Goal: Task Accomplishment & Management: Use online tool/utility

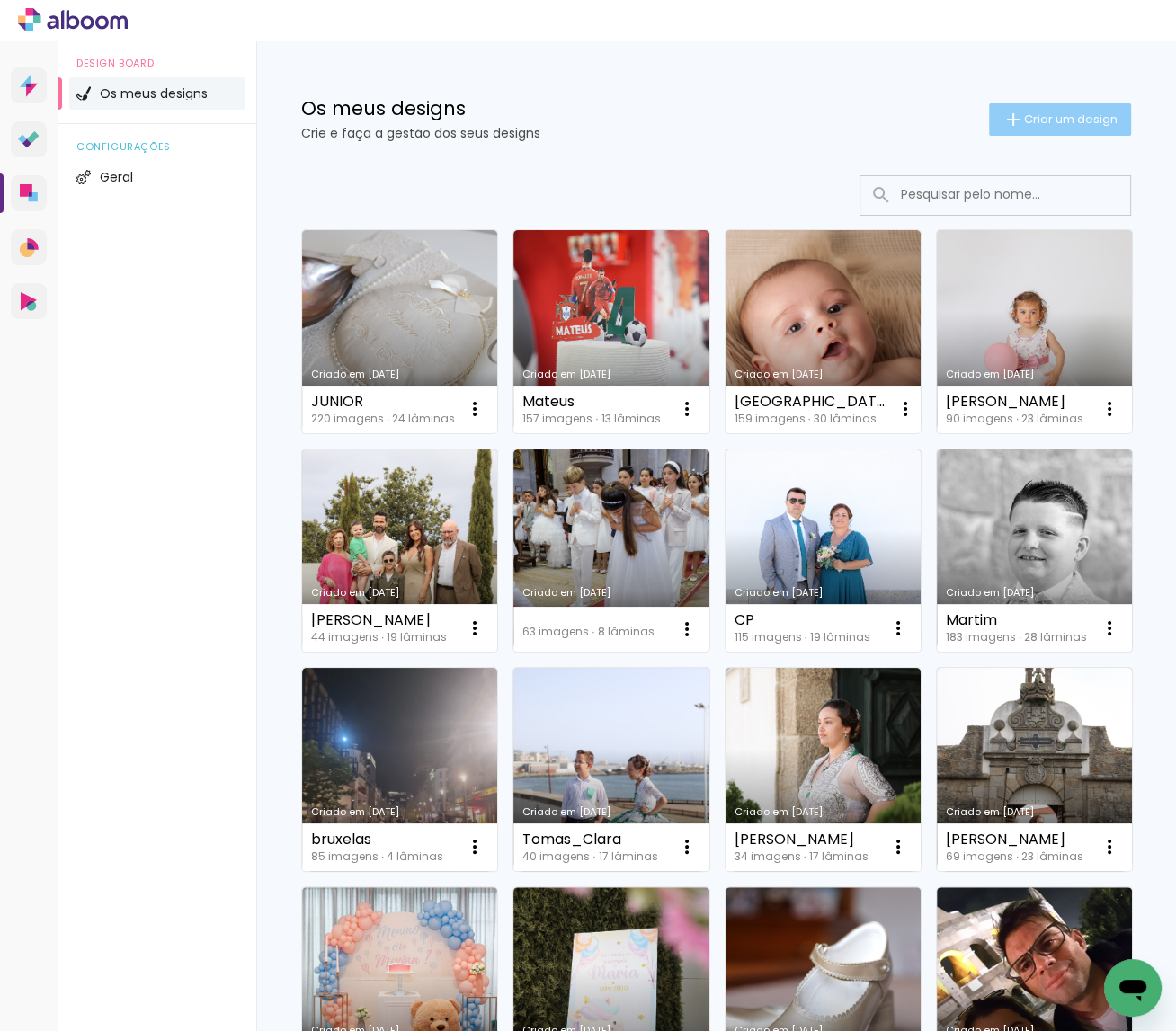
click at [1031, 120] on span "Criar um design" at bounding box center [1070, 119] width 93 height 11
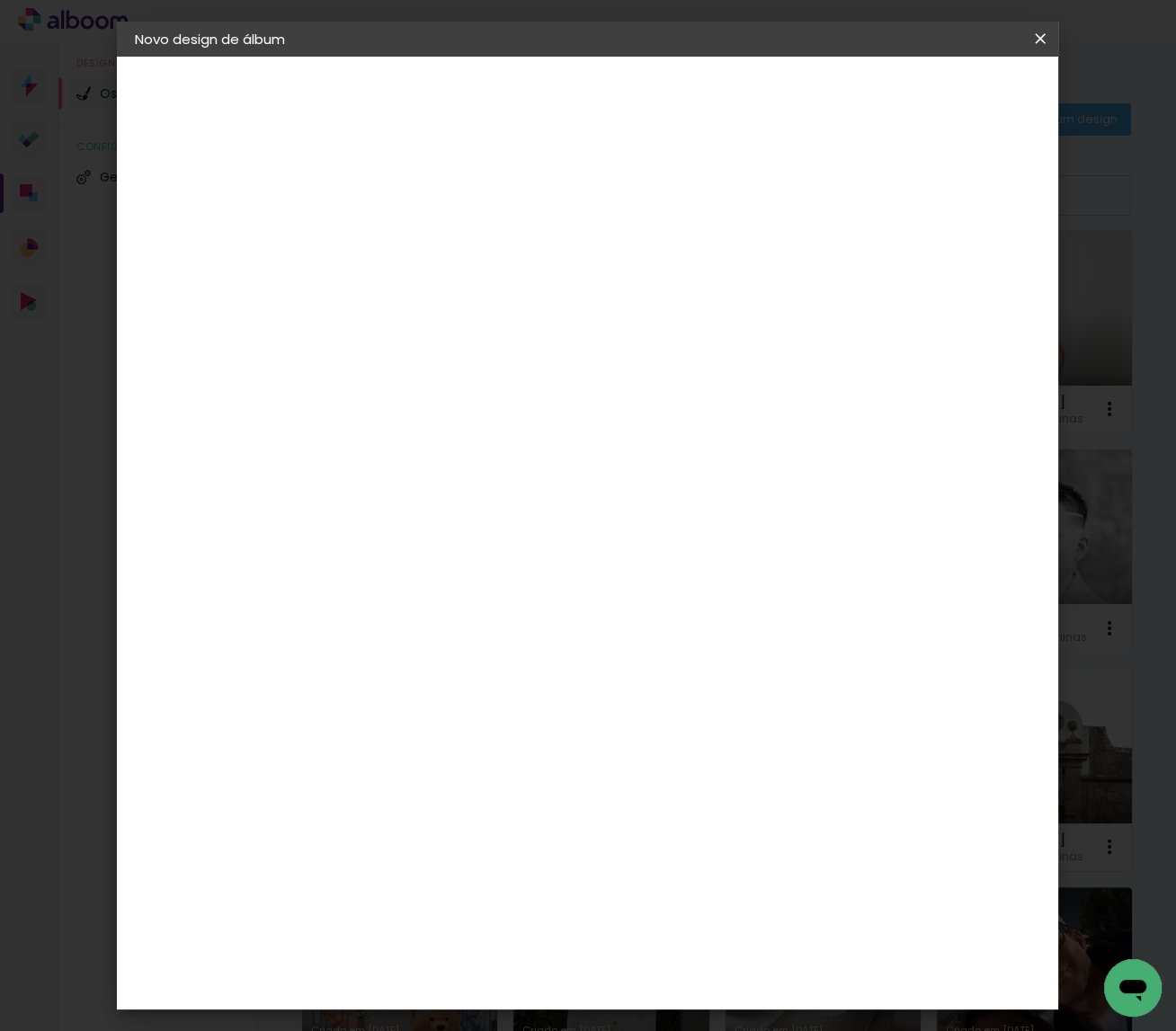
click at [429, 241] on input at bounding box center [429, 239] width 0 height 28
type input "r"
type input "[PERSON_NAME] e clara"
type paper-input "[PERSON_NAME] e clara"
click at [0, 0] on slot "Avançar" at bounding box center [0, 0] width 0 height 0
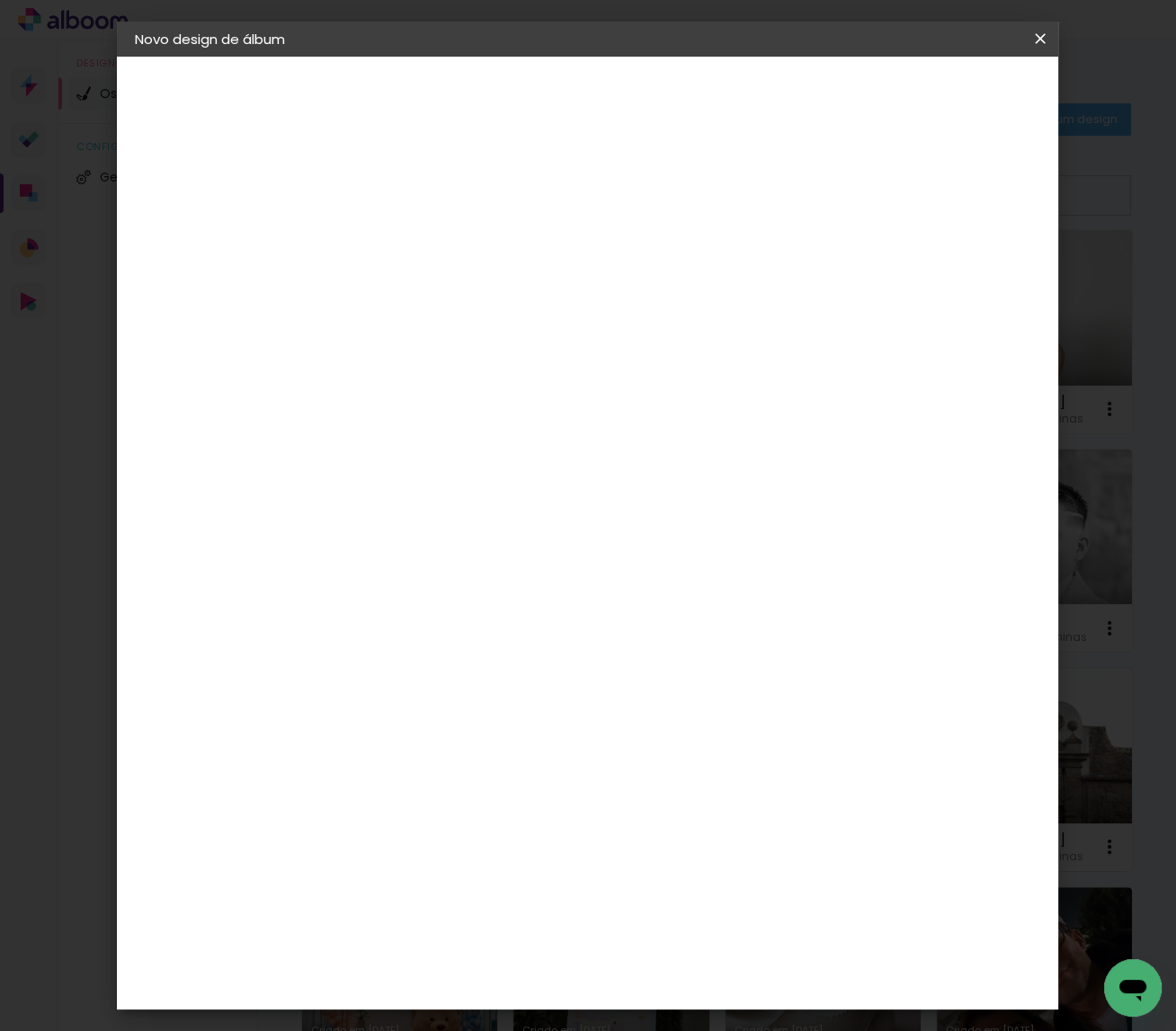
click at [692, 265] on paper-item "Tamanho Livre" at bounding box center [624, 276] width 136 height 47
drag, startPoint x: 983, startPoint y: 103, endPoint x: 979, endPoint y: 111, distance: 8.9
click at [693, 103] on paper-button "Avançar" at bounding box center [648, 94] width 88 height 30
click at [958, 103] on paper-button "Iniciar design" at bounding box center [899, 94] width 118 height 30
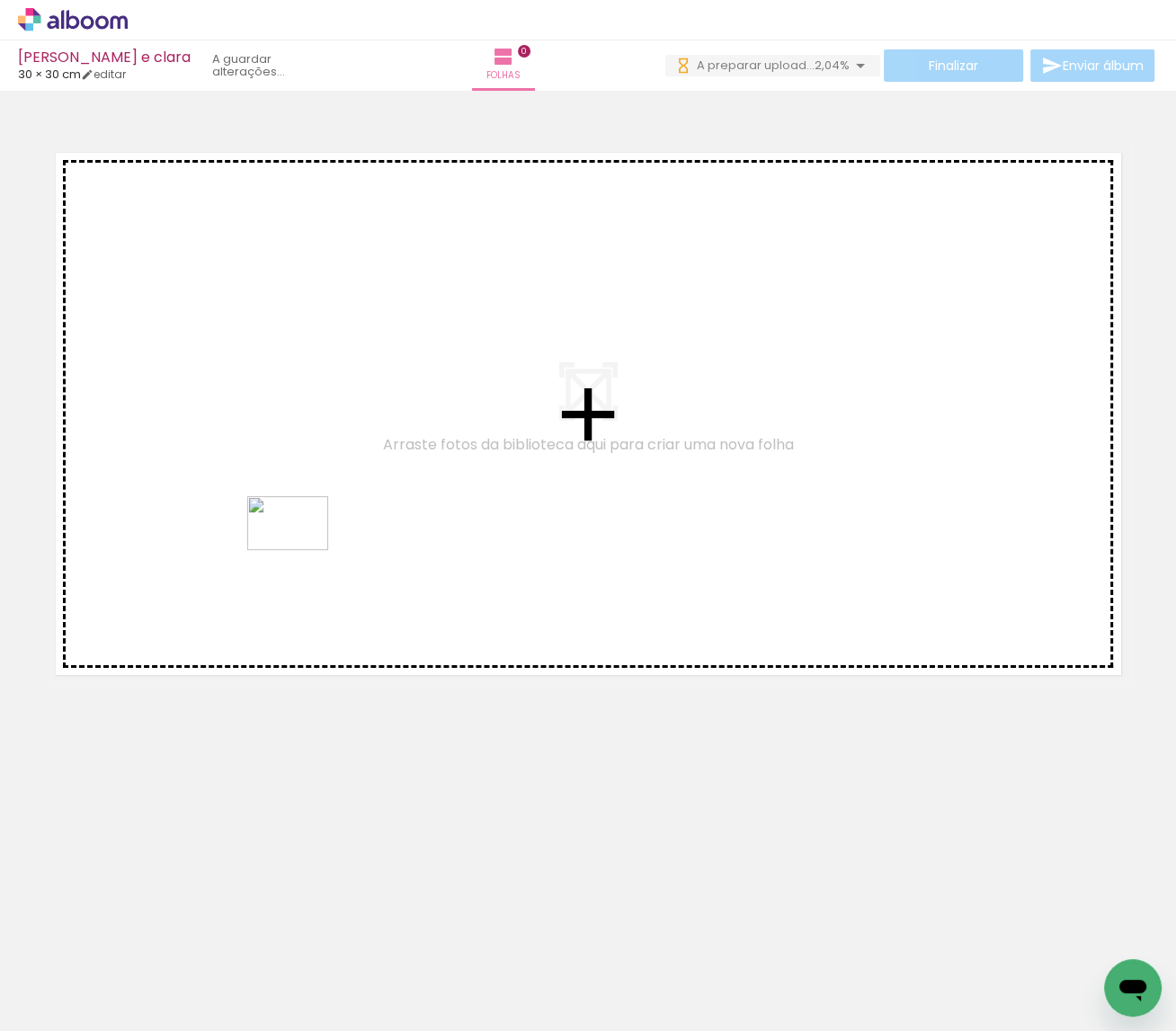
drag, startPoint x: 229, startPoint y: 981, endPoint x: 300, endPoint y: 552, distance: 434.8
click at [301, 551] on quentale-workspace at bounding box center [588, 515] width 1176 height 1031
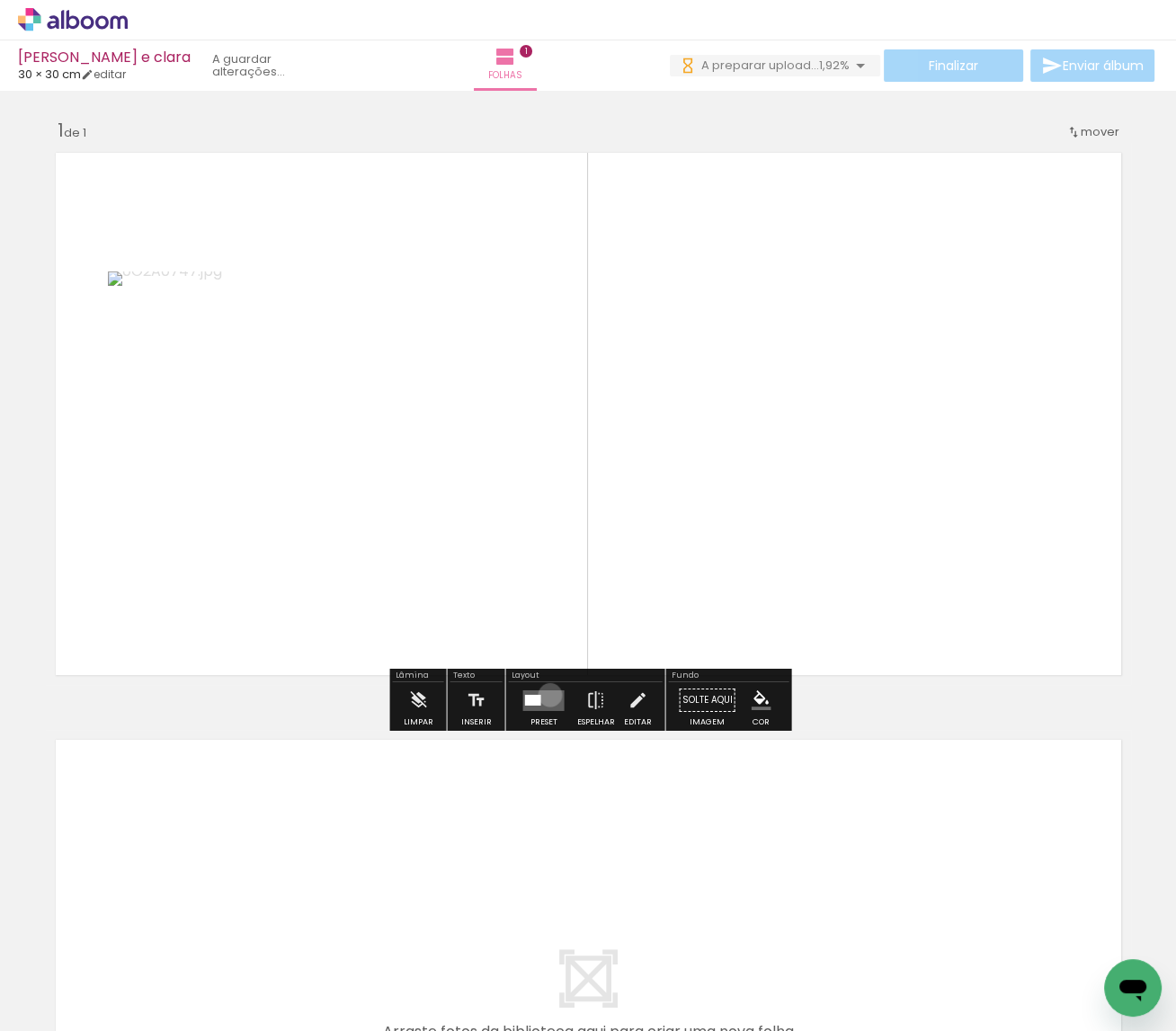
click at [546, 695] on quentale-layouter at bounding box center [543, 699] width 41 height 21
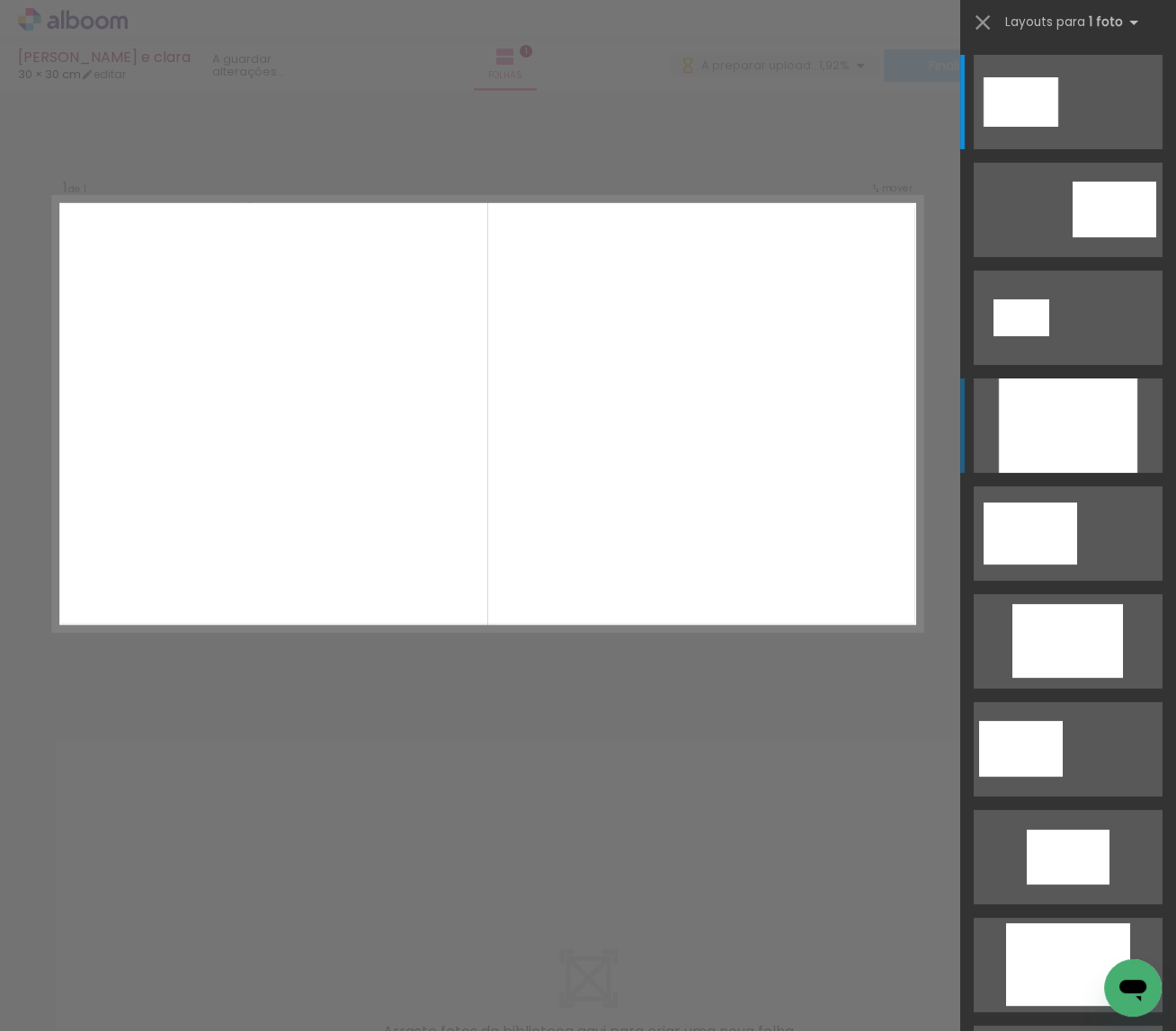
click at [1033, 427] on div at bounding box center [1069, 425] width 139 height 94
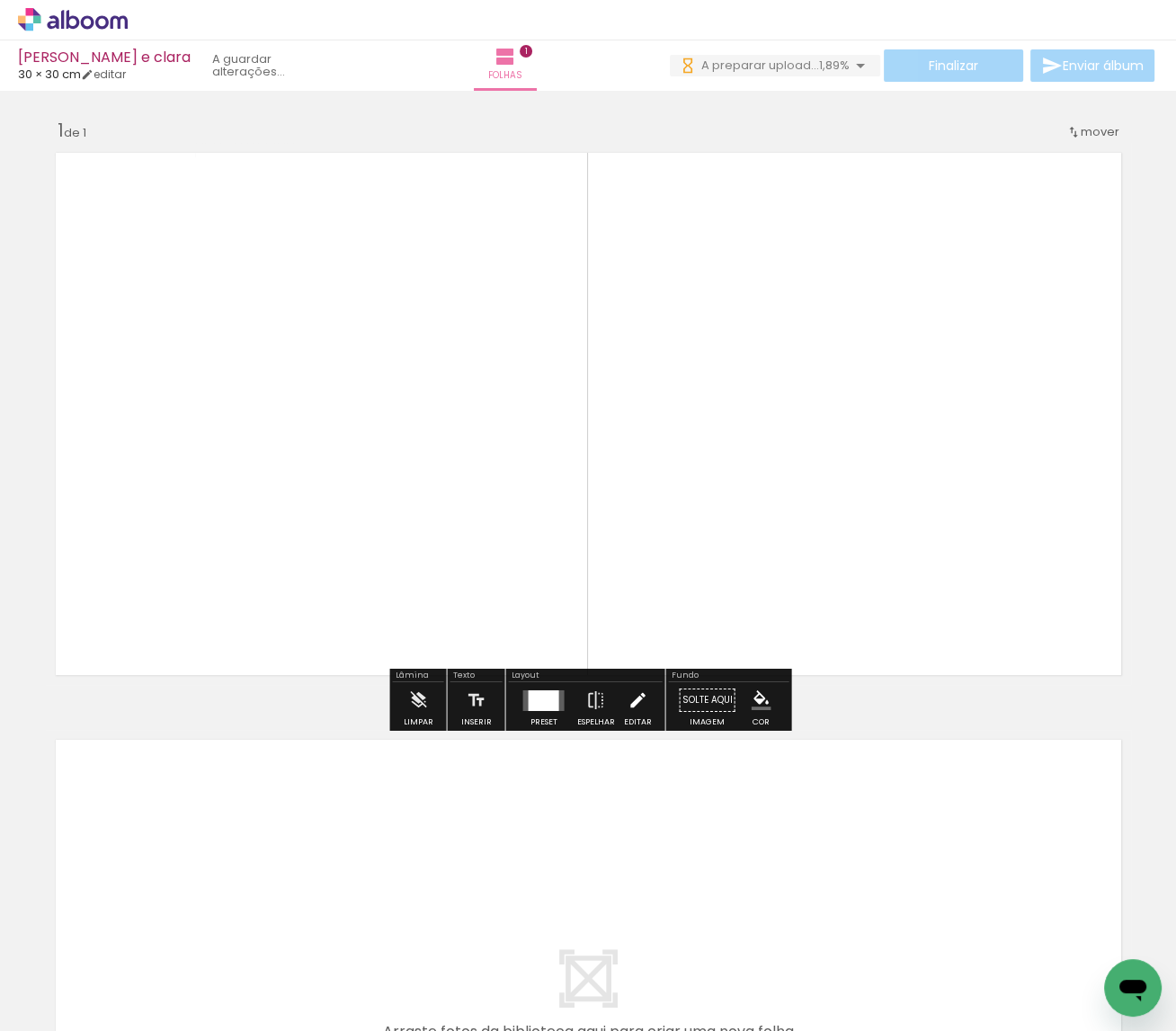
click at [627, 709] on iron-icon at bounding box center [637, 700] width 20 height 36
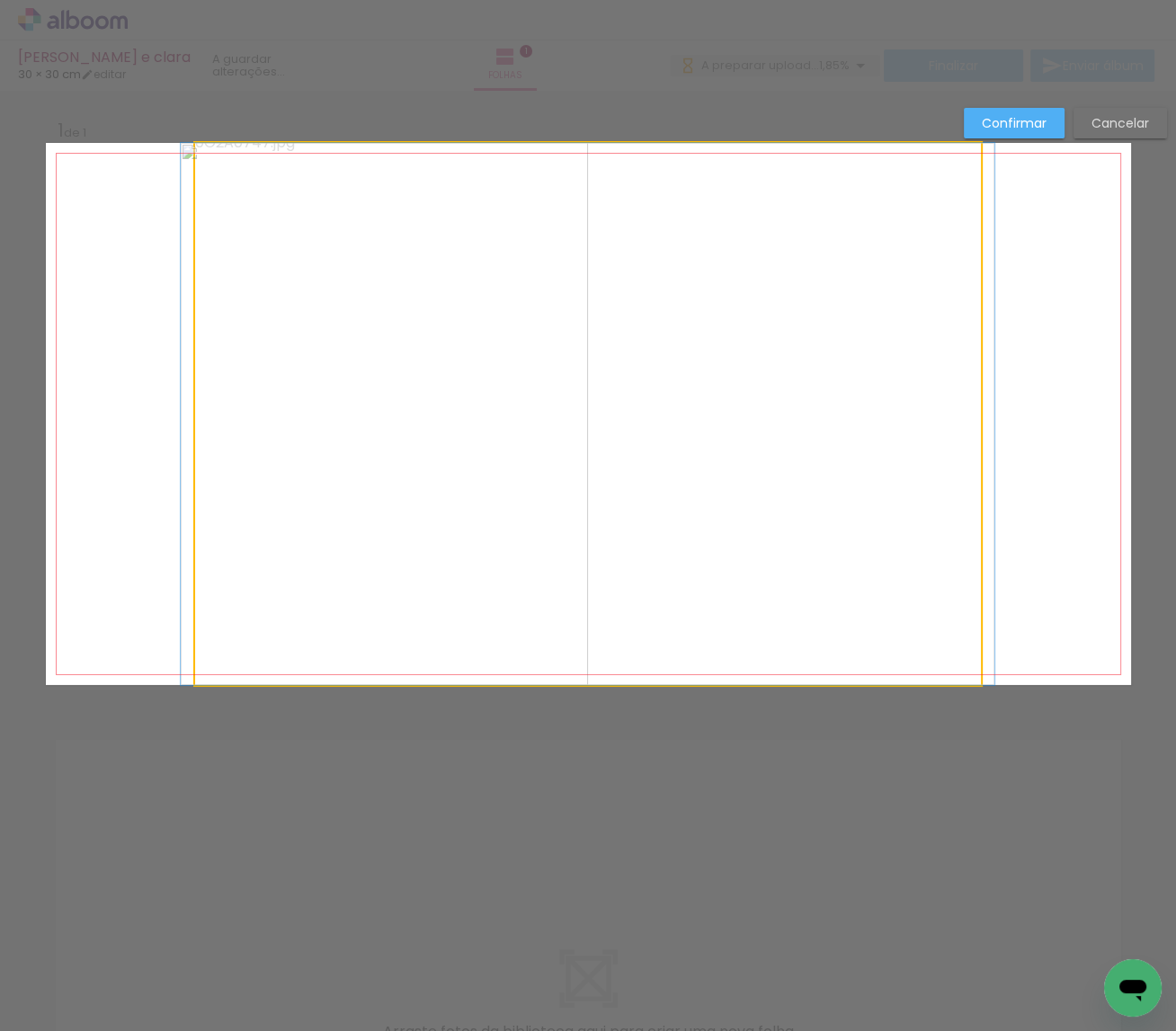
click at [711, 629] on quentale-photo at bounding box center [588, 413] width 785 height 542
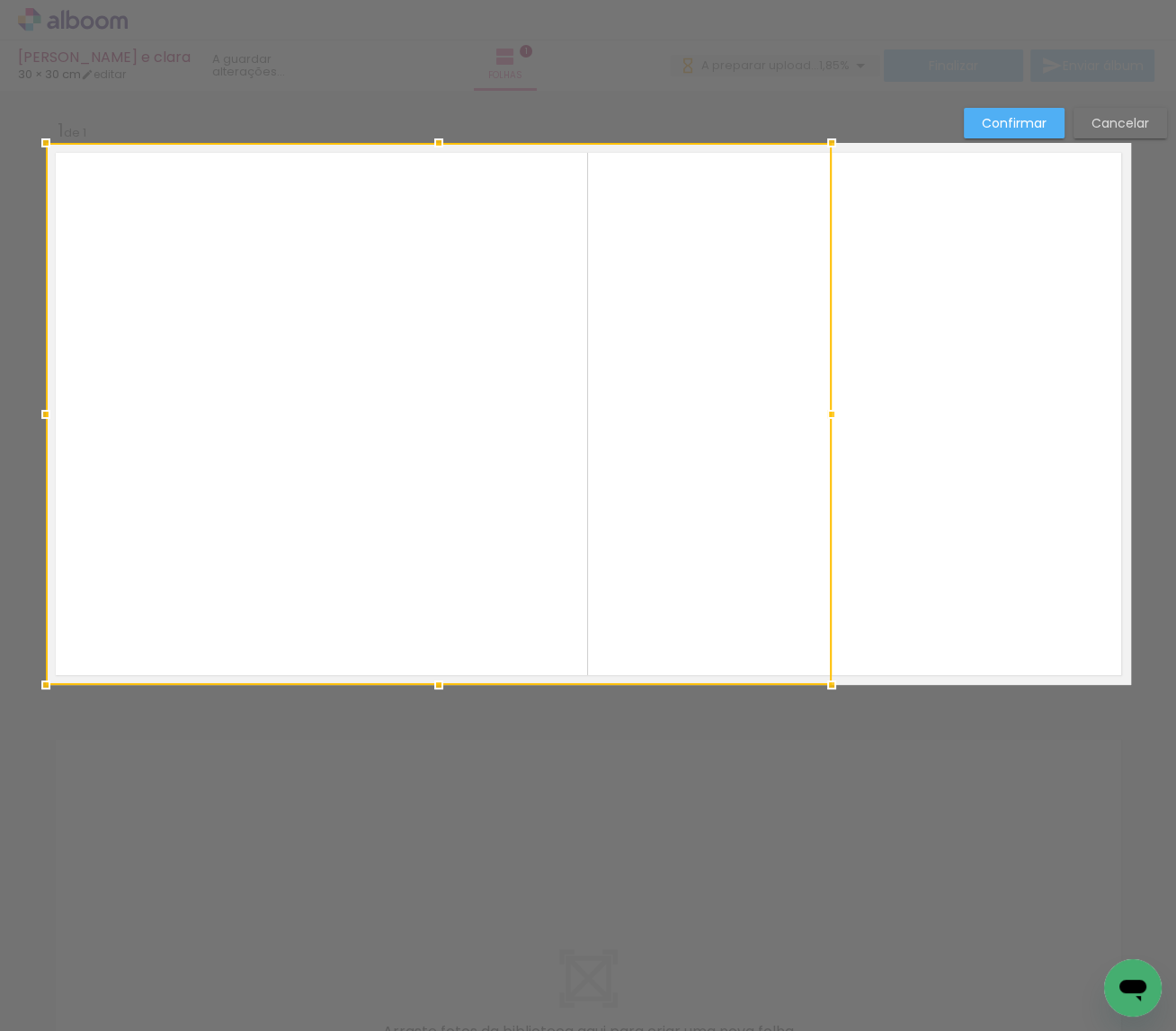
drag, startPoint x: 765, startPoint y: 616, endPoint x: 623, endPoint y: 551, distance: 156.2
click at [569, 640] on div at bounding box center [438, 413] width 785 height 542
click at [1012, 112] on paper-button "Confirmar" at bounding box center [1014, 123] width 101 height 30
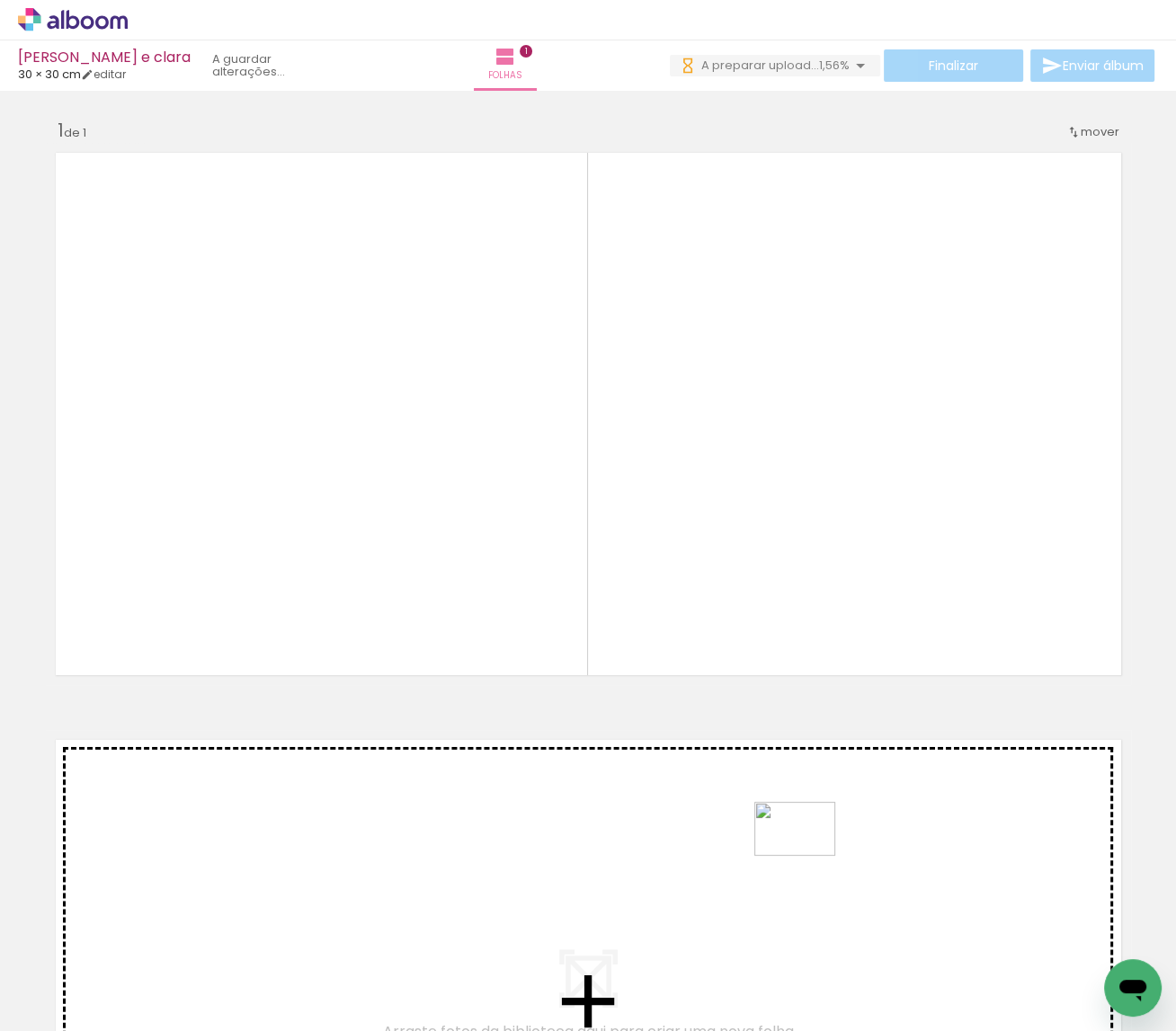
click at [809, 856] on quentale-workspace at bounding box center [588, 515] width 1176 height 1031
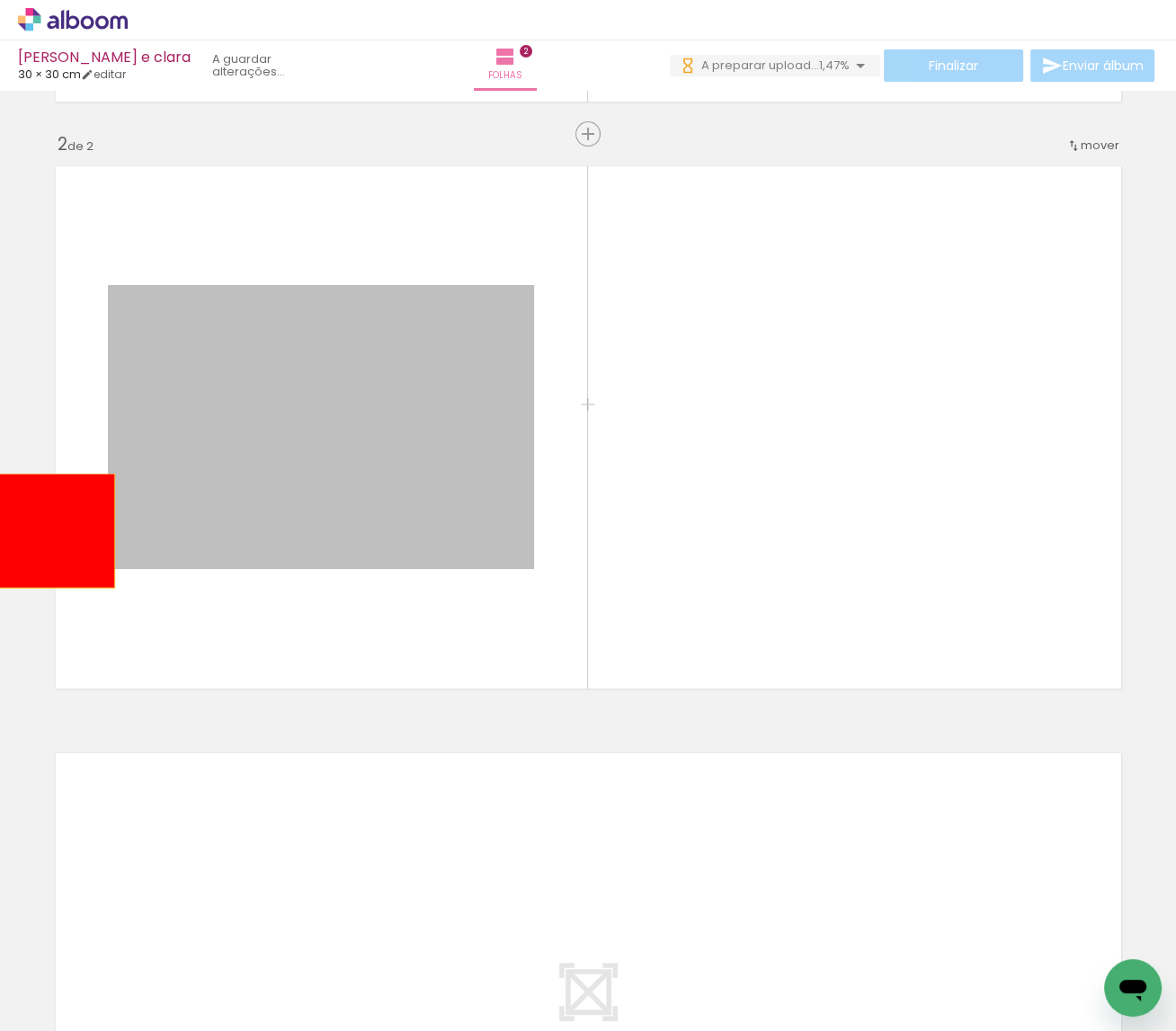
drag, startPoint x: 306, startPoint y: 468, endPoint x: 29, endPoint y: 531, distance: 284.1
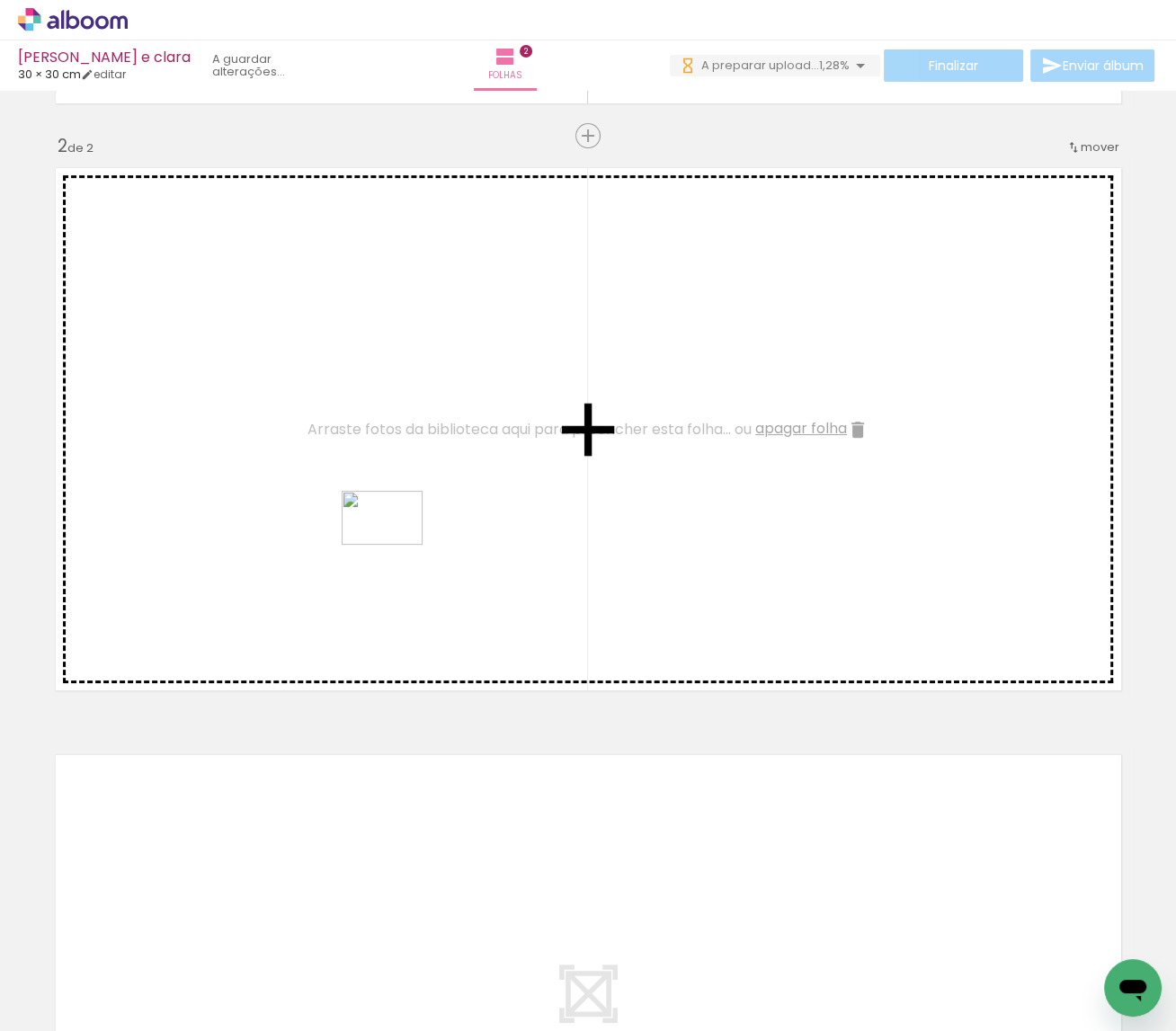
click at [396, 548] on quentale-workspace at bounding box center [588, 515] width 1176 height 1031
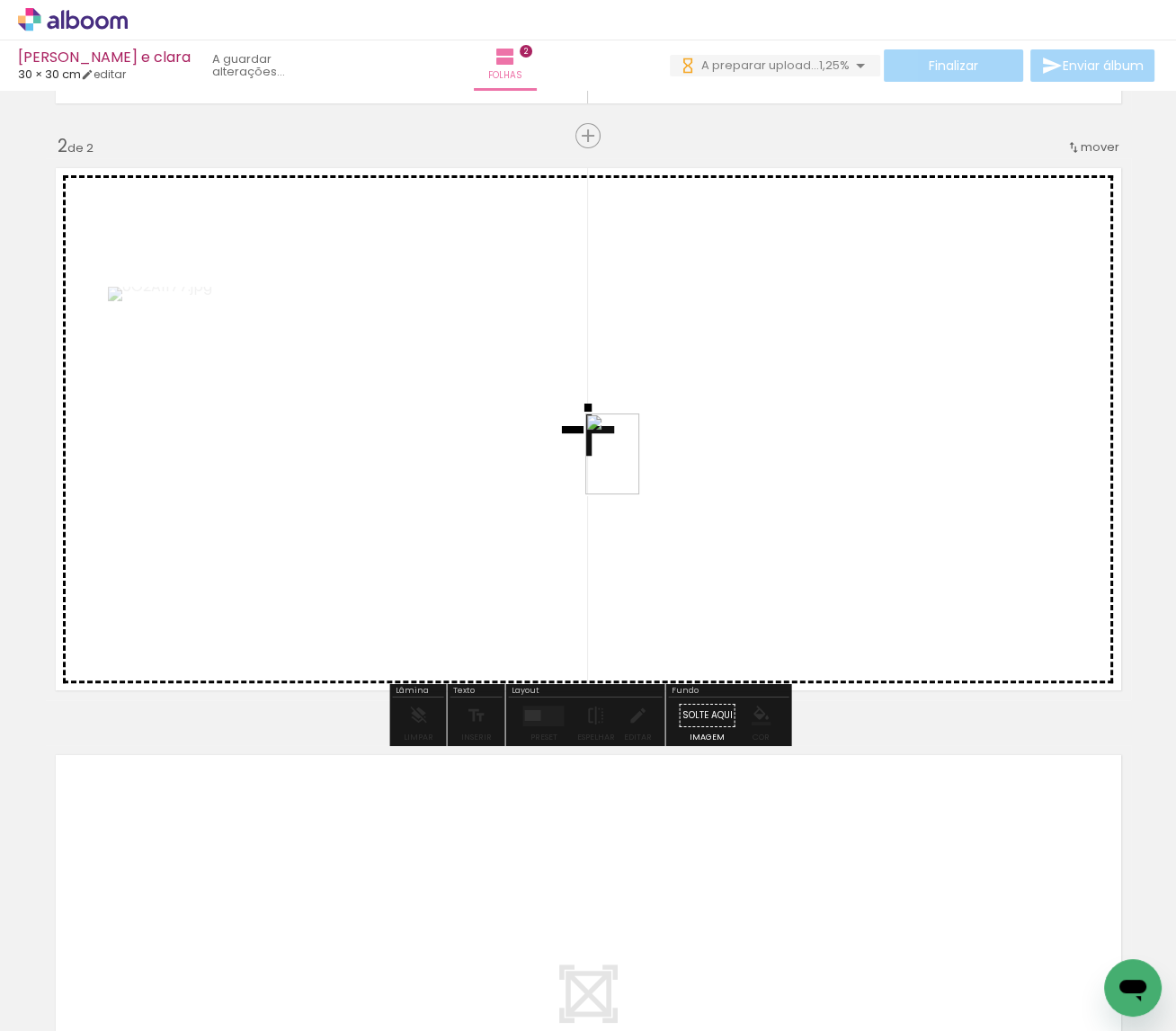
drag, startPoint x: 652, startPoint y: 966, endPoint x: 717, endPoint y: 706, distance: 268.0
click at [639, 468] on quentale-workspace at bounding box center [588, 515] width 1176 height 1031
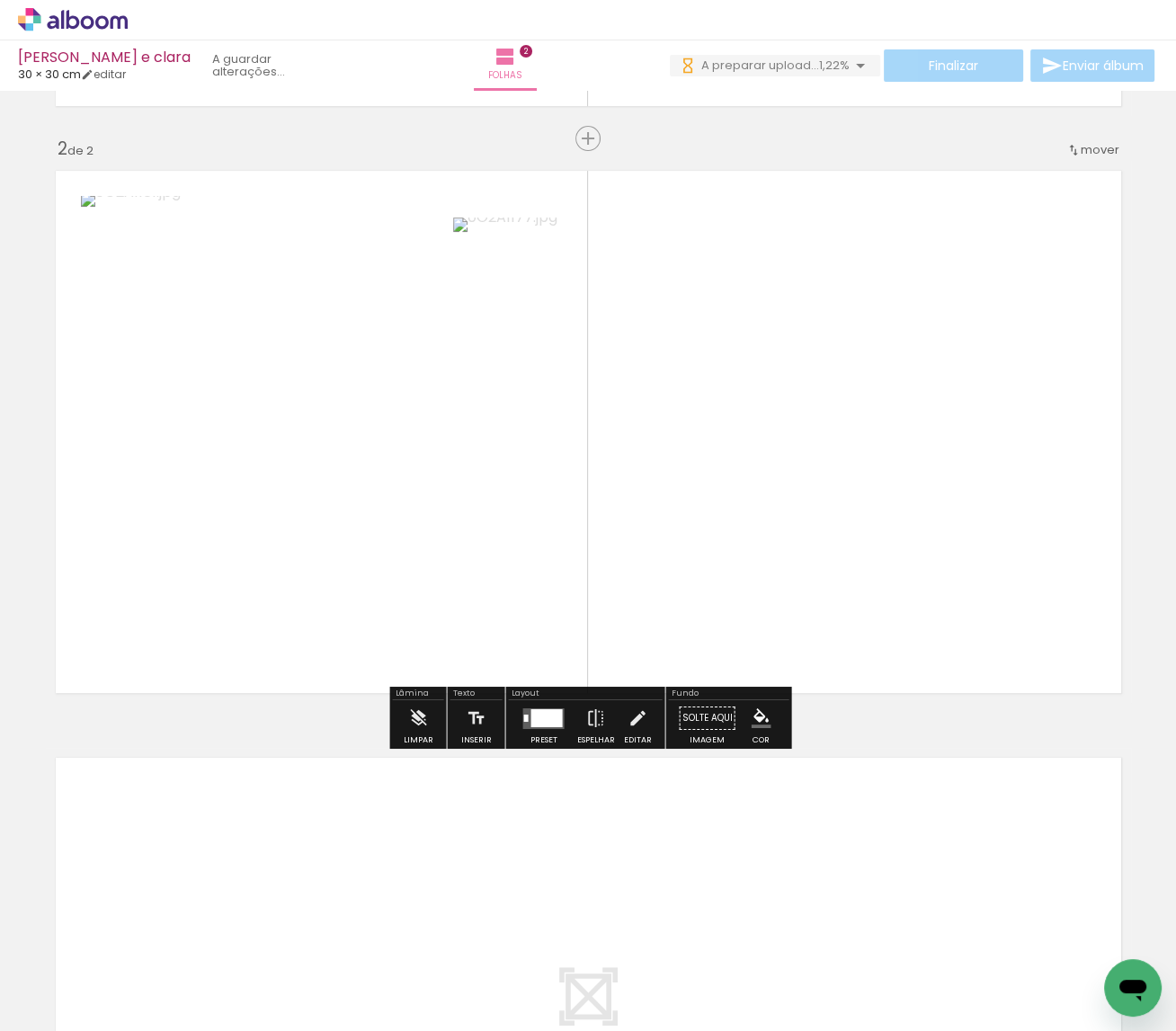
click at [771, 967] on div at bounding box center [762, 970] width 89 height 59
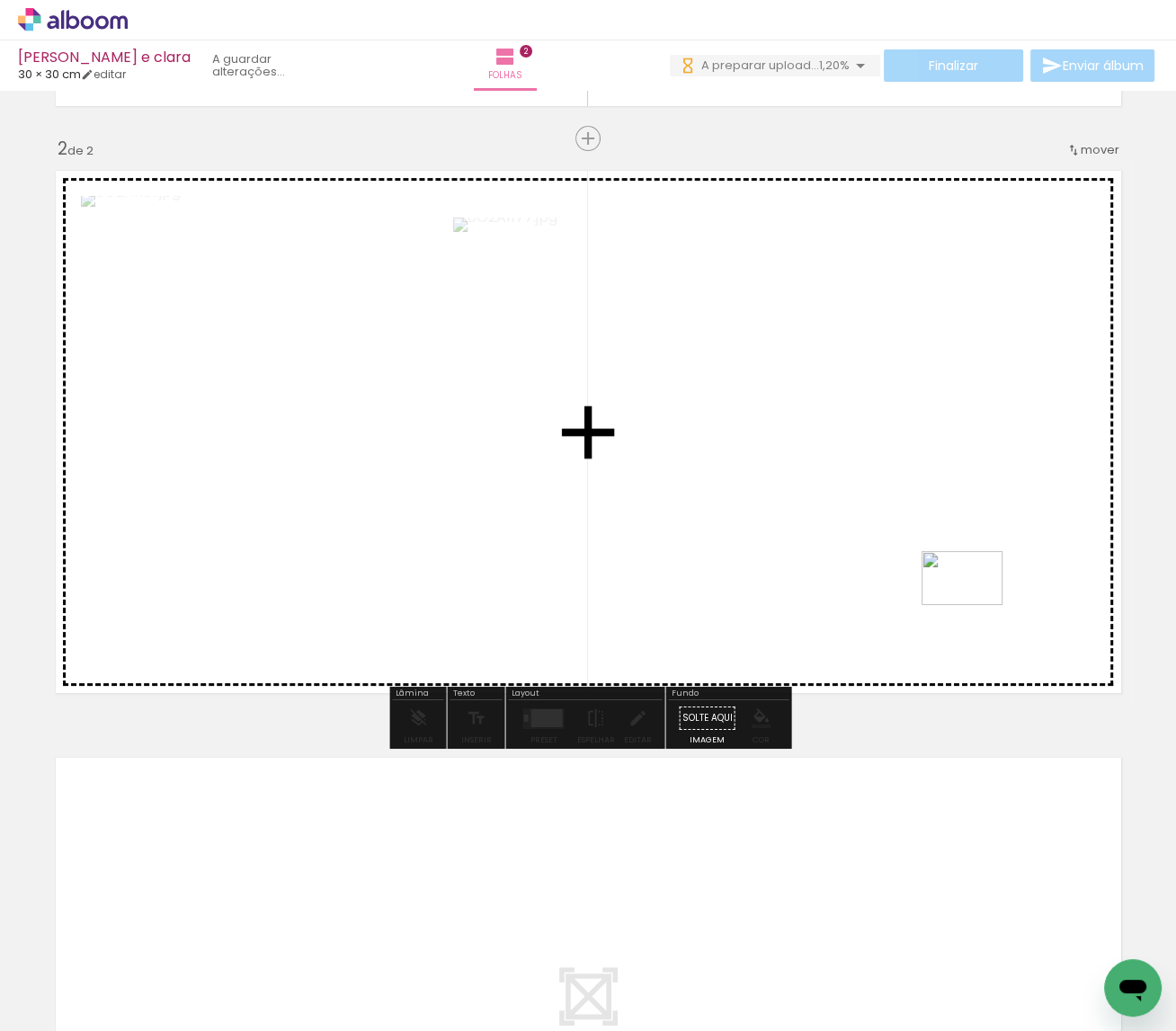
drag, startPoint x: 885, startPoint y: 969, endPoint x: 975, endPoint y: 604, distance: 375.9
click at [975, 604] on quentale-workspace at bounding box center [588, 515] width 1176 height 1031
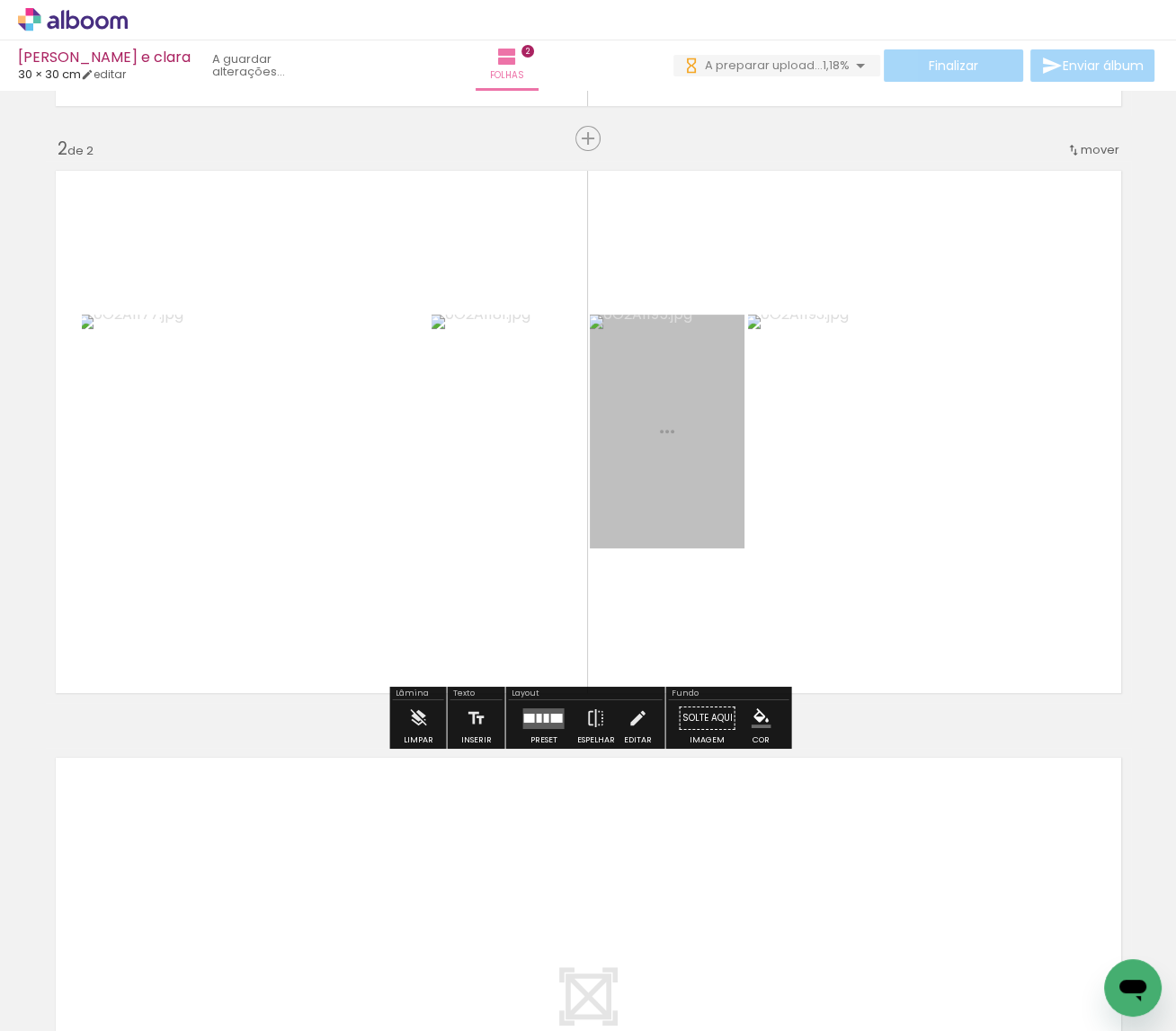
drag, startPoint x: 970, startPoint y: 966, endPoint x: 1039, endPoint y: 653, distance: 320.5
click at [1039, 653] on quentale-workspace at bounding box center [588, 515] width 1176 height 1031
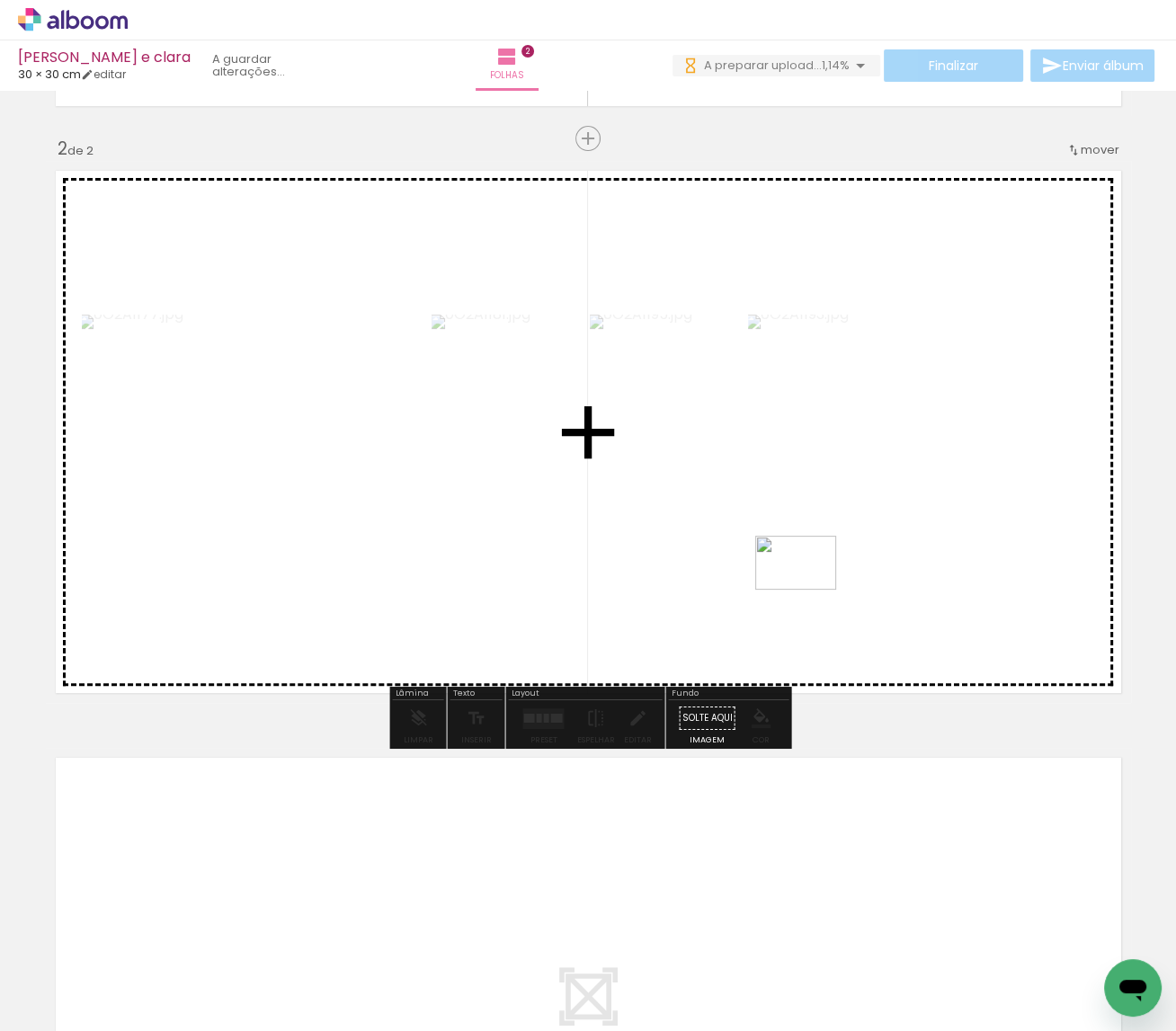
drag, startPoint x: 812, startPoint y: 795, endPoint x: 808, endPoint y: 605, distance: 190.0
click at [808, 605] on quentale-workspace at bounding box center [588, 515] width 1176 height 1031
drag, startPoint x: 717, startPoint y: 970, endPoint x: 907, endPoint y: 667, distance: 357.6
click at [907, 667] on quentale-workspace at bounding box center [588, 515] width 1176 height 1031
drag, startPoint x: 860, startPoint y: 977, endPoint x: 933, endPoint y: 643, distance: 341.9
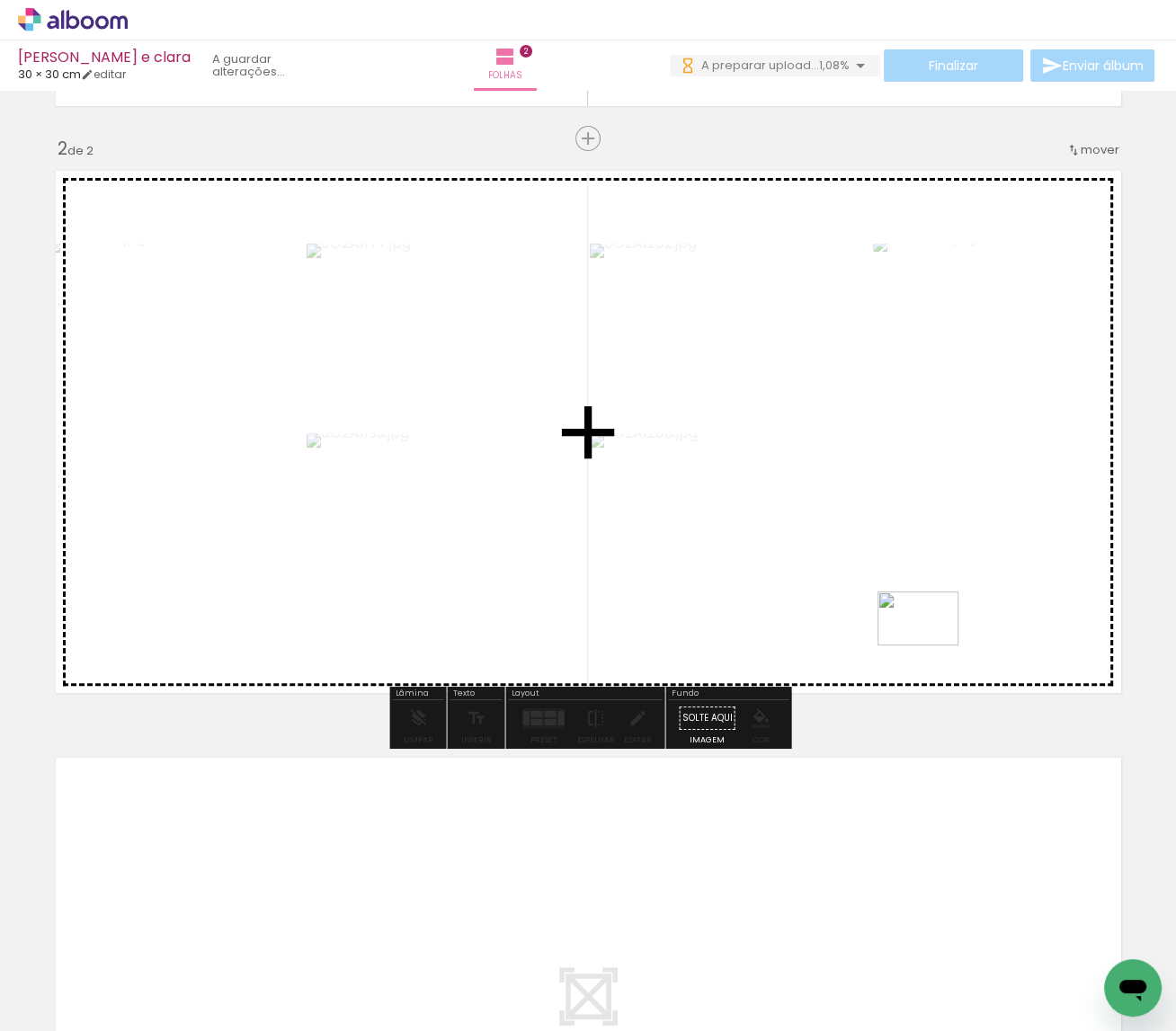
click at [933, 643] on quentale-workspace at bounding box center [588, 515] width 1176 height 1031
drag, startPoint x: 665, startPoint y: 897, endPoint x: 862, endPoint y: 680, distance: 293.1
click at [862, 680] on quentale-workspace at bounding box center [588, 515] width 1176 height 1031
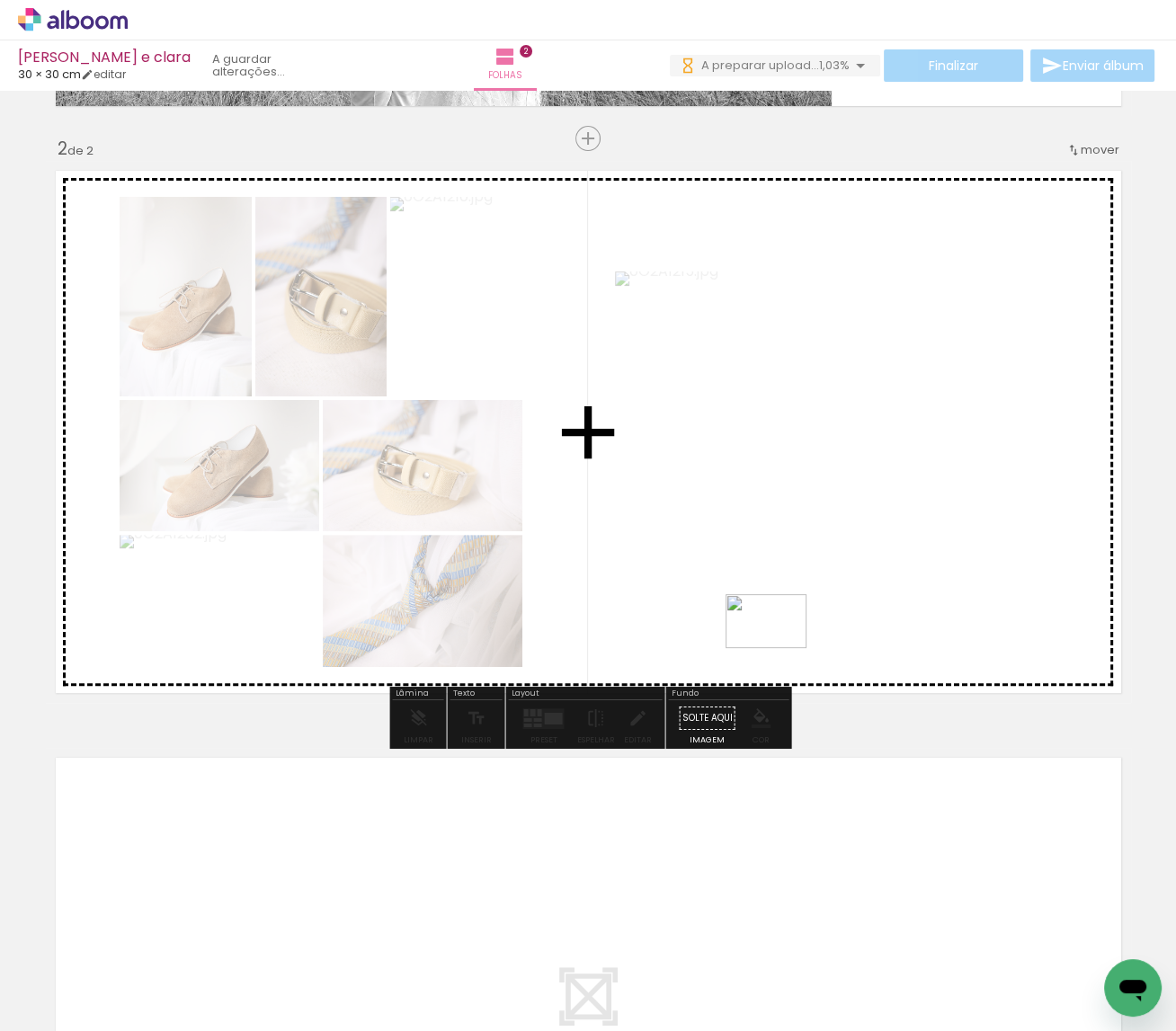
drag, startPoint x: 700, startPoint y: 982, endPoint x: 780, endPoint y: 648, distance: 343.4
click at [780, 648] on quentale-workspace at bounding box center [588, 515] width 1176 height 1031
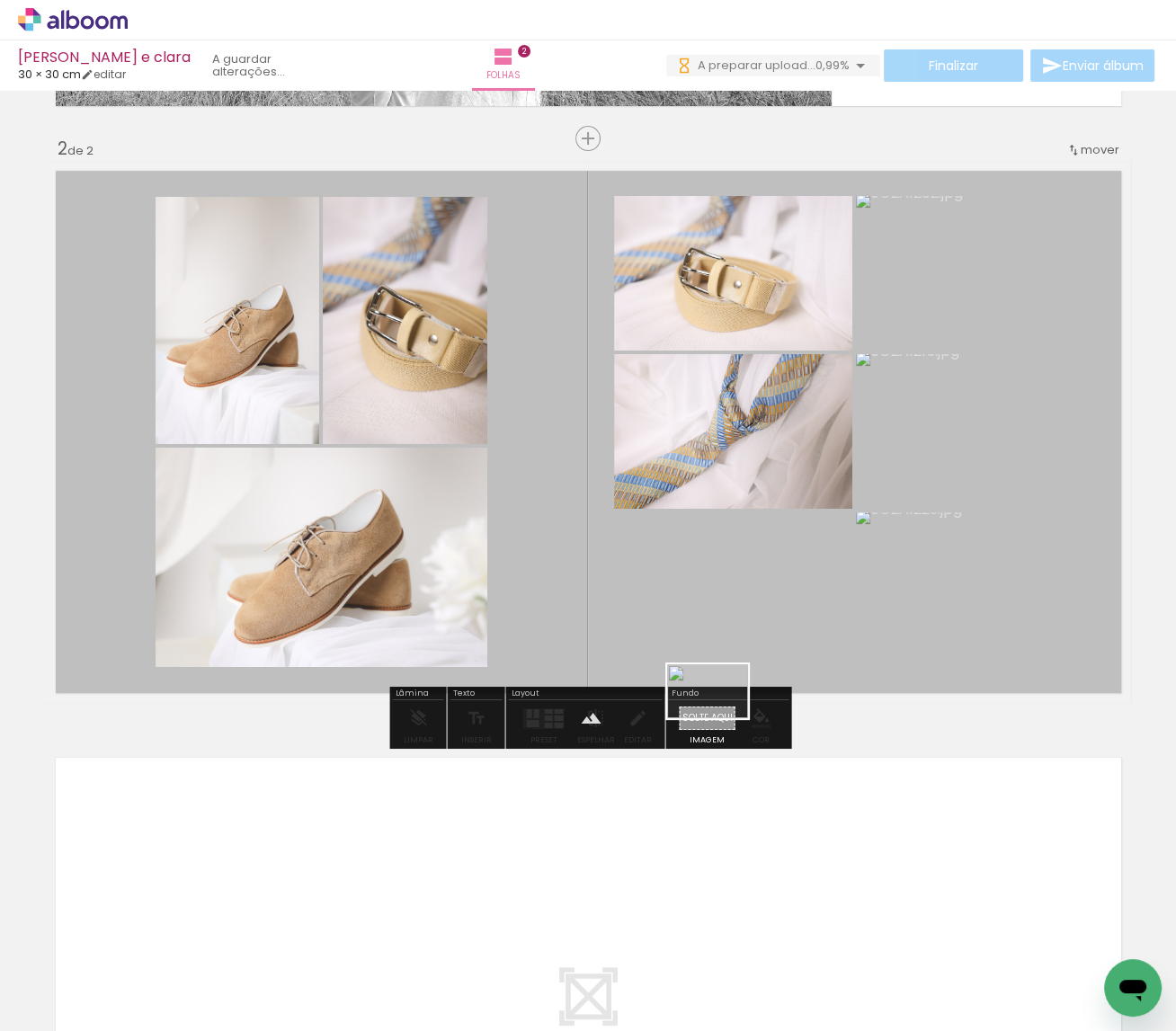
drag, startPoint x: 579, startPoint y: 981, endPoint x: 721, endPoint y: 718, distance: 298.9
click at [721, 718] on quentale-workspace at bounding box center [588, 515] width 1176 height 1031
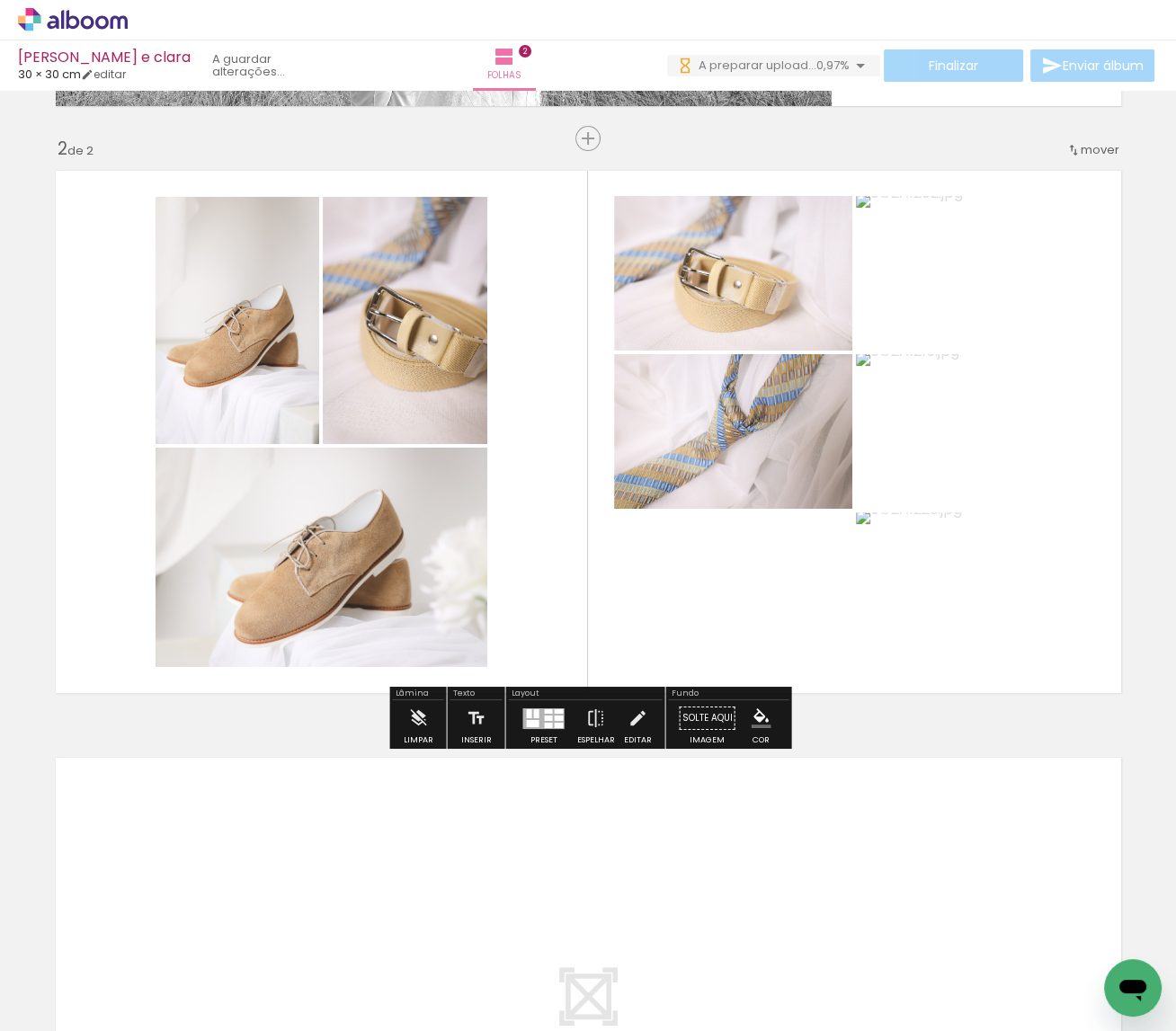
click at [521, 521] on quentale-layouter at bounding box center [588, 431] width 1085 height 542
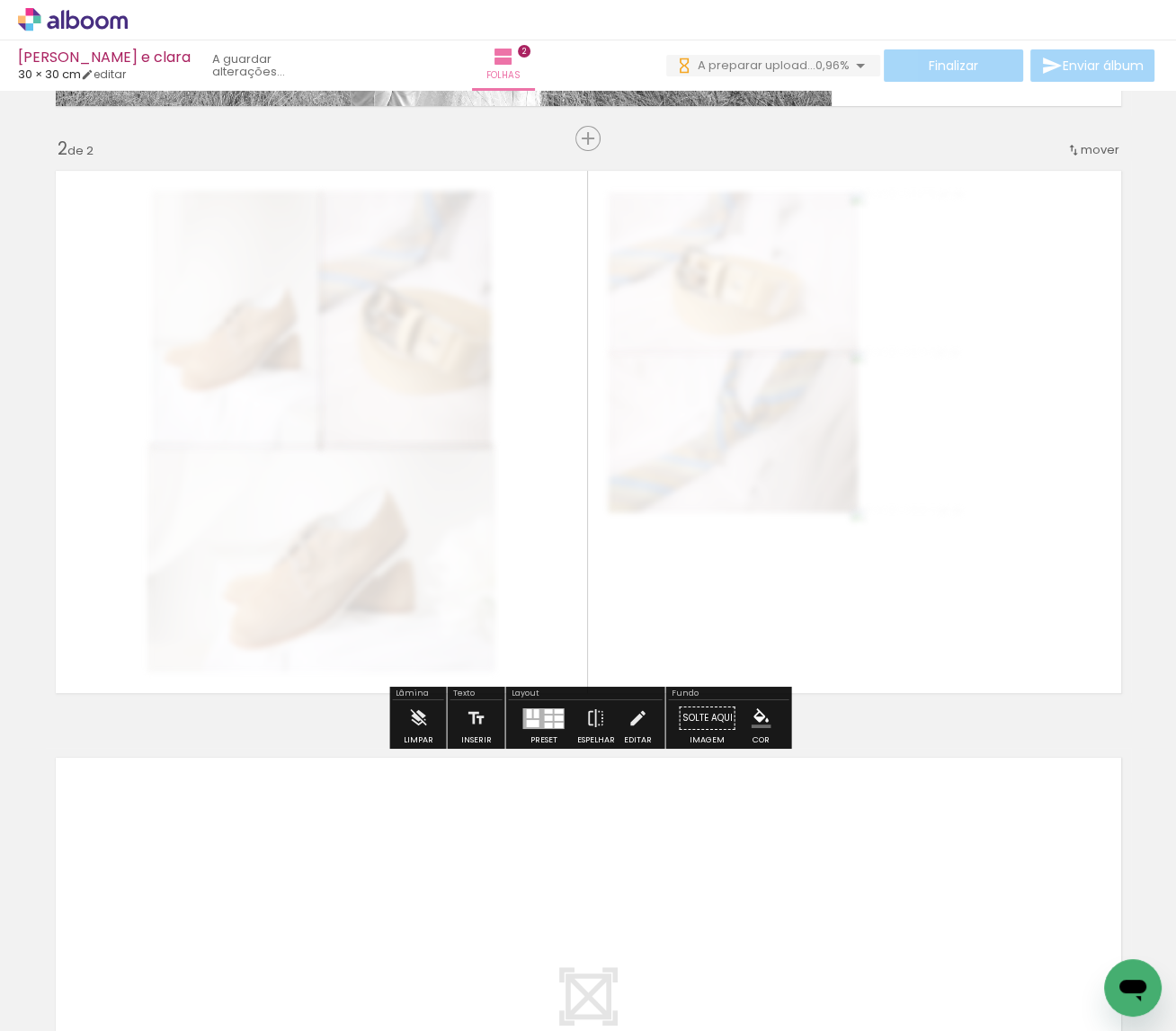
click at [0, 0] on slot "P&B" at bounding box center [0, 0] width 0 height 0
type paper-slider "70"
drag, startPoint x: 310, startPoint y: 207, endPoint x: 293, endPoint y: 207, distance: 17.0
click at [293, 207] on div at bounding box center [289, 206] width 10 height 10
click at [537, 353] on quentale-photo at bounding box center [588, 431] width 1085 height 542
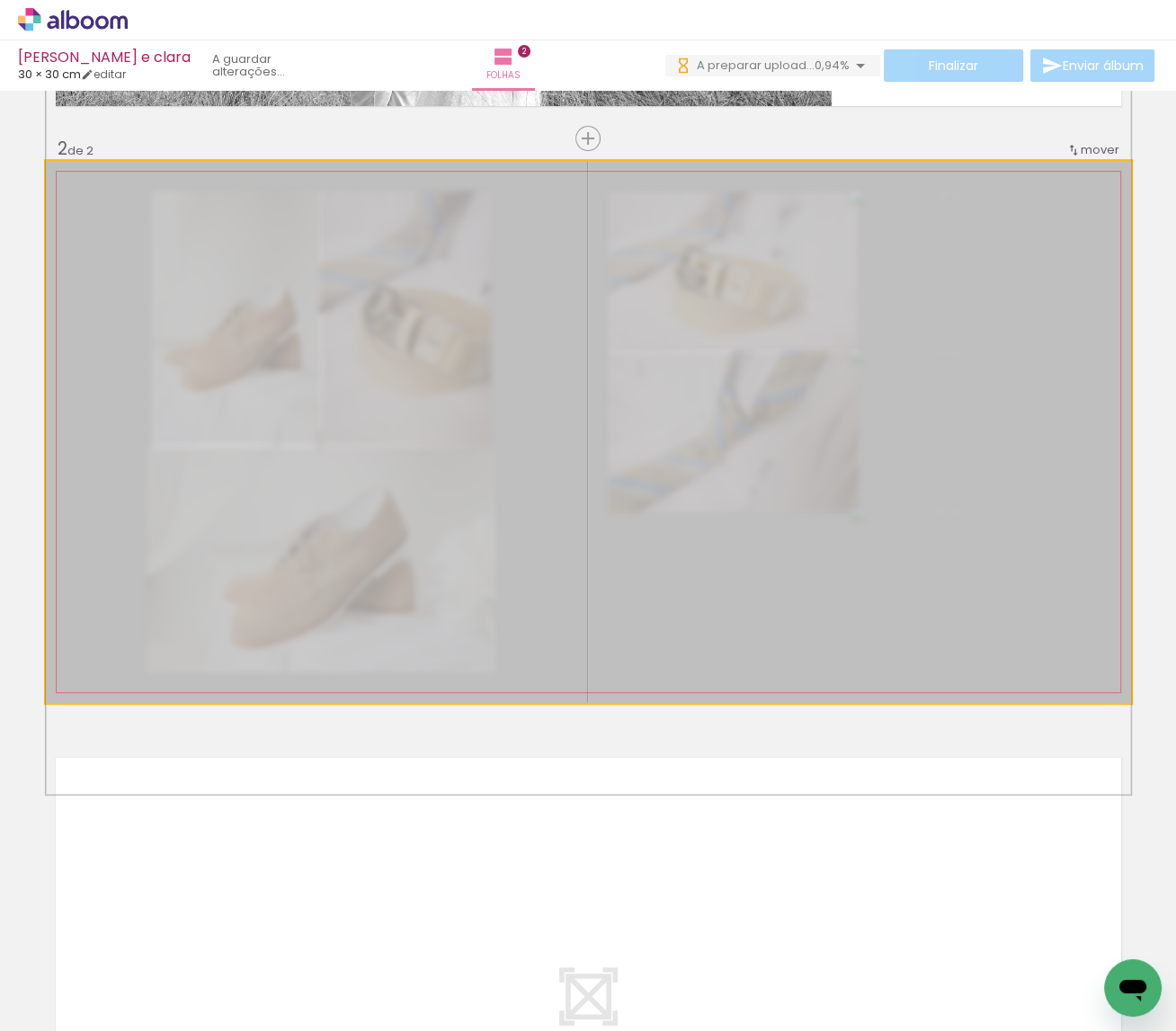
drag, startPoint x: 595, startPoint y: 376, endPoint x: 580, endPoint y: 377, distance: 15.0
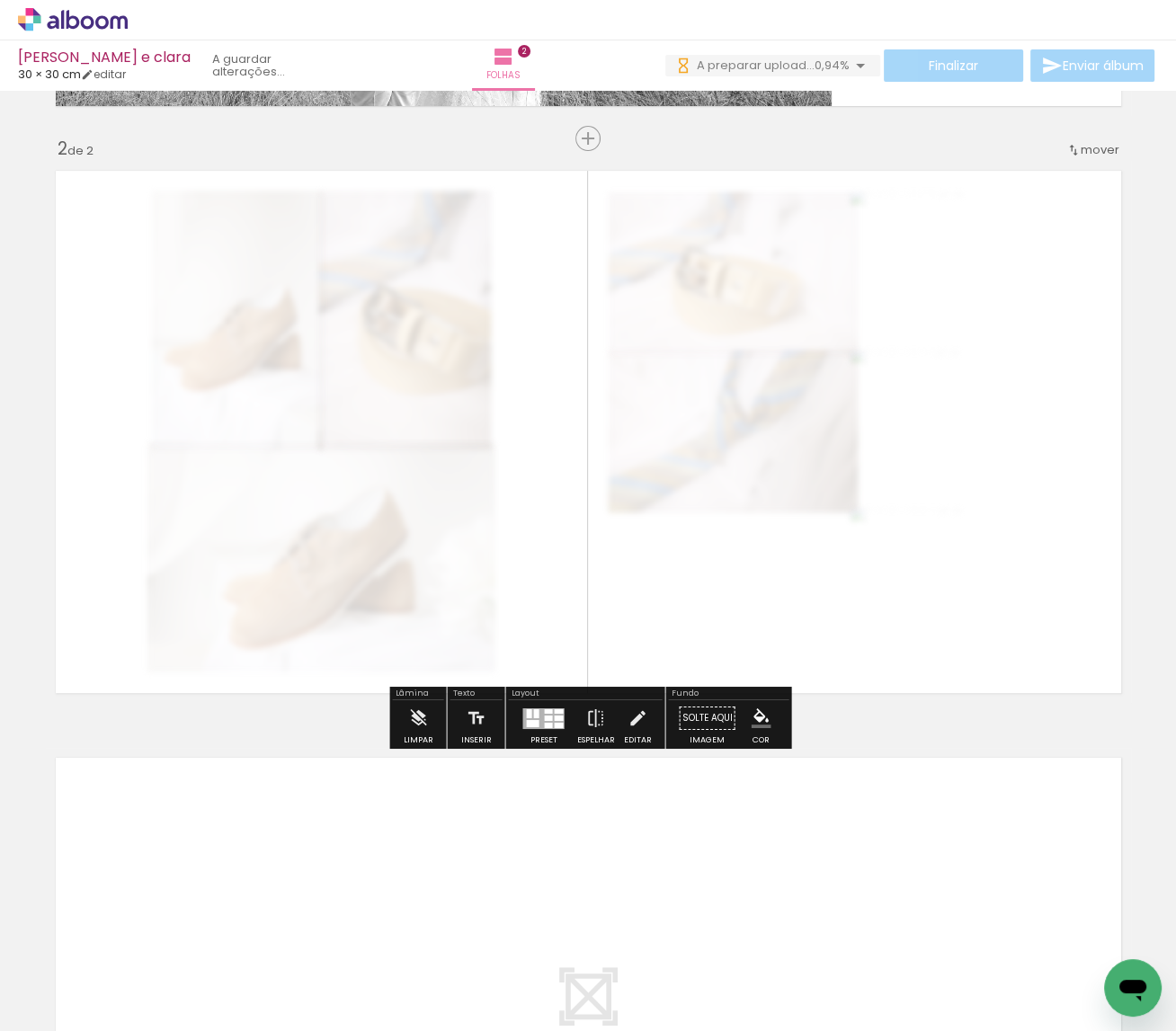
click at [910, 744] on div "Inserir folha 1 de 2 Inserir folha 2 de 2" at bounding box center [588, 409] width 1176 height 1761
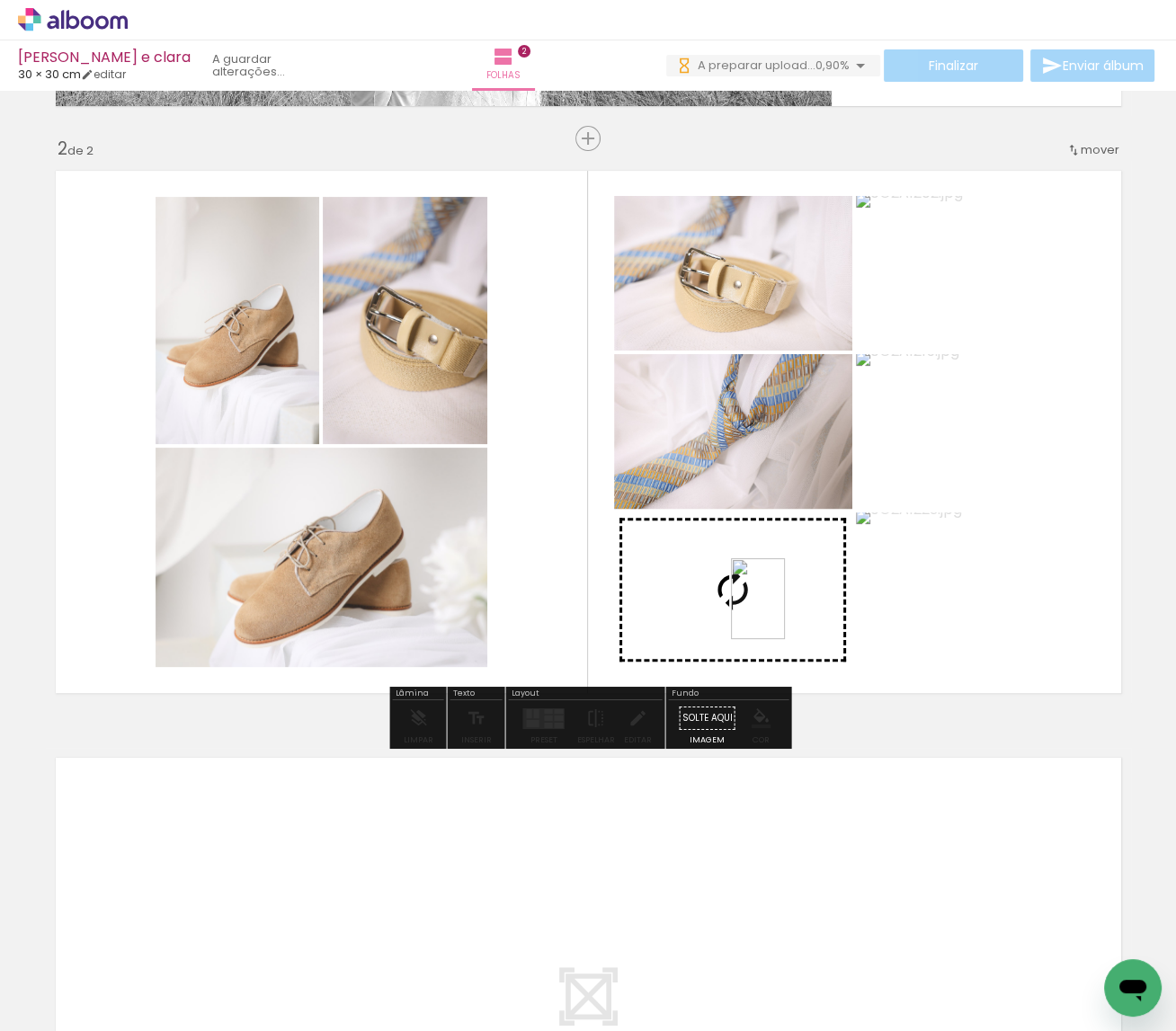
drag, startPoint x: 394, startPoint y: 958, endPoint x: 785, endPoint y: 612, distance: 522.1
click at [785, 612] on quentale-workspace at bounding box center [588, 515] width 1176 height 1031
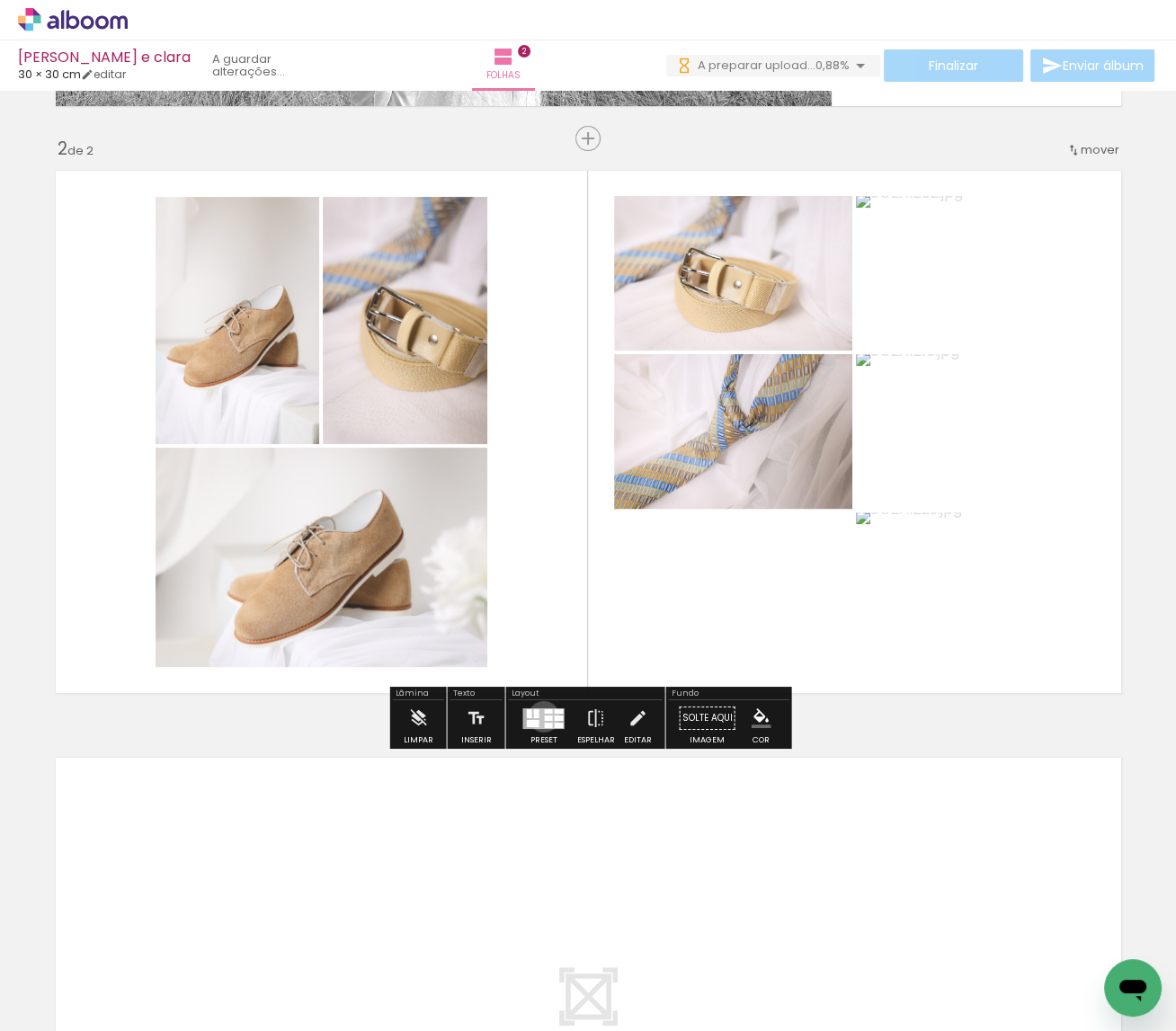
click at [539, 717] on div at bounding box center [543, 717] width 41 height 21
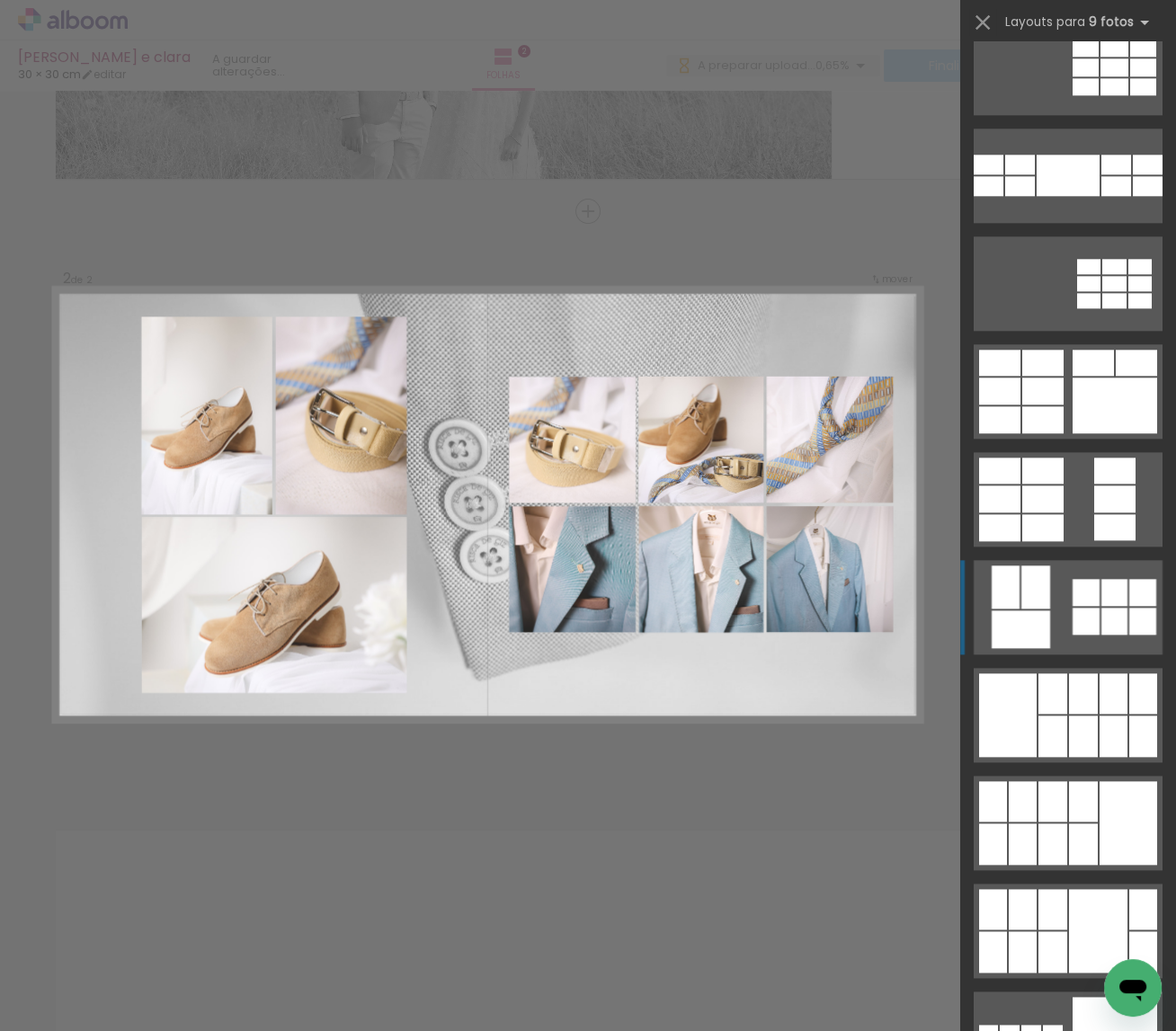
click at [1079, 598] on div at bounding box center [1086, 592] width 27 height 27
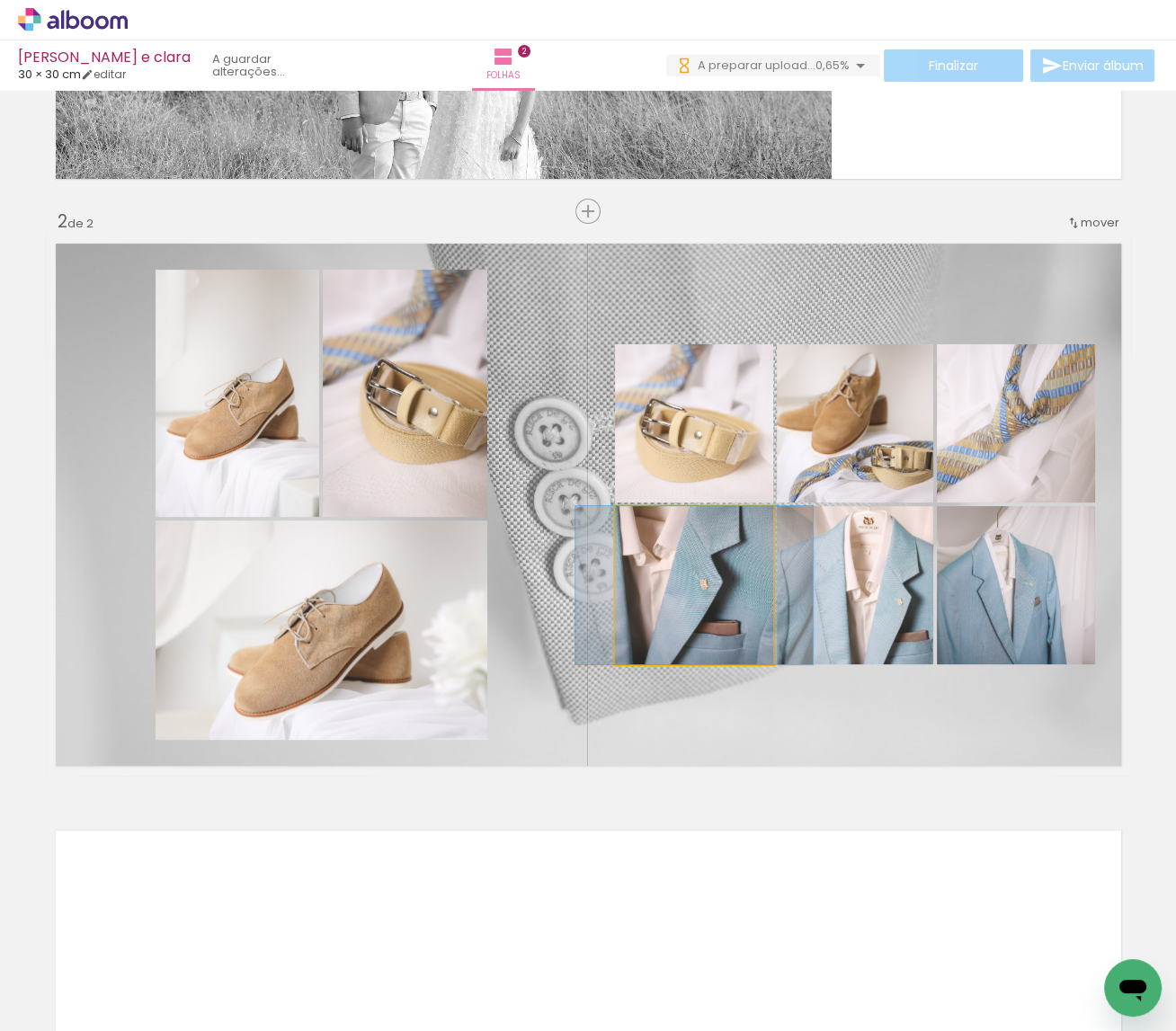
drag, startPoint x: 713, startPoint y: 593, endPoint x: 848, endPoint y: 593, distance: 135.0
click at [718, 593] on div at bounding box center [694, 584] width 238 height 158
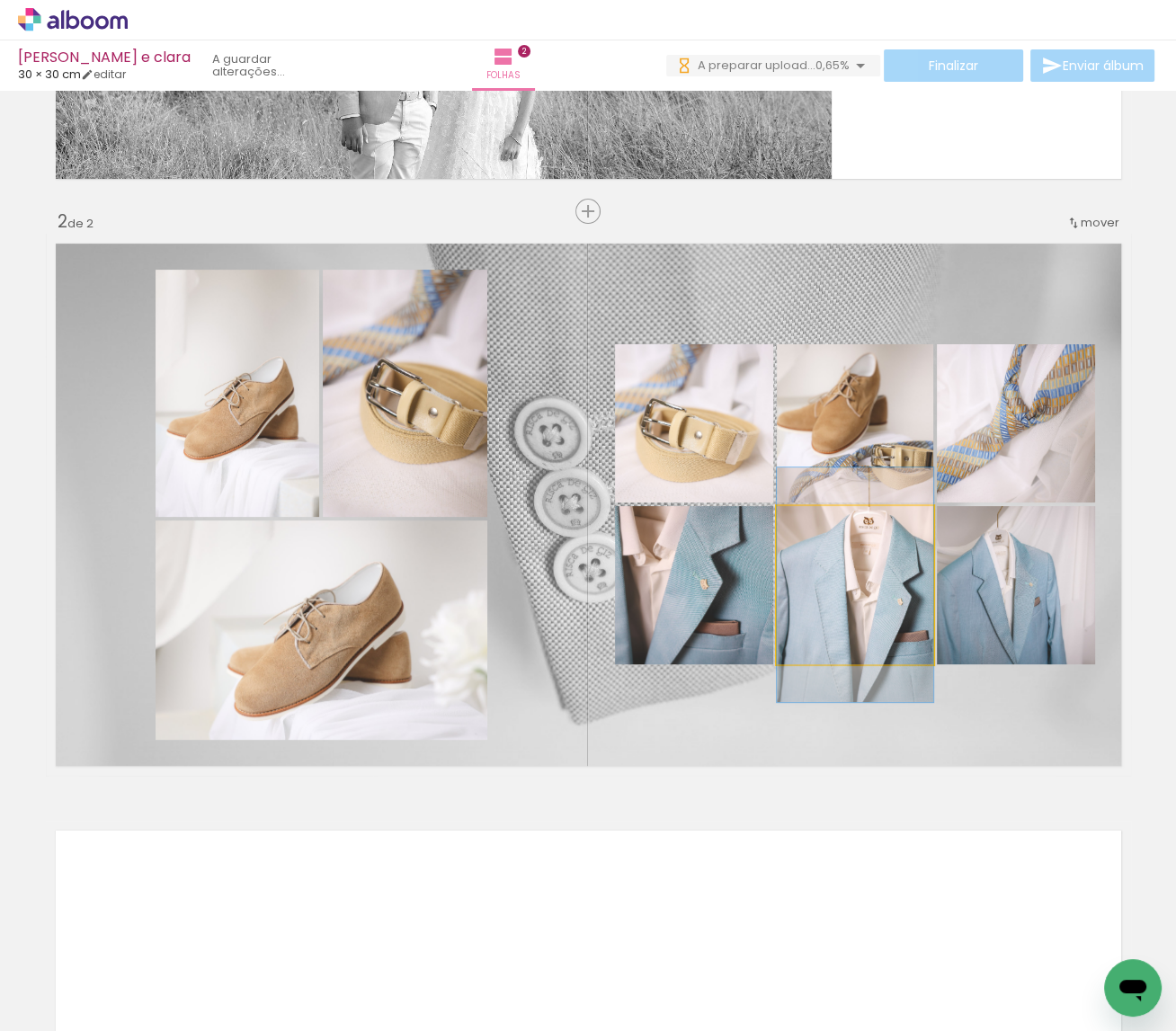
click at [928, 593] on div at bounding box center [855, 584] width 157 height 235
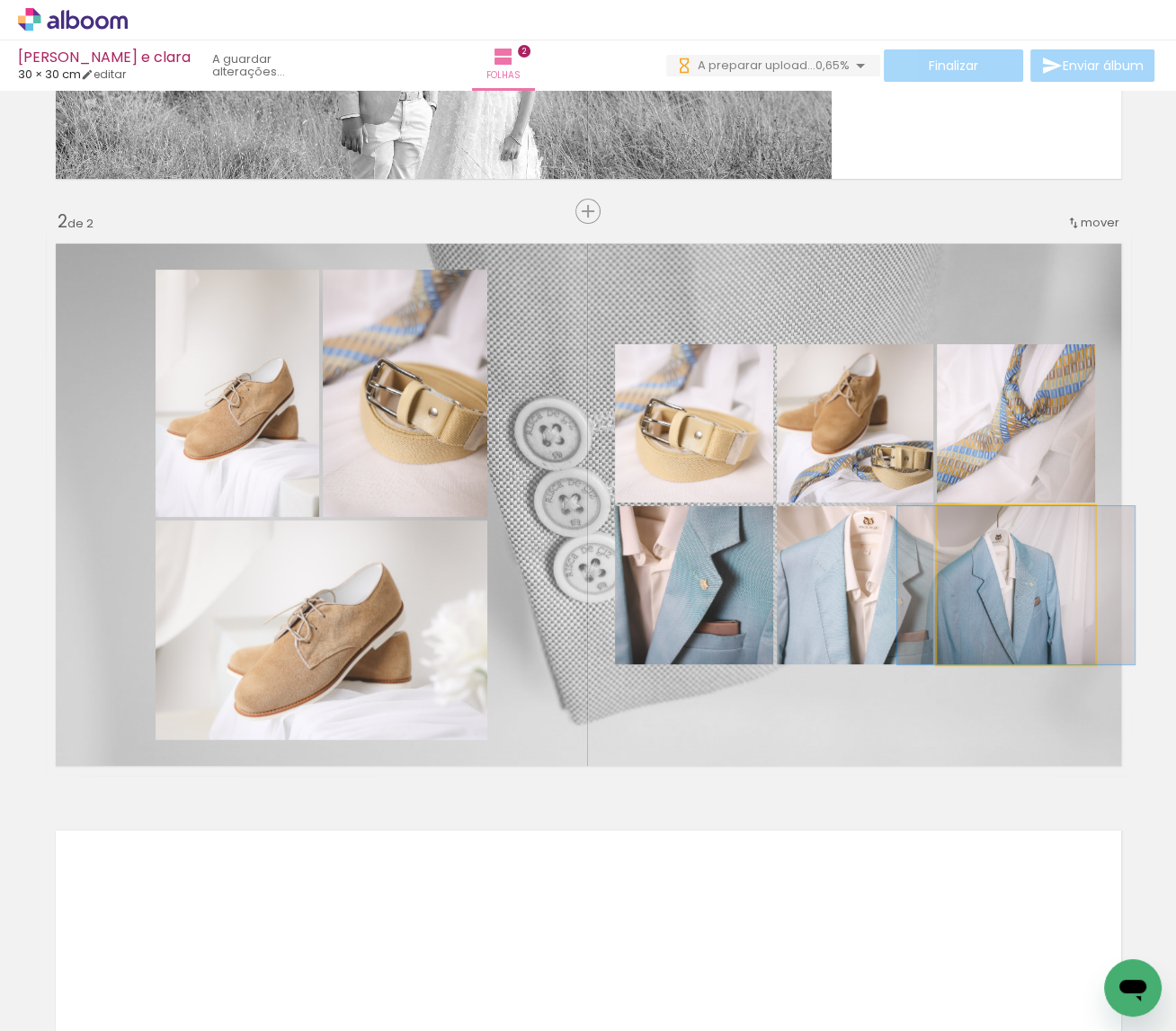
drag, startPoint x: 1007, startPoint y: 597, endPoint x: 985, endPoint y: 598, distance: 22.0
click at [1003, 598] on div at bounding box center [1016, 584] width 238 height 158
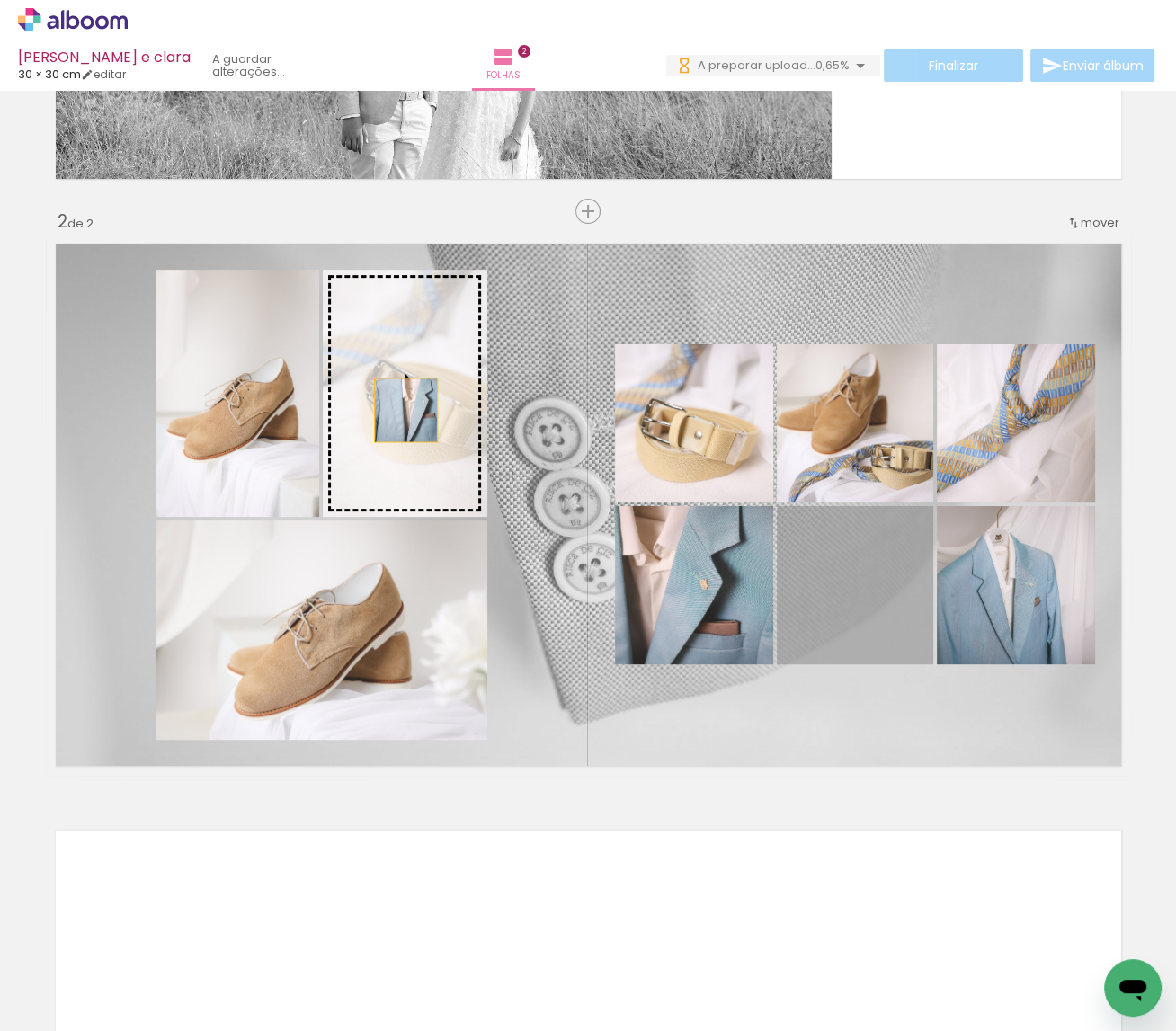
drag, startPoint x: 874, startPoint y: 599, endPoint x: 405, endPoint y: 411, distance: 505.3
click at [0, 0] on slot at bounding box center [0, 0] width 0 height 0
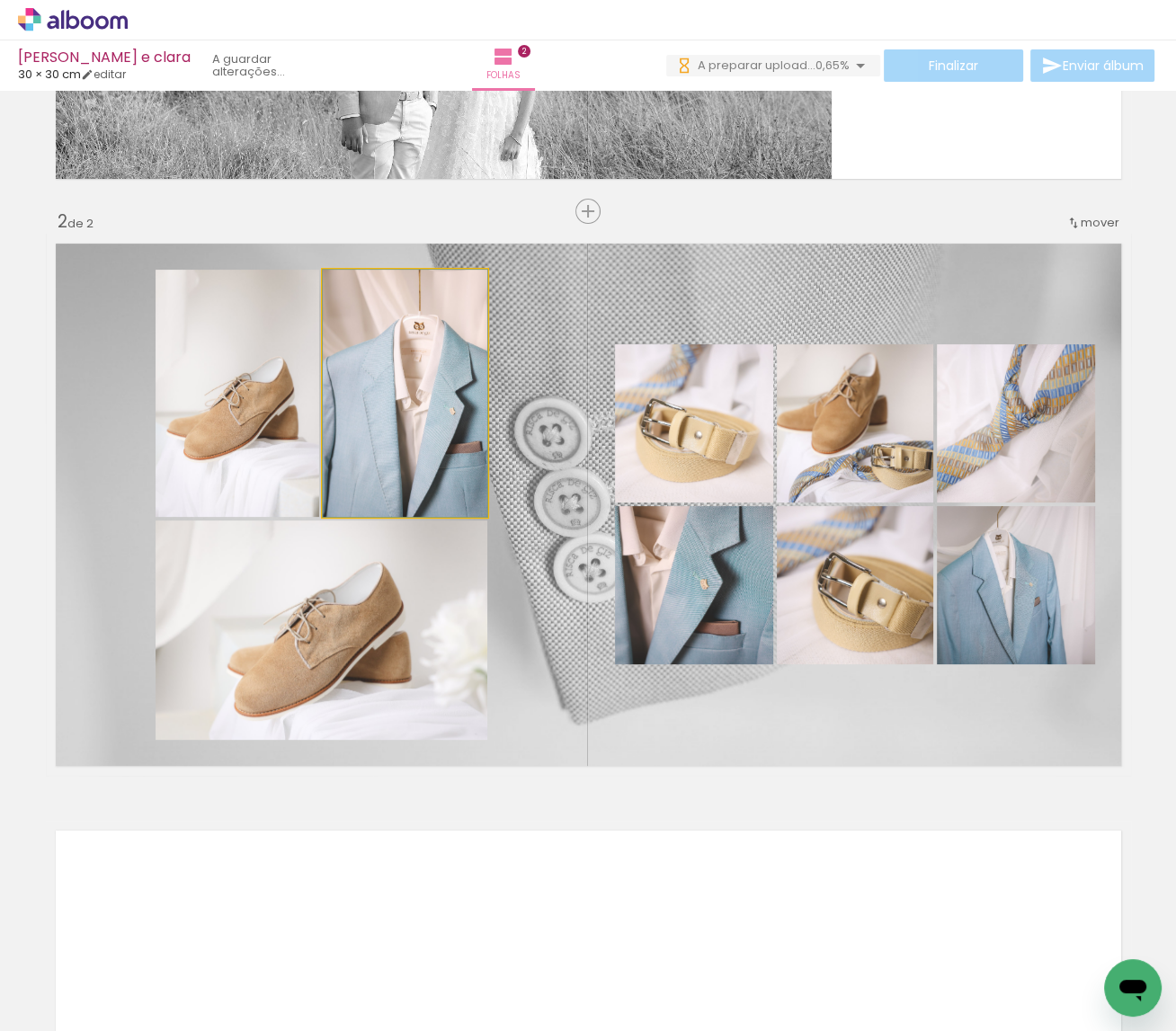
drag, startPoint x: 454, startPoint y: 428, endPoint x: 405, endPoint y: 421, distance: 49.5
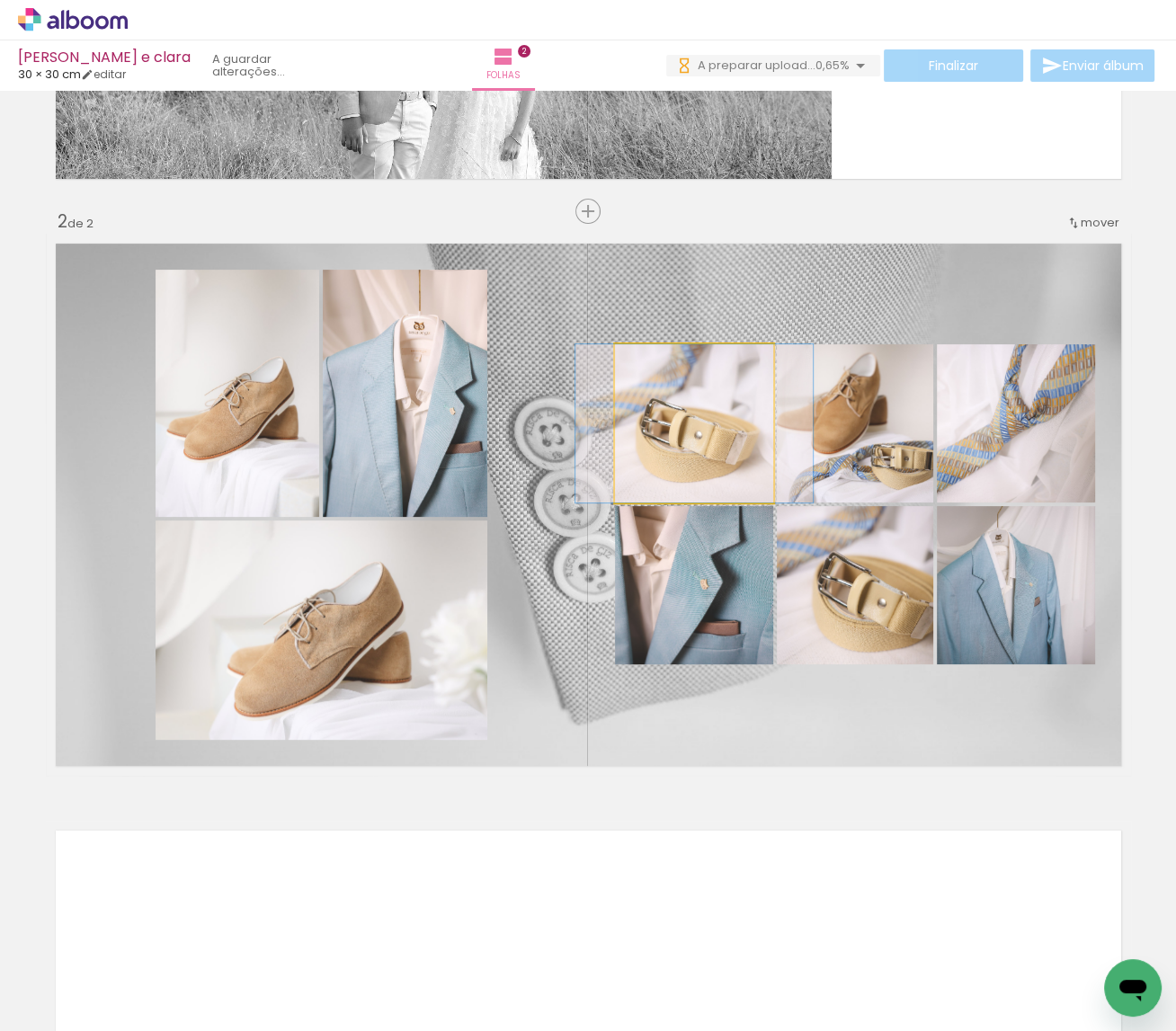
drag, startPoint x: 770, startPoint y: 446, endPoint x: 796, endPoint y: 446, distance: 26.0
click at [770, 446] on quentale-photo at bounding box center [694, 423] width 158 height 158
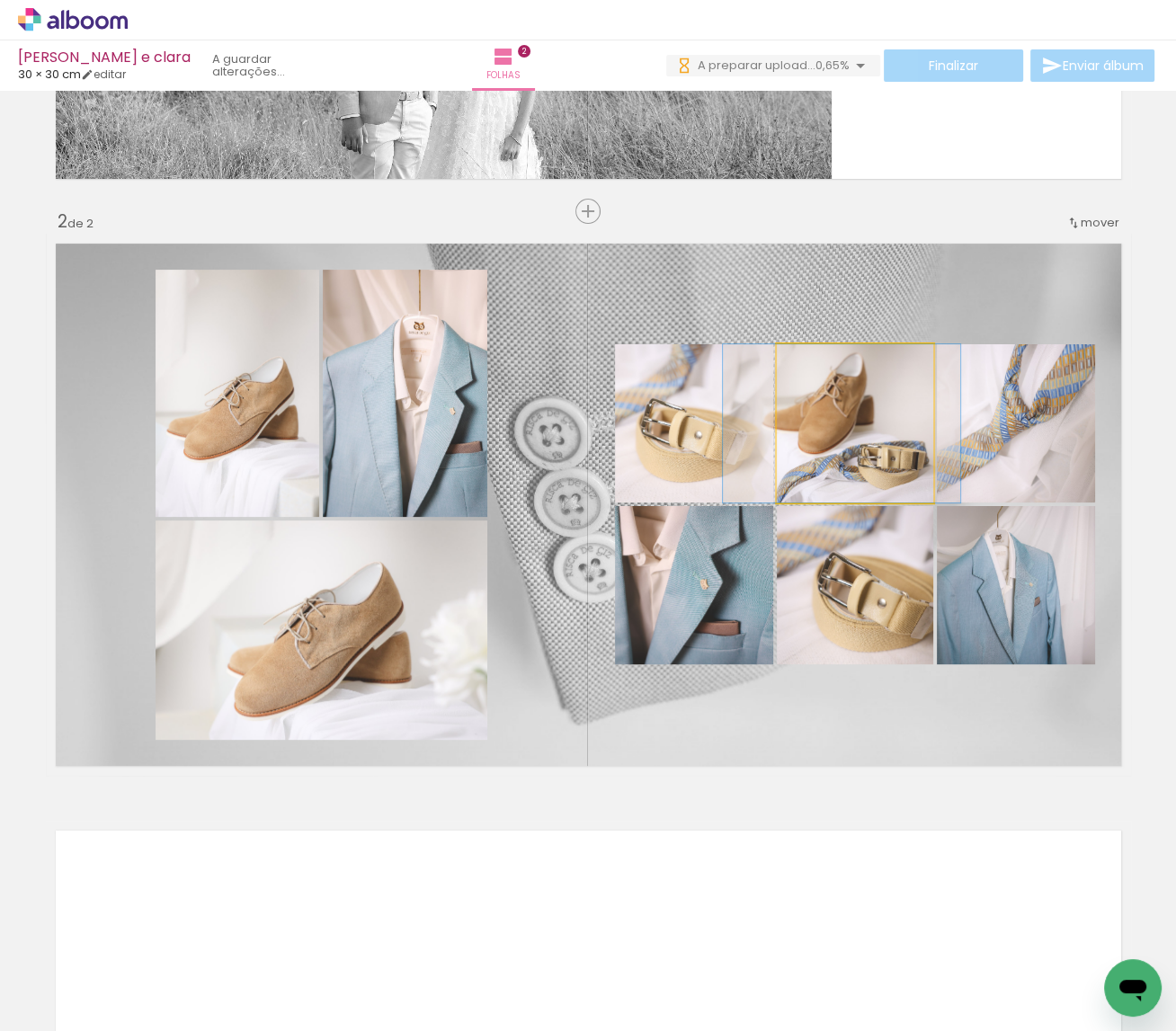
drag, startPoint x: 859, startPoint y: 441, endPoint x: 846, endPoint y: 441, distance: 13.0
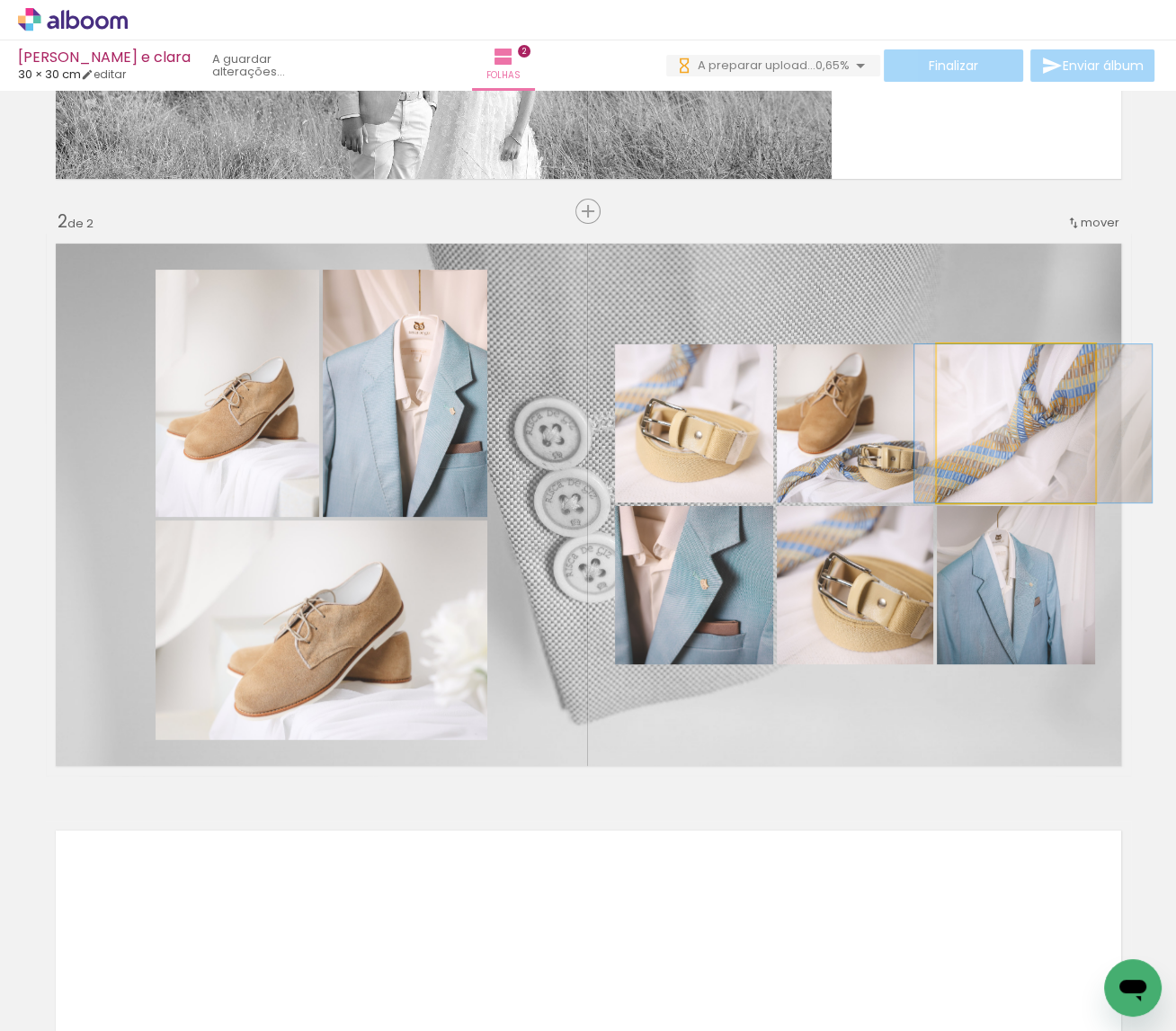
drag, startPoint x: 1079, startPoint y: 438, endPoint x: 1096, endPoint y: 444, distance: 18.0
click at [1096, 444] on quentale-layouter at bounding box center [588, 505] width 1085 height 542
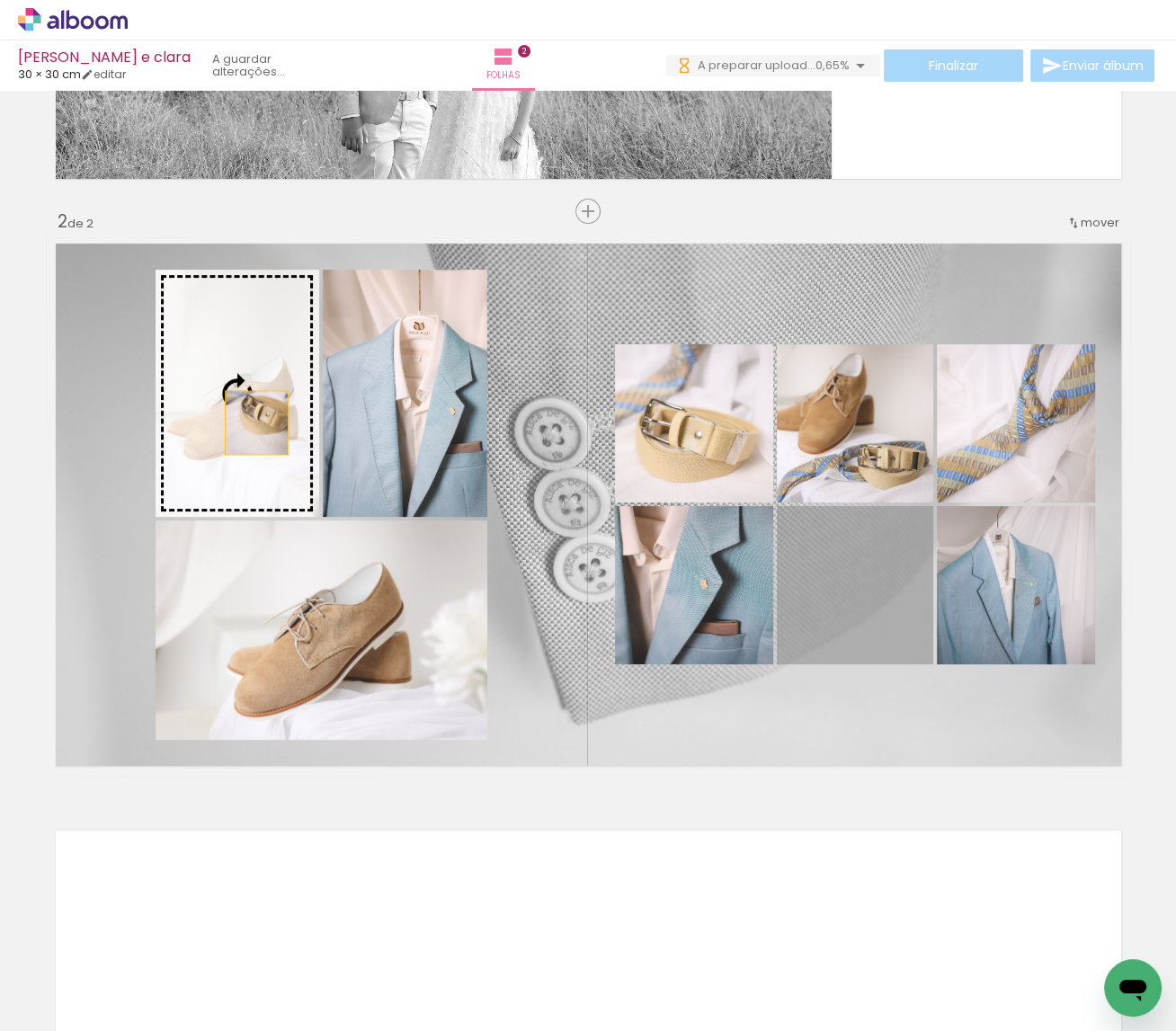
drag, startPoint x: 900, startPoint y: 615, endPoint x: 256, endPoint y: 423, distance: 672.0
click at [0, 0] on slot at bounding box center [0, 0] width 0 height 0
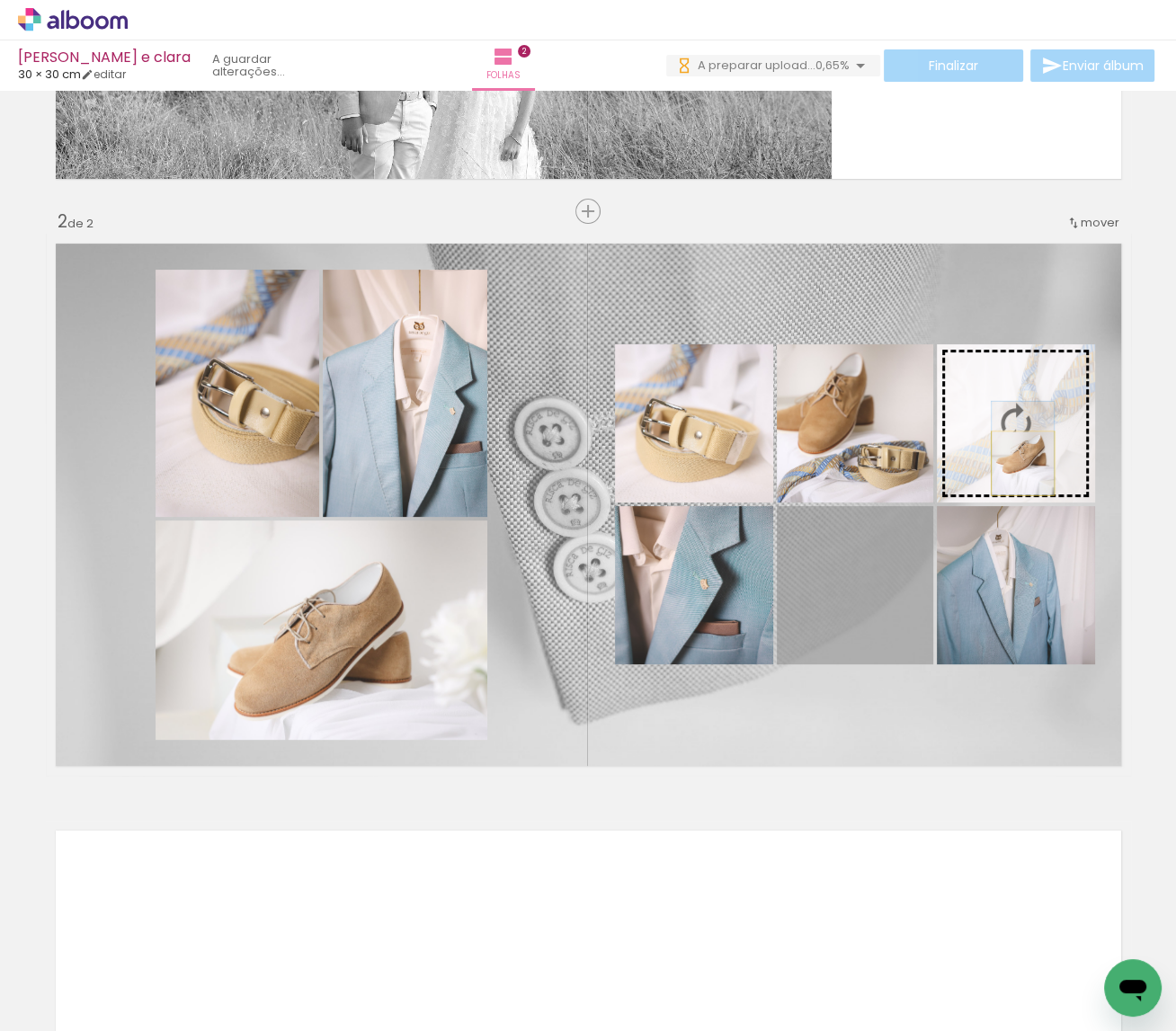
drag, startPoint x: 876, startPoint y: 617, endPoint x: 1022, endPoint y: 464, distance: 211.5
click at [0, 0] on slot at bounding box center [0, 0] width 0 height 0
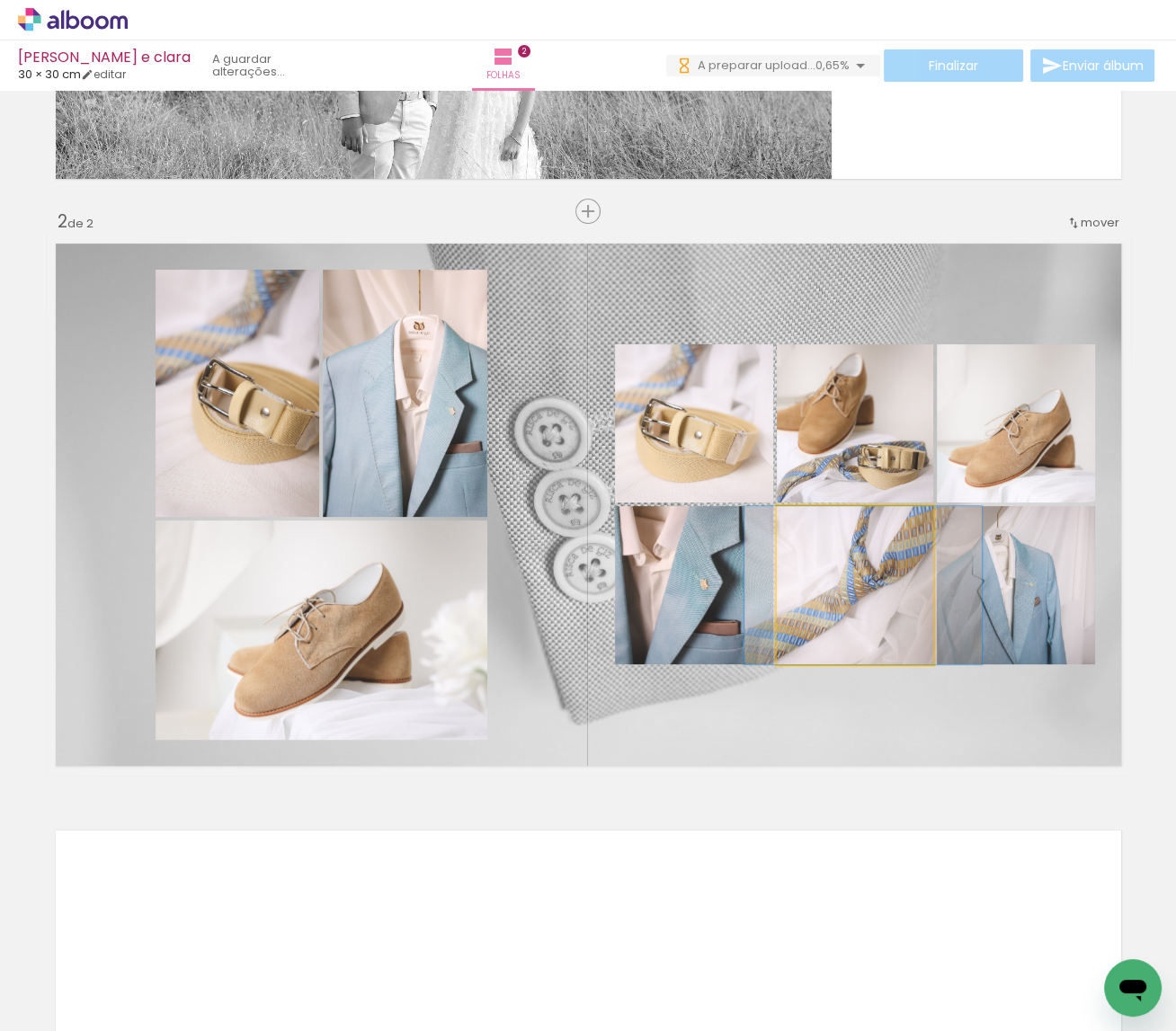
drag, startPoint x: 878, startPoint y: 586, endPoint x: 886, endPoint y: 593, distance: 10.6
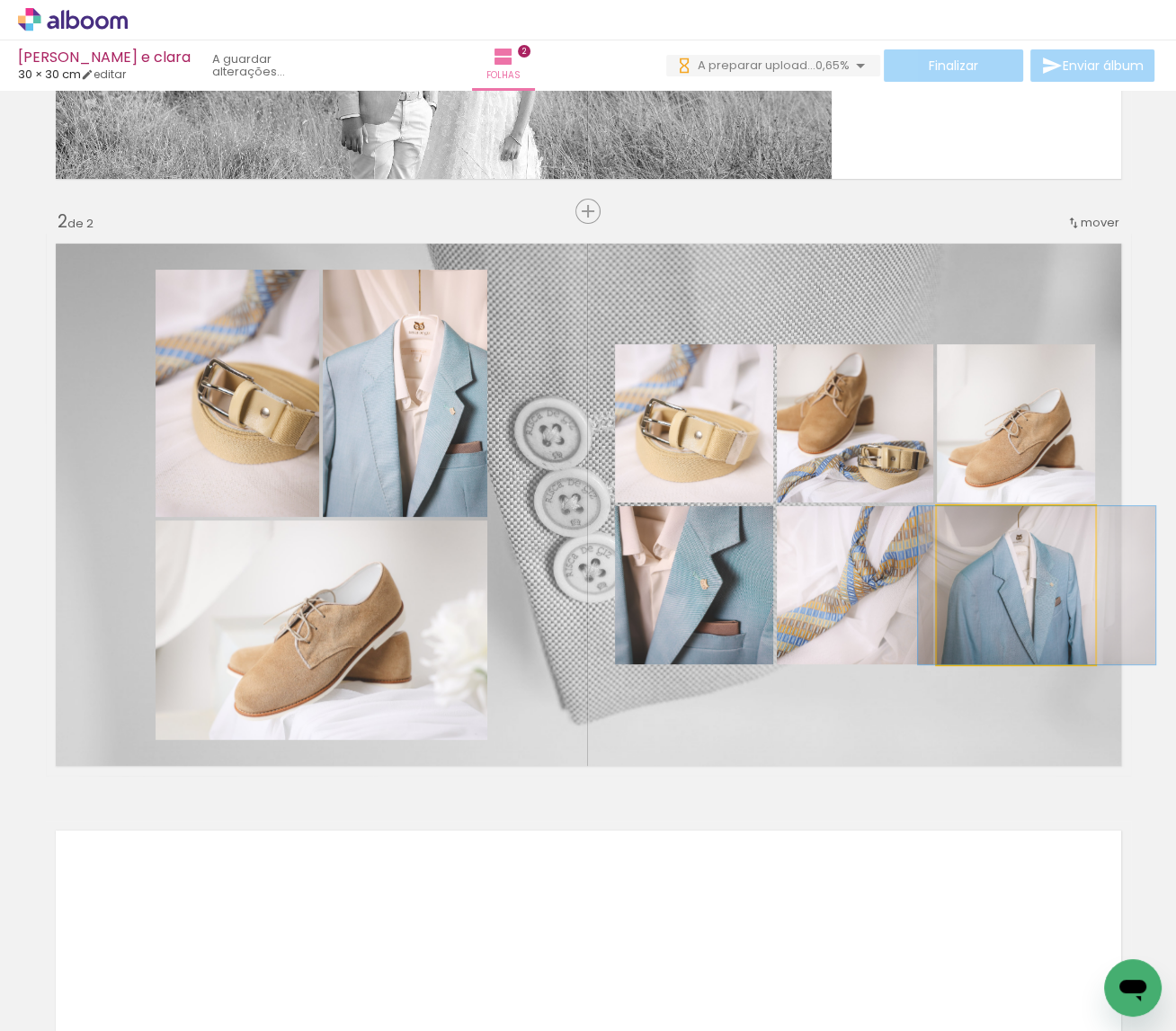
drag, startPoint x: 996, startPoint y: 611, endPoint x: 1016, endPoint y: 605, distance: 20.9
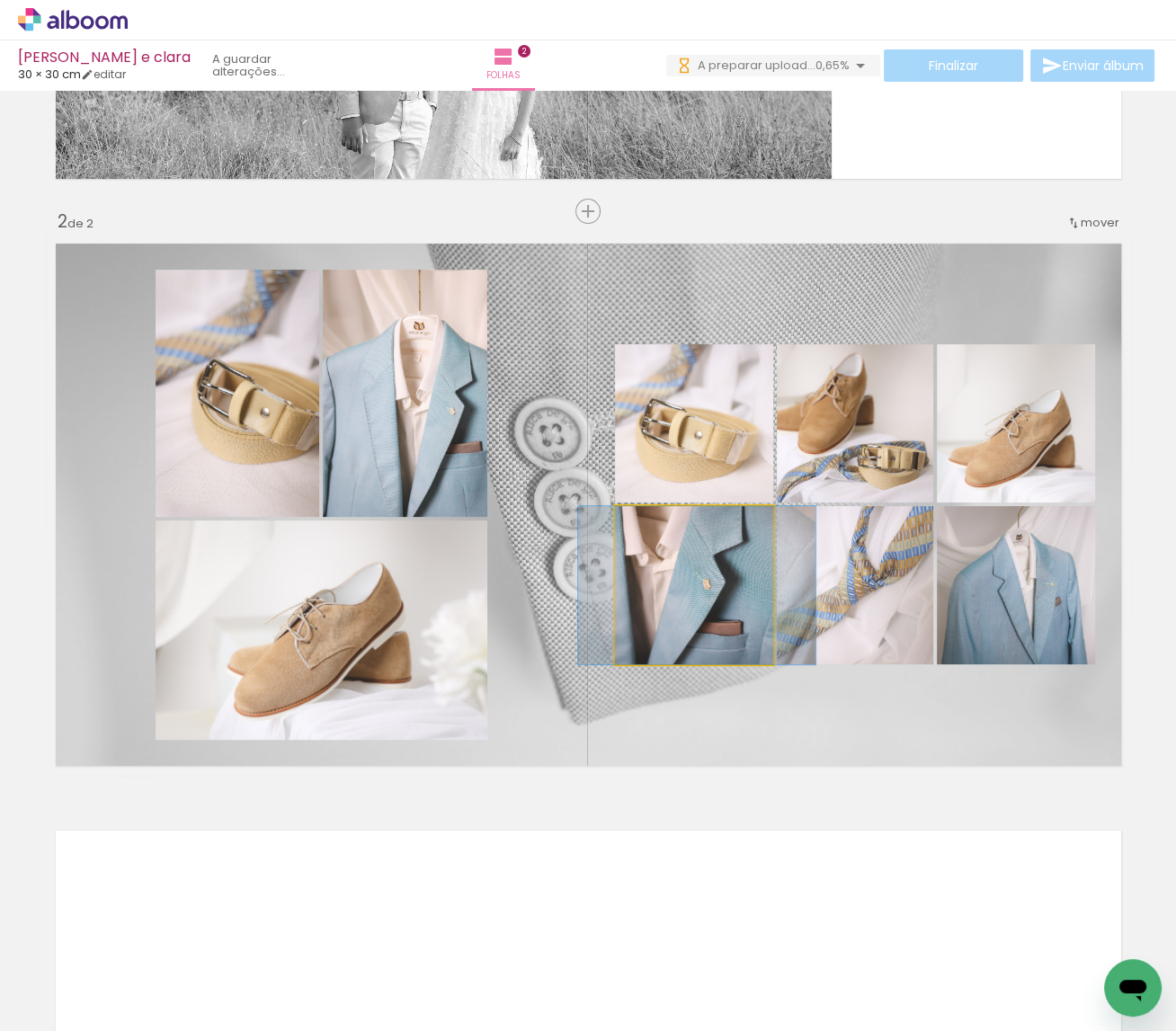
drag, startPoint x: 684, startPoint y: 614, endPoint x: 701, endPoint y: 586, distance: 32.8
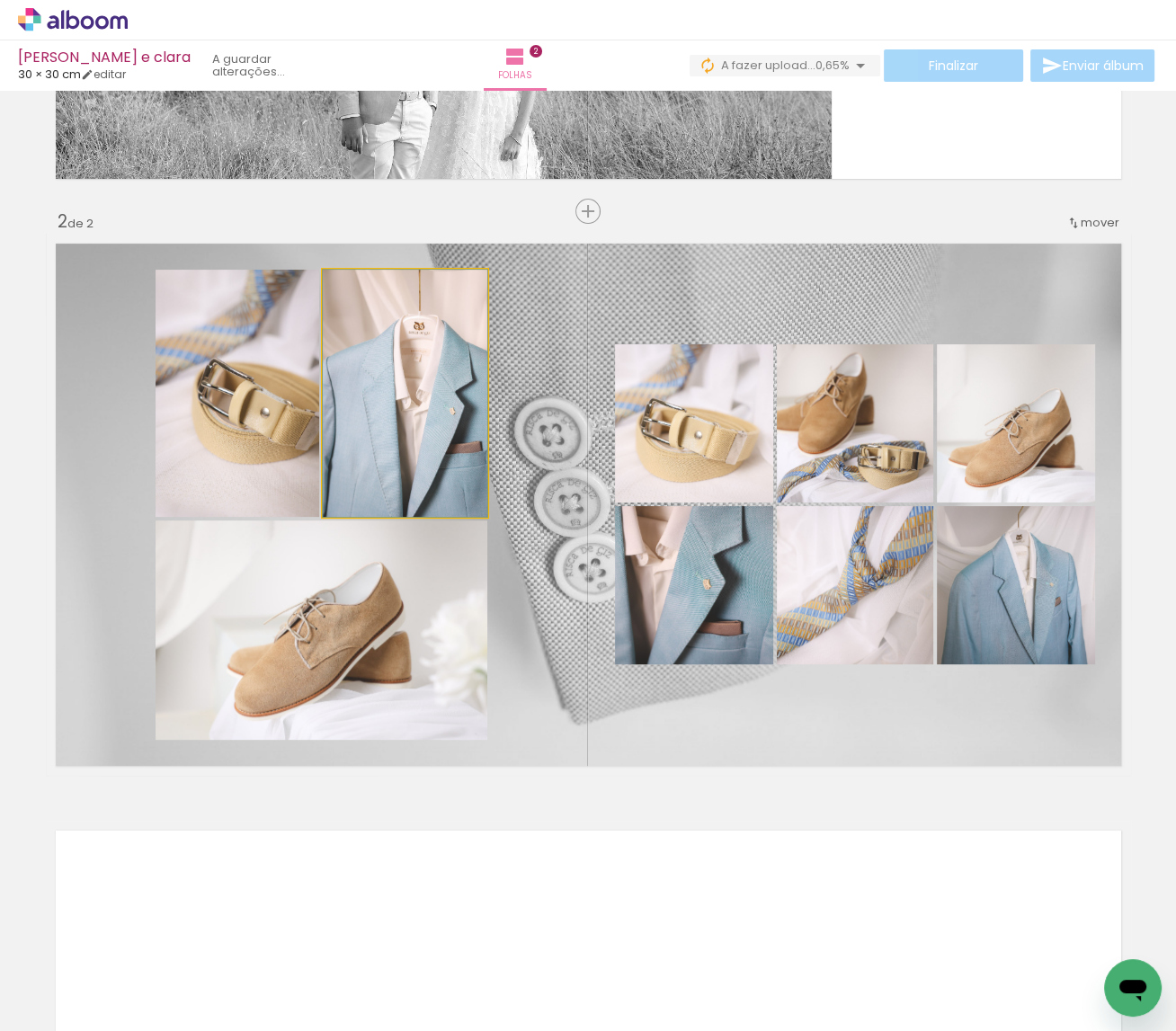
drag, startPoint x: 452, startPoint y: 365, endPoint x: 415, endPoint y: 364, distance: 37.0
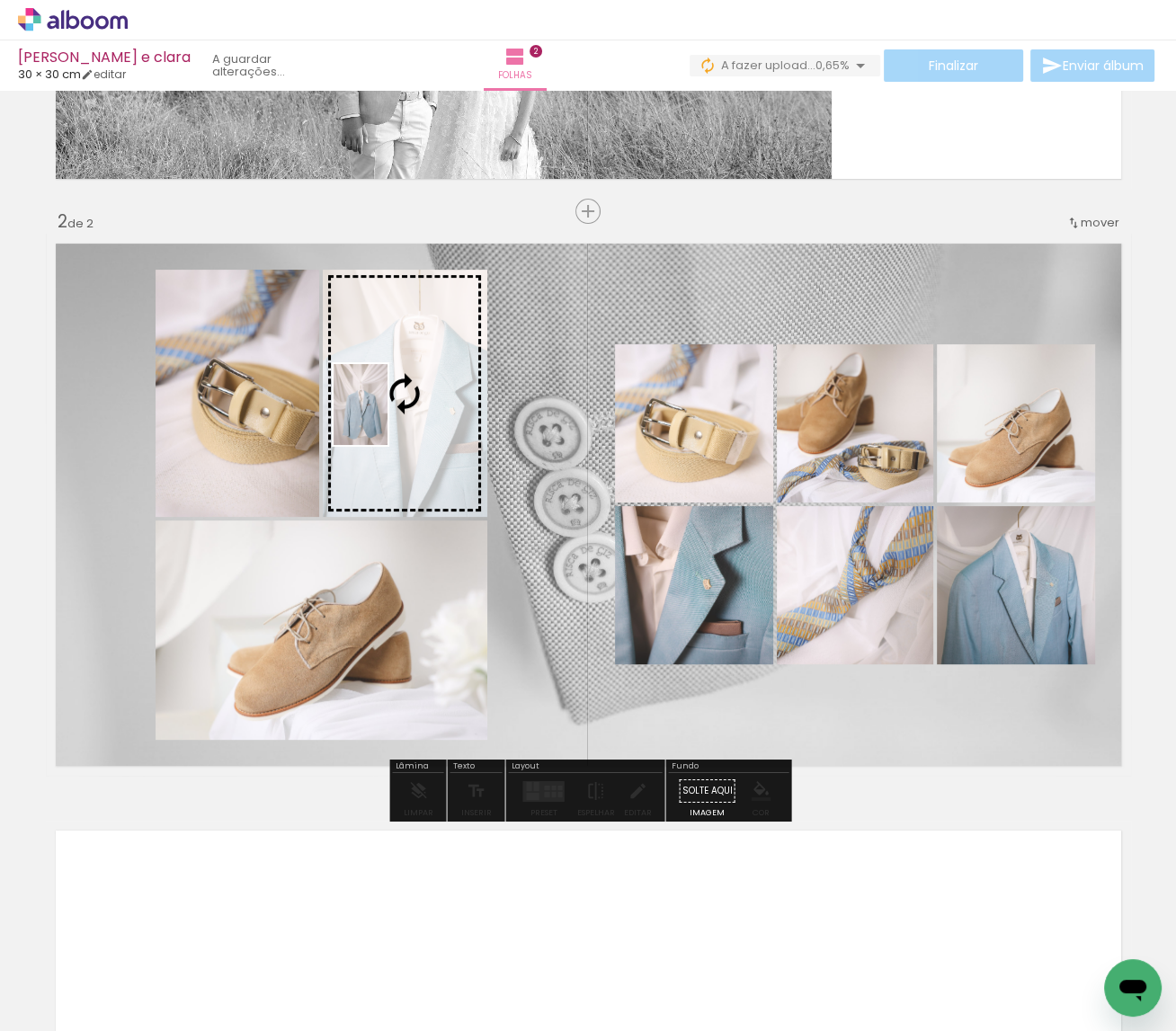
drag, startPoint x: 302, startPoint y: 966, endPoint x: 388, endPoint y: 418, distance: 554.7
click at [388, 418] on quentale-workspace at bounding box center [588, 515] width 1176 height 1031
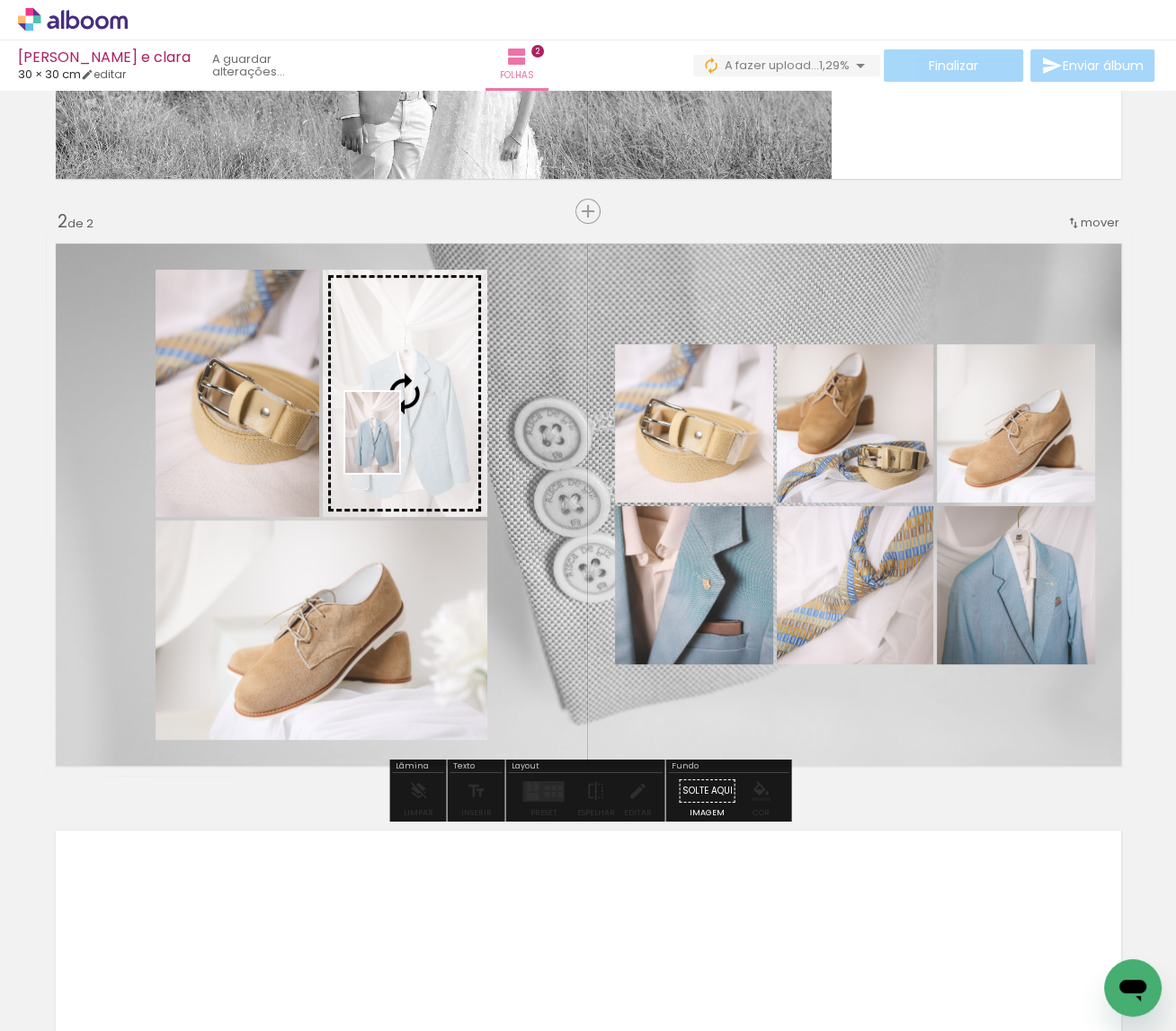
drag, startPoint x: 195, startPoint y: 958, endPoint x: 399, endPoint y: 446, distance: 551.1
click at [399, 446] on quentale-workspace at bounding box center [588, 515] width 1176 height 1031
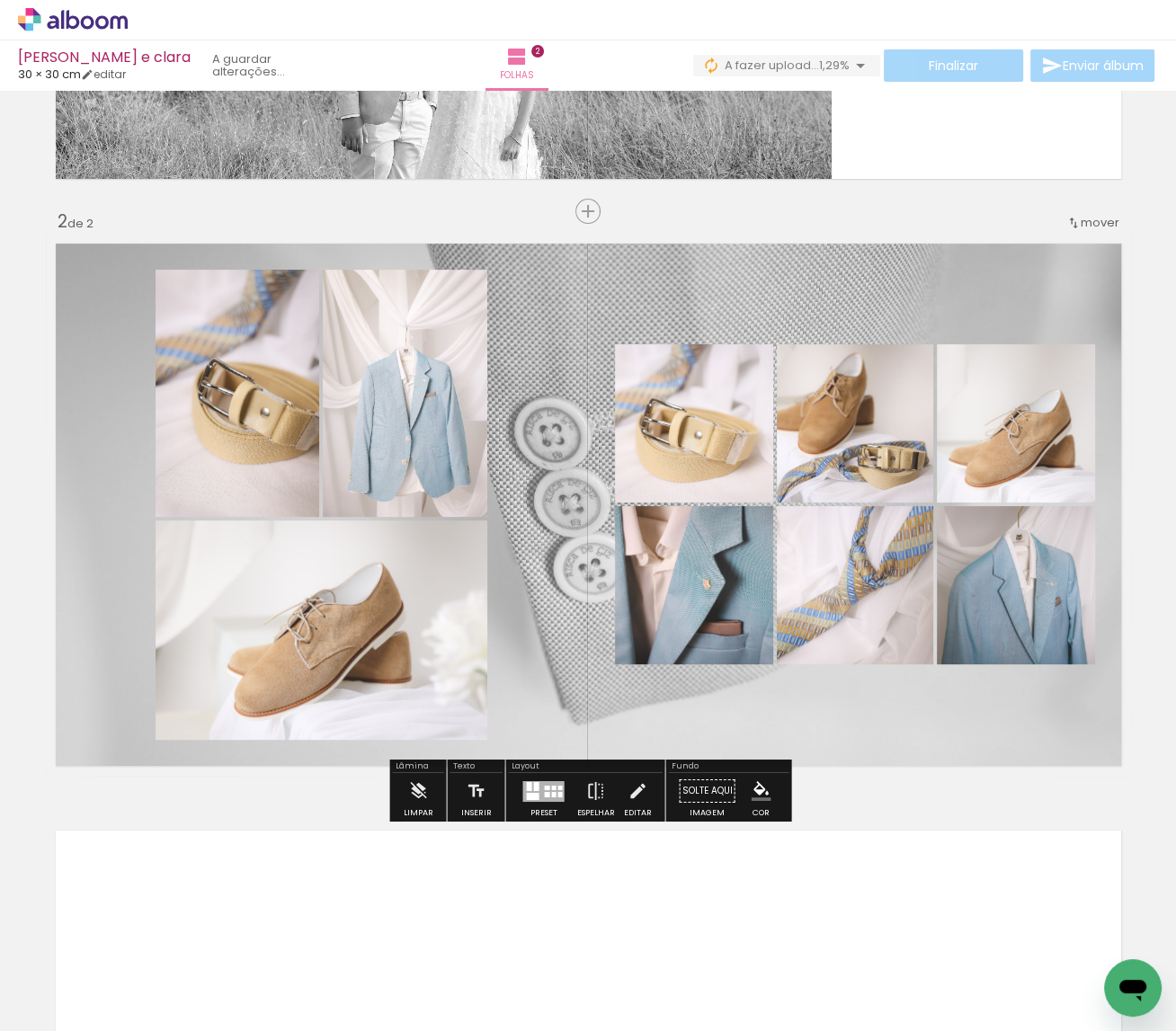
click at [341, 355] on paper-item at bounding box center [344, 358] width 32 height 12
click at [344, 437] on iron-icon "color picker" at bounding box center [346, 430] width 22 height 17
click at [348, 273] on paper-item "#ffffff" at bounding box center [355, 276] width 18 height 18
click at [185, 355] on paper-item at bounding box center [177, 358] width 32 height 12
click at [173, 437] on iron-icon "color picker" at bounding box center [179, 430] width 22 height 17
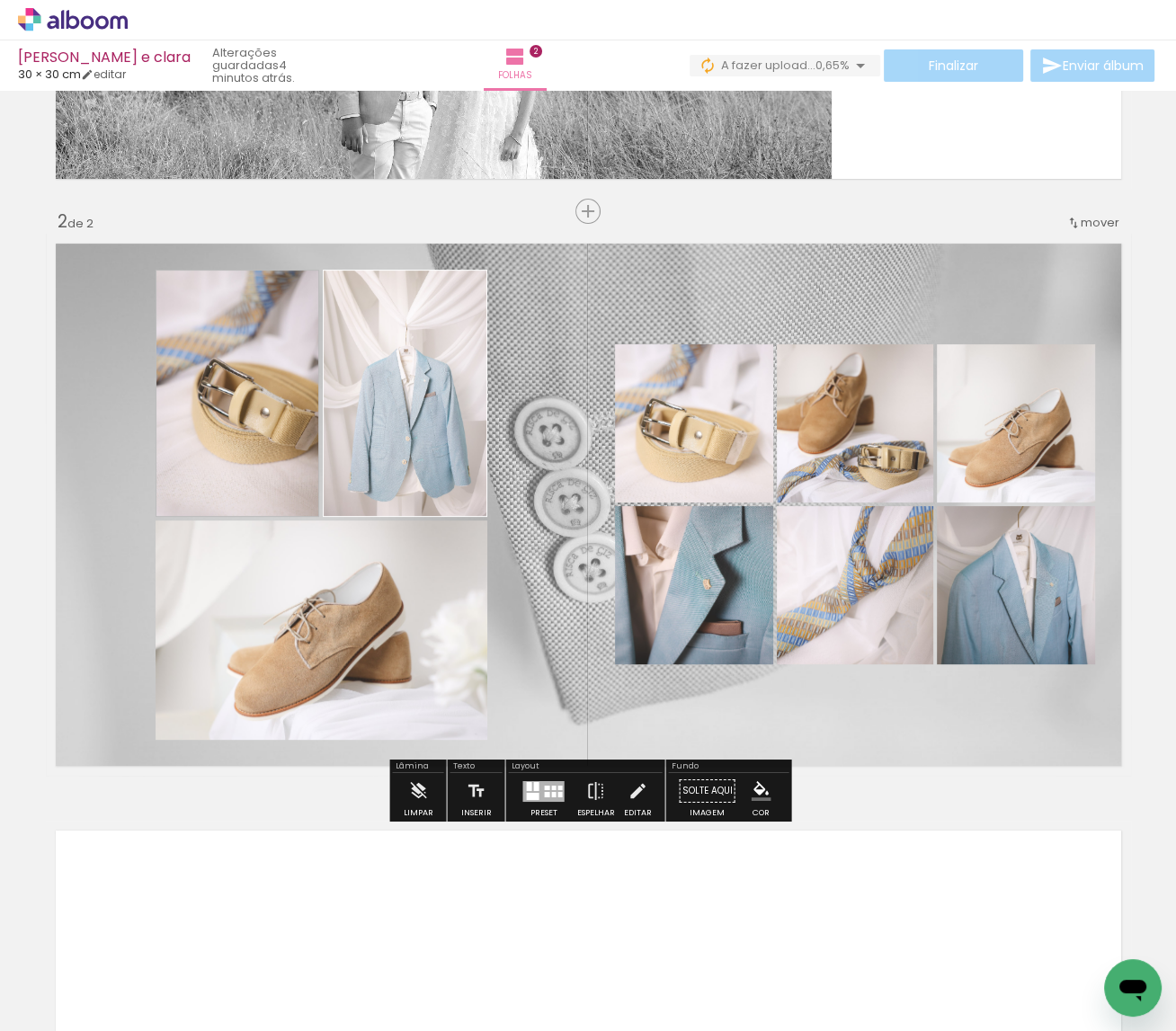
click at [316, 277] on paper-item "#ffffff" at bounding box center [315, 276] width 18 height 18
click at [338, 581] on paper-item at bounding box center [338, 581] width 32 height 12
click at [338, 653] on iron-icon "color picker" at bounding box center [339, 654] width 22 height 17
click at [353, 498] on paper-item "#ffffff" at bounding box center [348, 498] width 18 height 18
click at [672, 439] on paper-item at bounding box center [671, 445] width 32 height 12
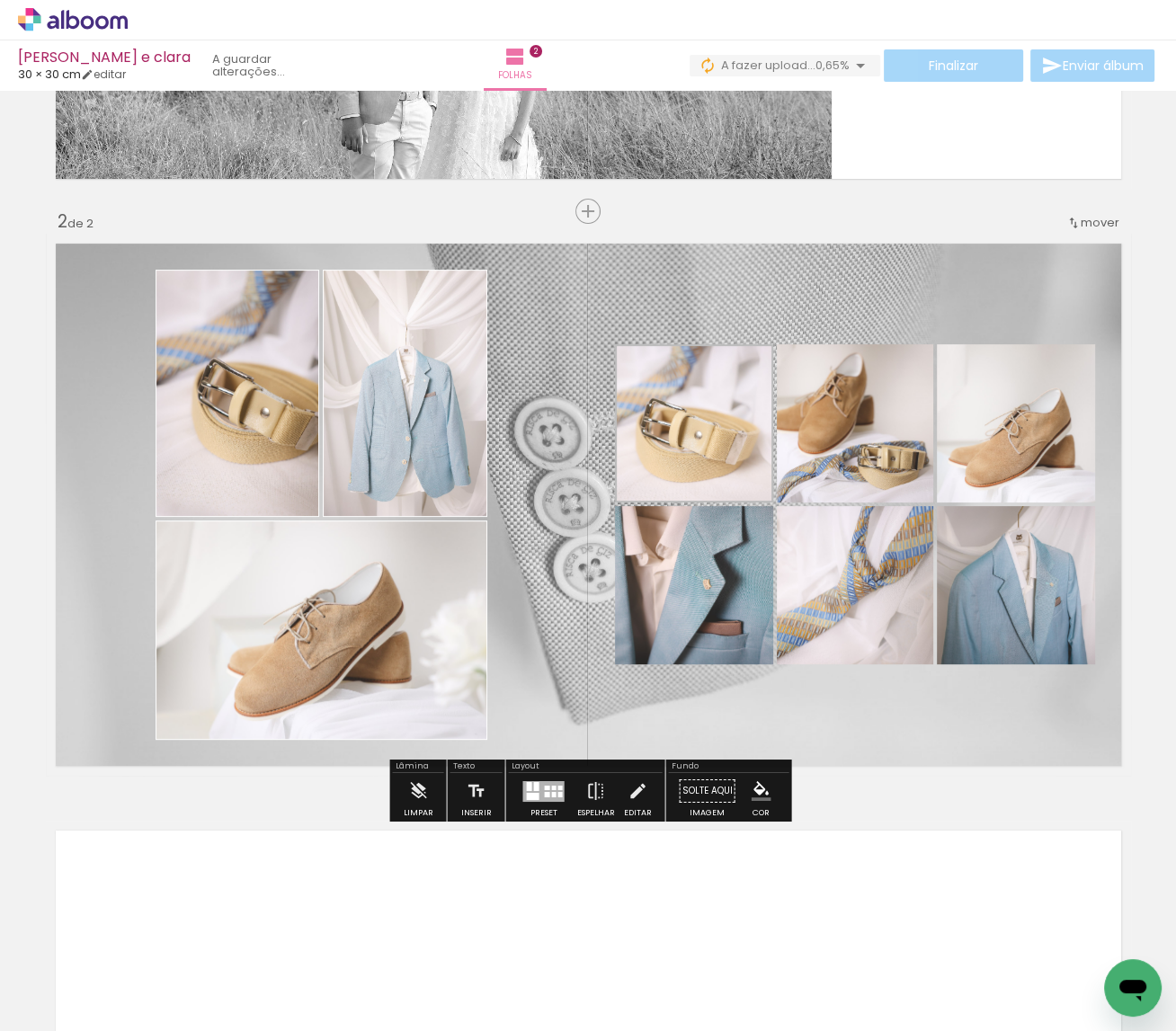
click at [668, 433] on paper-item at bounding box center [671, 432] width 32 height 12
click at [674, 502] on iron-icon "color picker" at bounding box center [673, 506] width 22 height 17
click at [684, 353] on paper-item "#ffffff" at bounding box center [682, 350] width 18 height 18
click at [665, 599] on paper-item at bounding box center [671, 594] width 32 height 12
click at [670, 669] on iron-icon "color picker" at bounding box center [673, 667] width 22 height 17
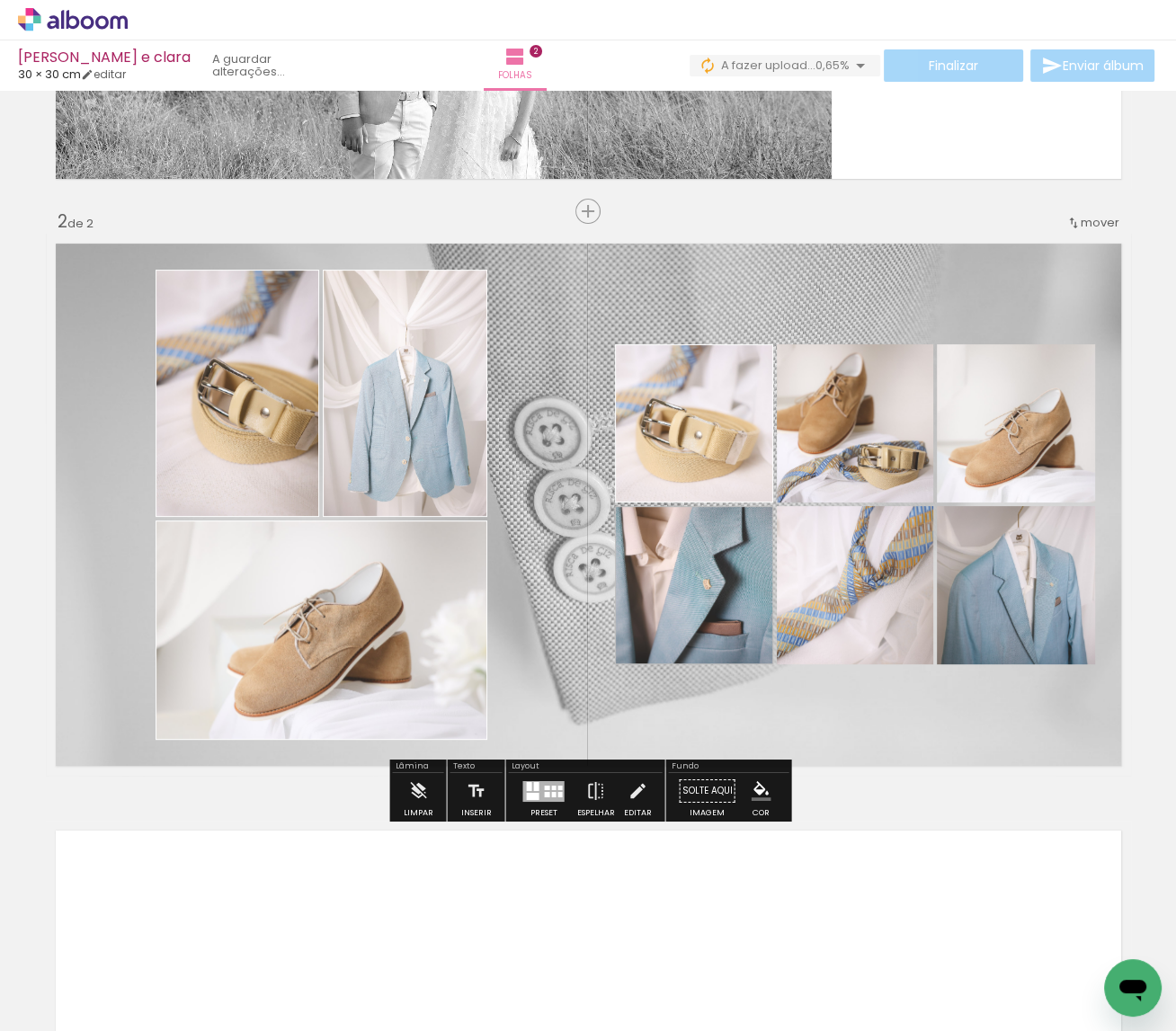
click at [680, 507] on paper-item "#ffffff" at bounding box center [682, 512] width 18 height 18
click at [833, 591] on paper-item at bounding box center [834, 594] width 32 height 12
click at [834, 666] on iron-icon "color picker" at bounding box center [835, 667] width 22 height 17
click at [846, 513] on paper-item "#ffffff" at bounding box center [843, 512] width 18 height 18
click at [839, 430] on paper-item at bounding box center [834, 432] width 32 height 12
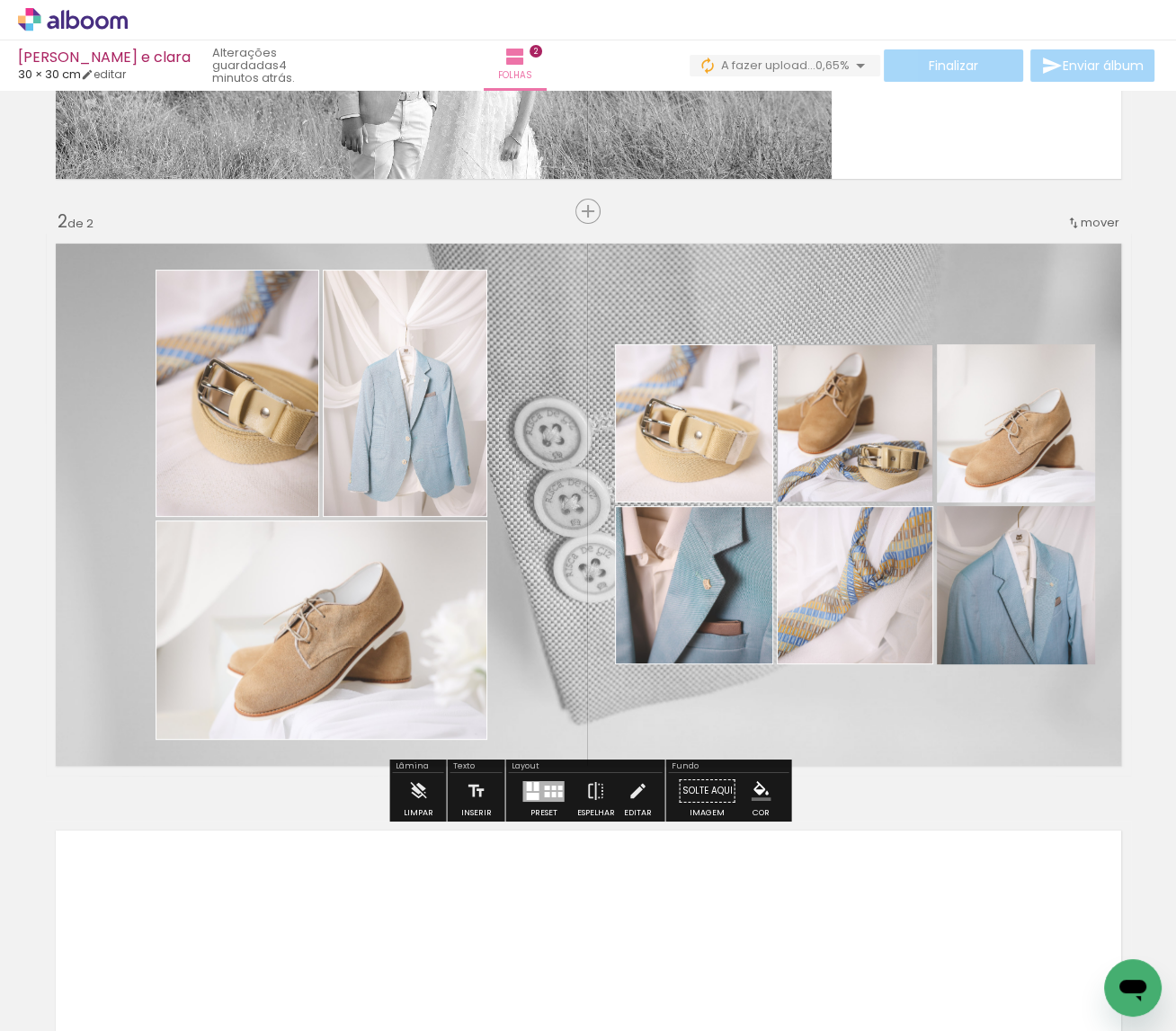
click at [833, 505] on iron-icon "color picker" at bounding box center [835, 506] width 22 height 17
click at [843, 347] on paper-item "#ffffff" at bounding box center [843, 350] width 18 height 18
click at [993, 436] on paper-item at bounding box center [993, 432] width 32 height 12
click at [994, 504] on iron-icon "color picker" at bounding box center [994, 506] width 22 height 17
click at [1000, 345] on paper-item "#ffffff" at bounding box center [1004, 350] width 18 height 18
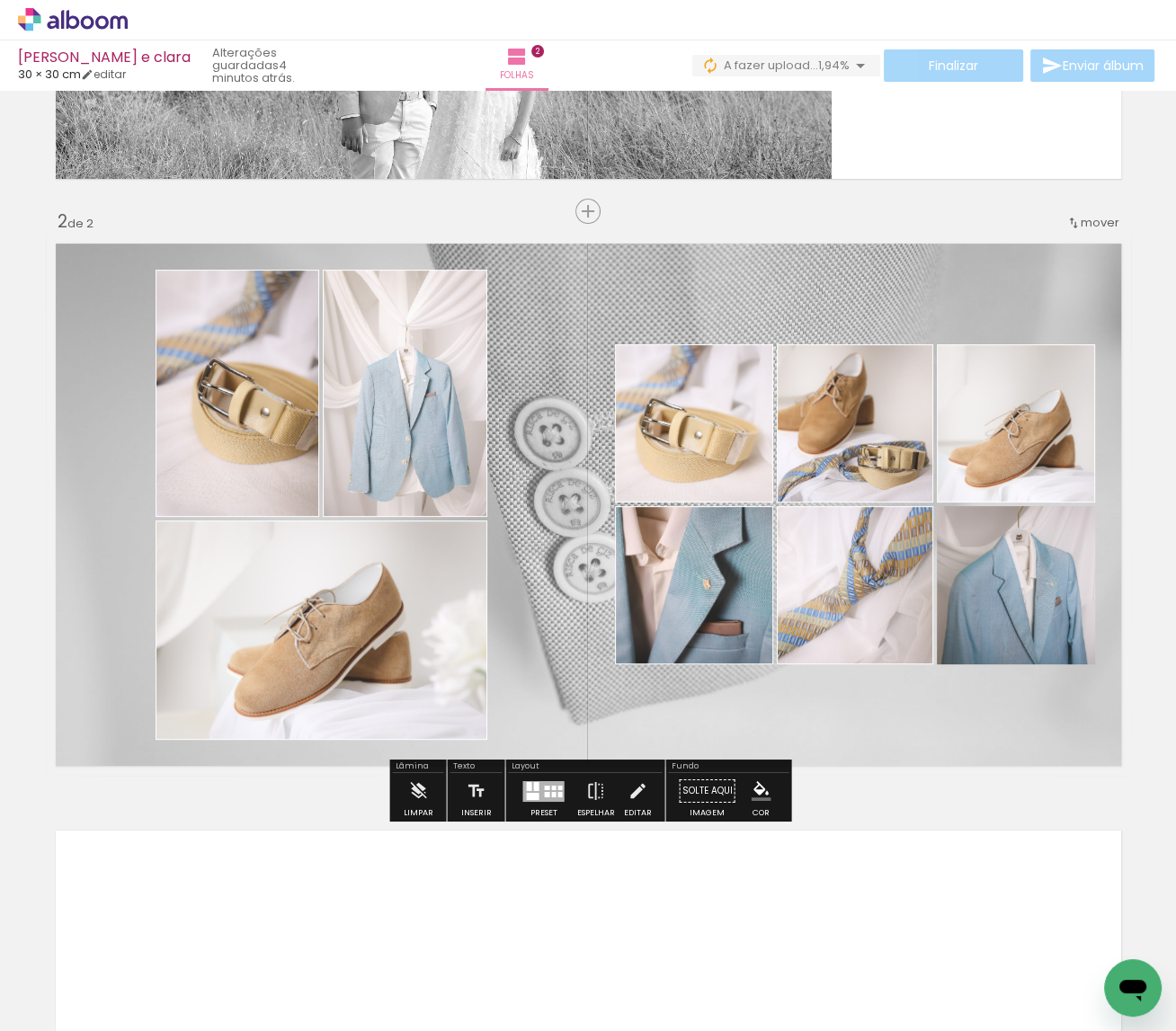
click at [994, 599] on paper-item at bounding box center [993, 594] width 32 height 12
click at [994, 668] on iron-icon "color picker" at bounding box center [994, 667] width 22 height 17
click at [999, 508] on paper-item "#ffffff" at bounding box center [1004, 512] width 18 height 18
click at [961, 778] on div "Inserir folha 1 de 2 Inserir folha 2 de 2" at bounding box center [588, 481] width 1176 height 1761
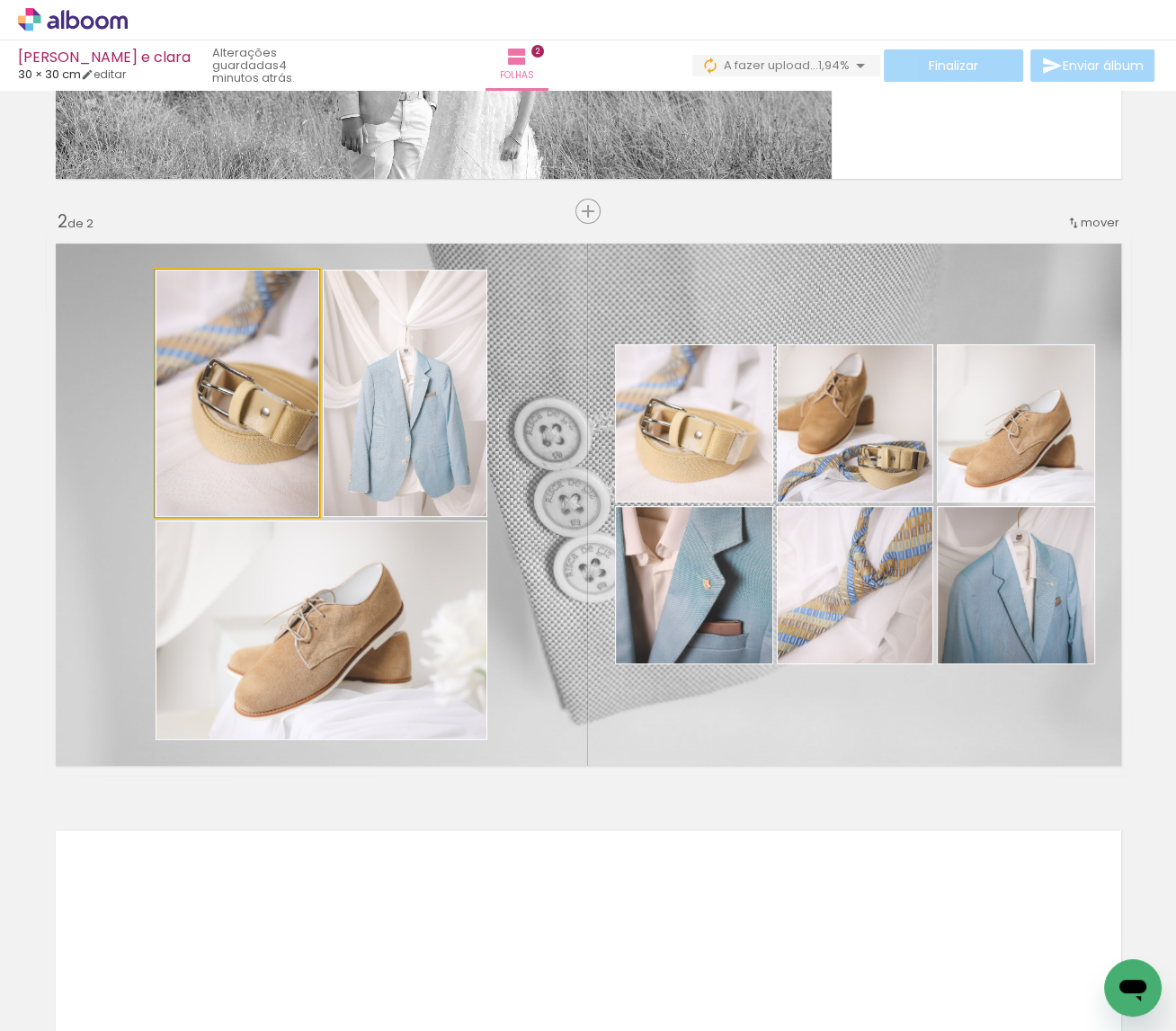
drag, startPoint x: 264, startPoint y: 452, endPoint x: 293, endPoint y: 485, distance: 43.9
click at [256, 453] on div at bounding box center [237, 393] width 164 height 247
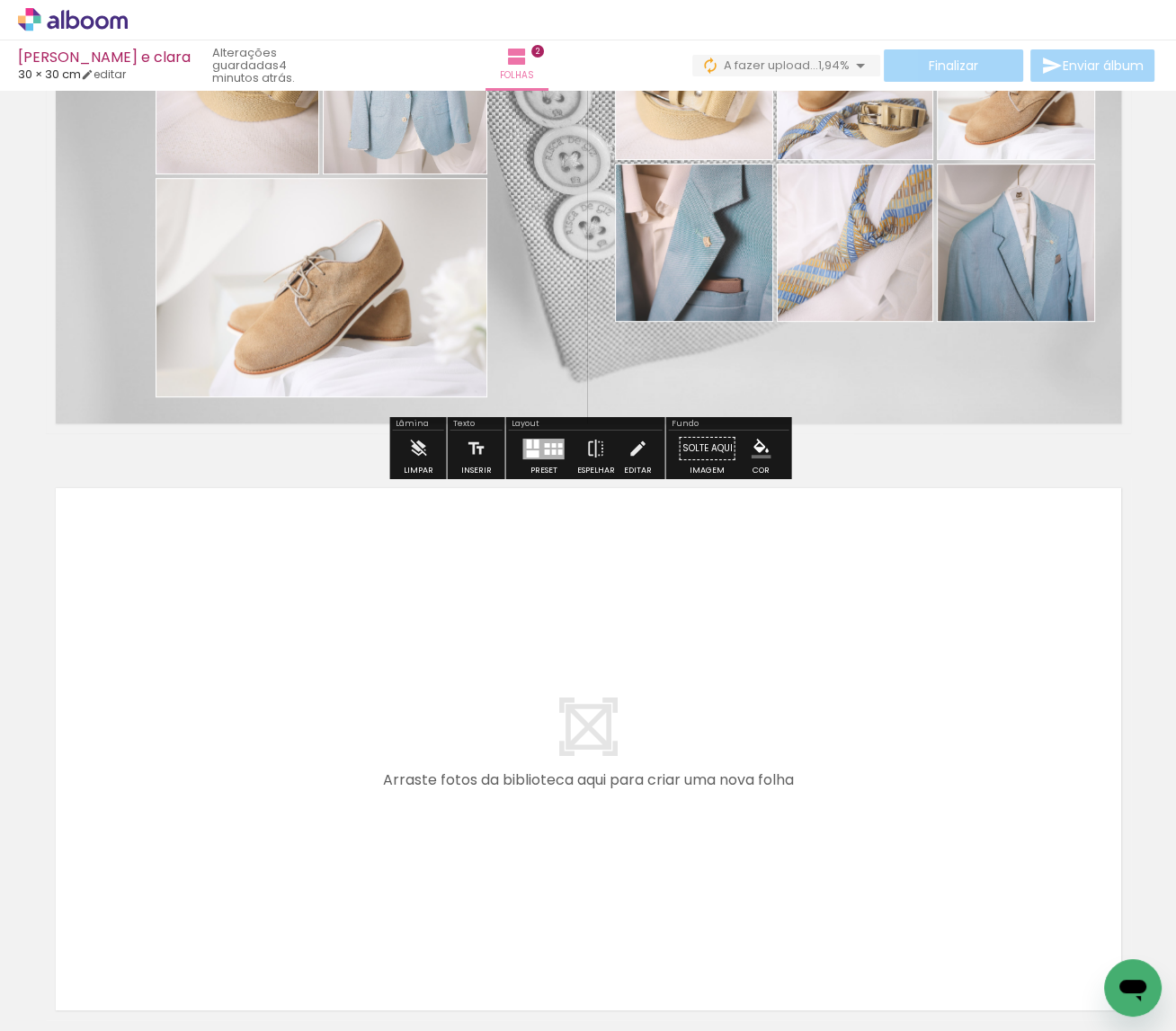
scroll to position [0, 7455]
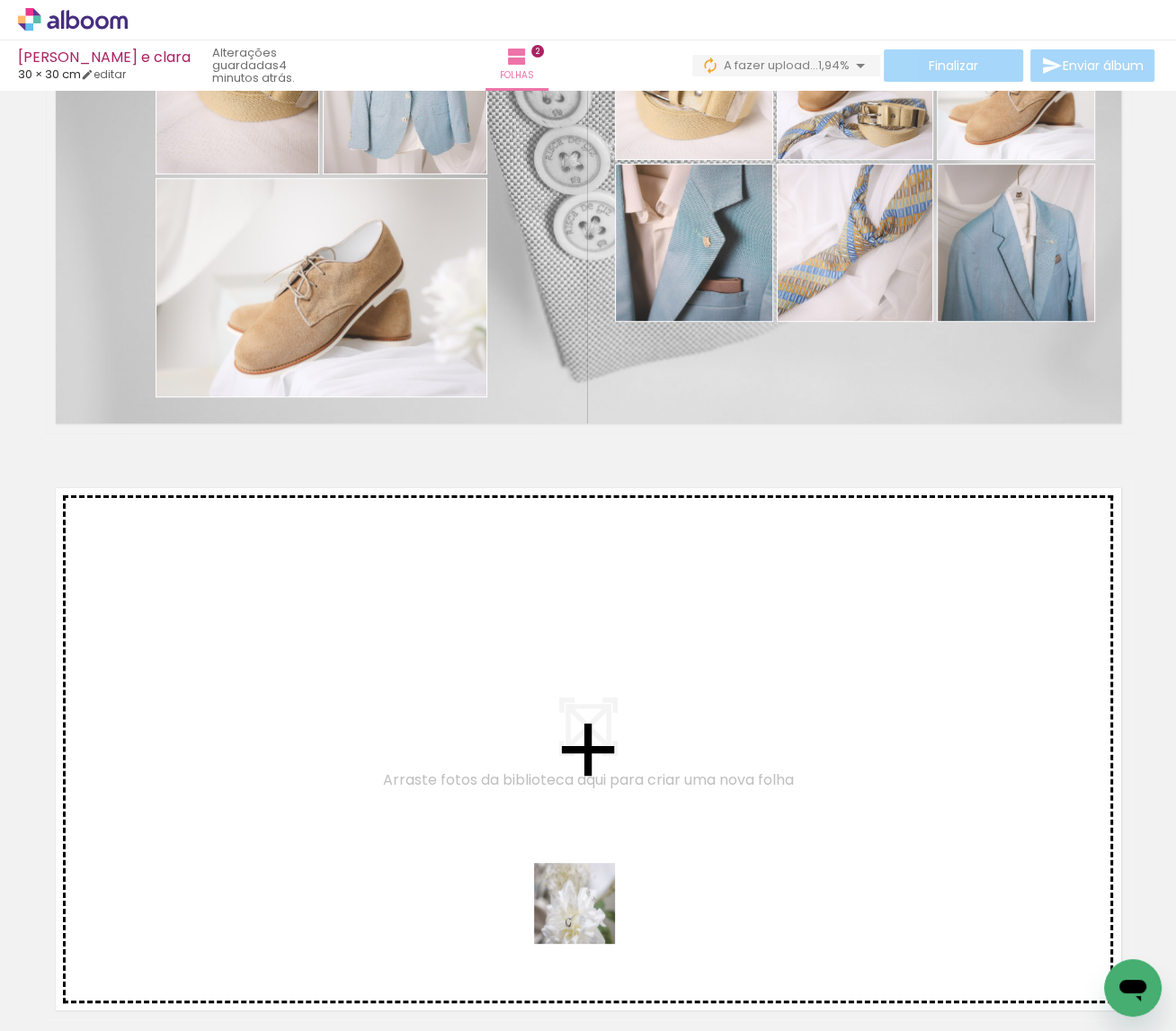
drag, startPoint x: 588, startPoint y: 974, endPoint x: 575, endPoint y: 814, distance: 160.5
click at [575, 814] on quentale-workspace at bounding box center [588, 515] width 1176 height 1031
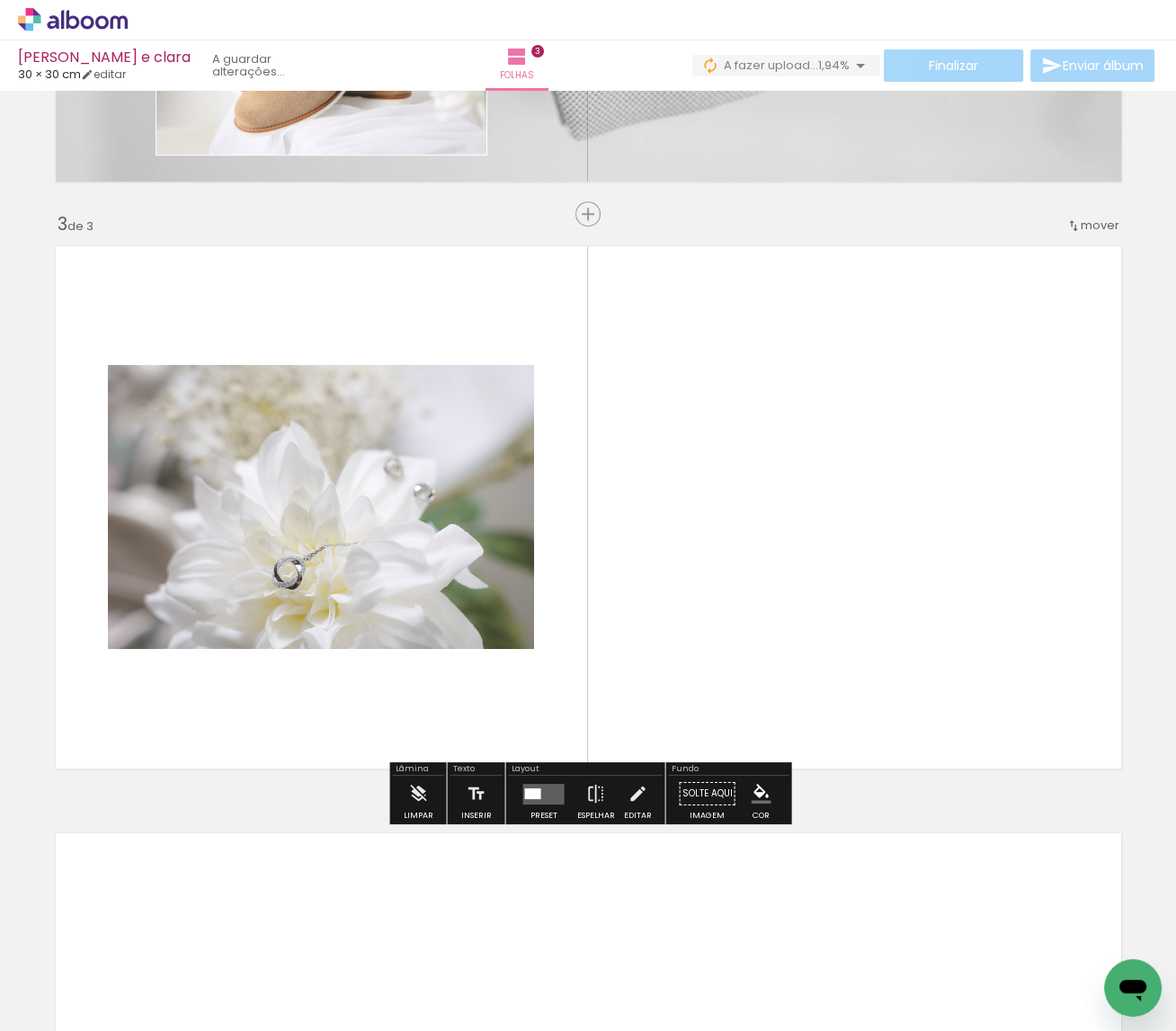
scroll to position [1082, 0]
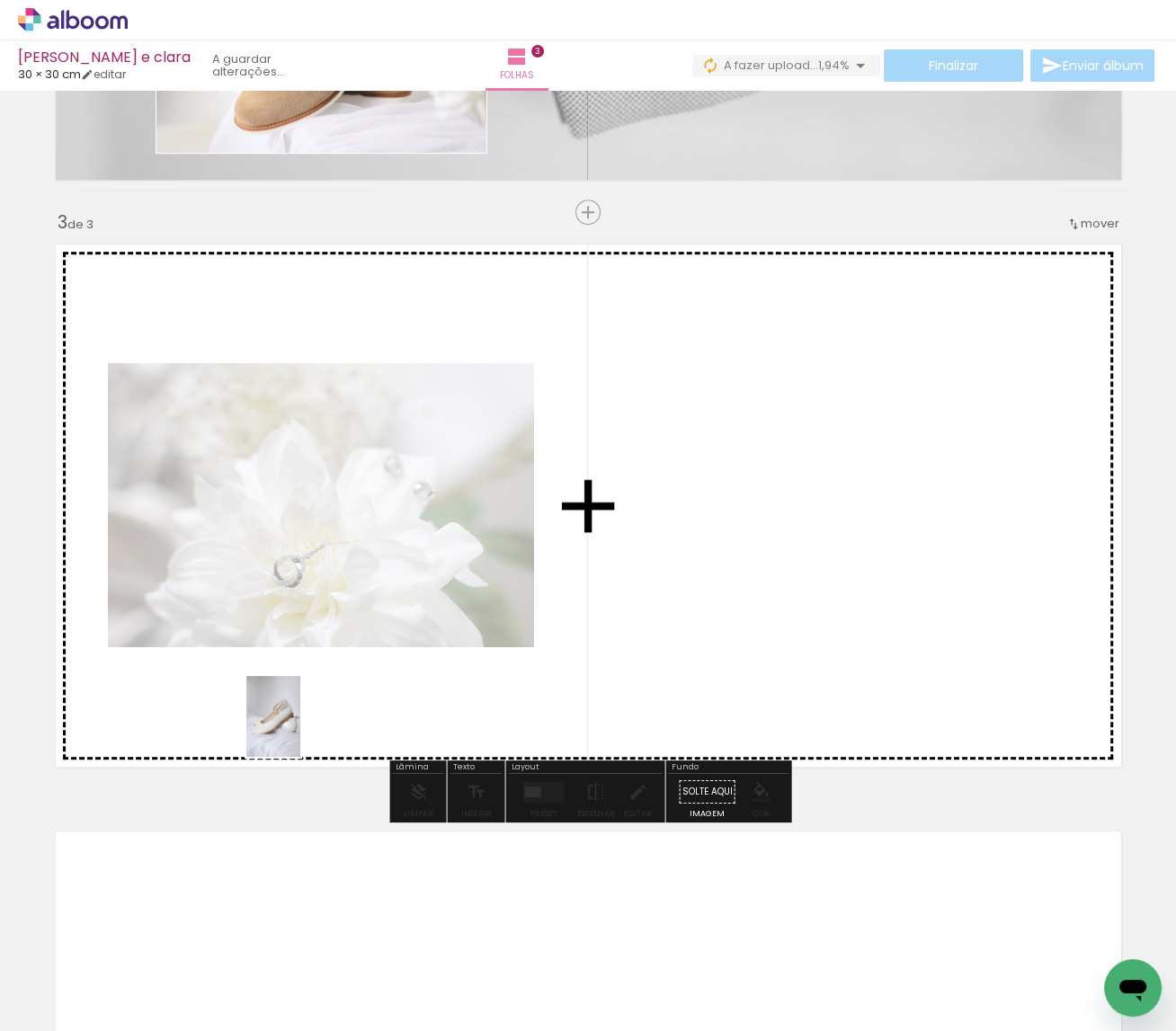
click at [300, 731] on quentale-workspace at bounding box center [588, 515] width 1176 height 1031
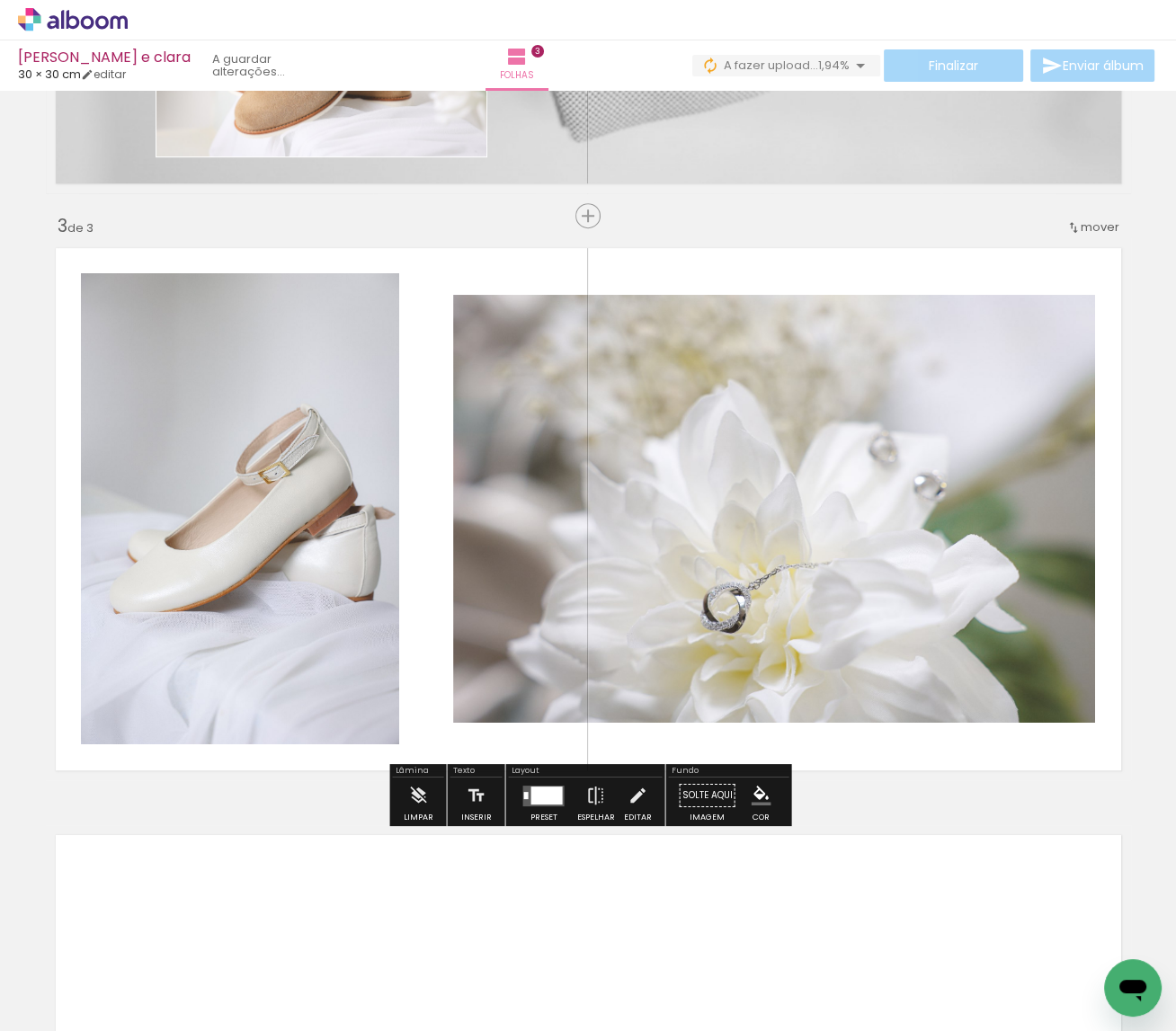
scroll to position [1078, 0]
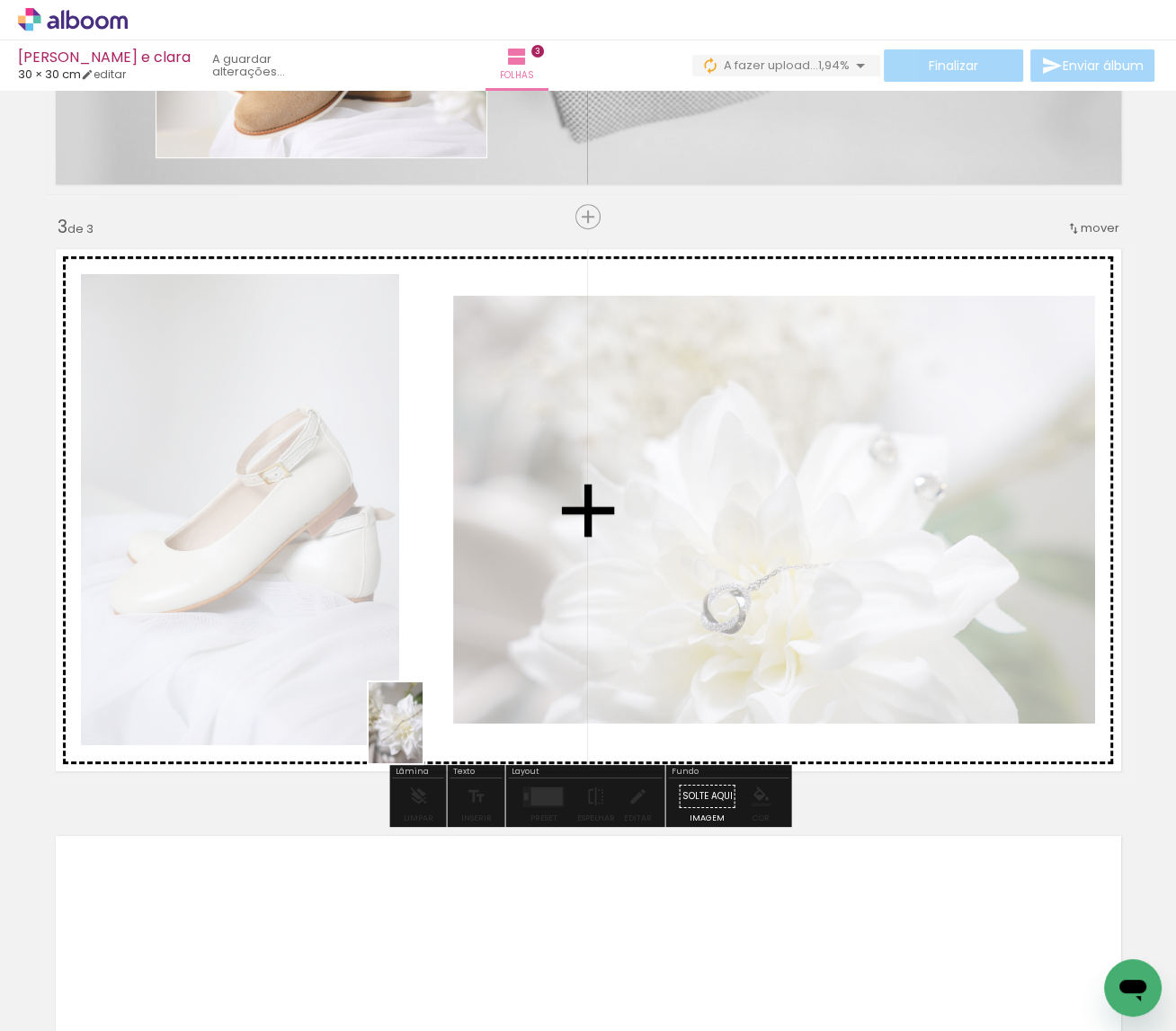
drag, startPoint x: 395, startPoint y: 868, endPoint x: 424, endPoint y: 735, distance: 136.1
click at [424, 735] on quentale-workspace at bounding box center [588, 515] width 1176 height 1031
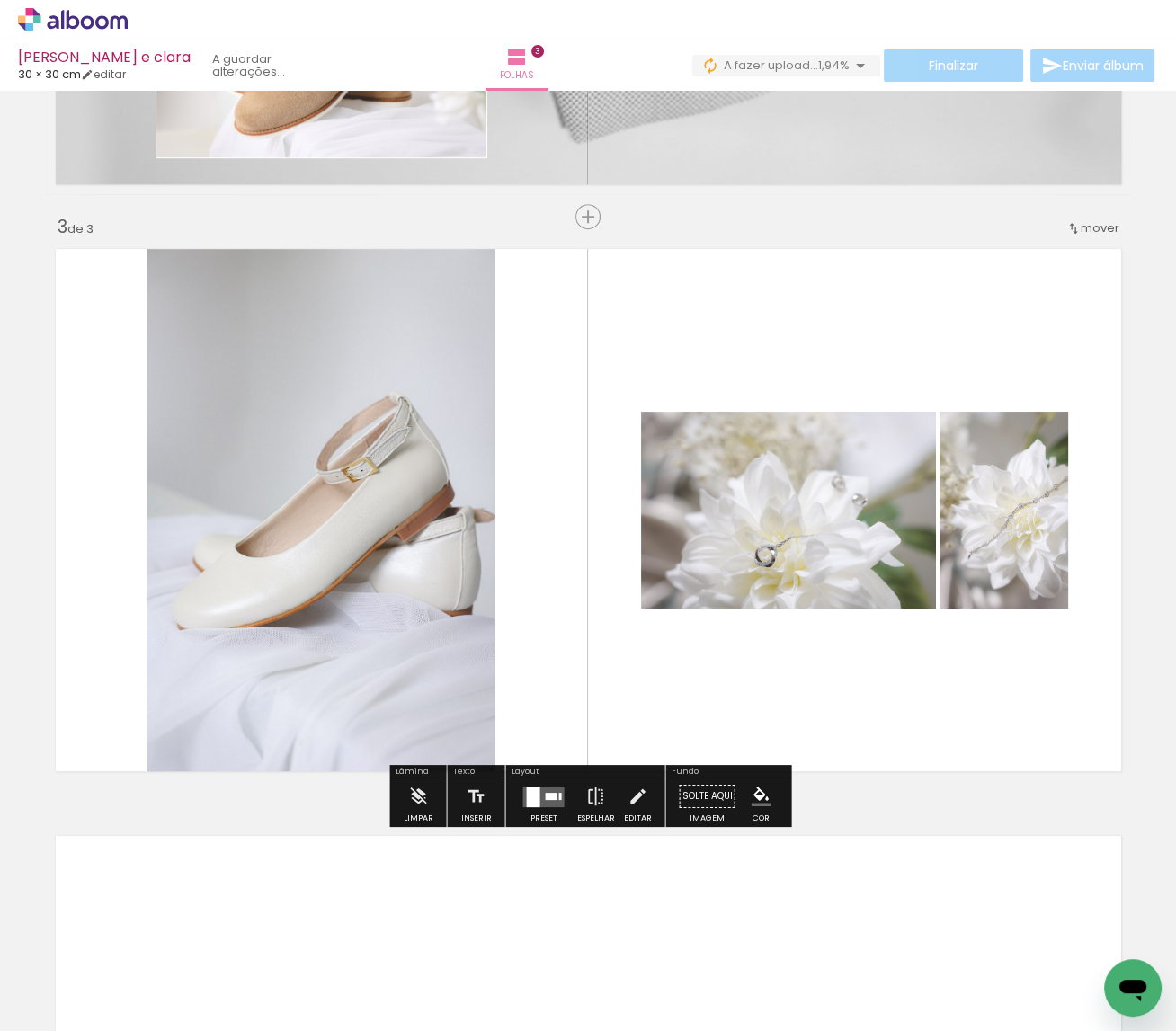
scroll to position [0, 7902]
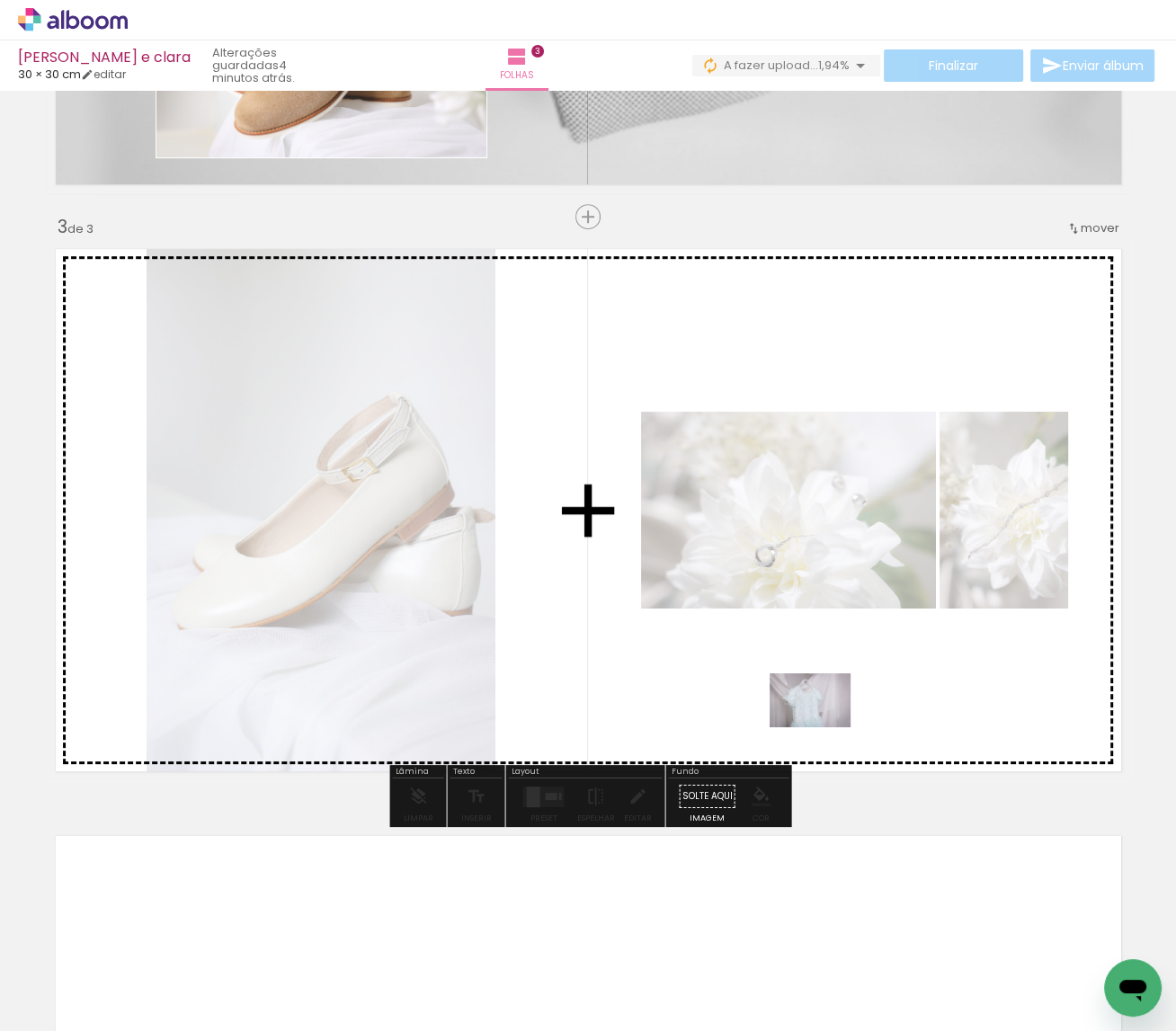
drag, startPoint x: 835, startPoint y: 892, endPoint x: 823, endPoint y: 727, distance: 165.4
click at [823, 727] on quentale-workspace at bounding box center [588, 515] width 1176 height 1031
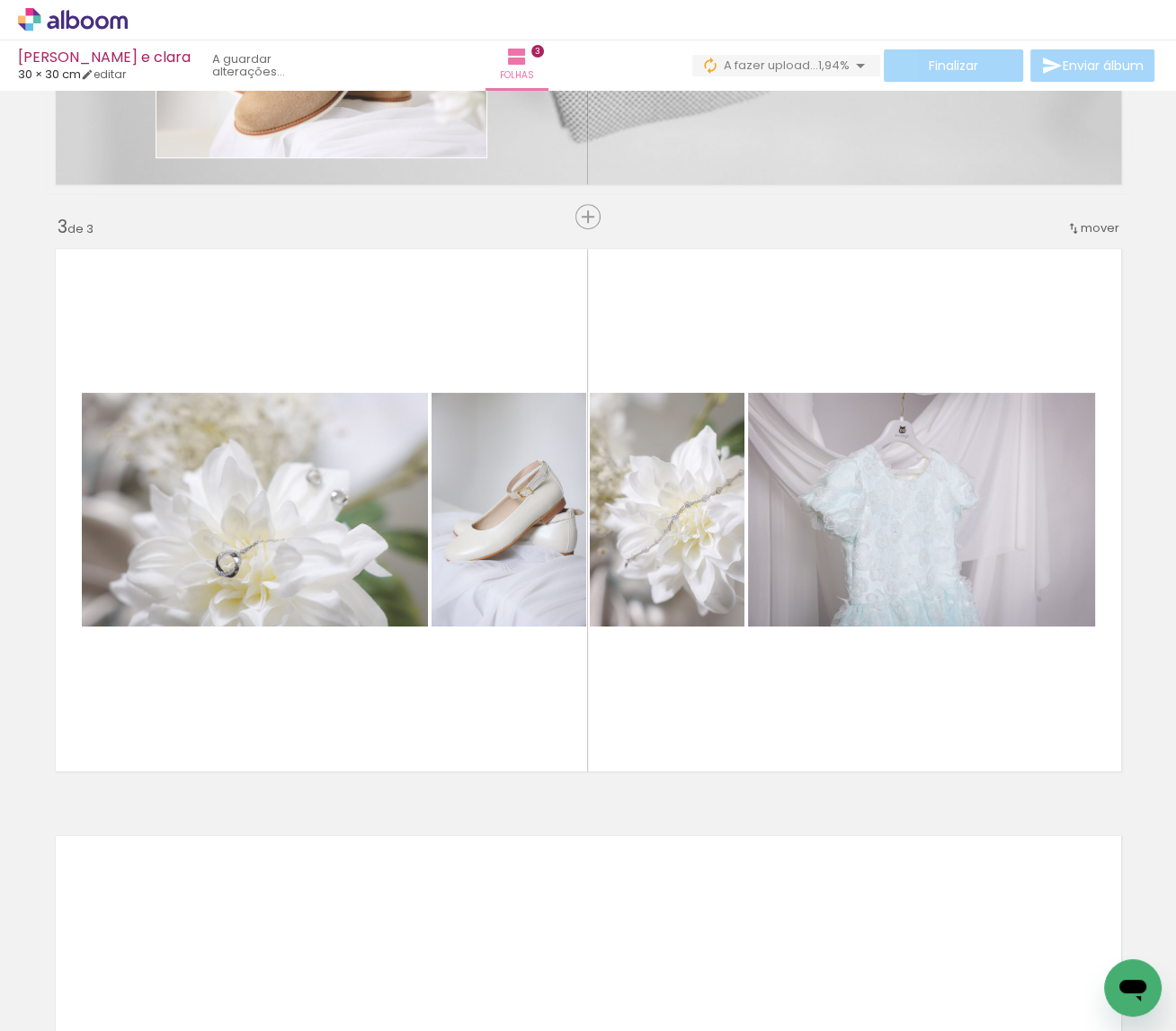
scroll to position [0, 7847]
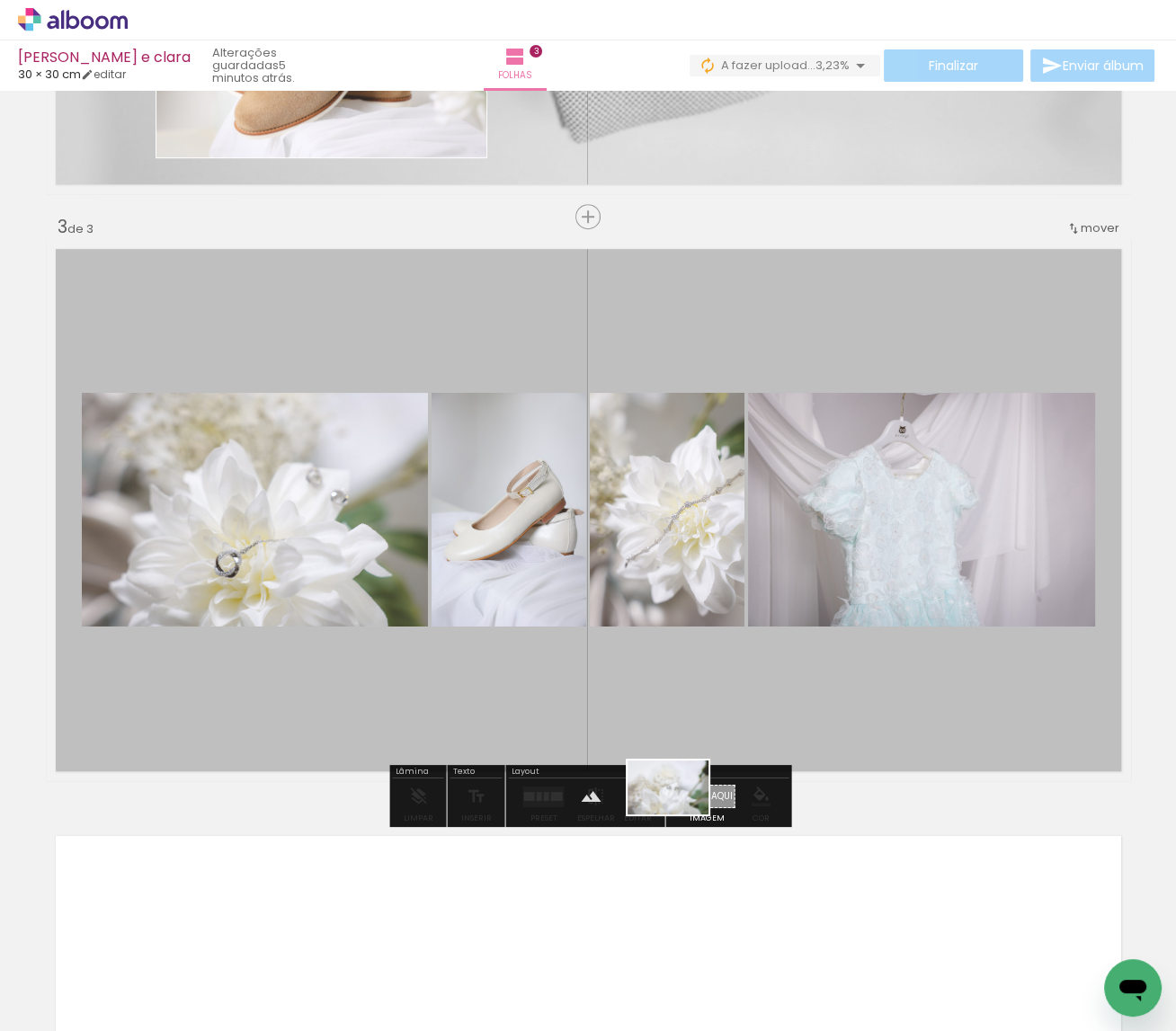
drag, startPoint x: 427, startPoint y: 966, endPoint x: 682, endPoint y: 814, distance: 296.9
click at [682, 814] on quentale-workspace at bounding box center [588, 515] width 1176 height 1031
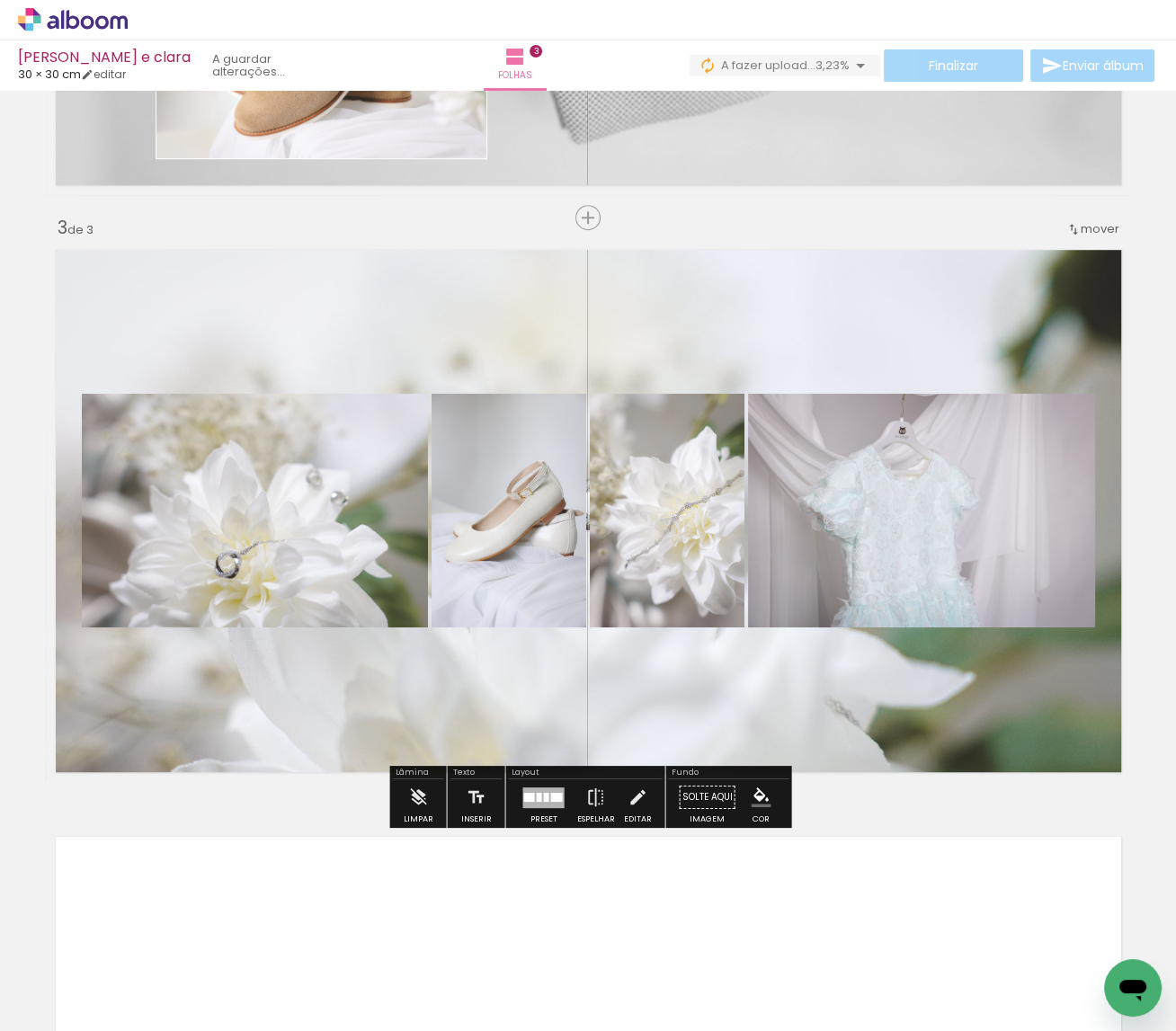
click at [657, 710] on quentale-layouter at bounding box center [588, 510] width 1085 height 542
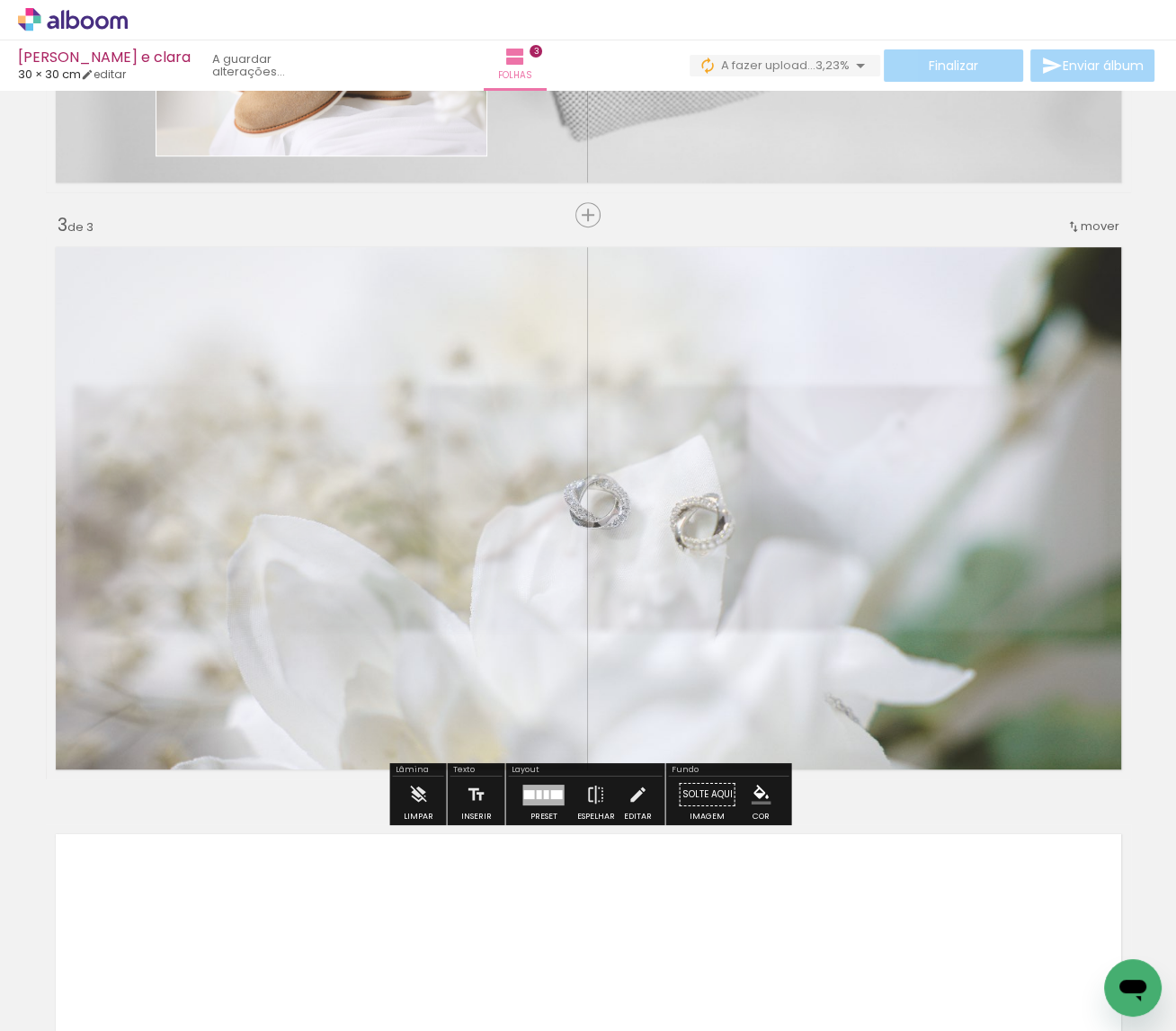
scroll to position [1081, 0]
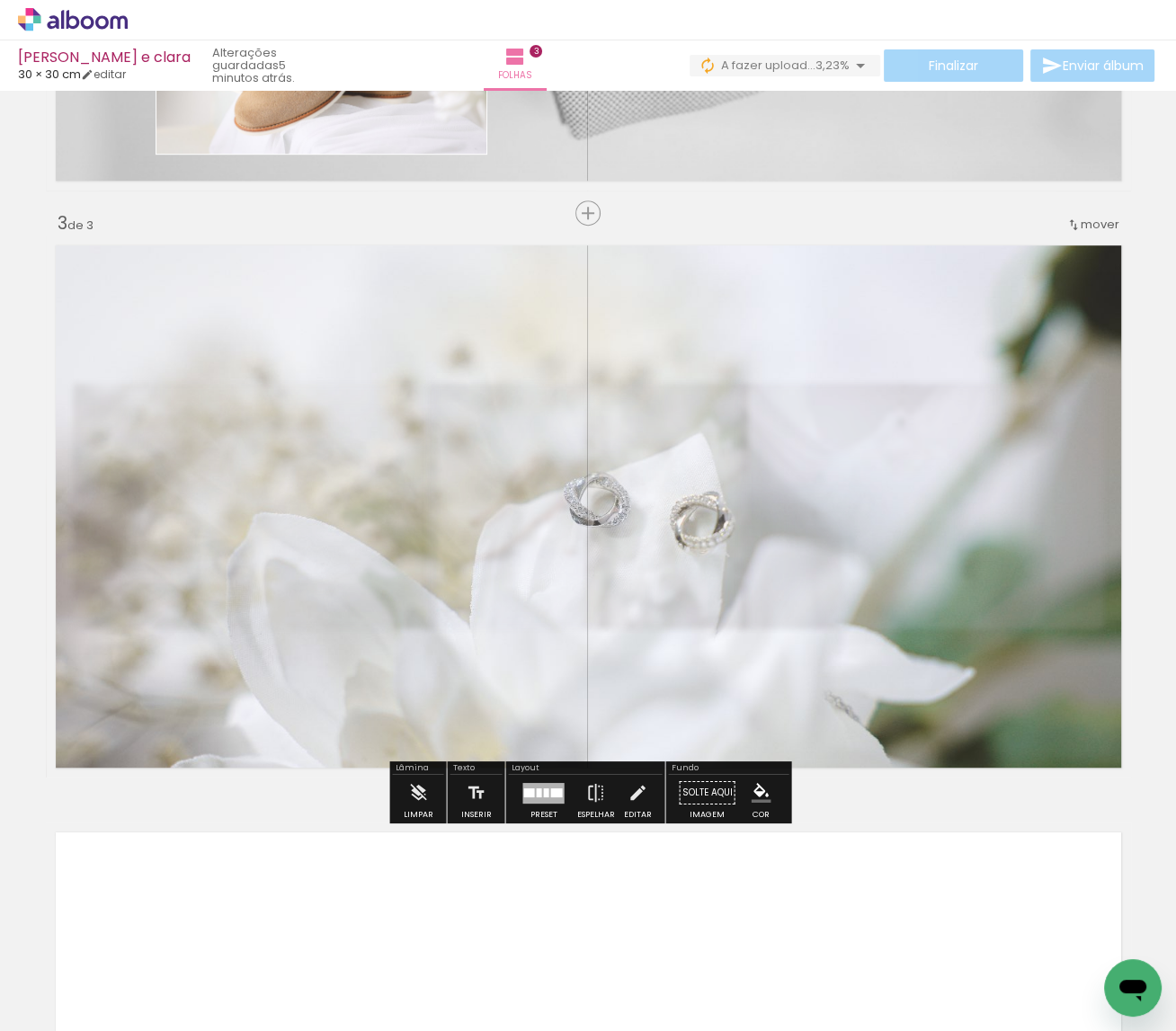
drag, startPoint x: 339, startPoint y: 281, endPoint x: 317, endPoint y: 282, distance: 22.0
click at [0, 0] on slot "P&B" at bounding box center [0, 0] width 0 height 0
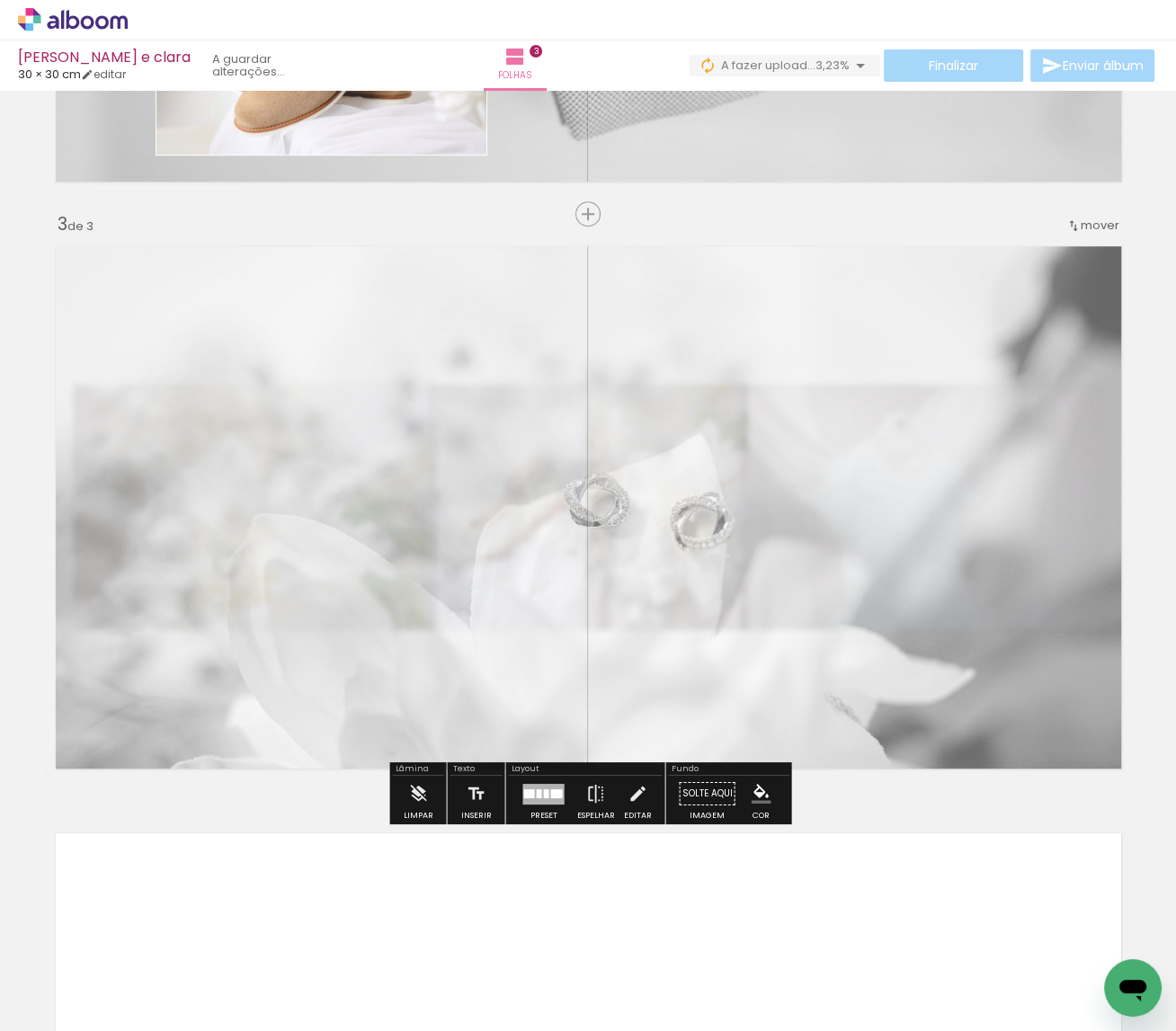
drag, startPoint x: 306, startPoint y: 281, endPoint x: 286, endPoint y: 281, distance: 20.0
type paper-slider "70"
click at [286, 281] on div at bounding box center [289, 281] width 10 height 10
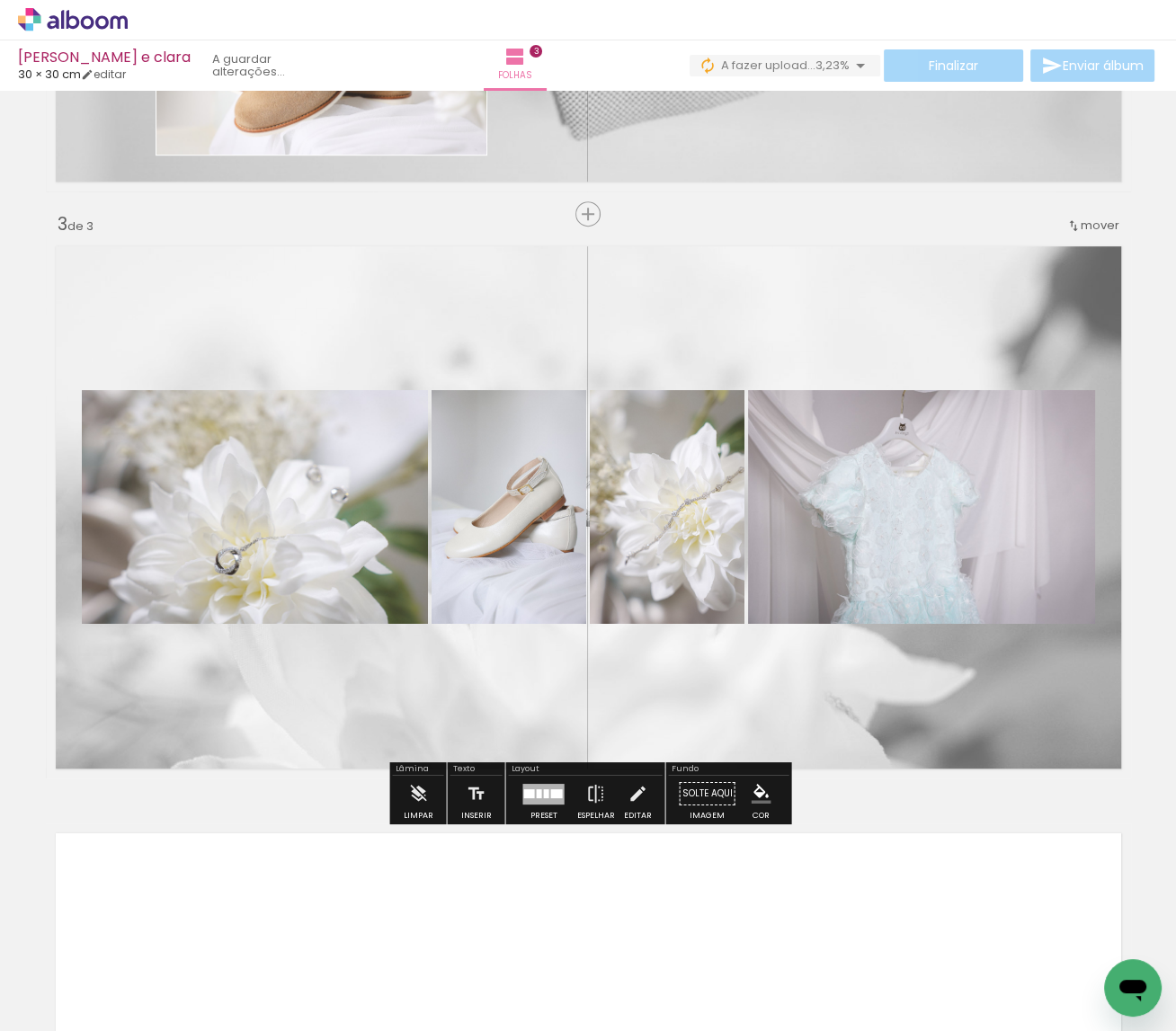
click at [835, 816] on div "Inserir folha 1 de 3 Inserir folha 2 de 3 Inserir folha 3 de 3" at bounding box center [588, 191] width 1176 height 2348
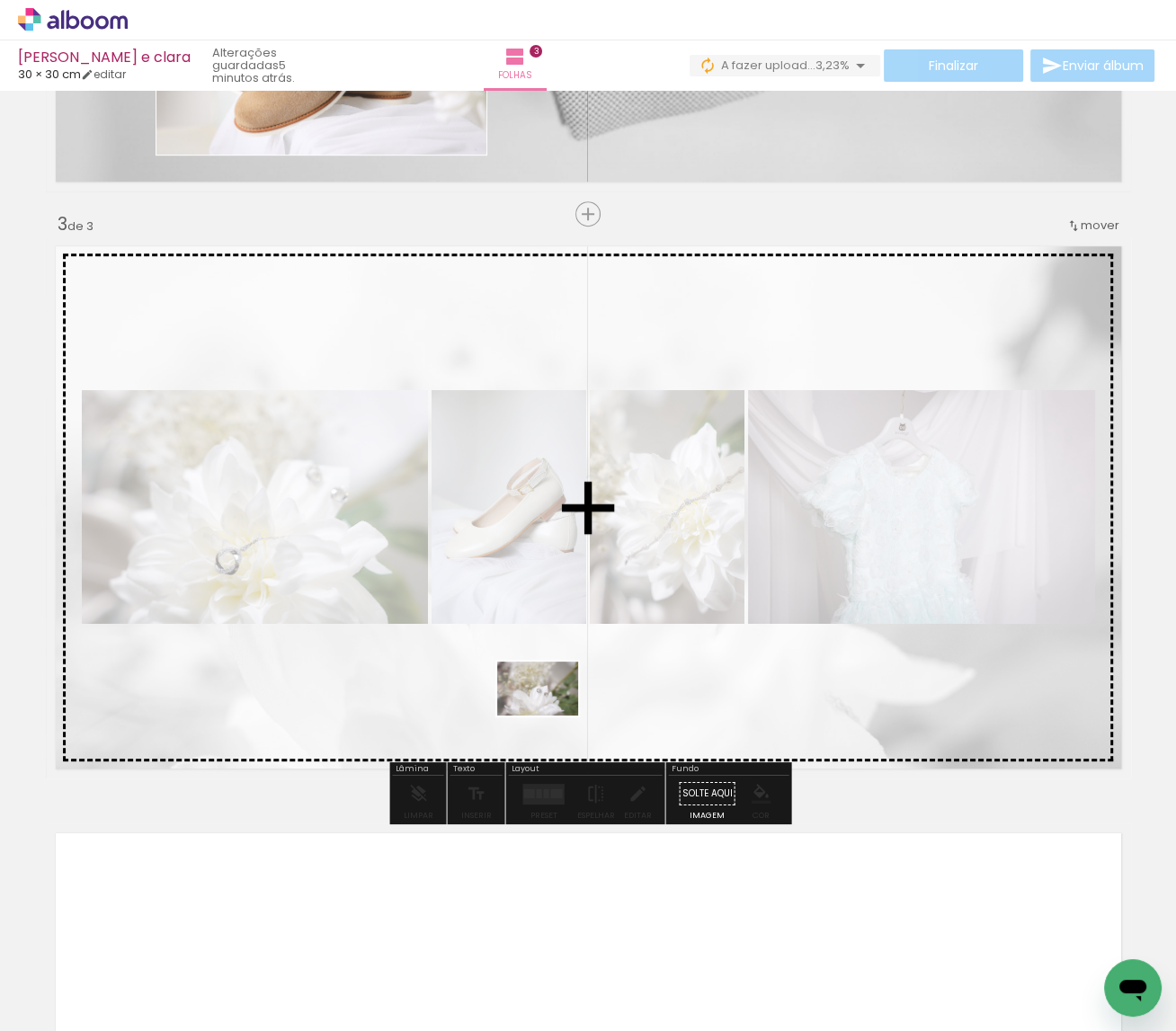
drag, startPoint x: 299, startPoint y: 970, endPoint x: 551, endPoint y: 716, distance: 357.8
click at [551, 716] on quentale-workspace at bounding box center [588, 515] width 1176 height 1031
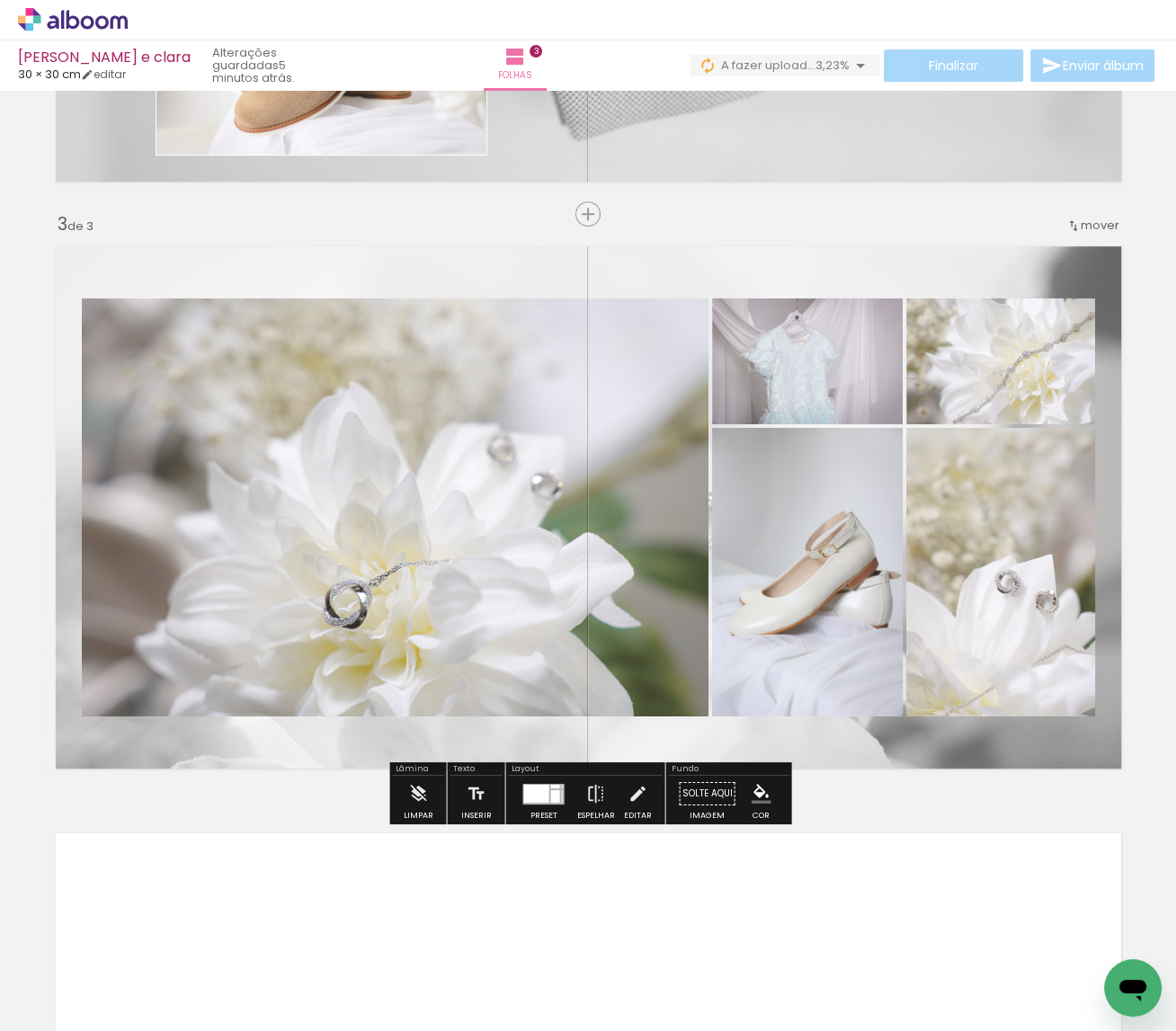
scroll to position [0, 8302]
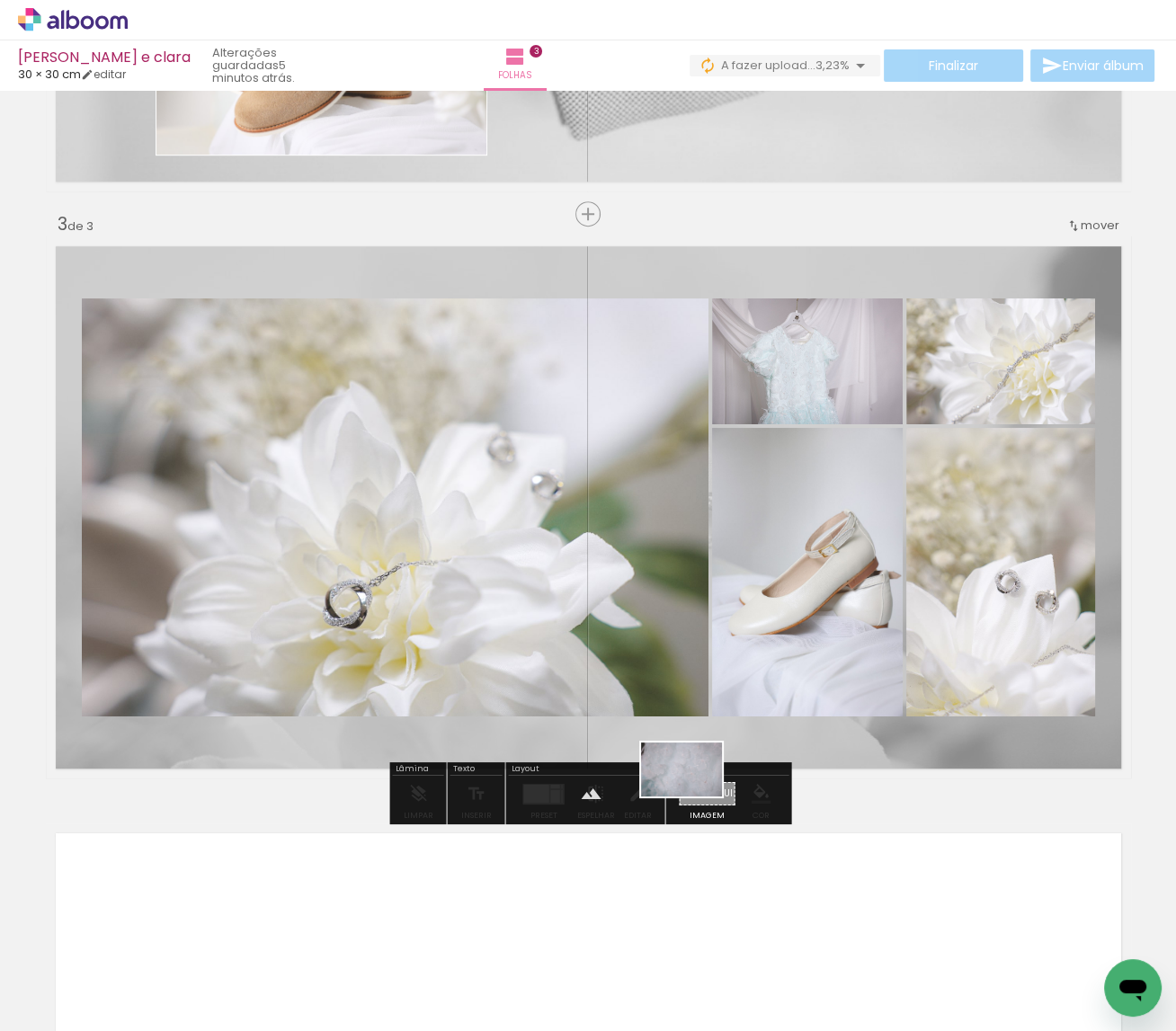
drag, startPoint x: 867, startPoint y: 967, endPoint x: 695, endPoint y: 796, distance: 242.5
click at [695, 796] on quentale-workspace at bounding box center [588, 515] width 1176 height 1031
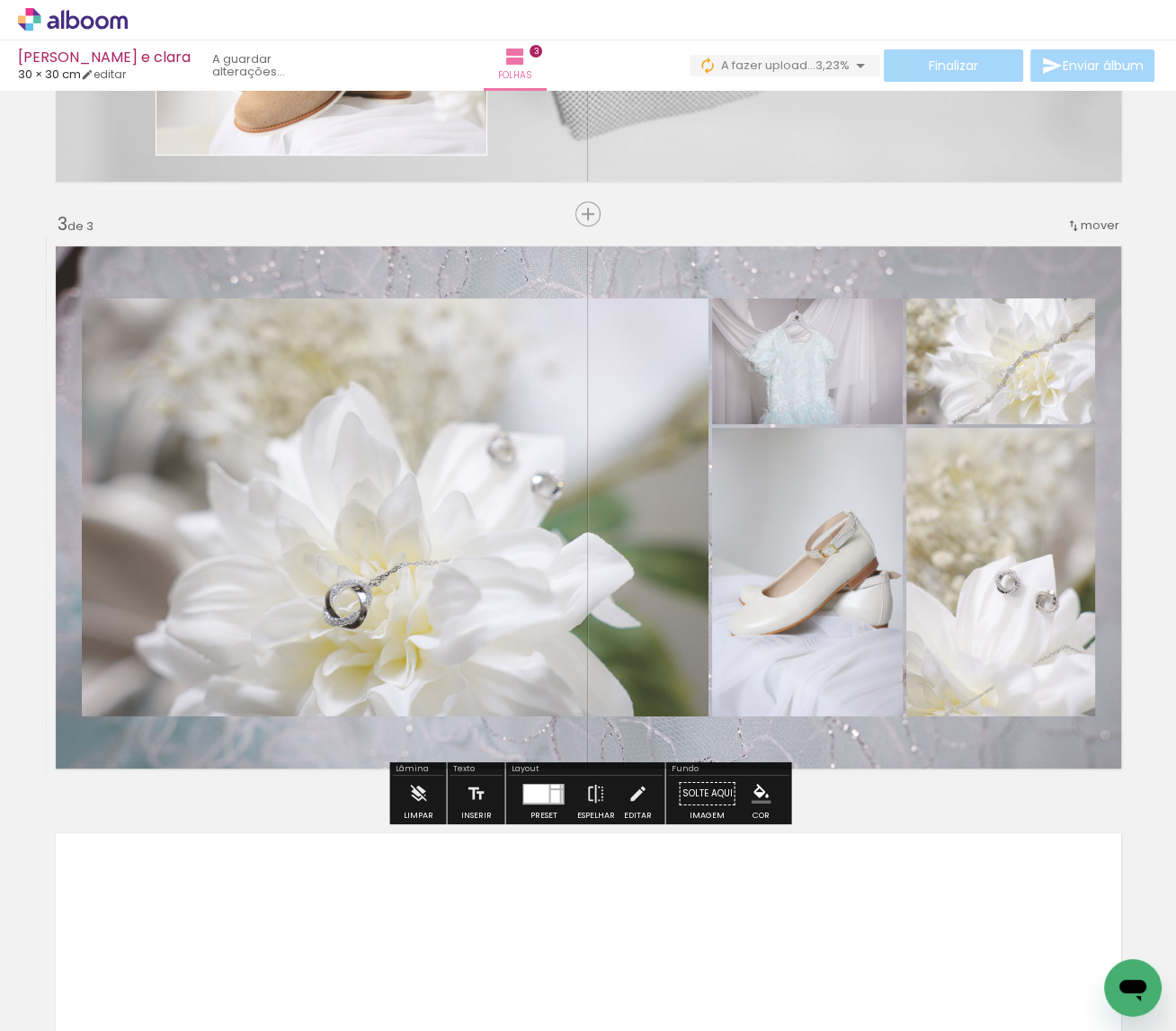
click at [272, 275] on quentale-layouter at bounding box center [588, 507] width 1085 height 542
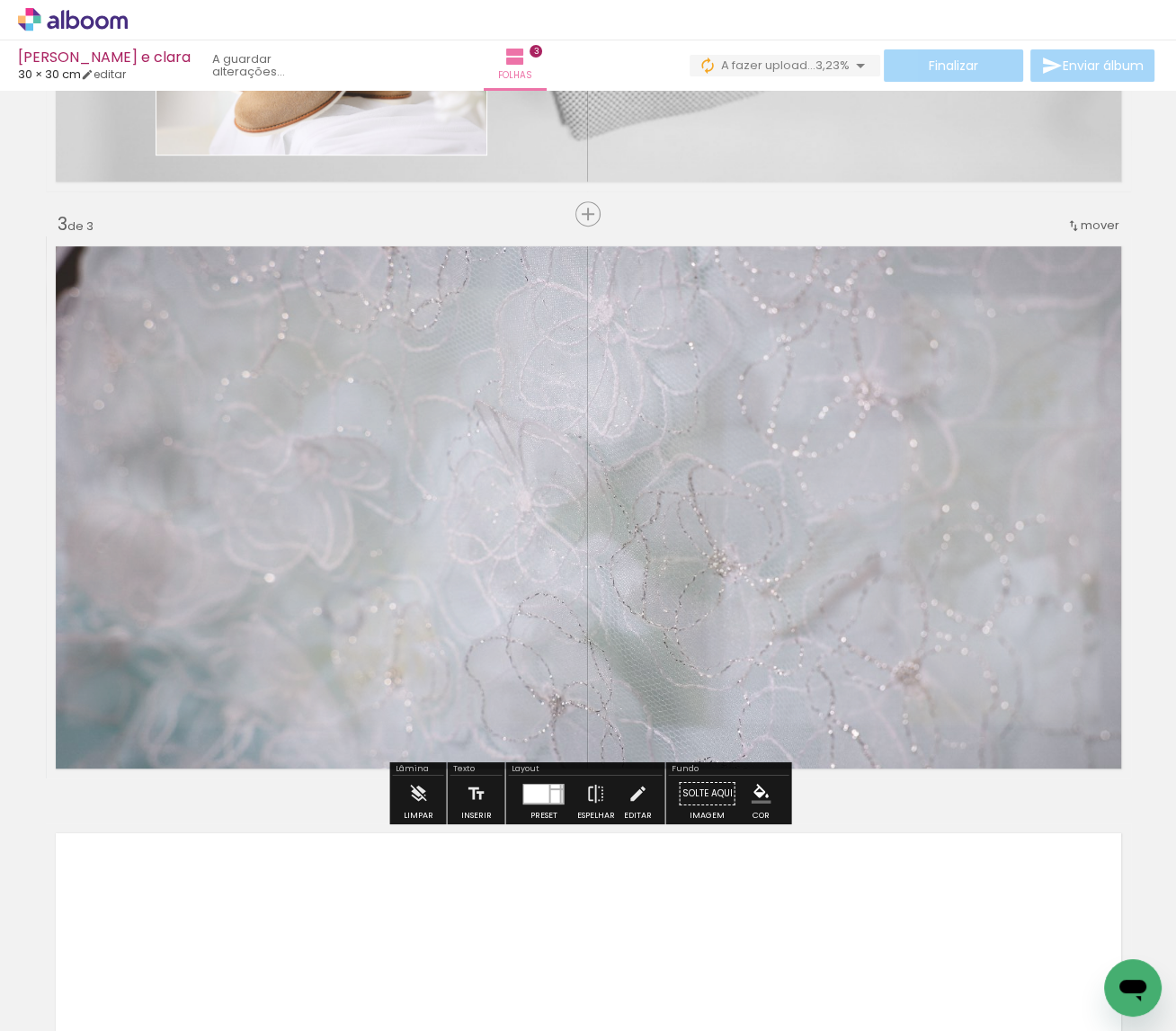
click at [0, 0] on slot "P&B" at bounding box center [0, 0] width 0 height 0
click at [877, 807] on div "Inserir folha 1 de 3 Inserir folha 2 de 3 Inserir folha 3 de 3" at bounding box center [588, 191] width 1176 height 2348
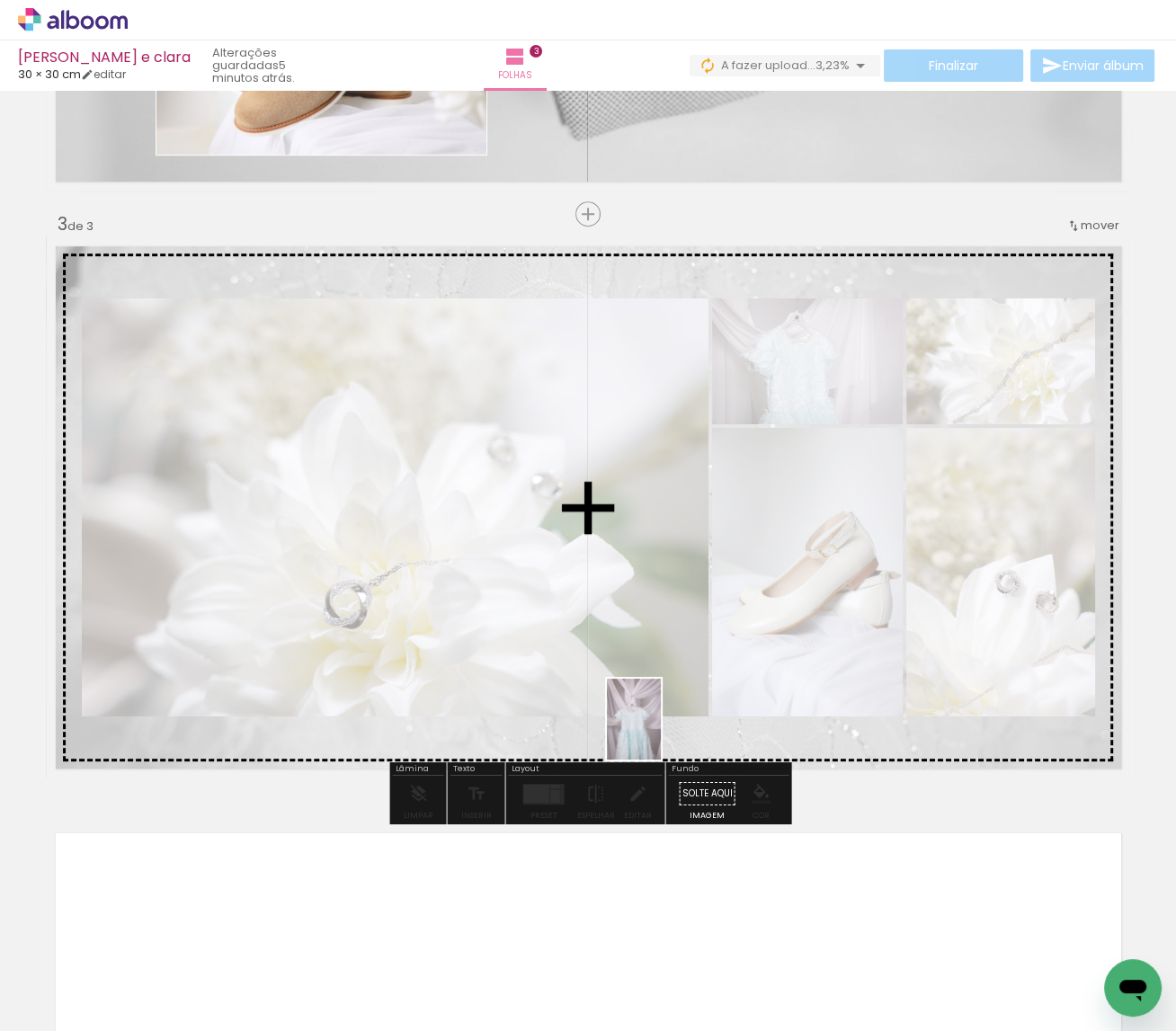
drag, startPoint x: 640, startPoint y: 983, endPoint x: 661, endPoint y: 733, distance: 250.9
click at [661, 733] on quentale-workspace at bounding box center [588, 515] width 1176 height 1031
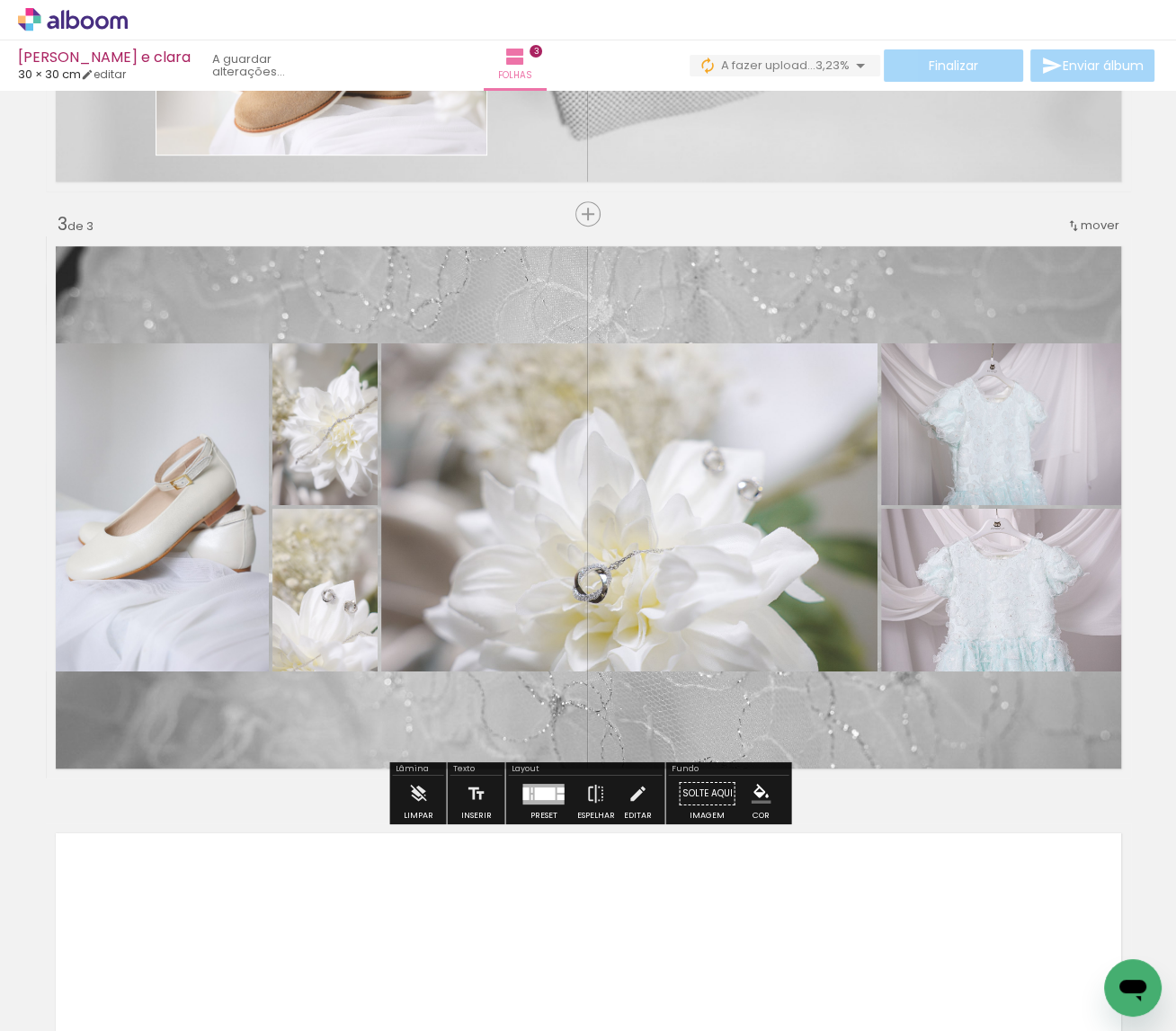
click at [543, 790] on div at bounding box center [546, 792] width 21 height 12
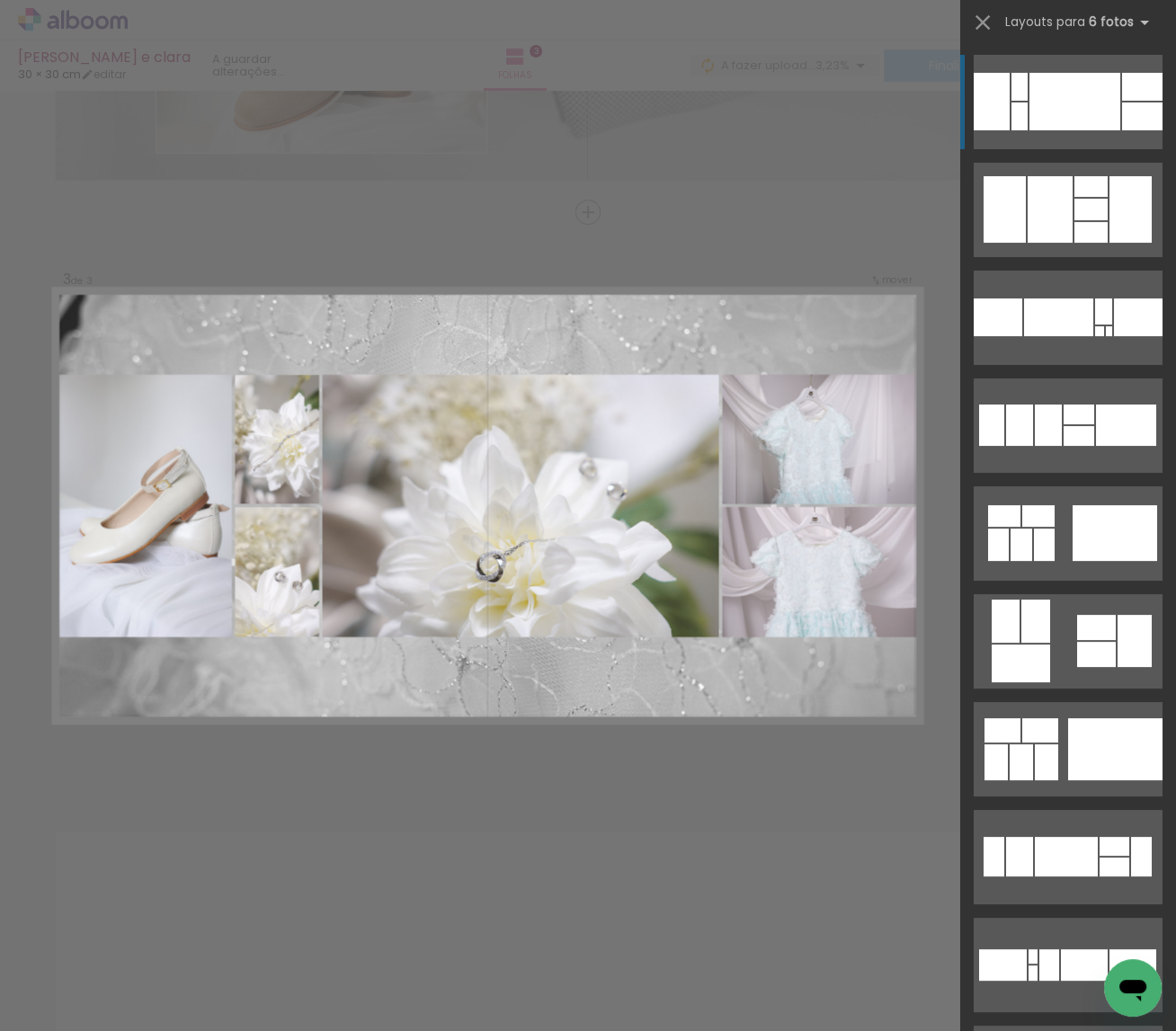
scroll to position [1082, 0]
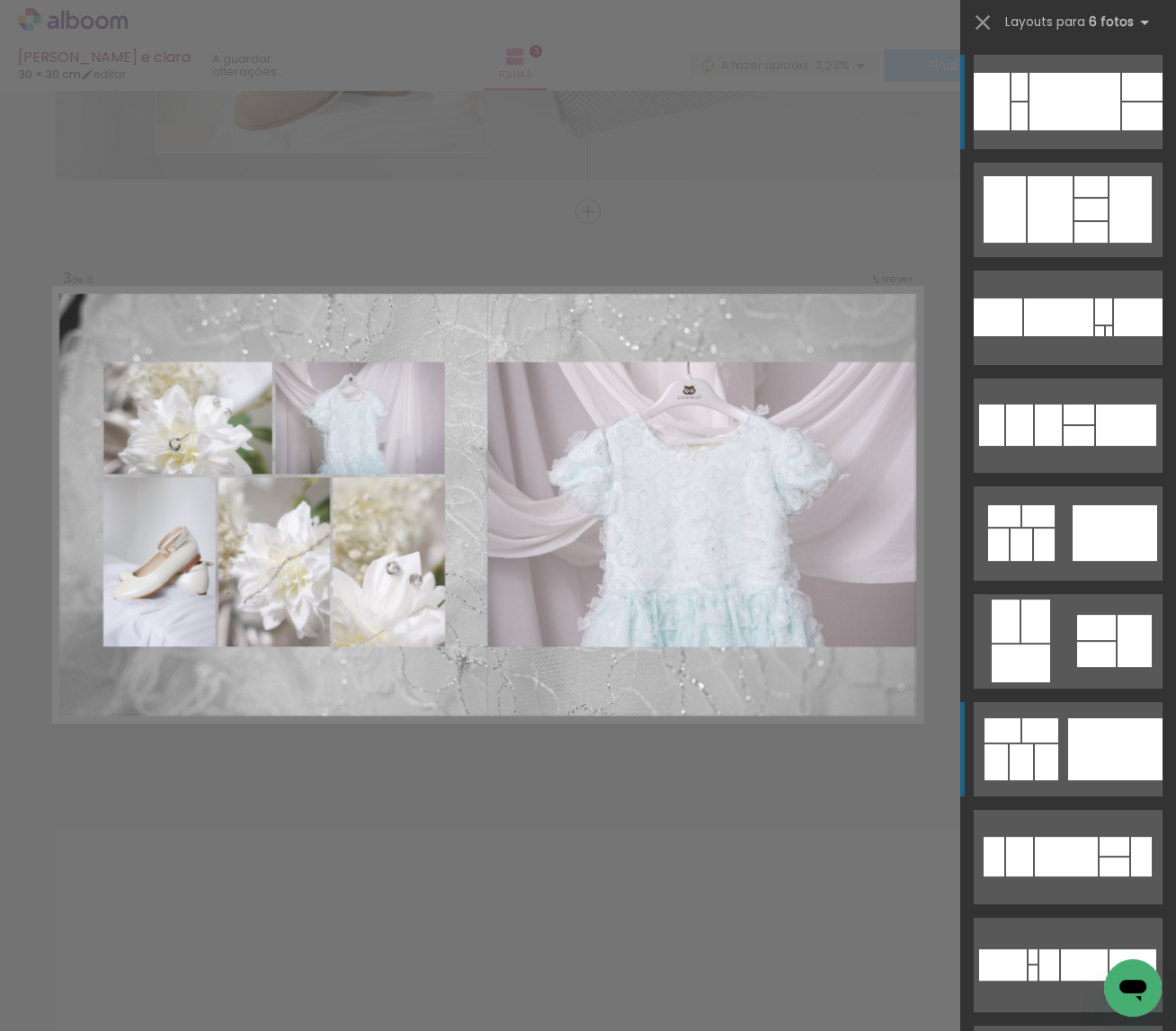
click at [1060, 760] on quentale-layouter at bounding box center [1068, 749] width 189 height 94
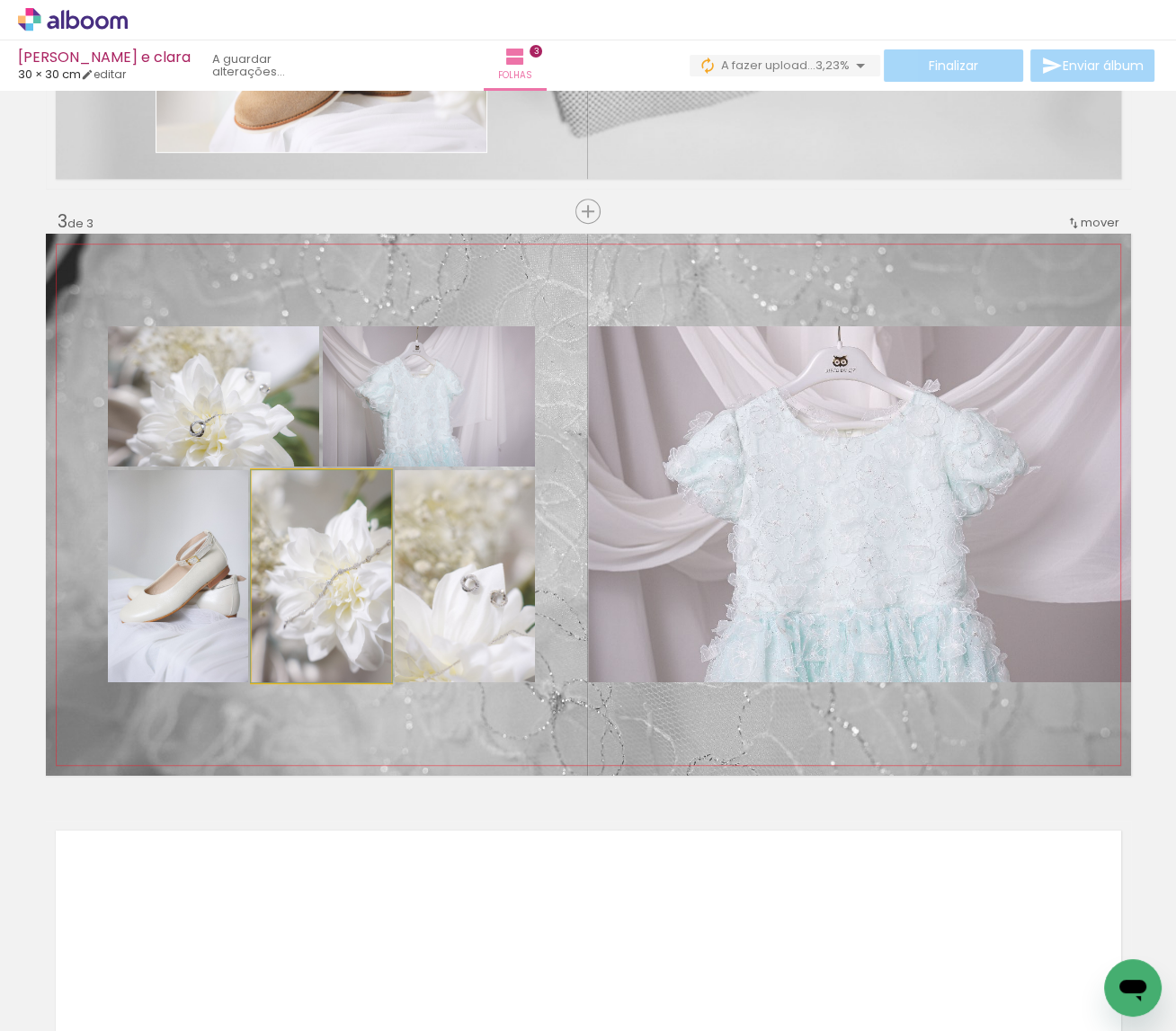
drag, startPoint x: 337, startPoint y: 593, endPoint x: 438, endPoint y: 596, distance: 101.0
click at [338, 593] on div at bounding box center [321, 576] width 141 height 212
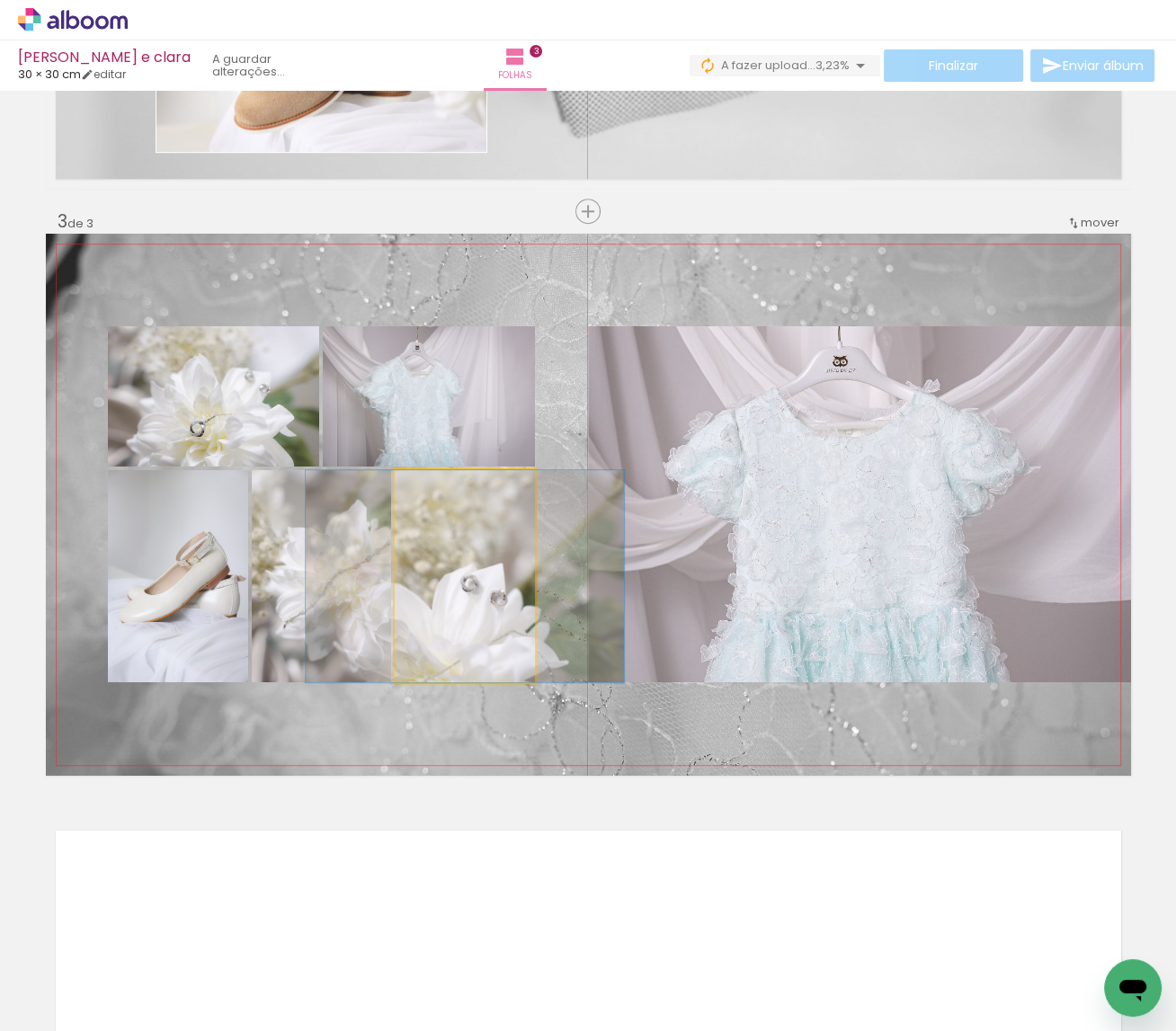
click at [481, 596] on quentale-photo at bounding box center [465, 576] width 141 height 212
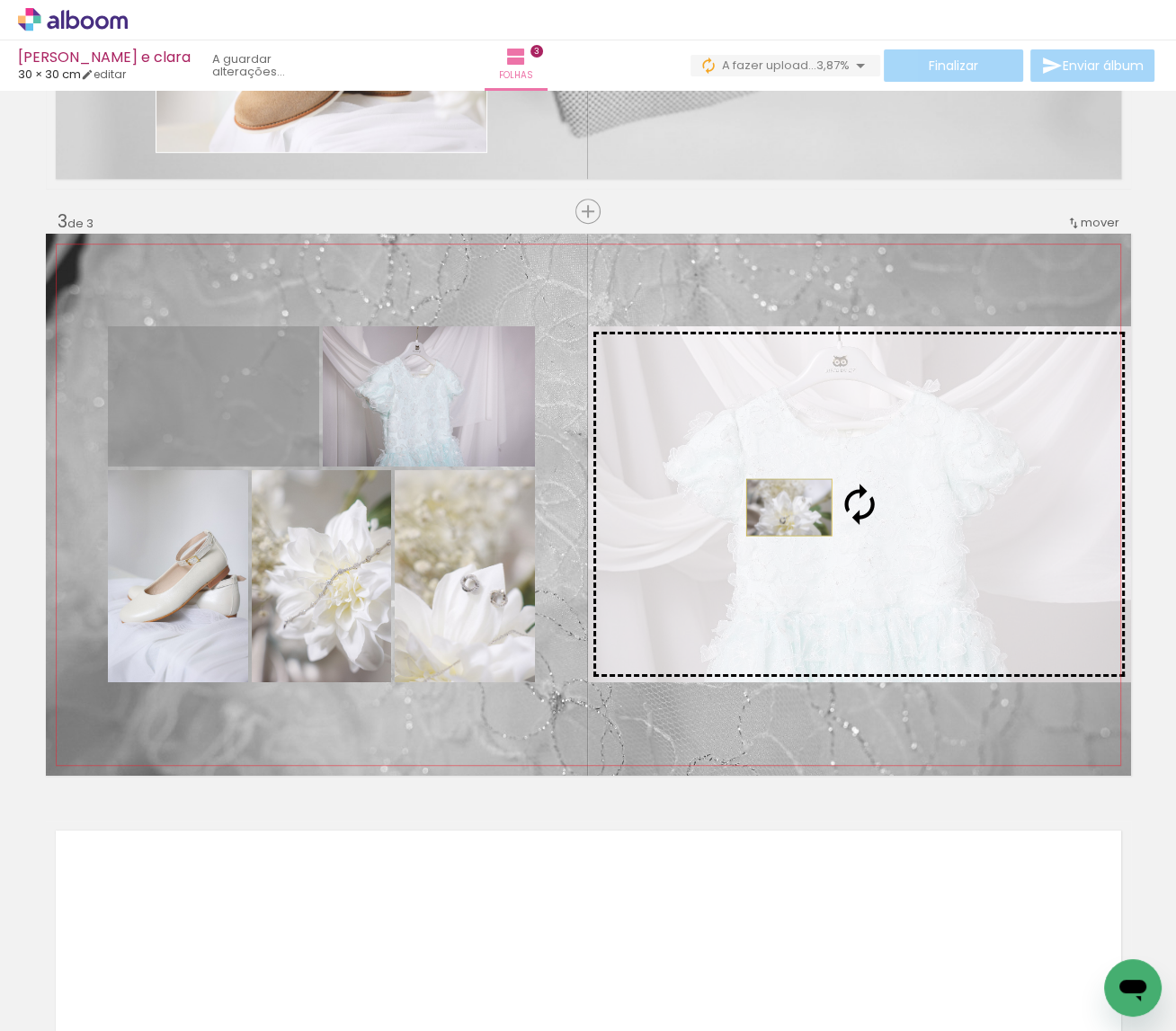
drag, startPoint x: 265, startPoint y: 432, endPoint x: 788, endPoint y: 507, distance: 528.4
click at [0, 0] on slot at bounding box center [0, 0] width 0 height 0
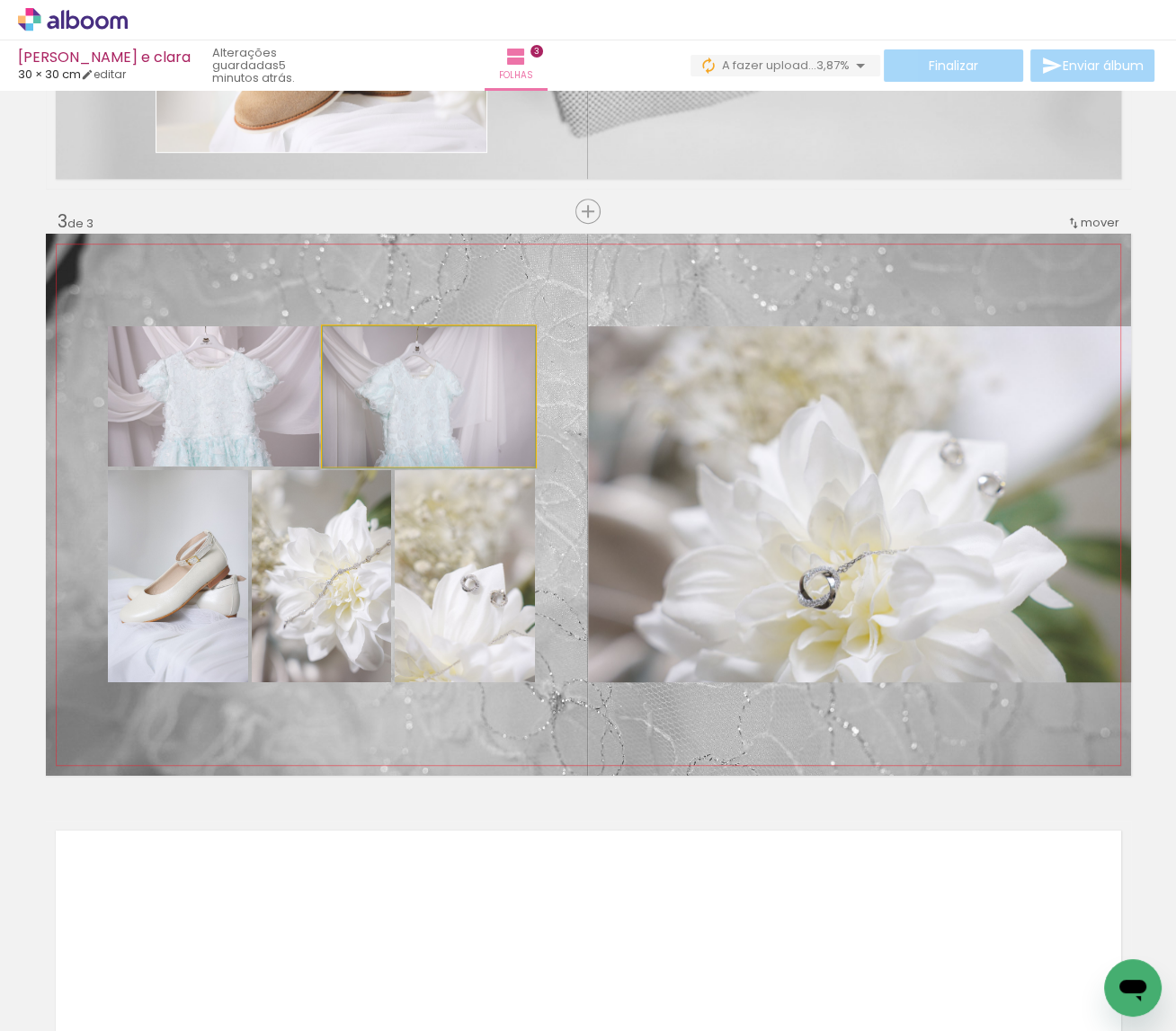
drag, startPoint x: 407, startPoint y: 409, endPoint x: 446, endPoint y: 423, distance: 41.4
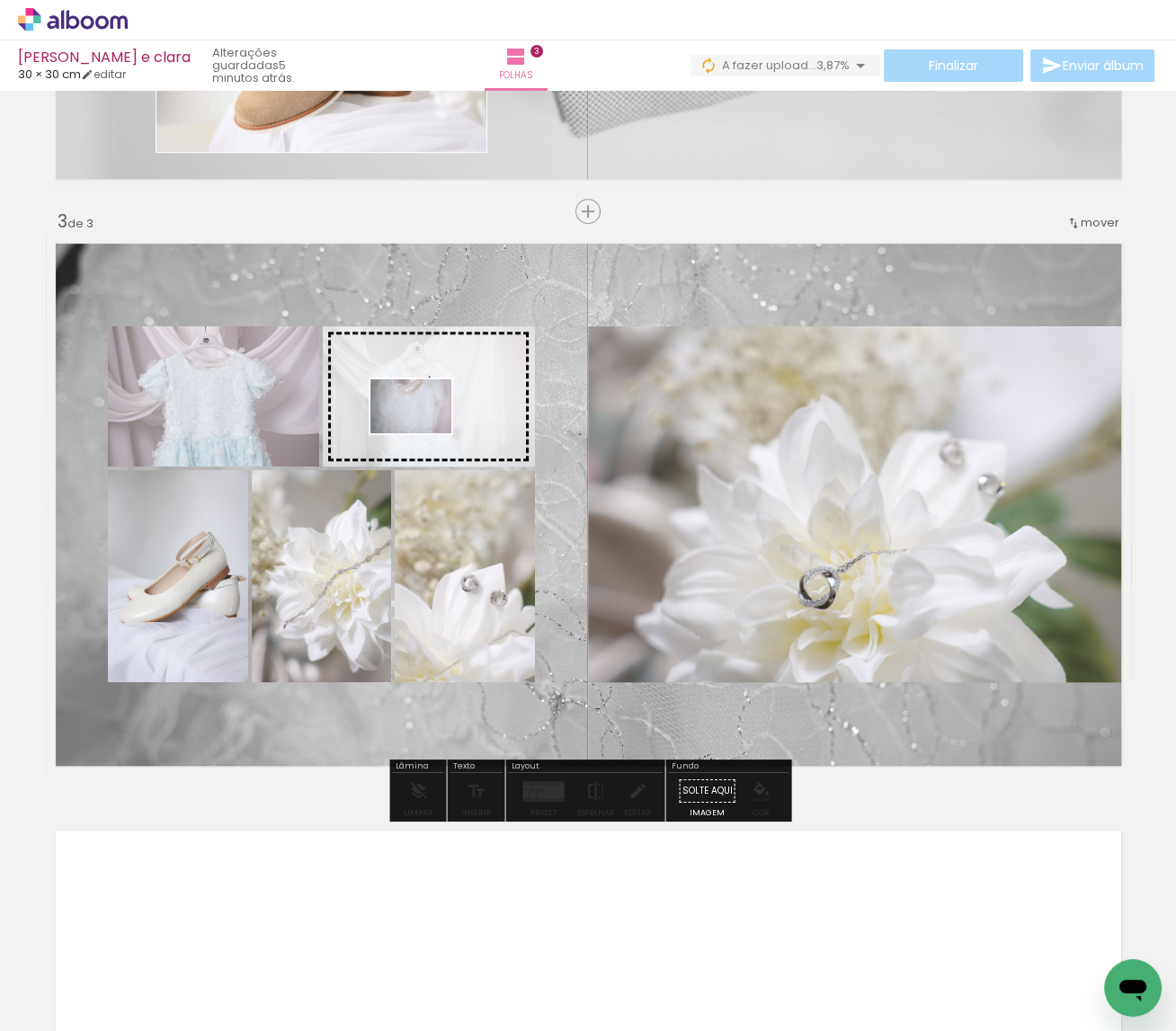
drag, startPoint x: 328, startPoint y: 977, endPoint x: 424, endPoint y: 433, distance: 552.4
click at [424, 433] on quentale-workspace at bounding box center [588, 515] width 1176 height 1031
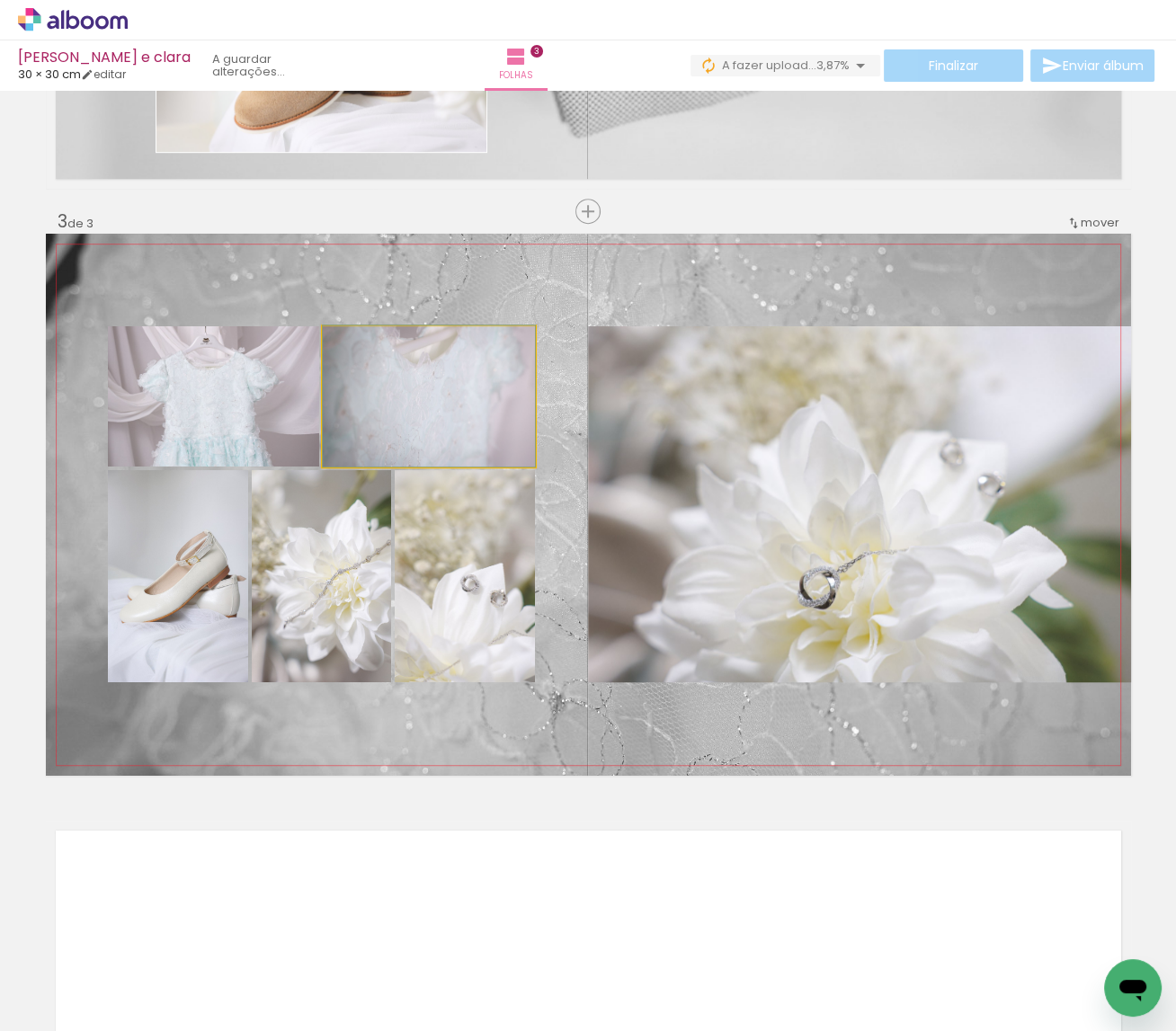
click at [480, 436] on quentale-photo at bounding box center [428, 396] width 212 height 141
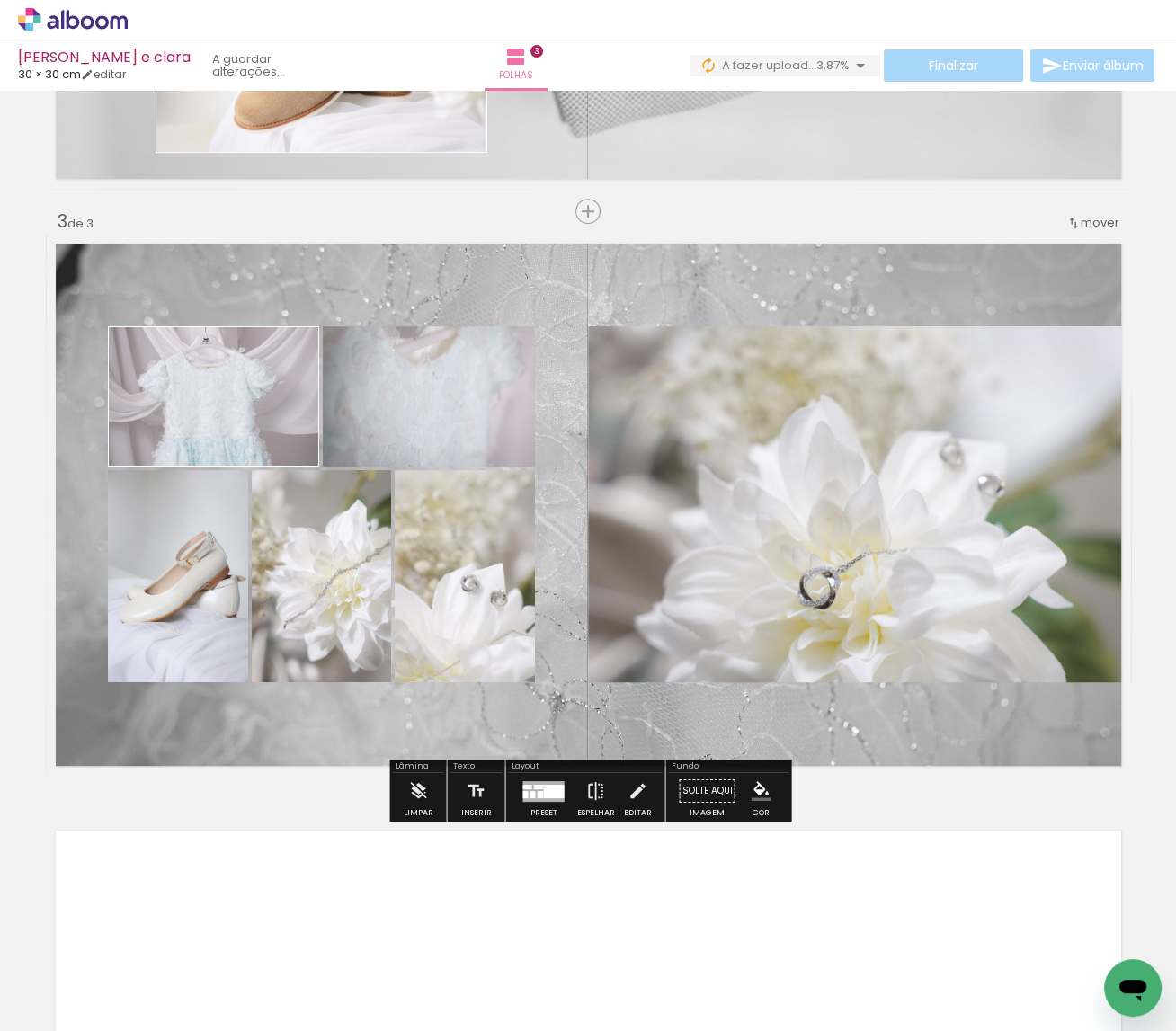
scroll to position [0, 8302]
click at [503, 389] on paper-item at bounding box center [505, 387] width 32 height 12
click at [504, 462] on iron-icon "color picker" at bounding box center [507, 460] width 22 height 17
click at [511, 304] on paper-item "#ffffff" at bounding box center [515, 304] width 18 height 18
click at [451, 561] on paper-item at bounding box center [452, 559] width 32 height 12
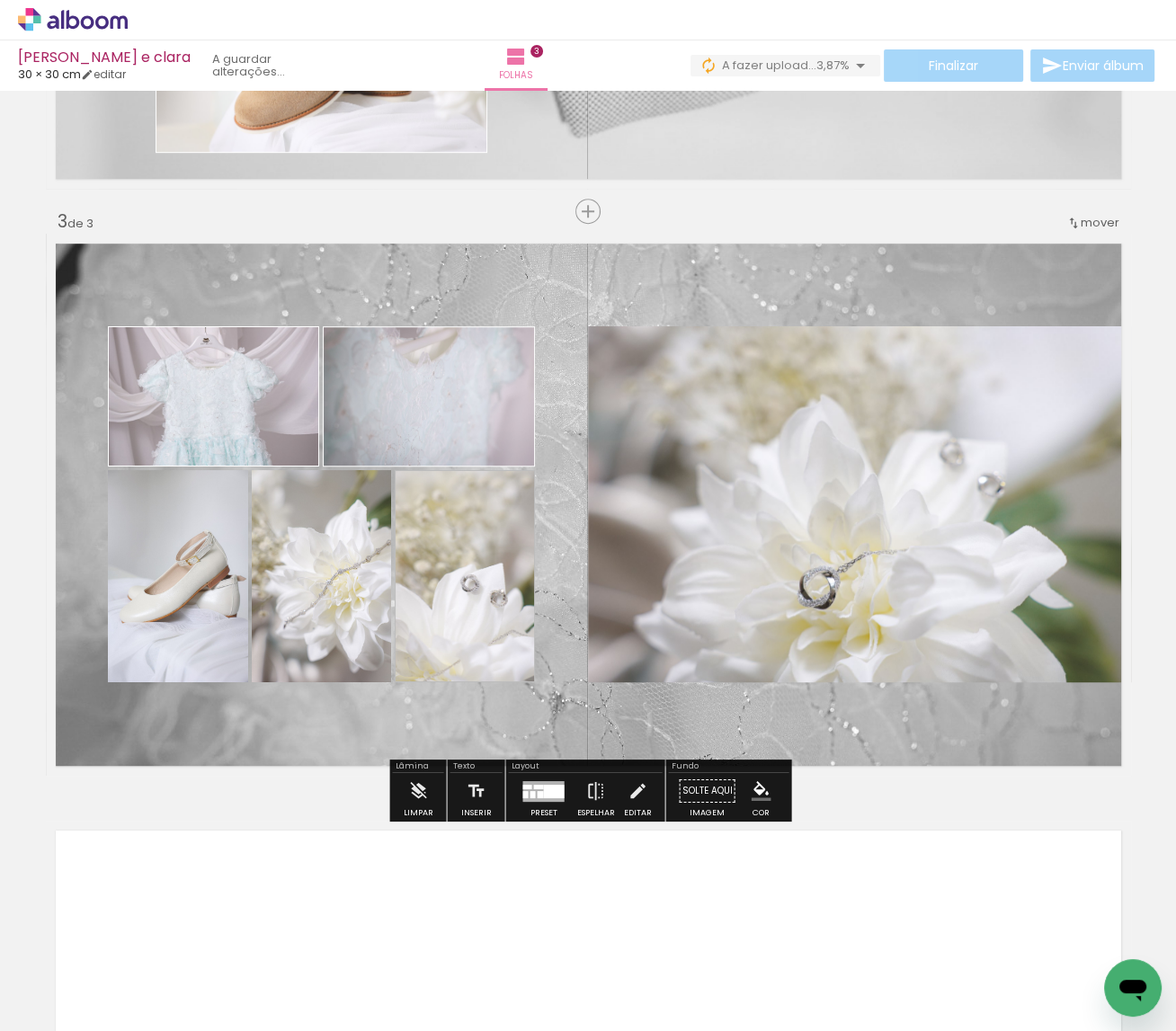
click at [452, 627] on iron-icon "color picker" at bounding box center [453, 631] width 22 height 17
click at [456, 478] on paper-item "#ffffff" at bounding box center [462, 476] width 18 height 18
click at [168, 557] on paper-item at bounding box center [164, 559] width 32 height 12
click at [168, 633] on iron-icon "color picker" at bounding box center [166, 631] width 22 height 17
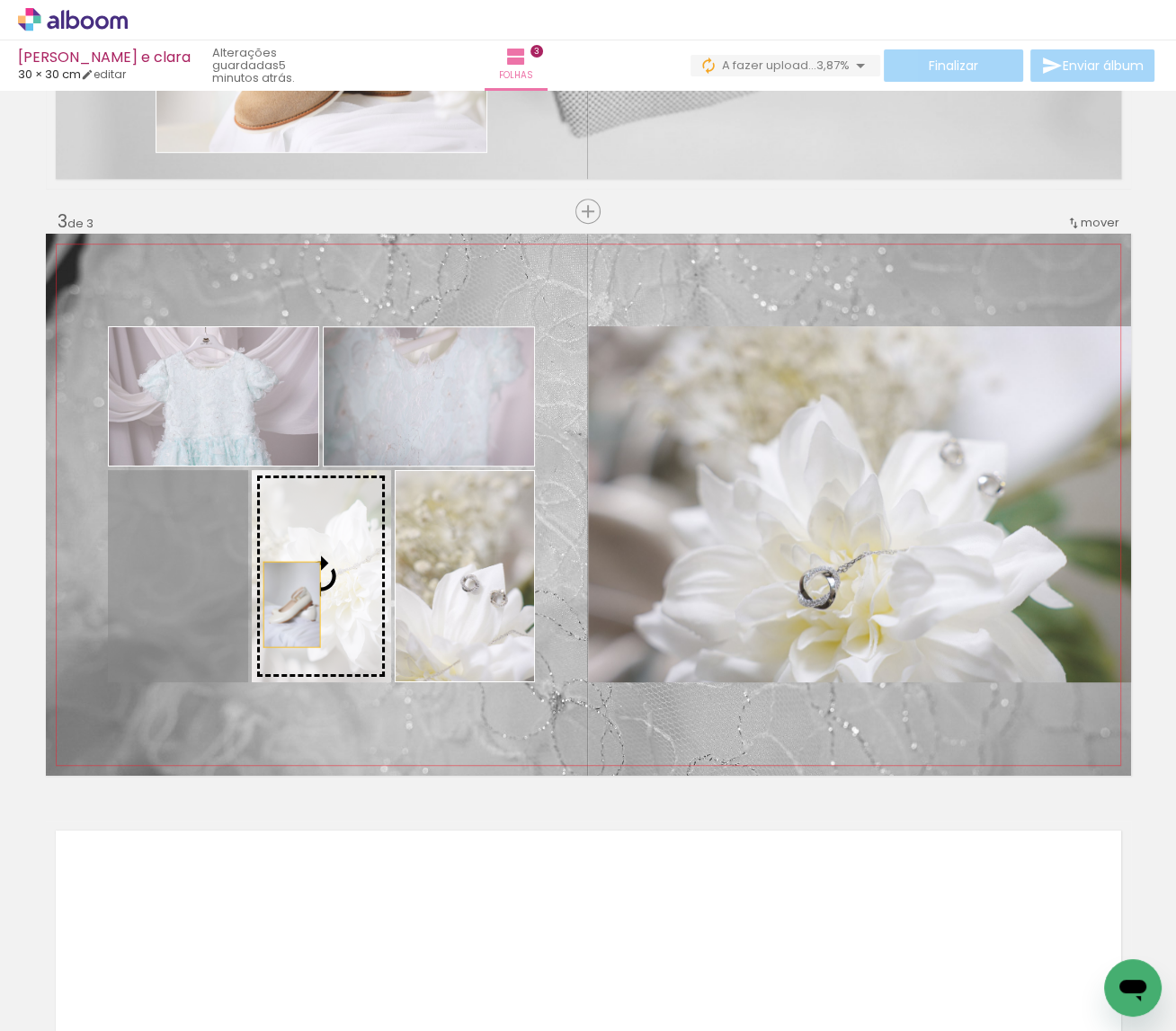
drag, startPoint x: 204, startPoint y: 610, endPoint x: 291, endPoint y: 604, distance: 87.2
click at [0, 0] on slot at bounding box center [0, 0] width 0 height 0
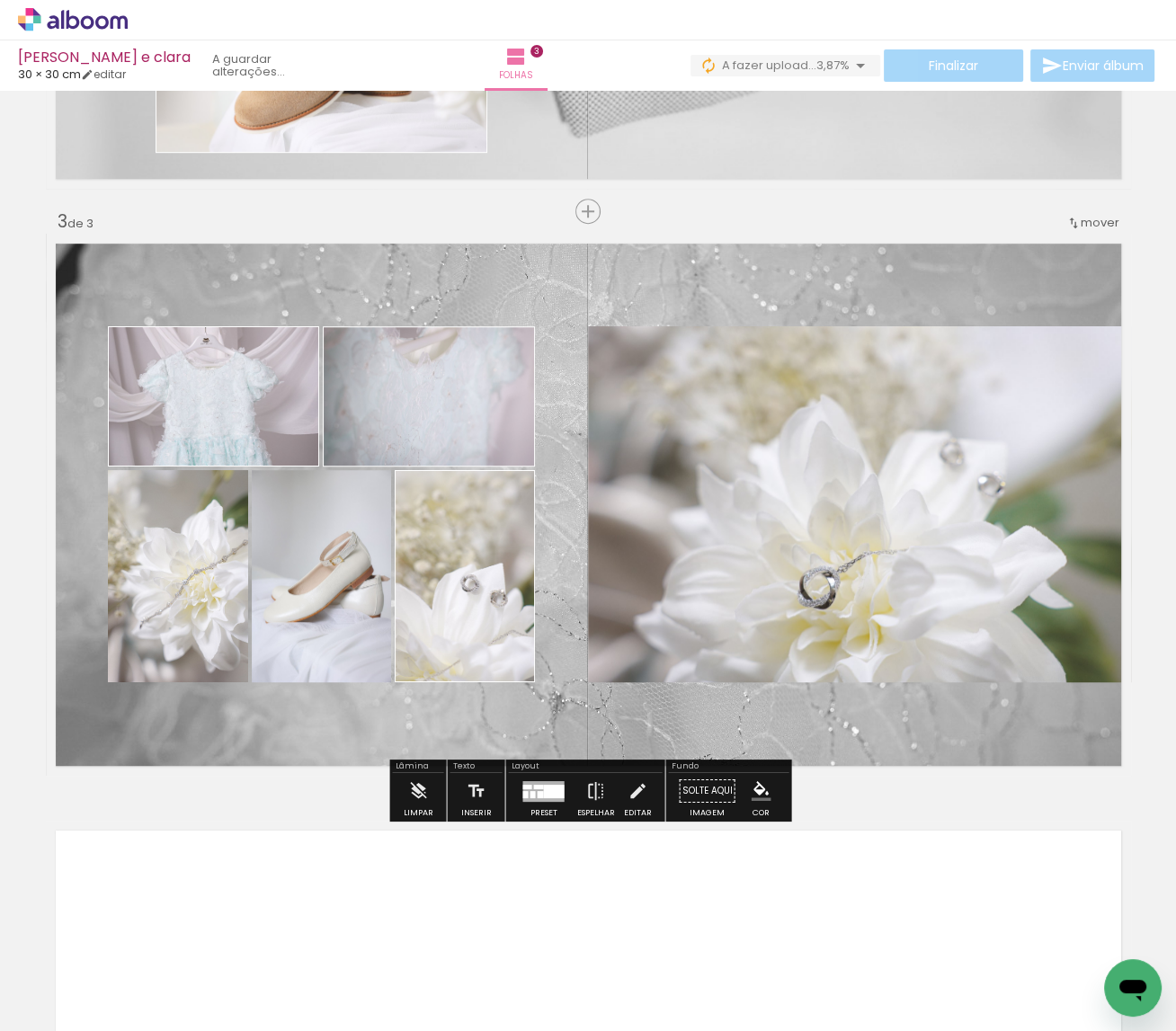
click at [162, 561] on paper-item at bounding box center [164, 559] width 32 height 12
click at [161, 627] on iron-icon "color picker" at bounding box center [166, 631] width 22 height 17
click at [317, 474] on paper-item "#ffffff" at bounding box center [315, 476] width 18 height 18
click at [306, 560] on paper-item at bounding box center [308, 559] width 32 height 12
click at [308, 631] on iron-icon "color picker" at bounding box center [310, 631] width 22 height 17
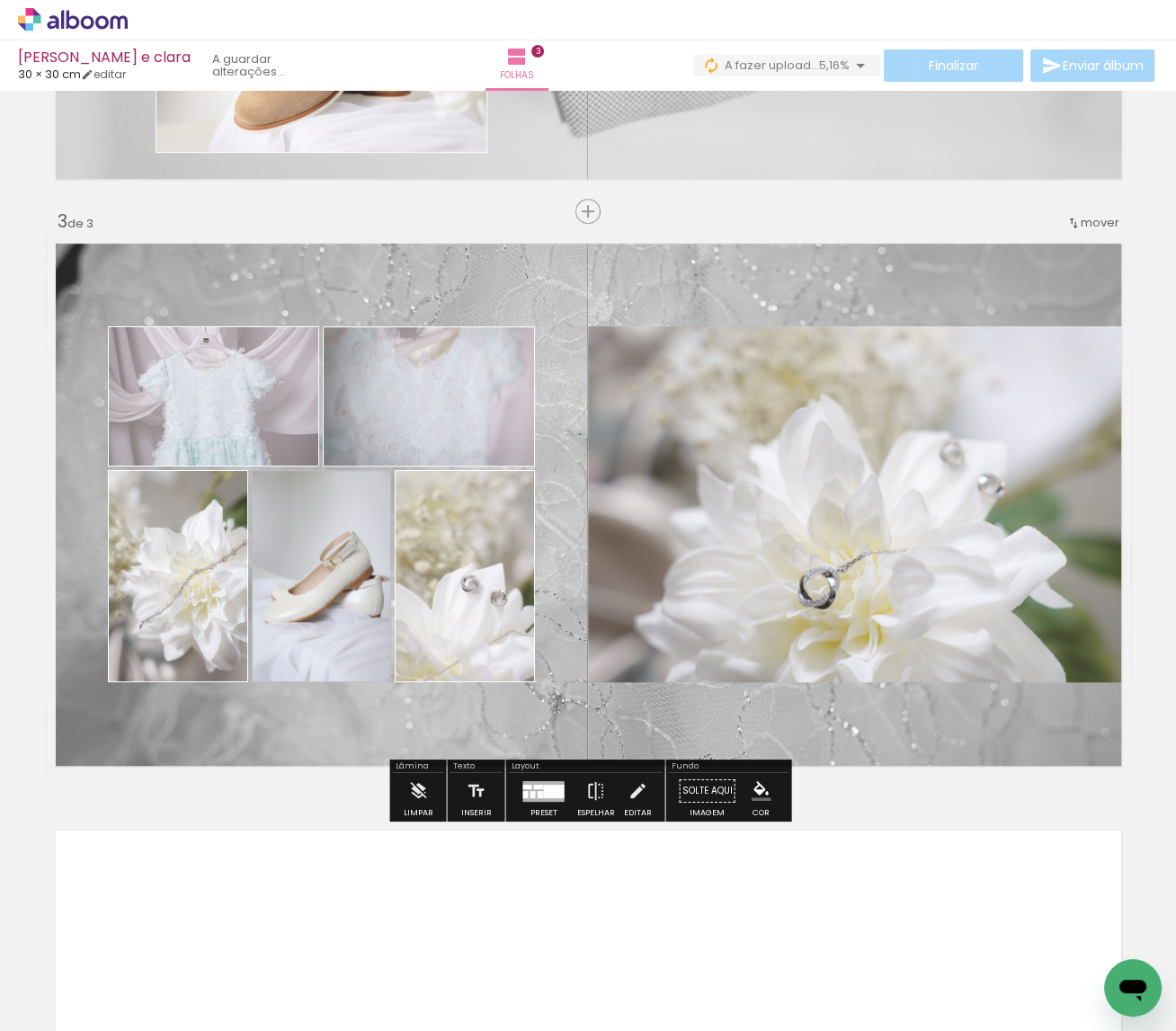
click at [317, 479] on paper-item "#ffffff" at bounding box center [318, 476] width 18 height 18
click at [641, 789] on iron-icon at bounding box center [637, 791] width 20 height 36
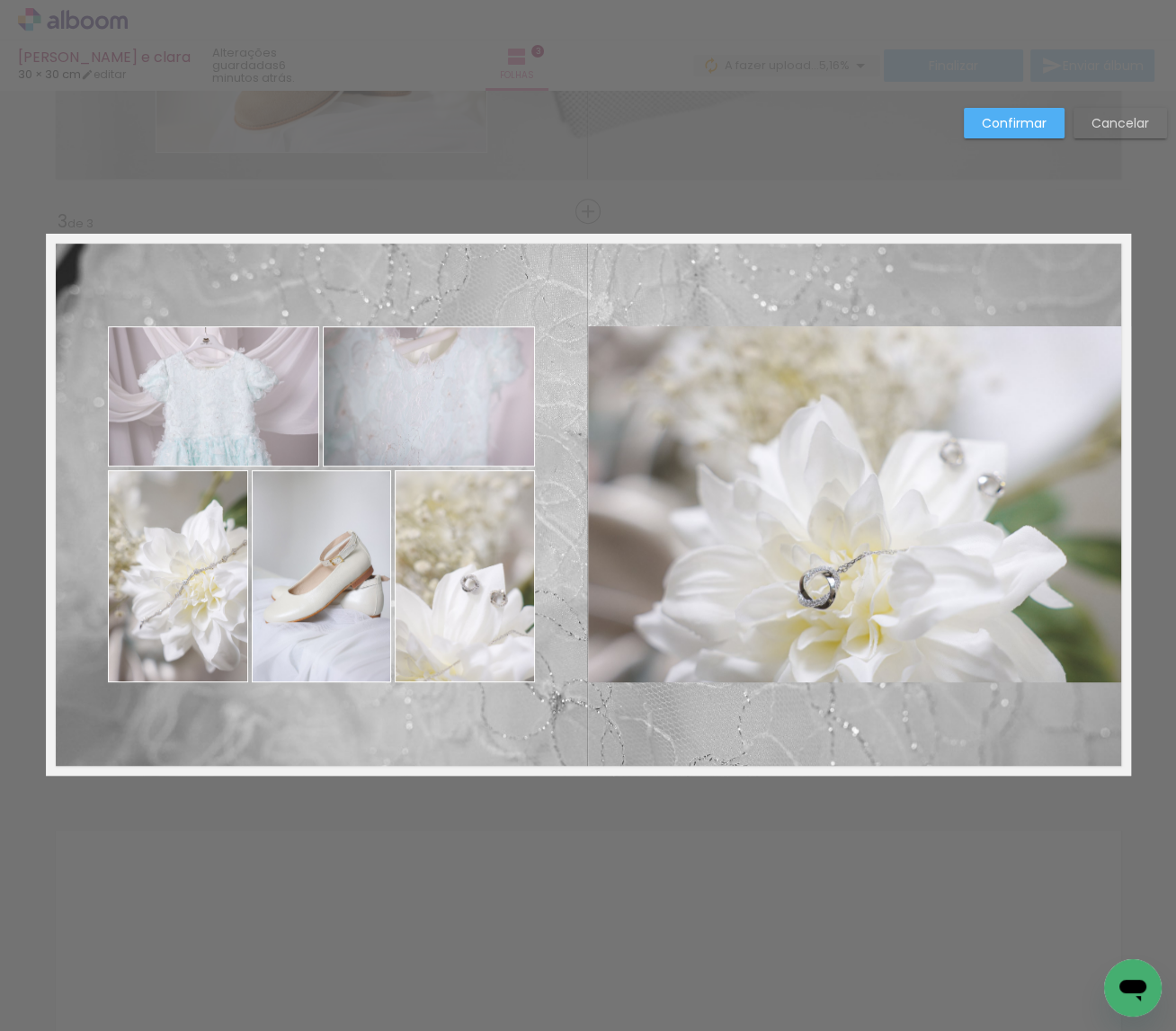
click at [702, 576] on quentale-photo at bounding box center [858, 504] width 543 height 355
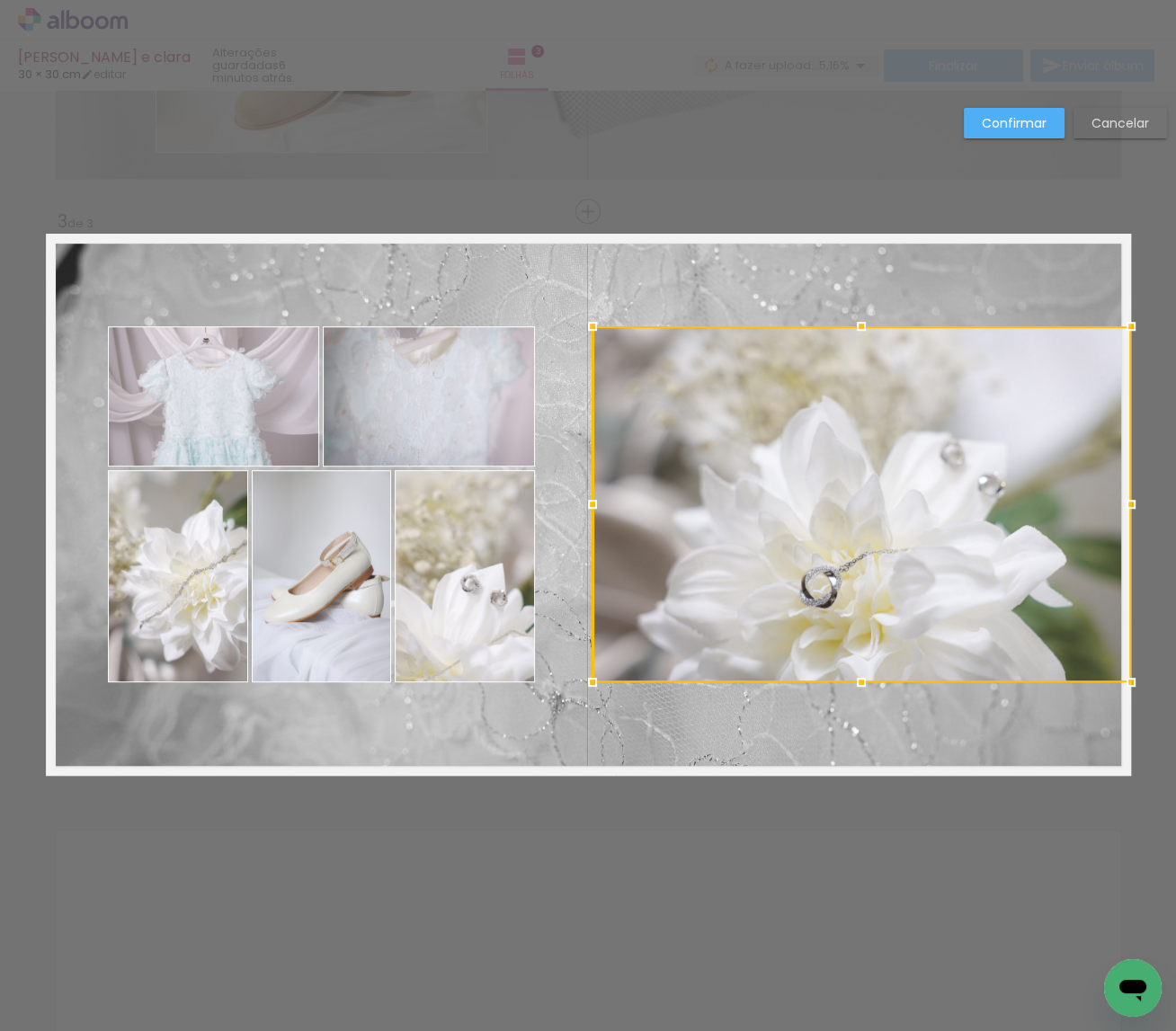
drag, startPoint x: 588, startPoint y: 506, endPoint x: 678, endPoint y: 508, distance: 90.0
click at [678, 508] on div at bounding box center [861, 504] width 538 height 355
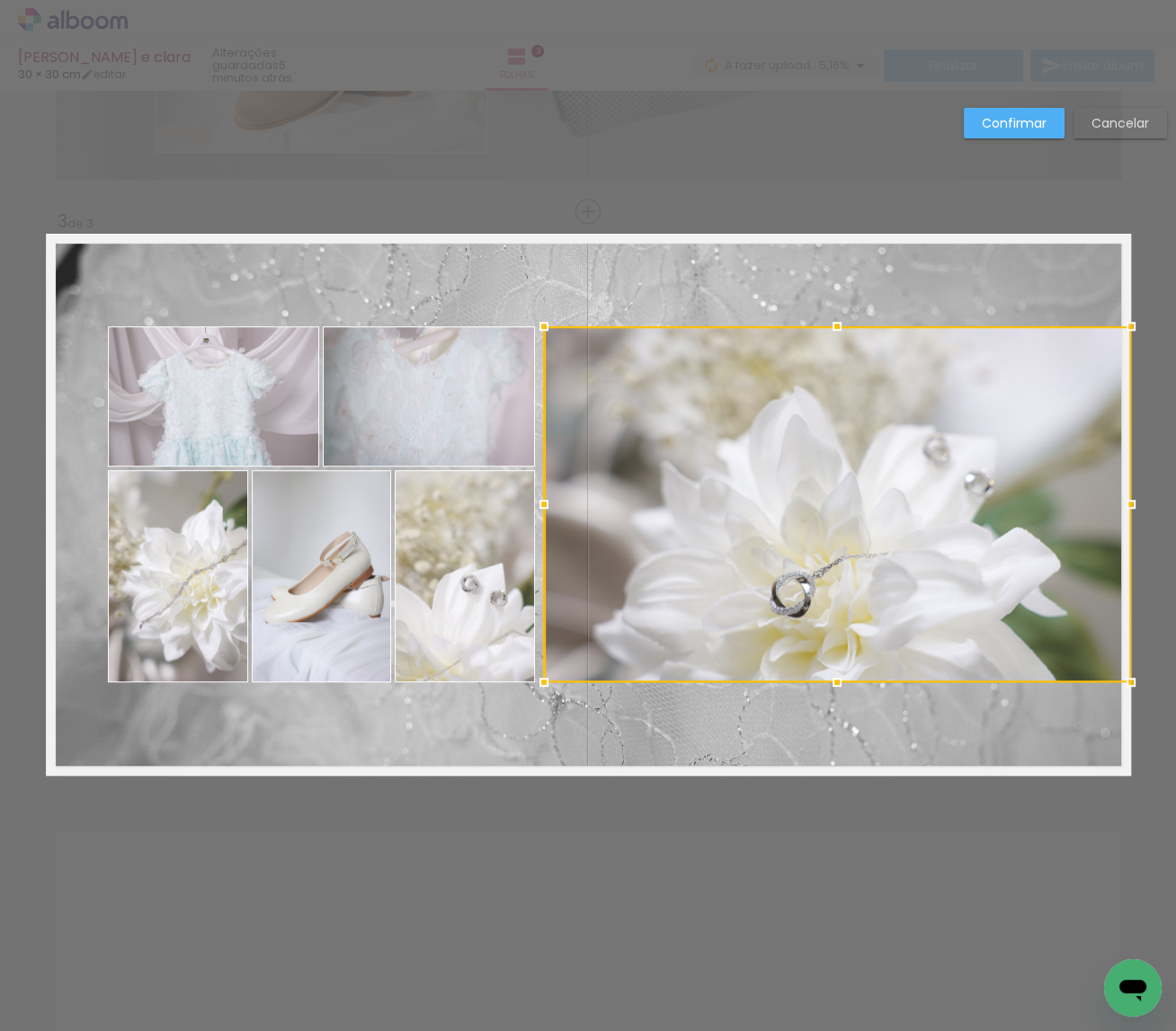
drag, startPoint x: 588, startPoint y: 505, endPoint x: 539, endPoint y: 509, distance: 49.2
click at [539, 509] on div at bounding box center [544, 505] width 36 height 36
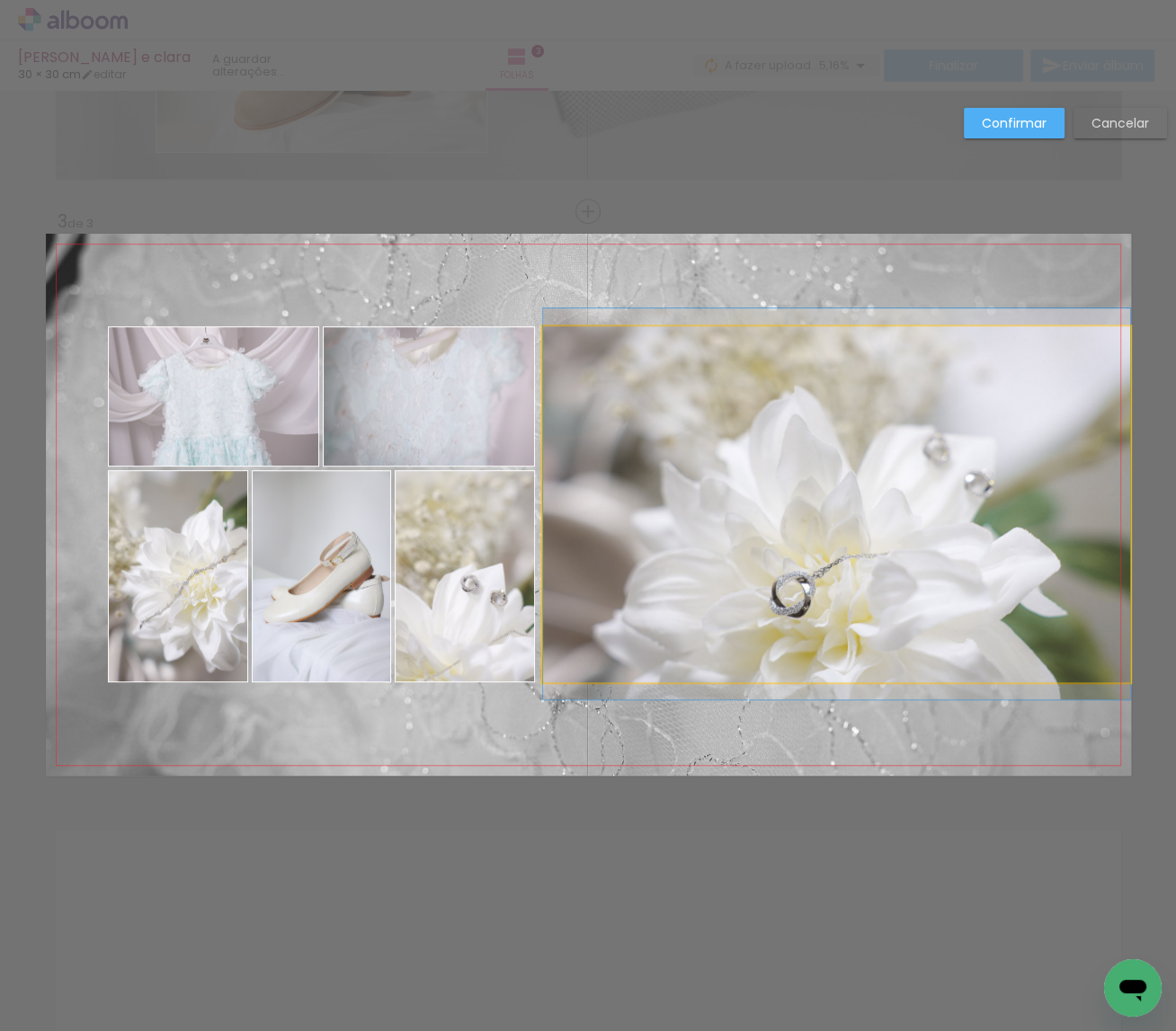
click at [1089, 500] on quentale-photo at bounding box center [836, 504] width 587 height 355
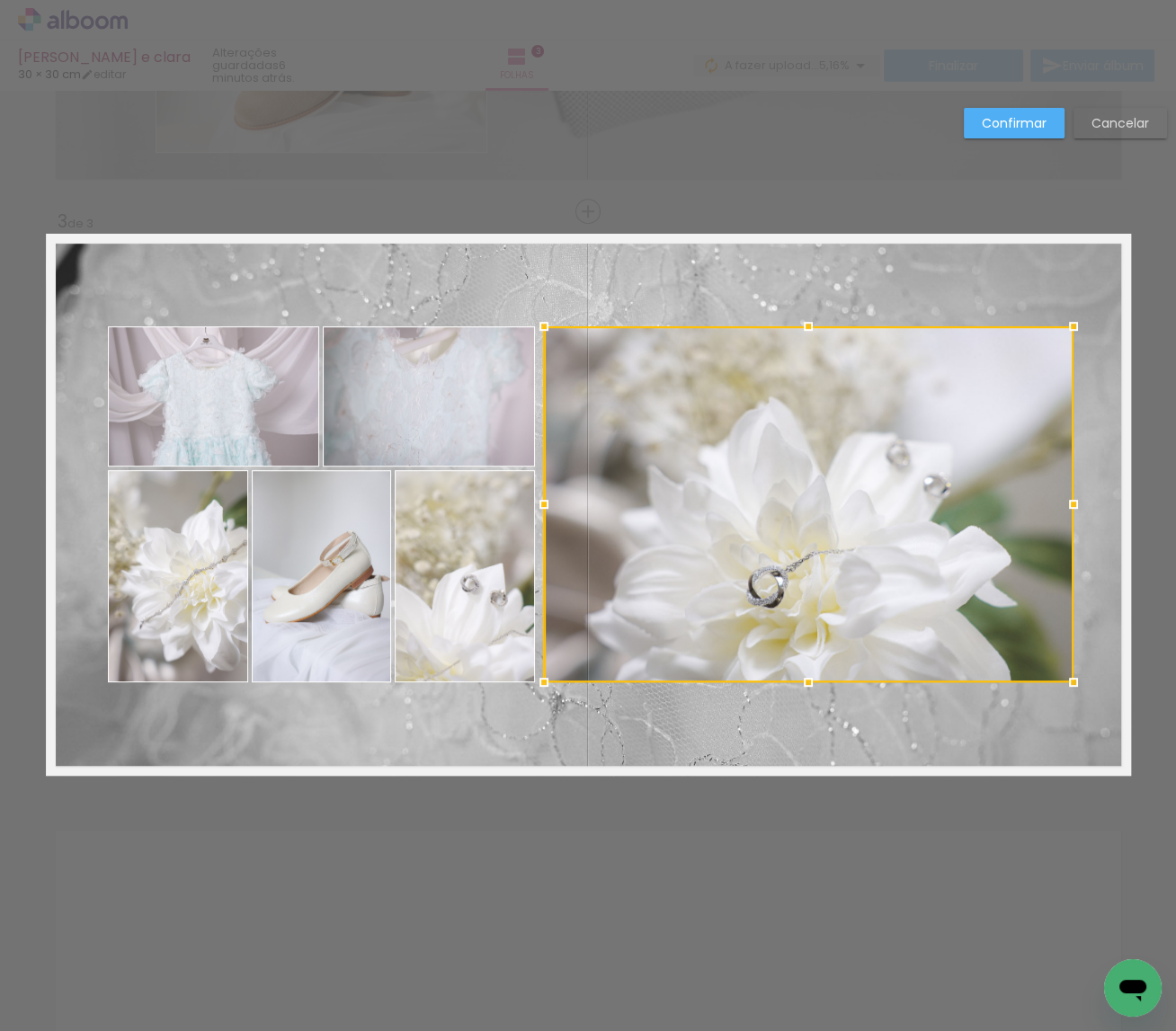
drag, startPoint x: 1132, startPoint y: 502, endPoint x: 1075, endPoint y: 506, distance: 57.1
click at [1075, 506] on div at bounding box center [1073, 505] width 36 height 36
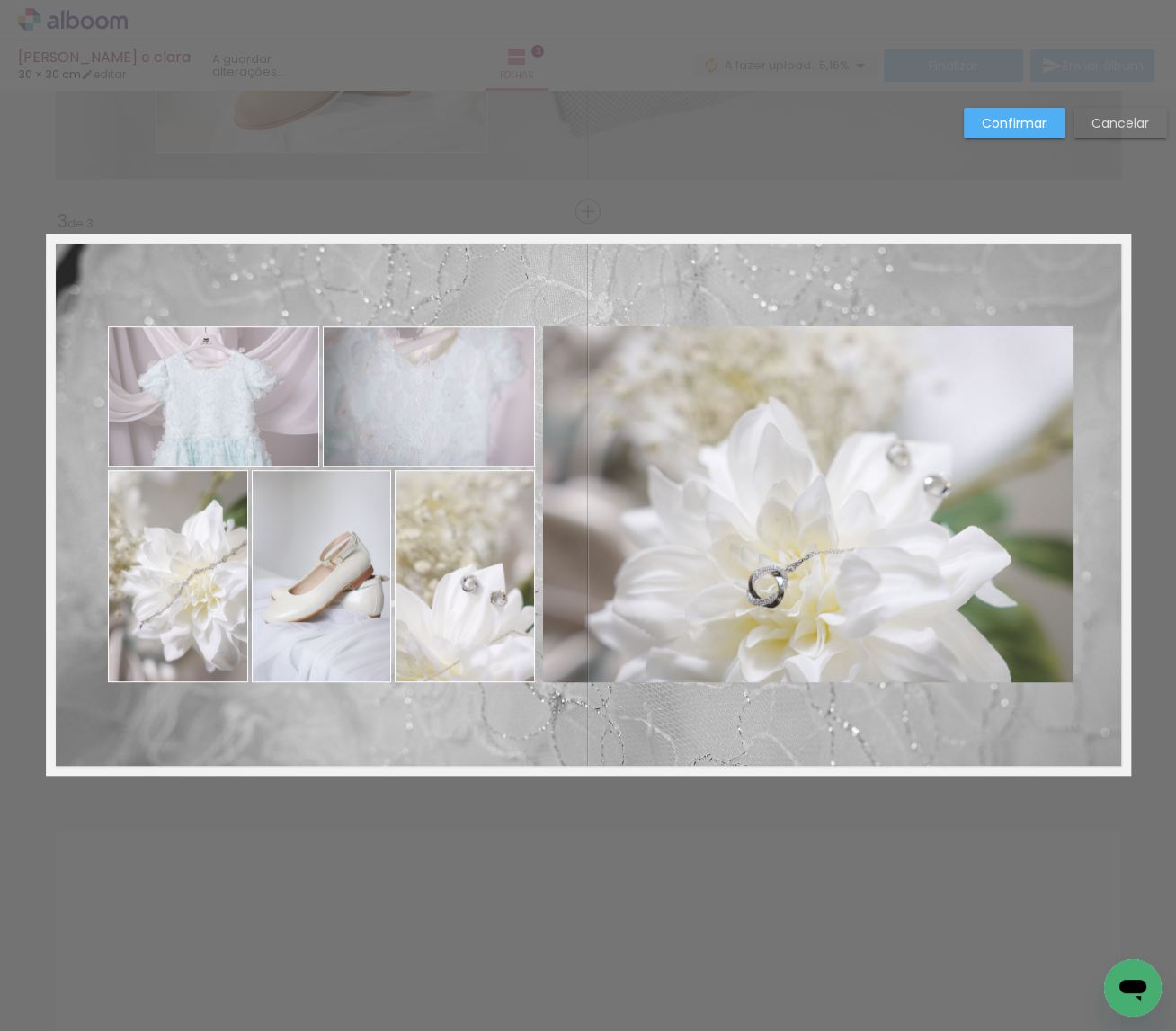
click at [1025, 137] on paper-button "Confirmar" at bounding box center [1014, 123] width 101 height 30
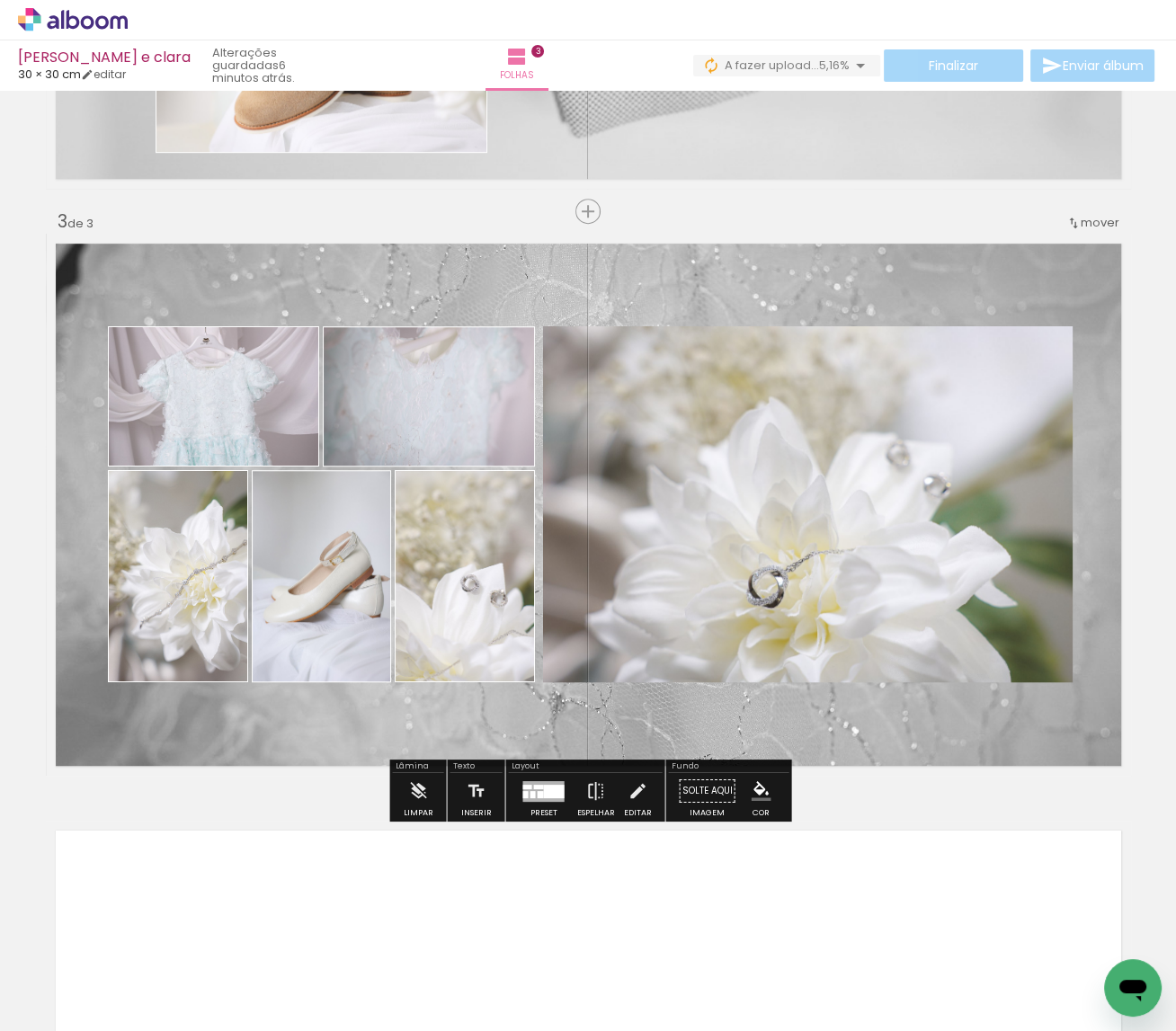
click at [629, 790] on iron-icon at bounding box center [637, 791] width 20 height 36
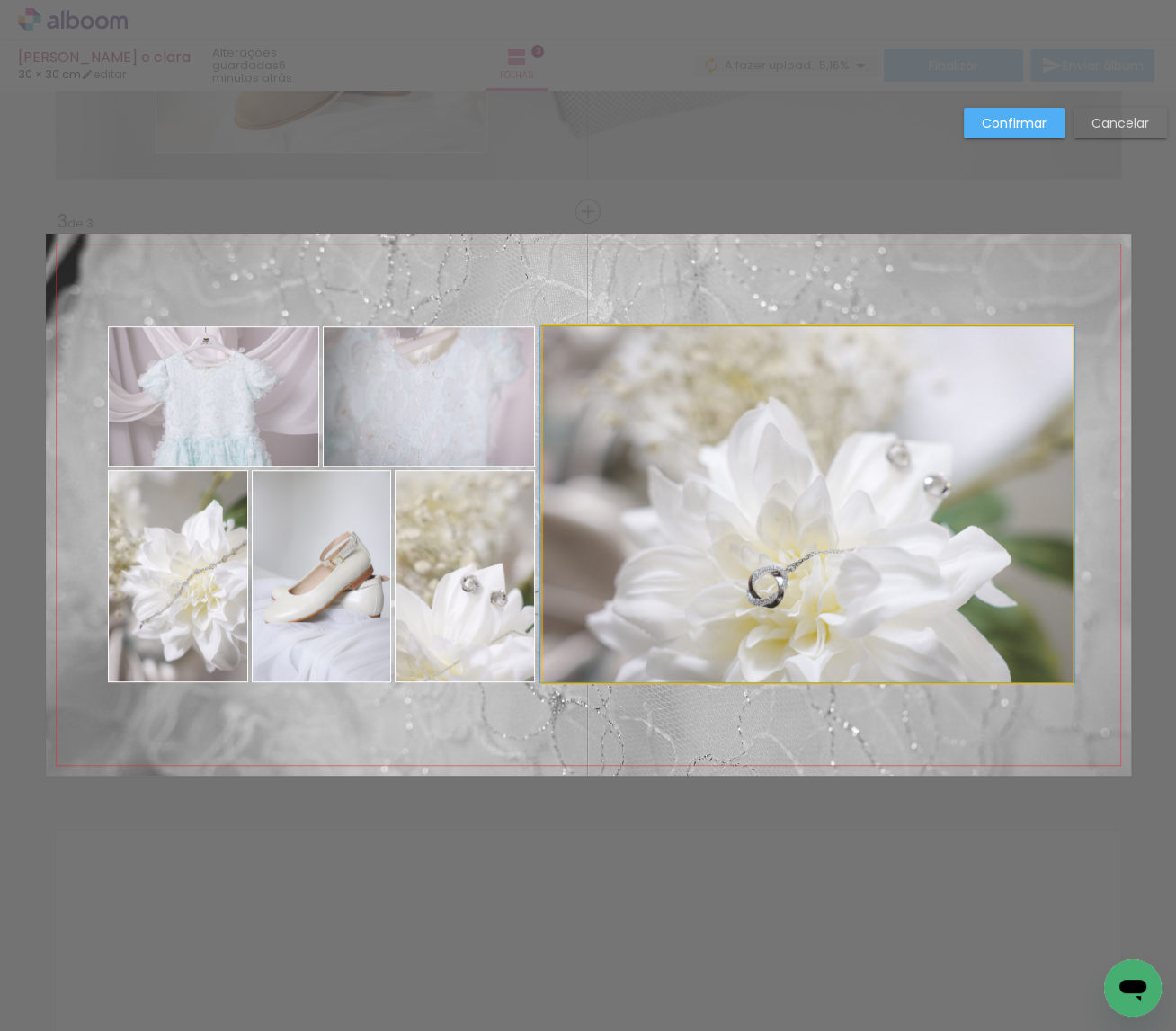
click at [753, 396] on album-spread "3 de 3" at bounding box center [588, 505] width 1085 height 542
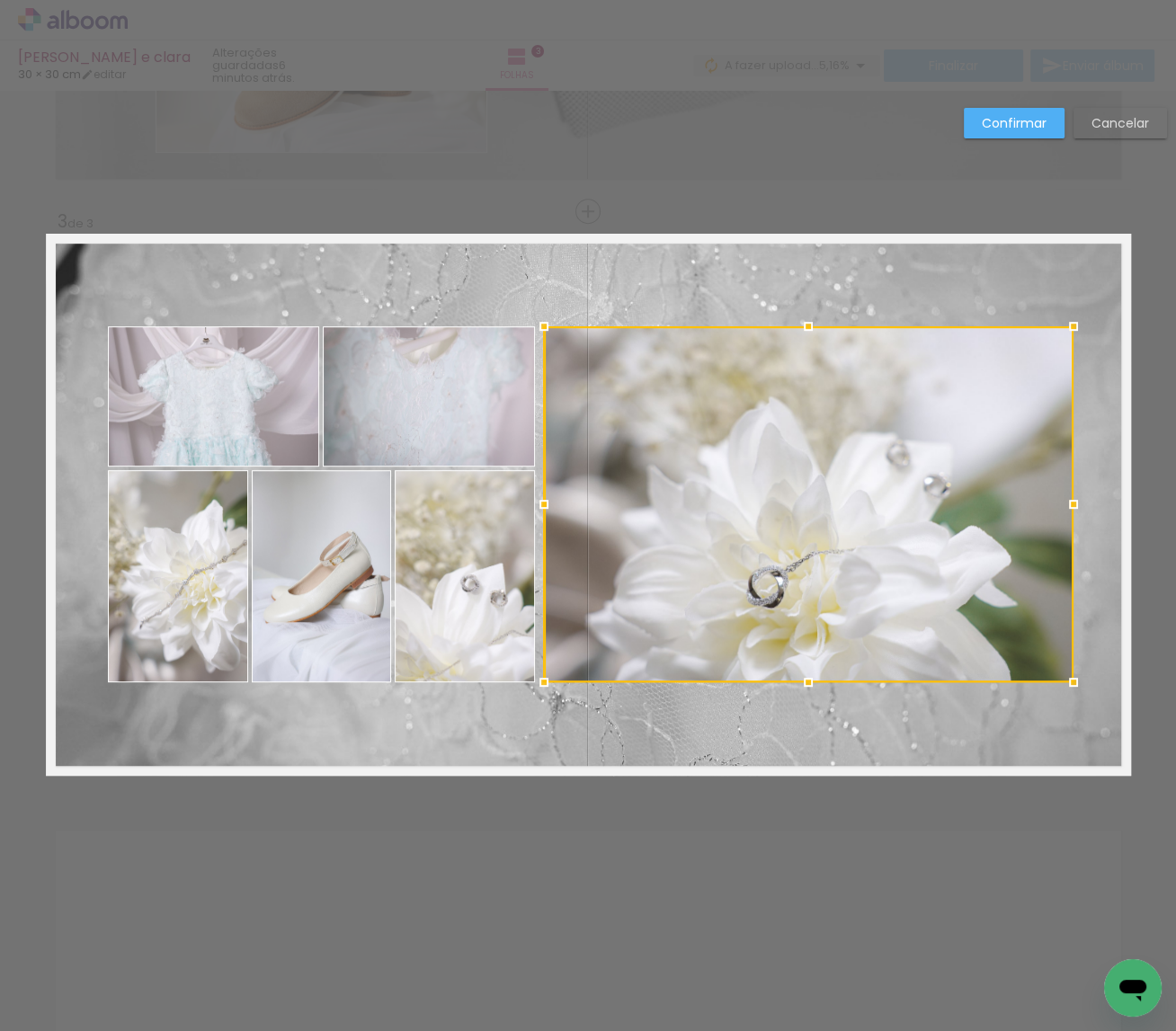
click at [0, 0] on slot "Confirmar" at bounding box center [0, 0] width 0 height 0
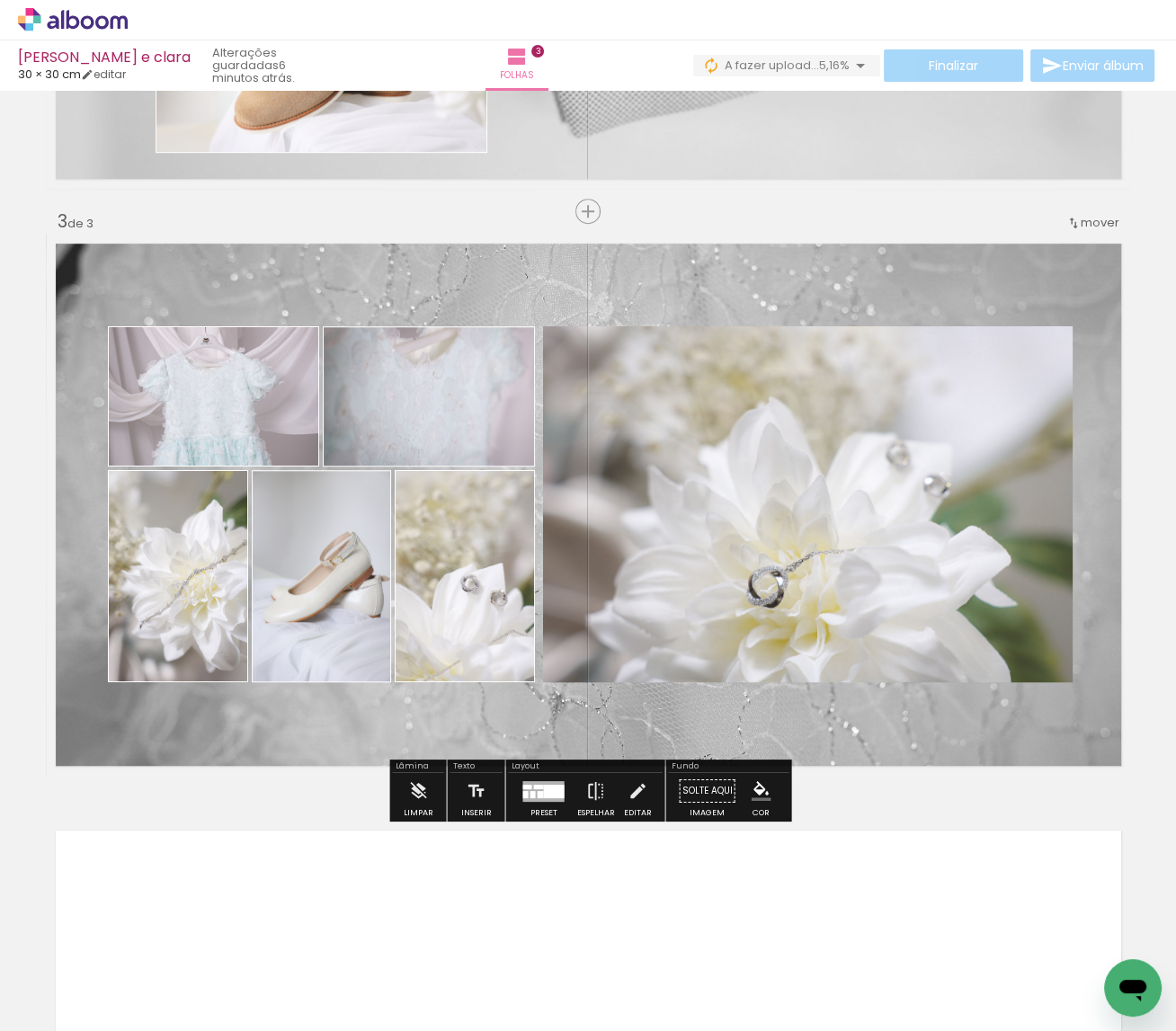
click at [721, 389] on paper-item at bounding box center [726, 387] width 32 height 12
click at [724, 454] on iron-icon "color picker" at bounding box center [728, 460] width 22 height 17
click at [740, 301] on paper-item "#ffffff" at bounding box center [737, 304] width 18 height 18
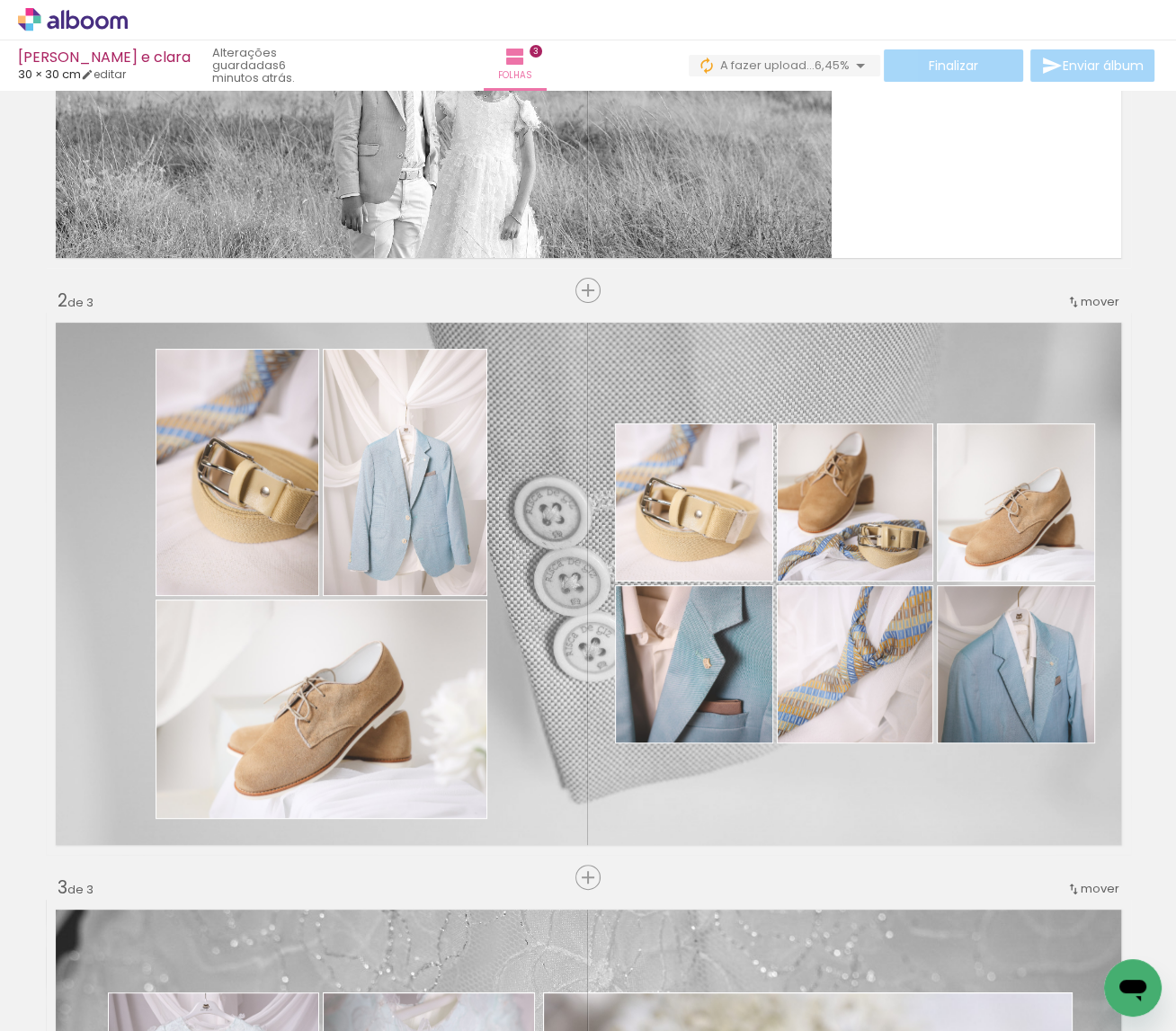
scroll to position [0, 0]
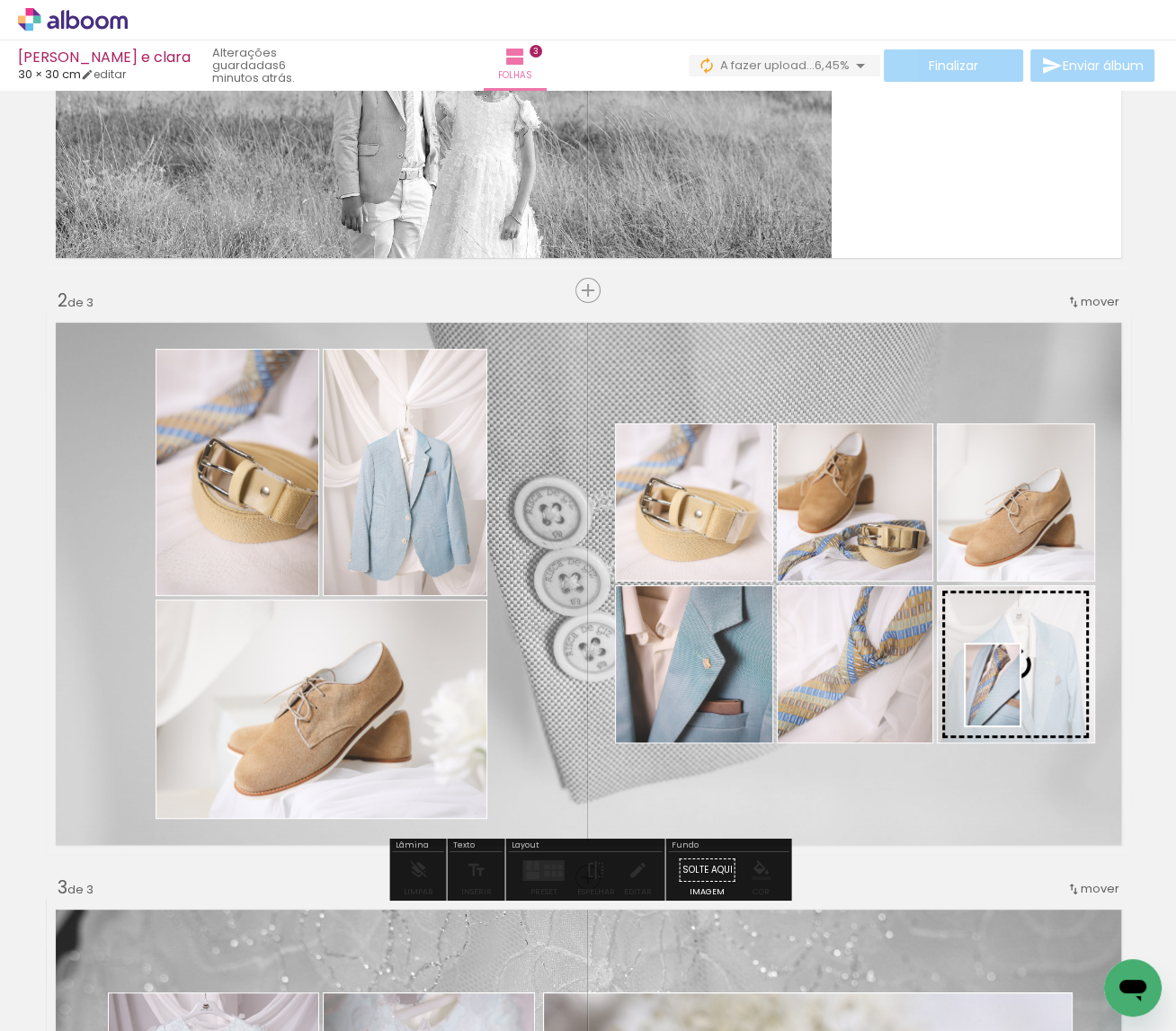
drag, startPoint x: 930, startPoint y: 970, endPoint x: 1019, endPoint y: 698, distance: 286.2
click at [1019, 698] on quentale-workspace at bounding box center [588, 515] width 1176 height 1031
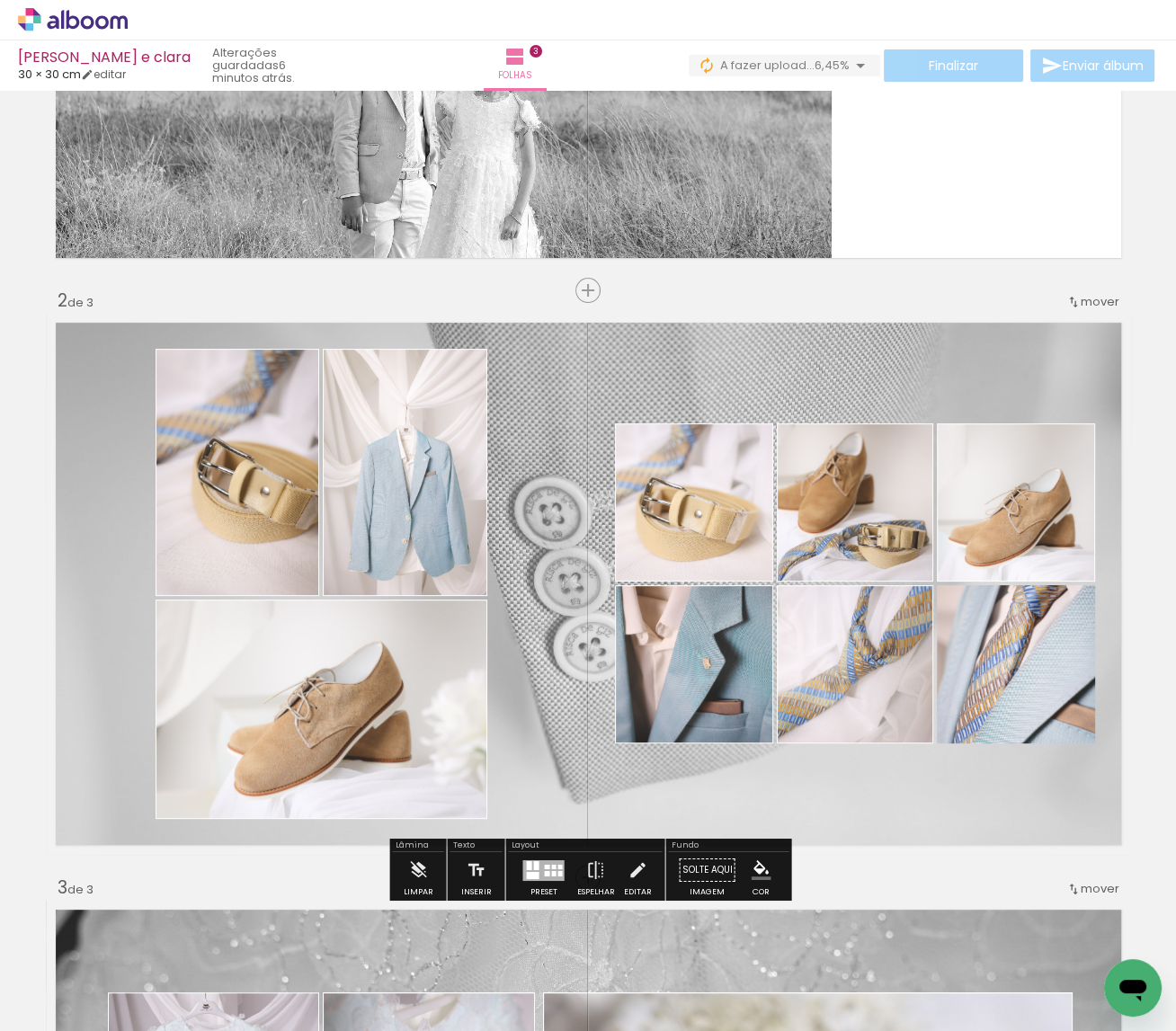
click at [1005, 640] on quentale-photo at bounding box center [1015, 664] width 158 height 158
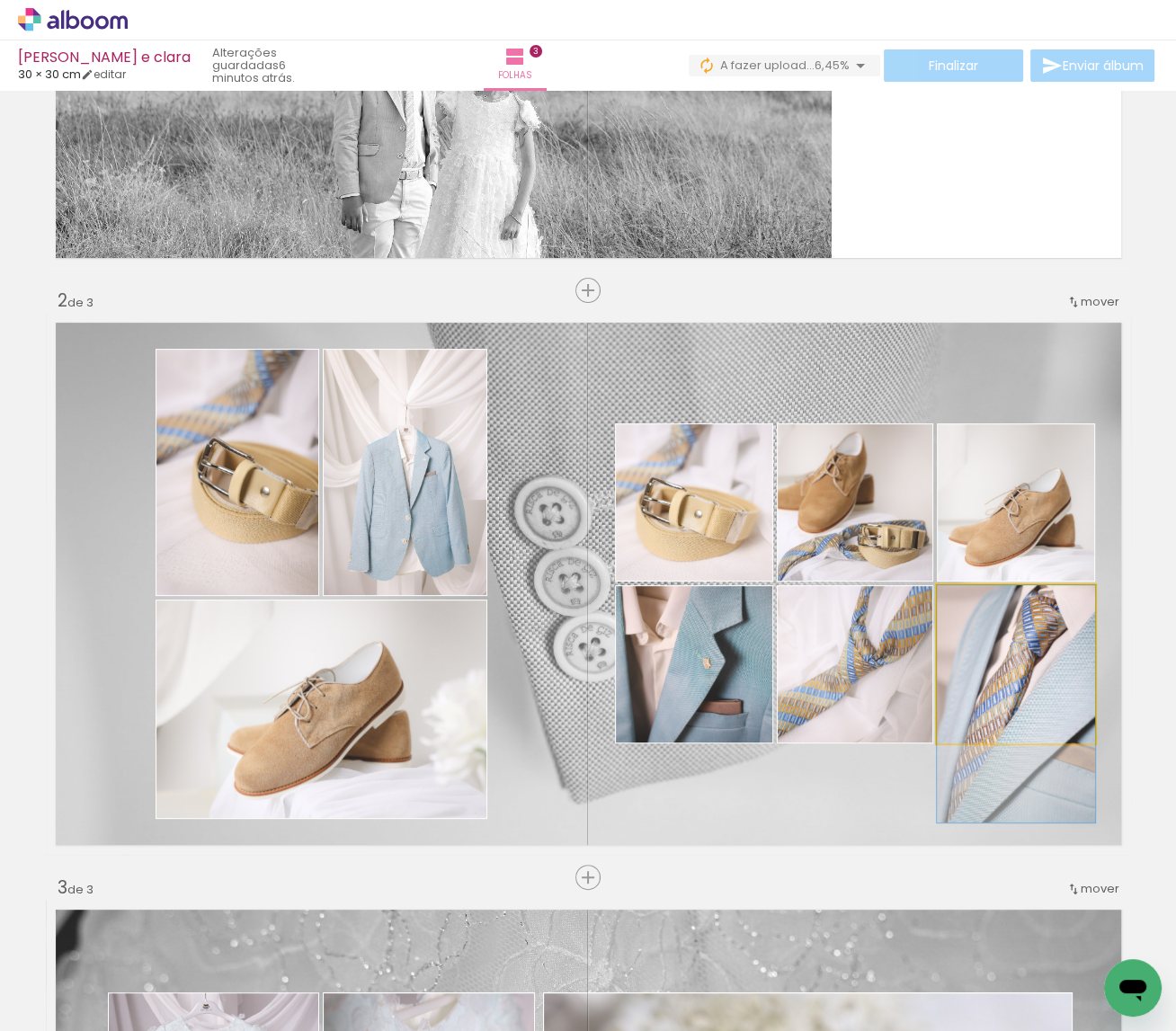
drag, startPoint x: 1054, startPoint y: 629, endPoint x: 1054, endPoint y: 673, distance: 44.0
click at [1052, 674] on div at bounding box center [1015, 704] width 158 height 238
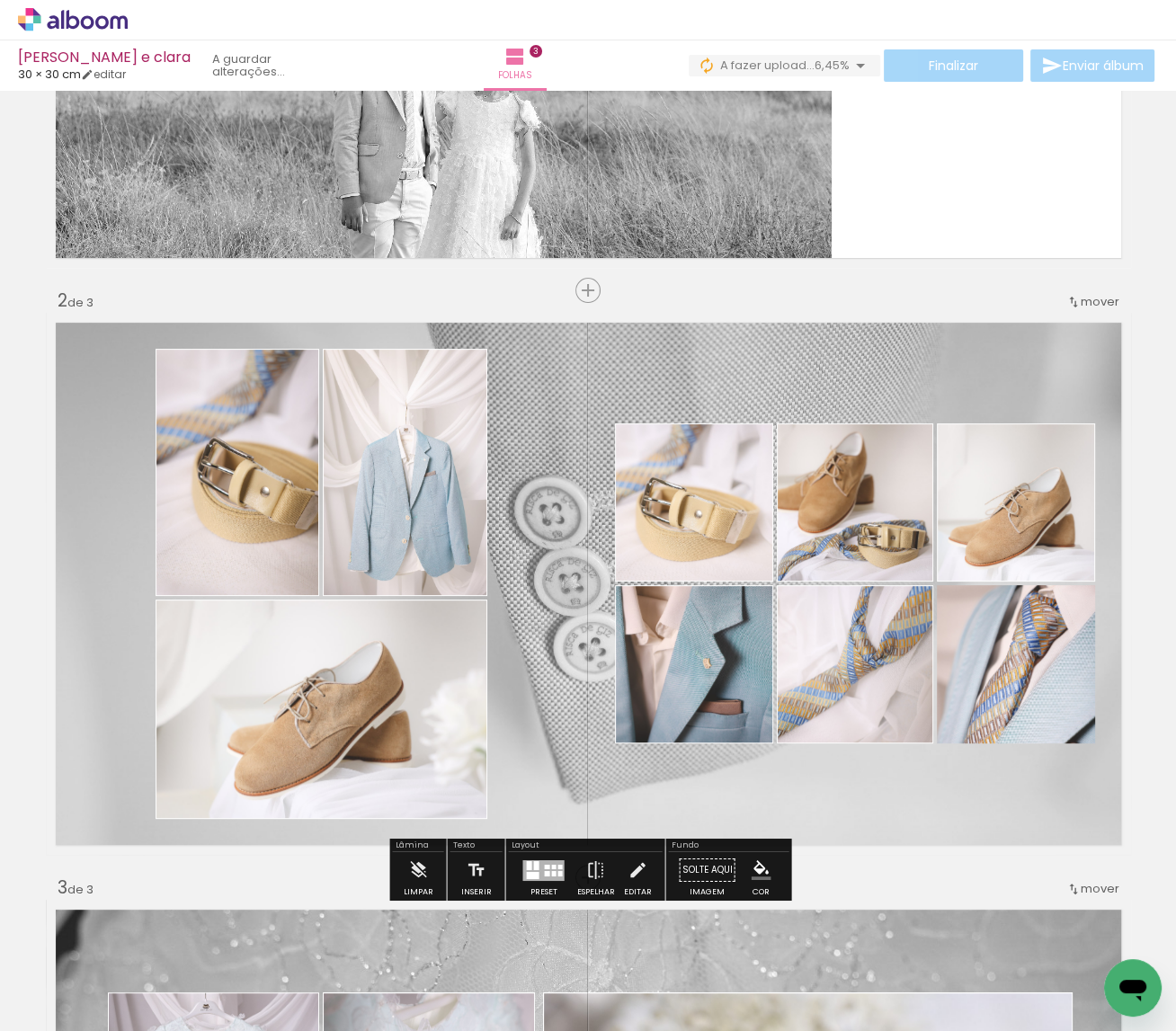
click at [994, 671] on paper-item at bounding box center [993, 674] width 32 height 12
click at [998, 745] on iron-icon "color picker" at bounding box center [994, 746] width 22 height 17
click at [879, 642] on paper-item "#aed581" at bounding box center [877, 644] width 18 height 18
click at [996, 746] on iron-icon "color picker" at bounding box center [994, 746] width 22 height 17
click at [1007, 588] on paper-item "#ffffff" at bounding box center [1004, 591] width 18 height 18
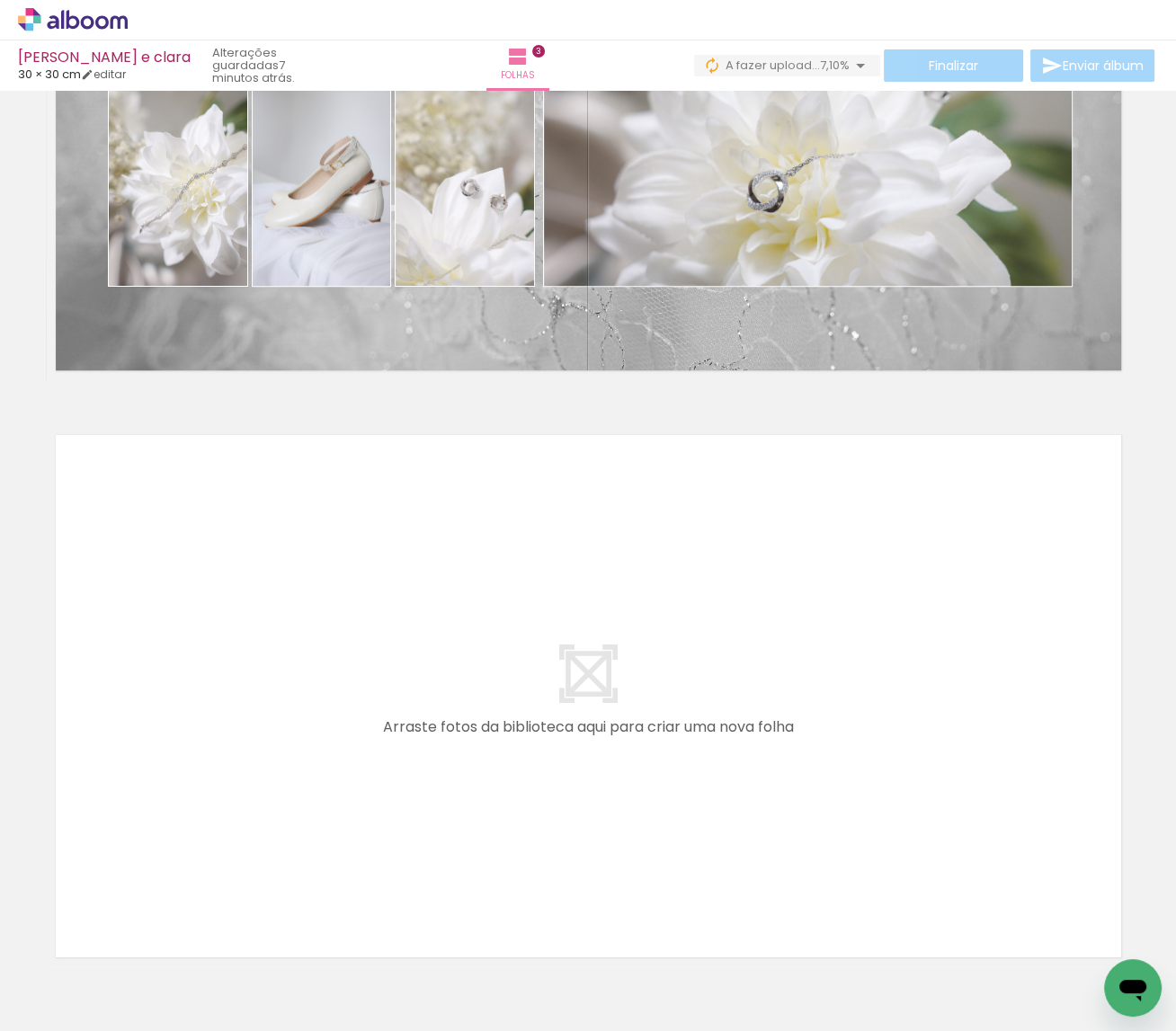
scroll to position [0, 8891]
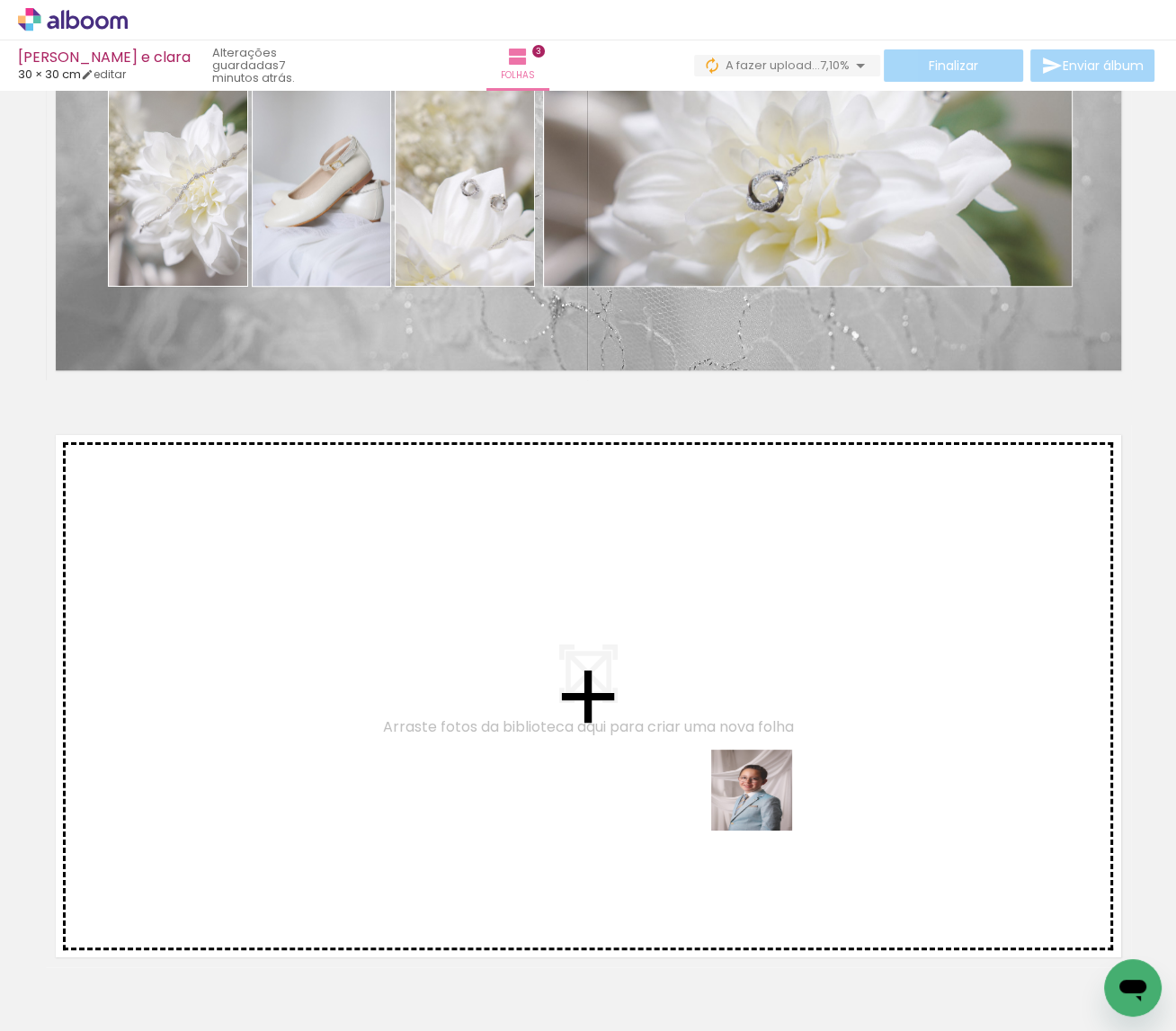
click at [761, 791] on quentale-workspace at bounding box center [588, 515] width 1176 height 1031
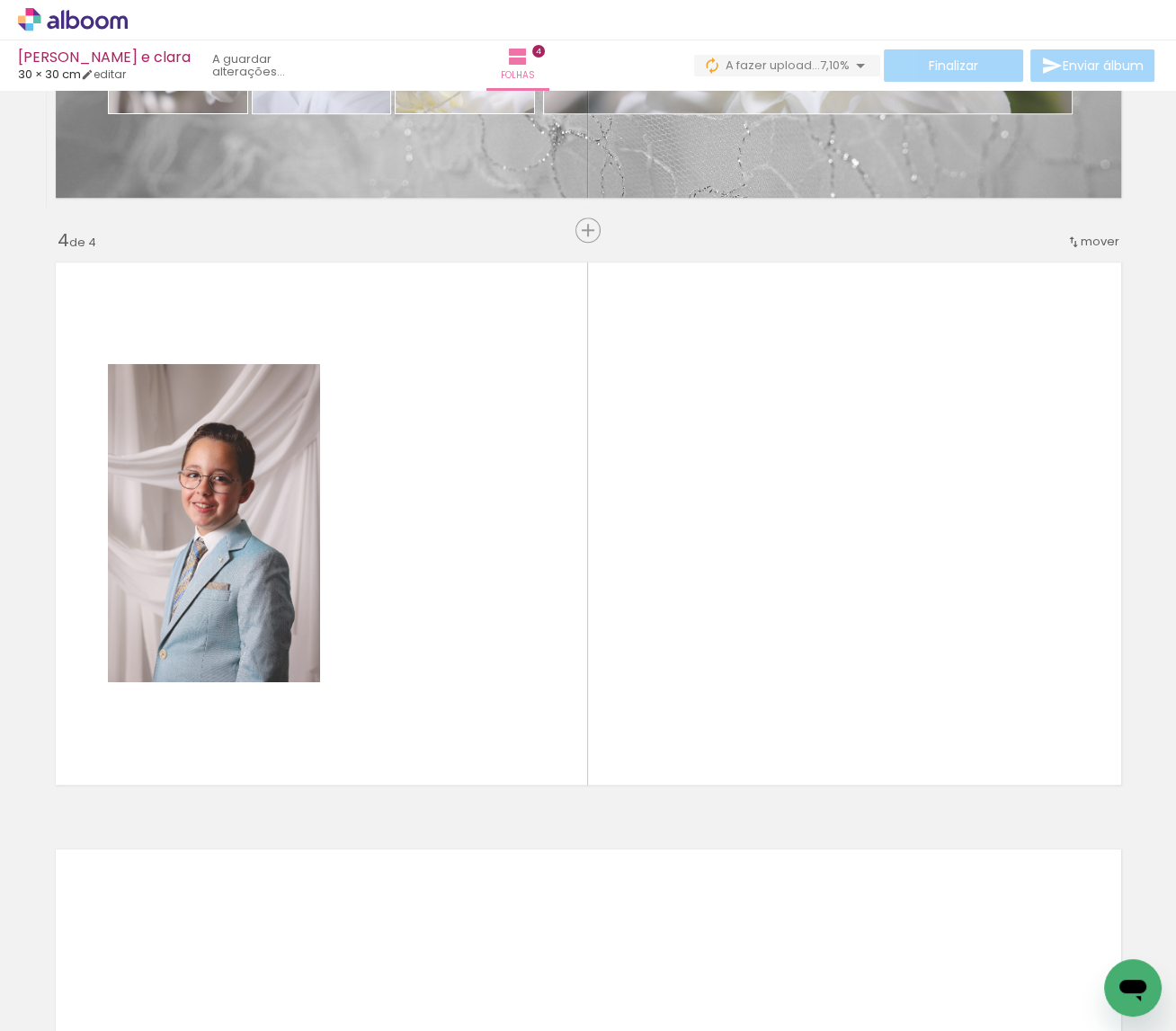
scroll to position [1670, 0]
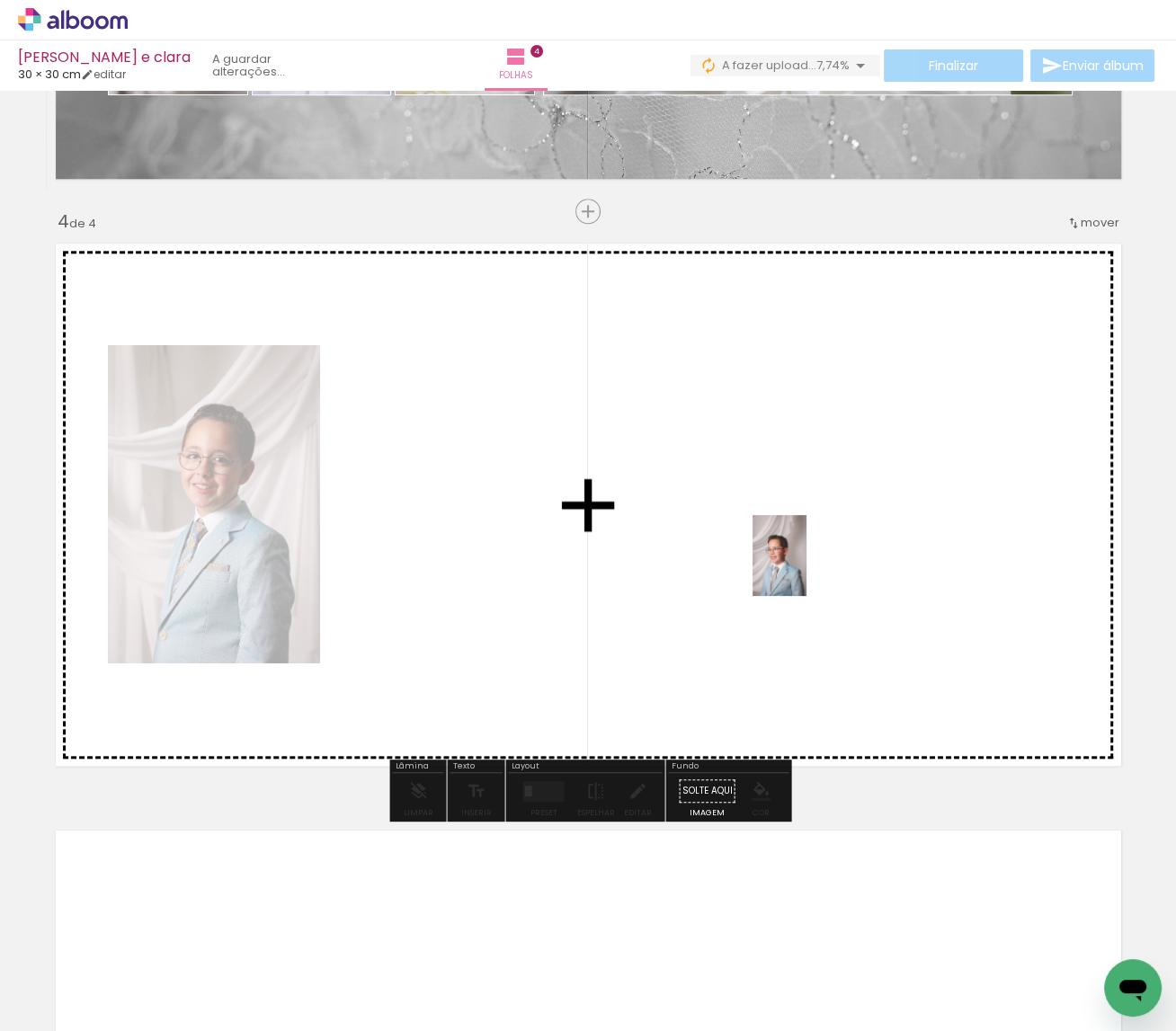
drag, startPoint x: 858, startPoint y: 980, endPoint x: 800, endPoint y: 572, distance: 412.1
click at [800, 572] on quentale-workspace at bounding box center [588, 515] width 1176 height 1031
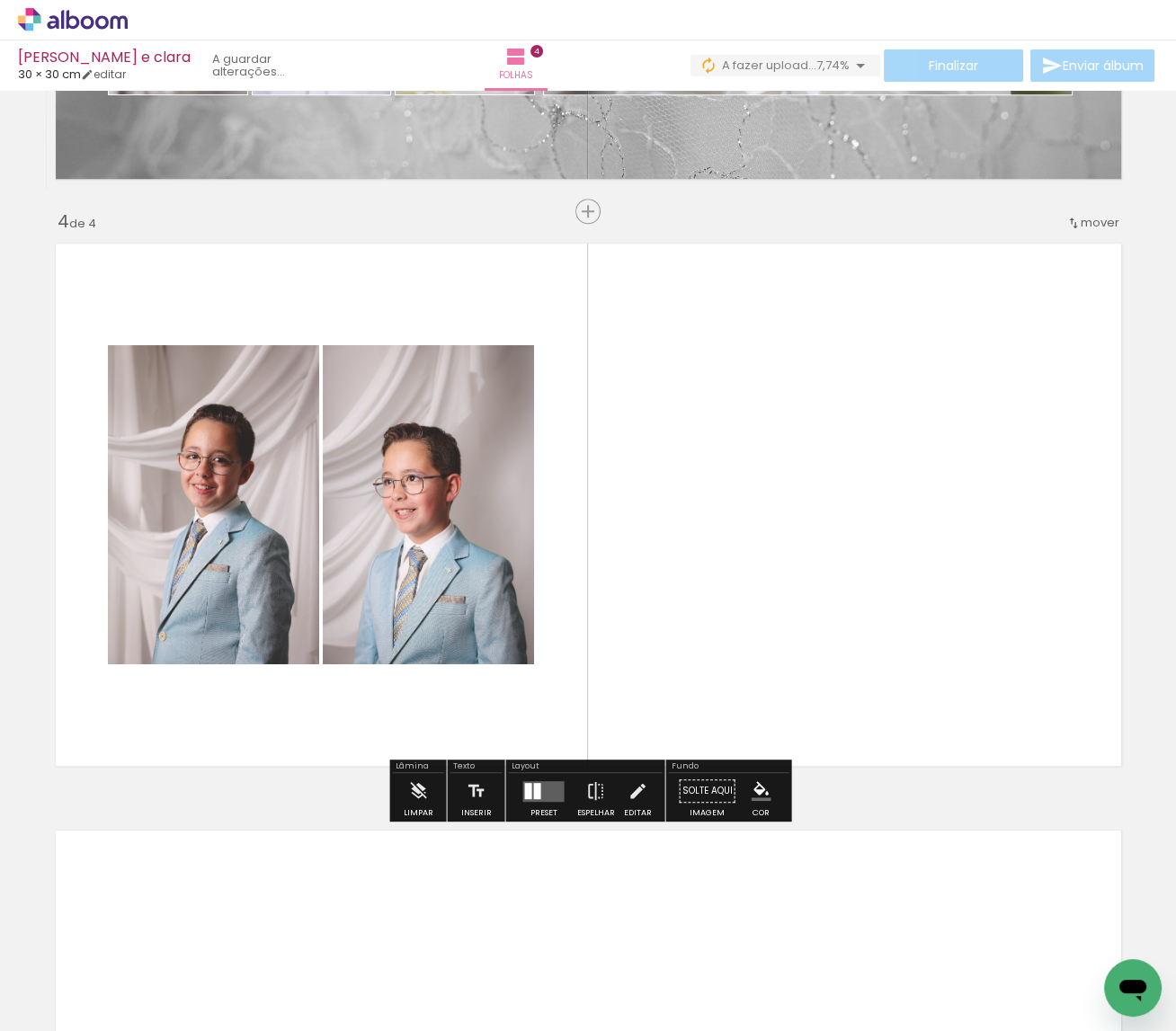
scroll to position [0, 9189]
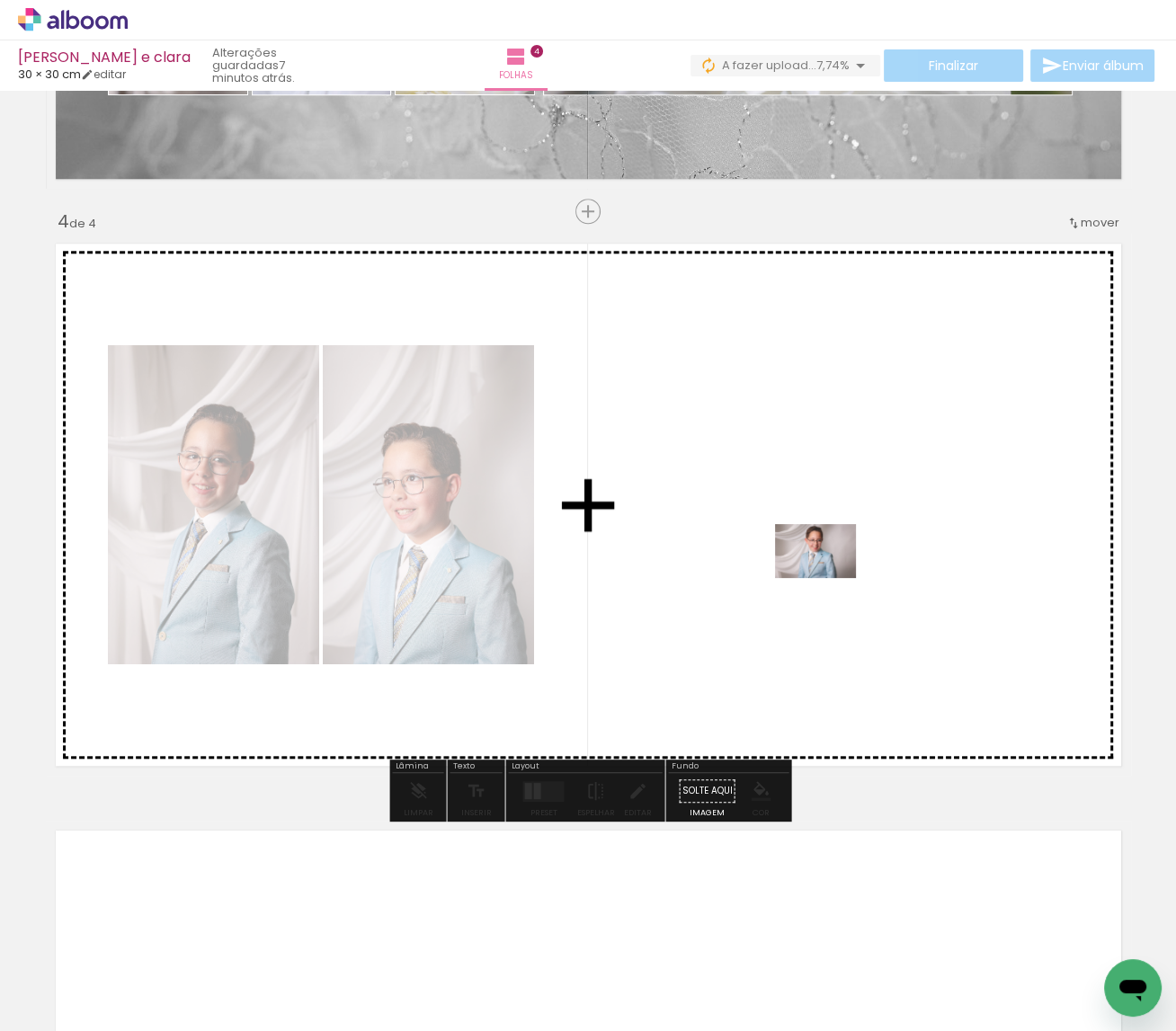
drag, startPoint x: 857, startPoint y: 973, endPoint x: 829, endPoint y: 578, distance: 396.0
click at [829, 578] on quentale-workspace at bounding box center [588, 515] width 1176 height 1031
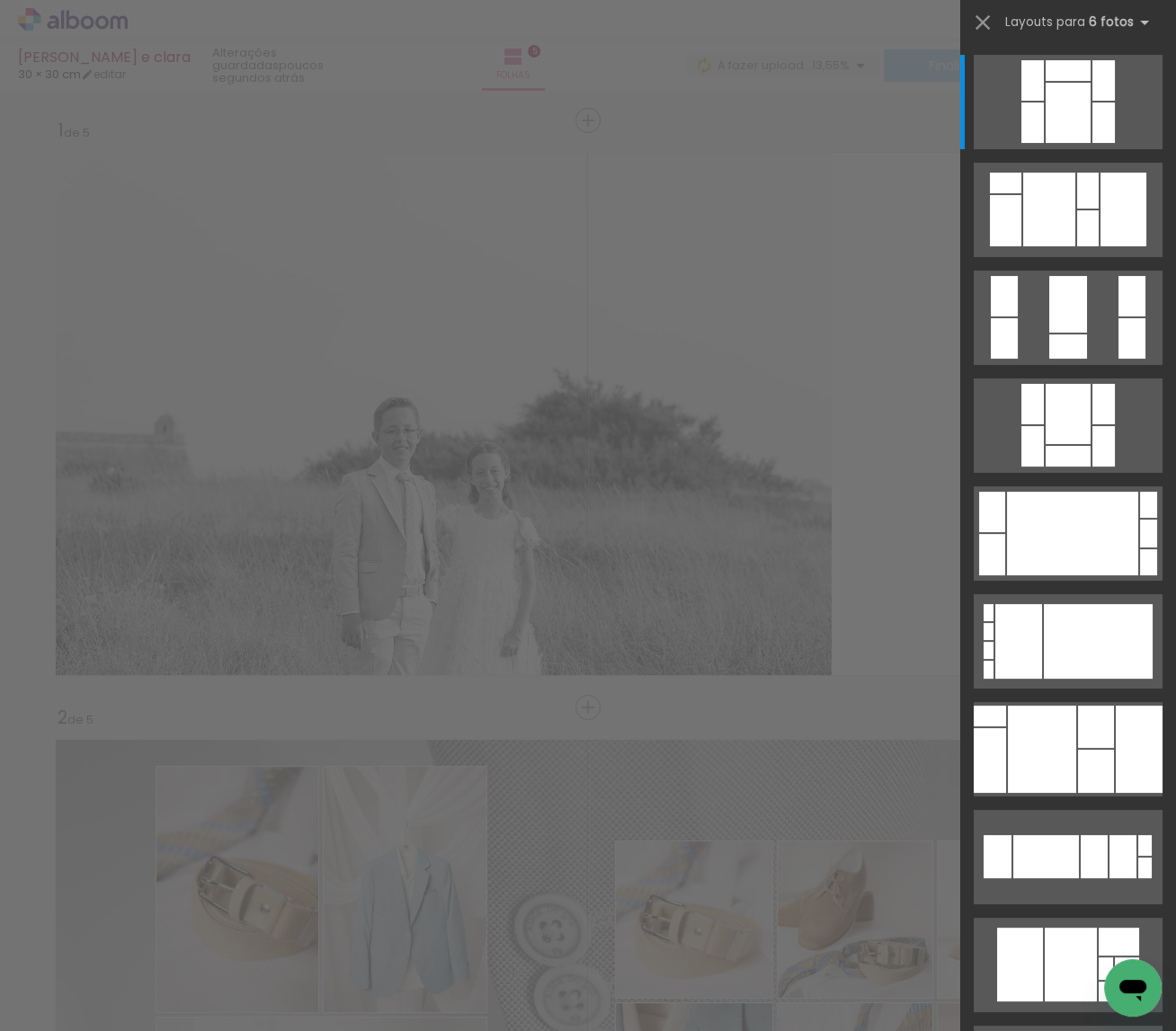
scroll to position [0, 8899]
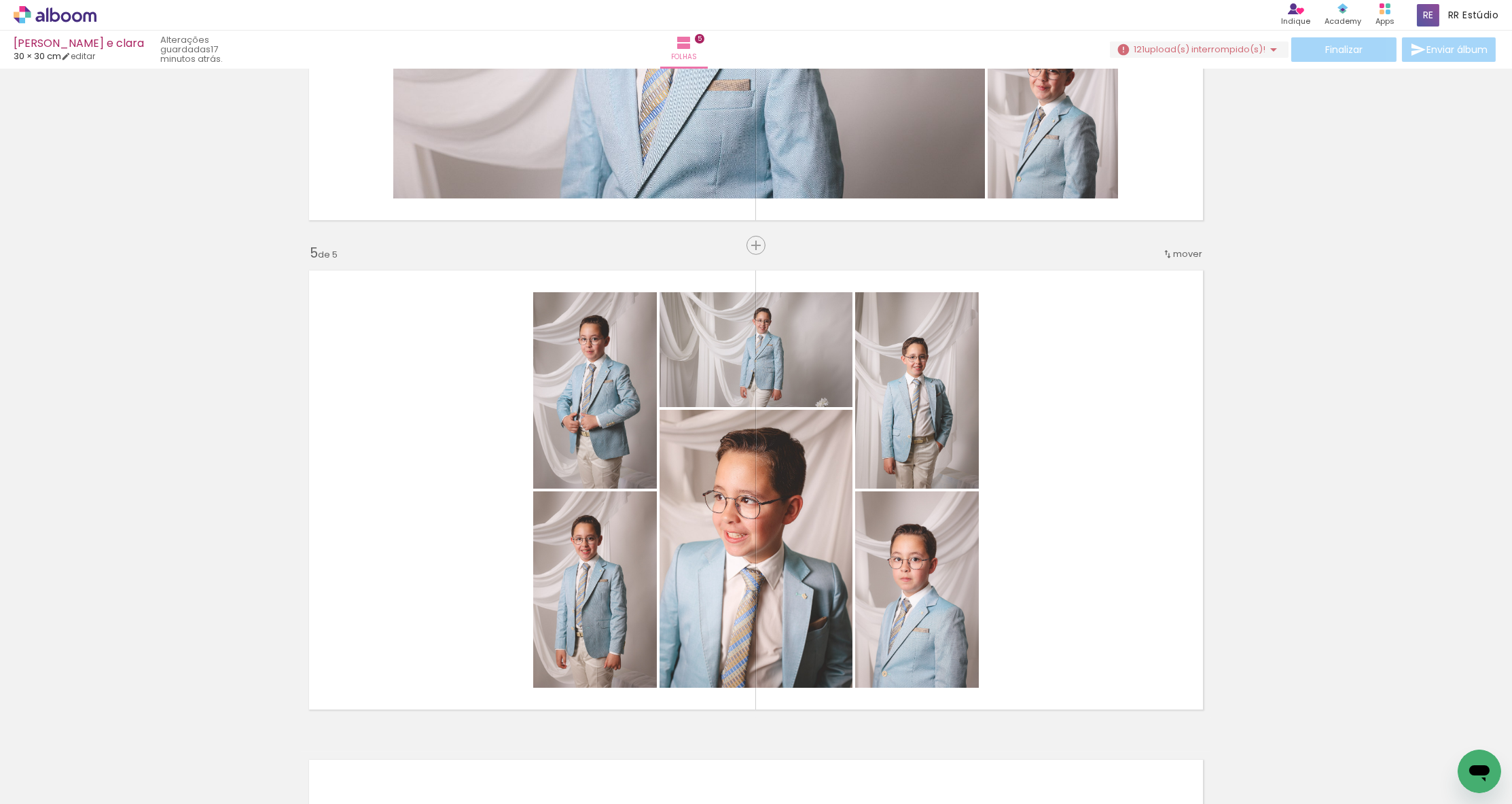
scroll to position [1893, 0]
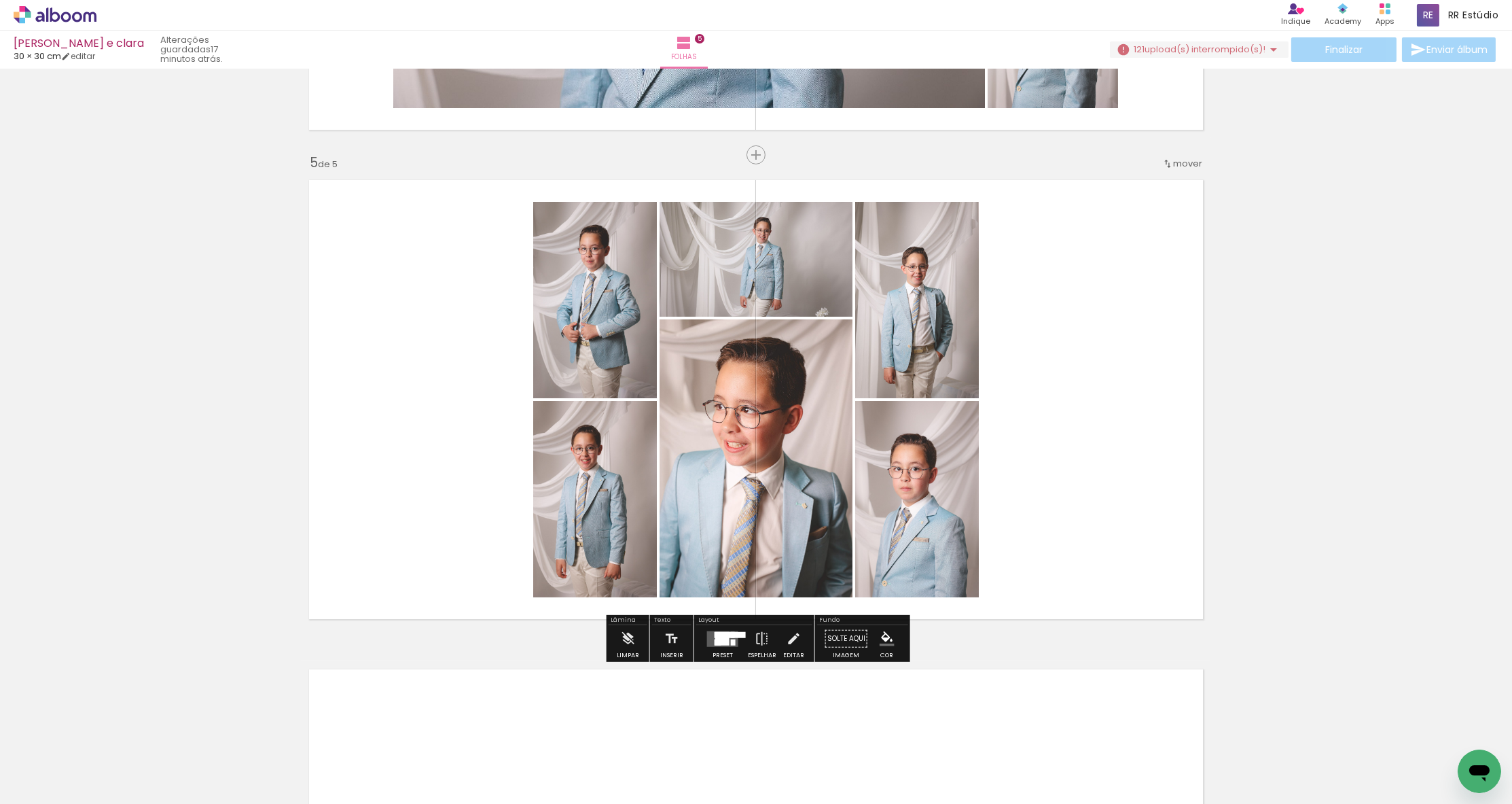
click at [718, 636] on div at bounding box center [723, 638] width 14 height 13
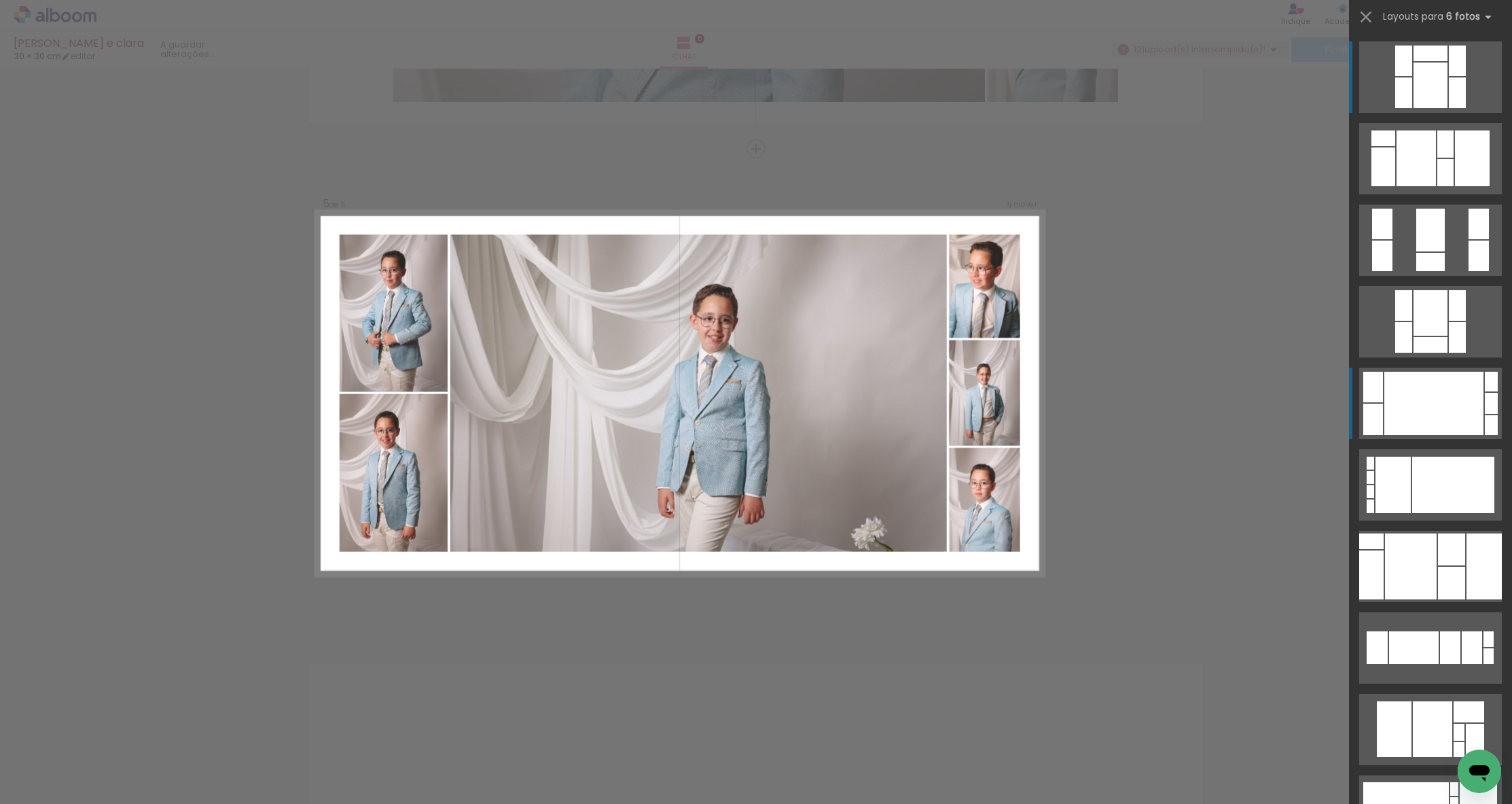
scroll to position [0, 0]
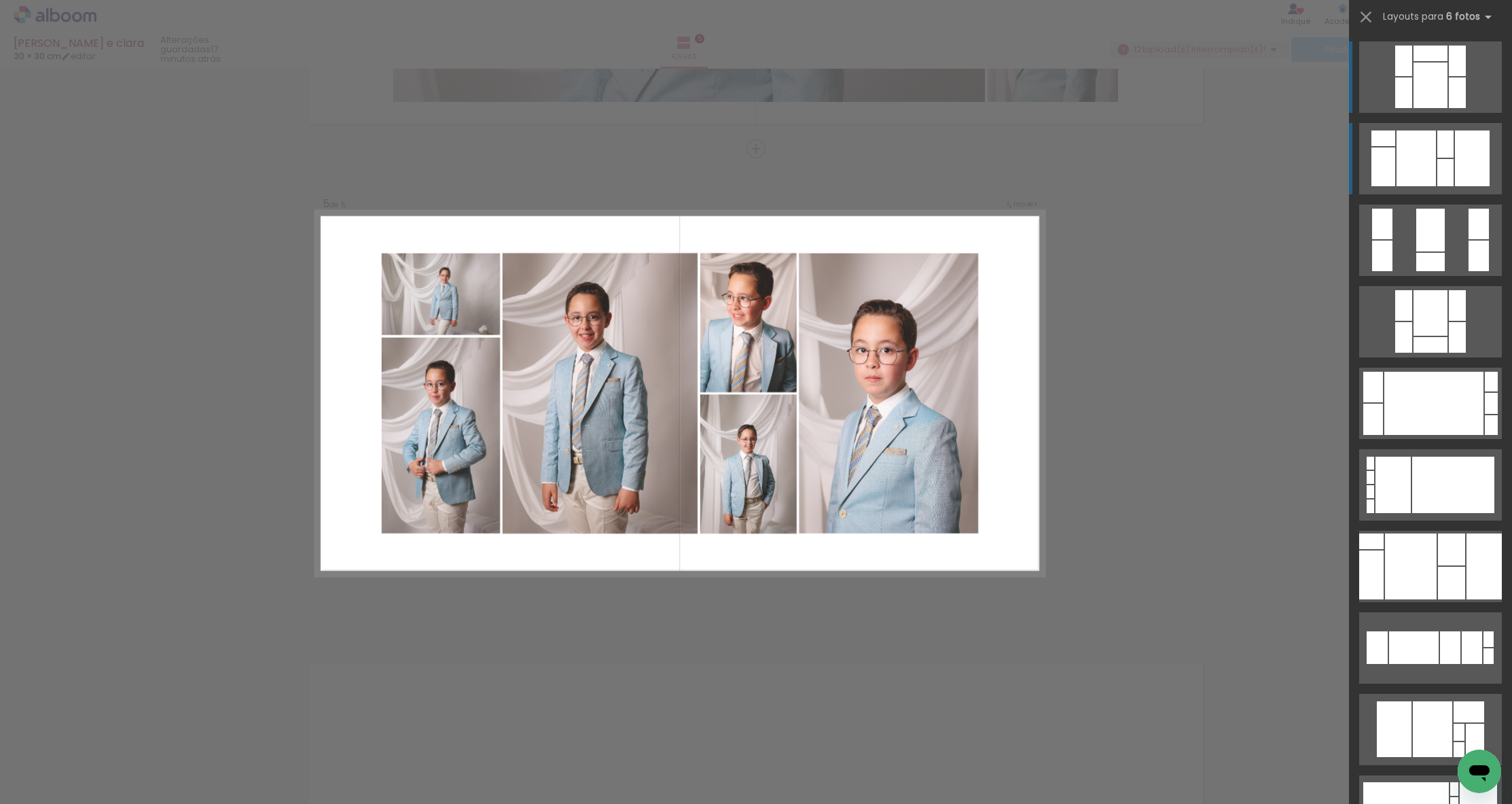
click at [888, 171] on div at bounding box center [1416, 159] width 40 height 56
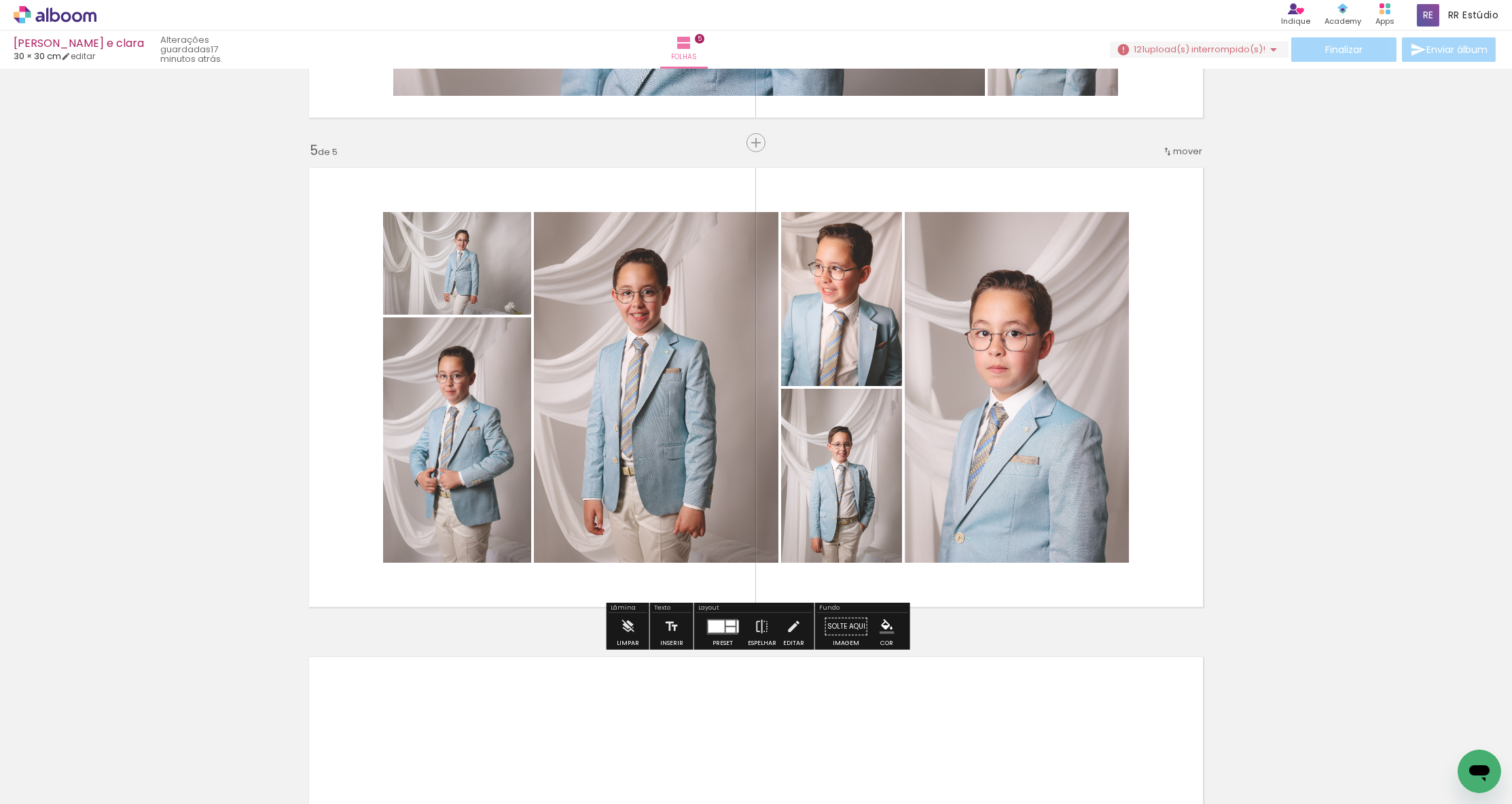
scroll to position [1907, 0]
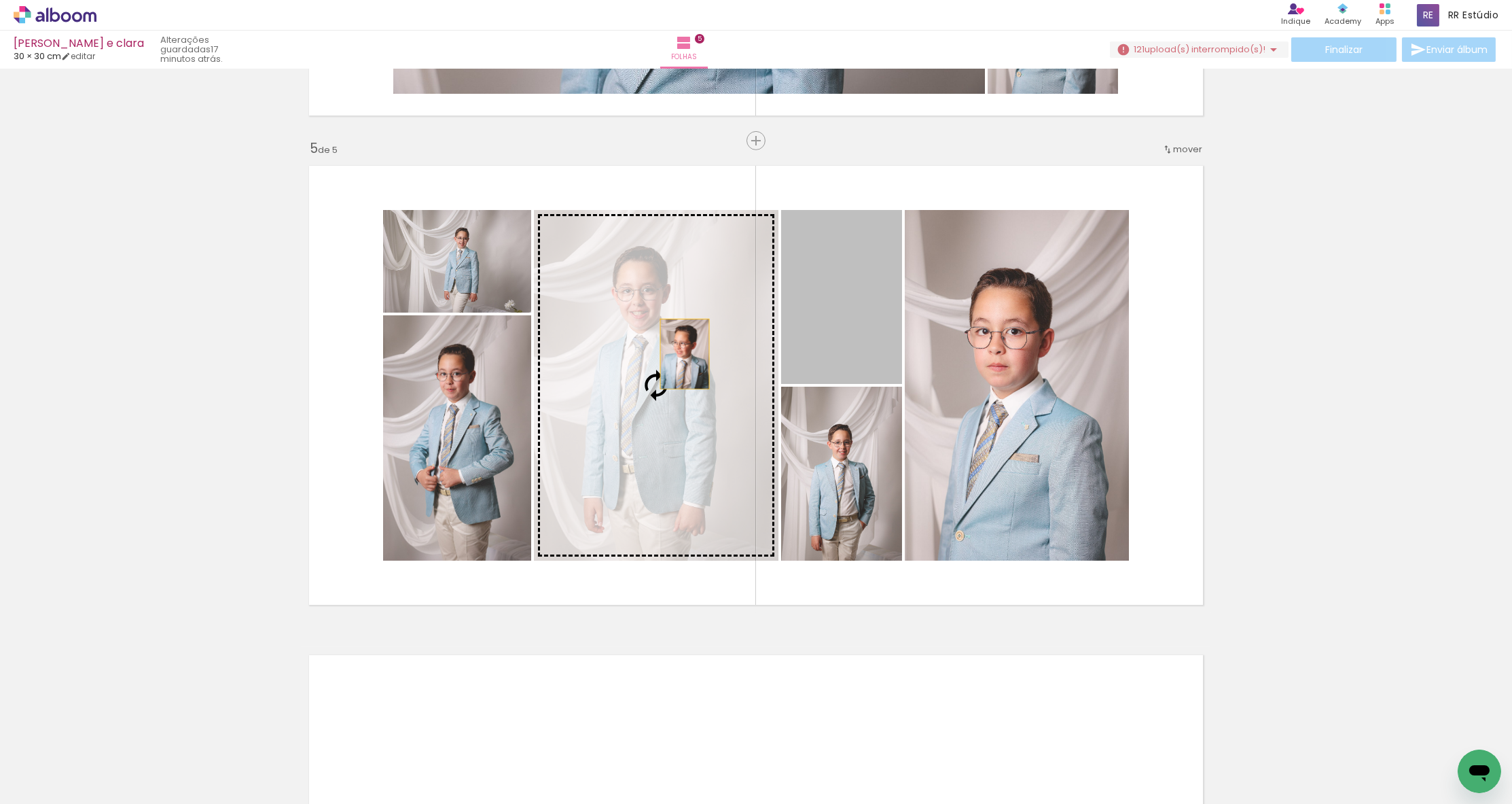
drag, startPoint x: 852, startPoint y: 300, endPoint x: 685, endPoint y: 354, distance: 175.5
click at [0, 0] on slot at bounding box center [0, 0] width 0 height 0
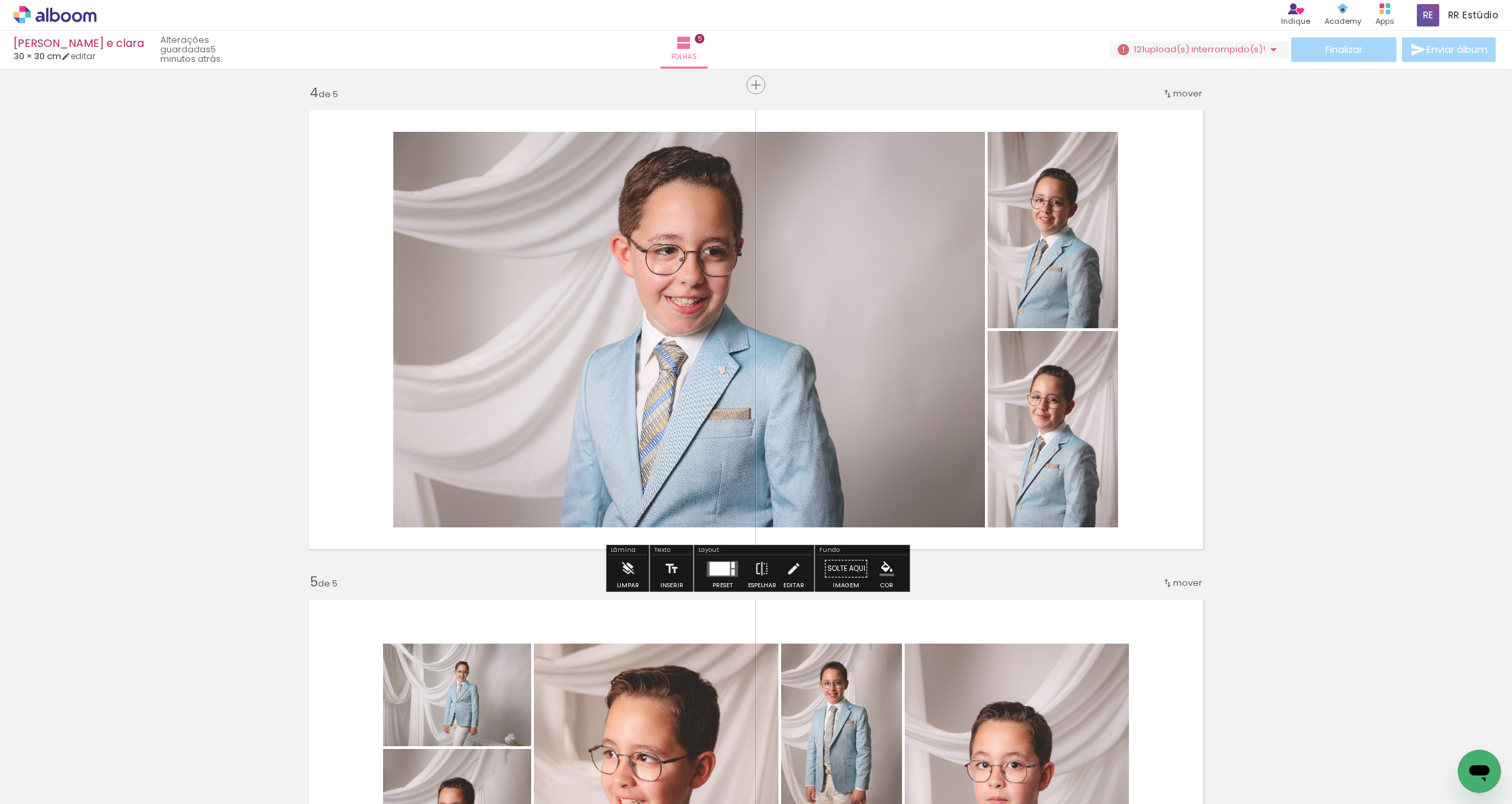
scroll to position [1476, 0]
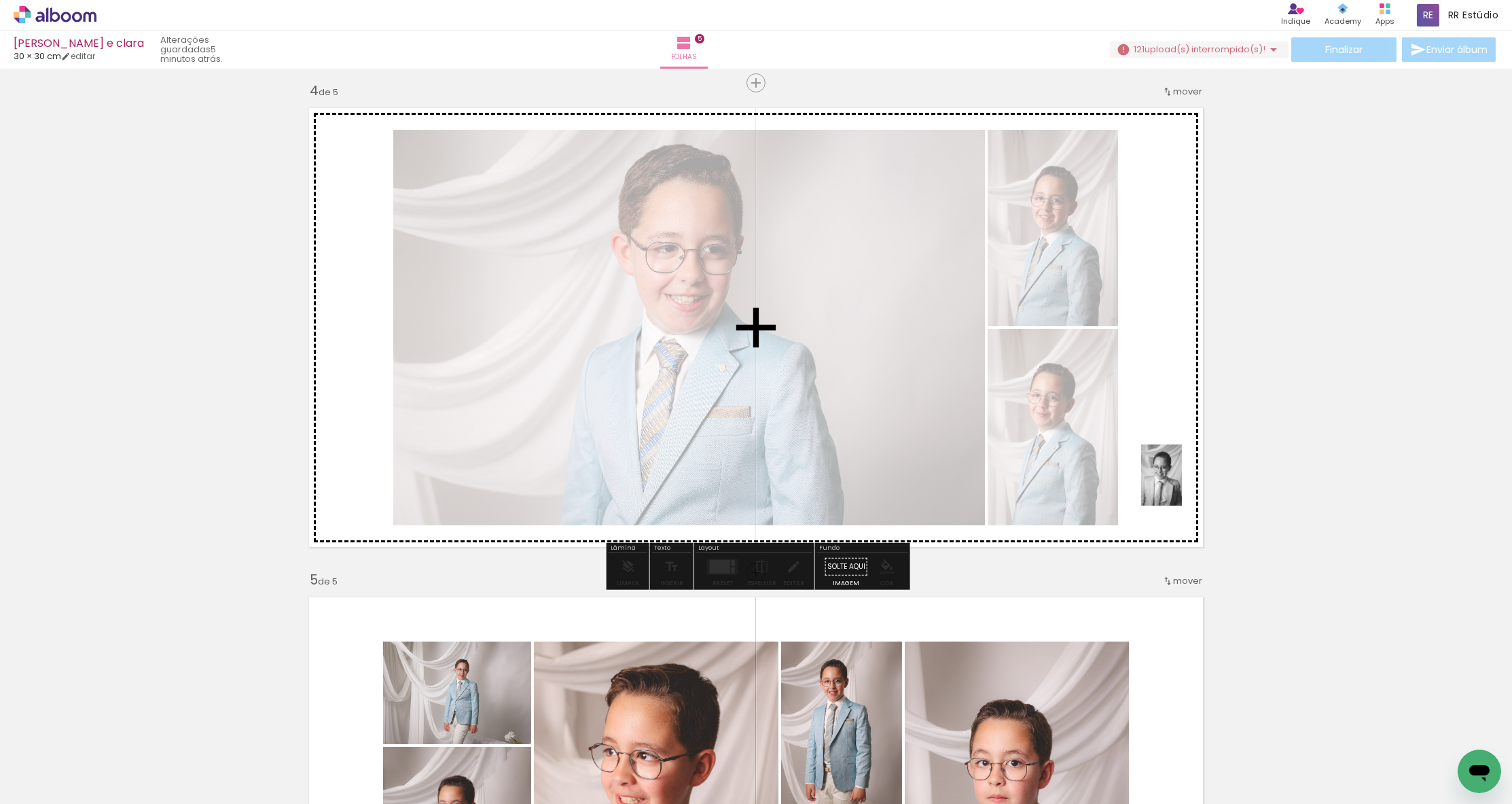
drag, startPoint x: 1080, startPoint y: 757, endPoint x: 1182, endPoint y: 485, distance: 290.5
click at [888, 485] on quentale-workspace at bounding box center [756, 402] width 1512 height 804
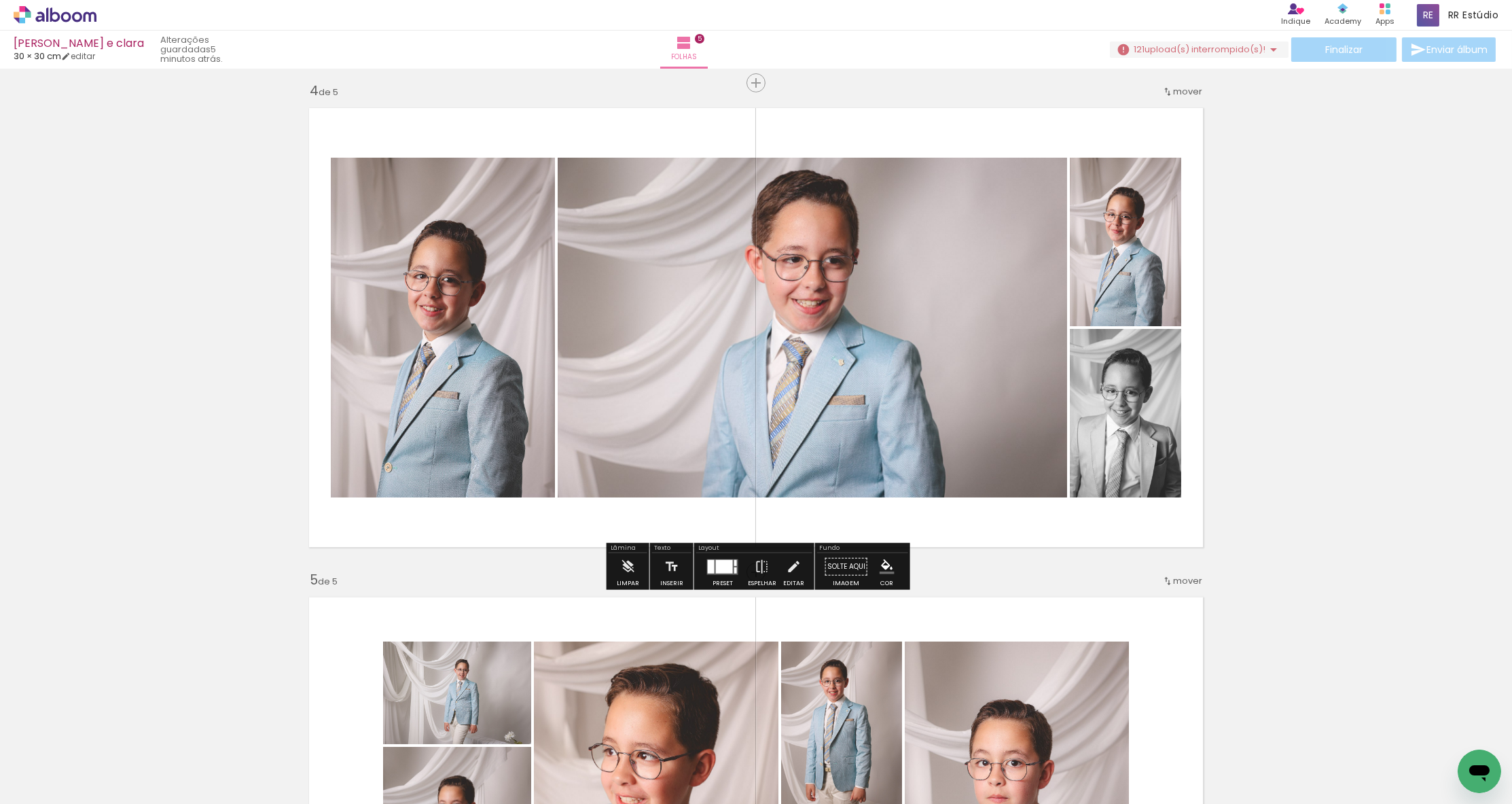
click at [724, 560] on div at bounding box center [725, 565] width 17 height 14
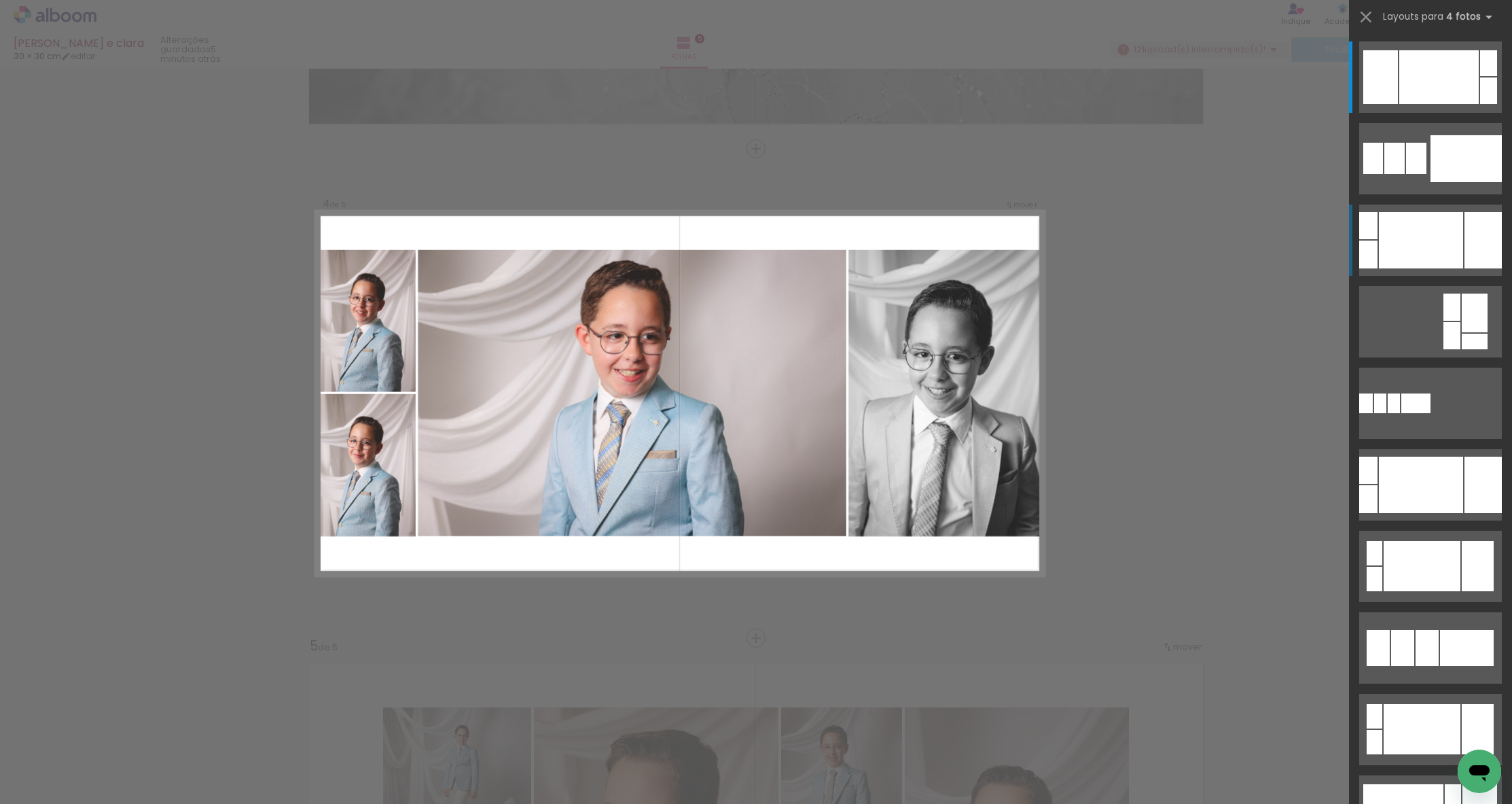
scroll to position [4, 0]
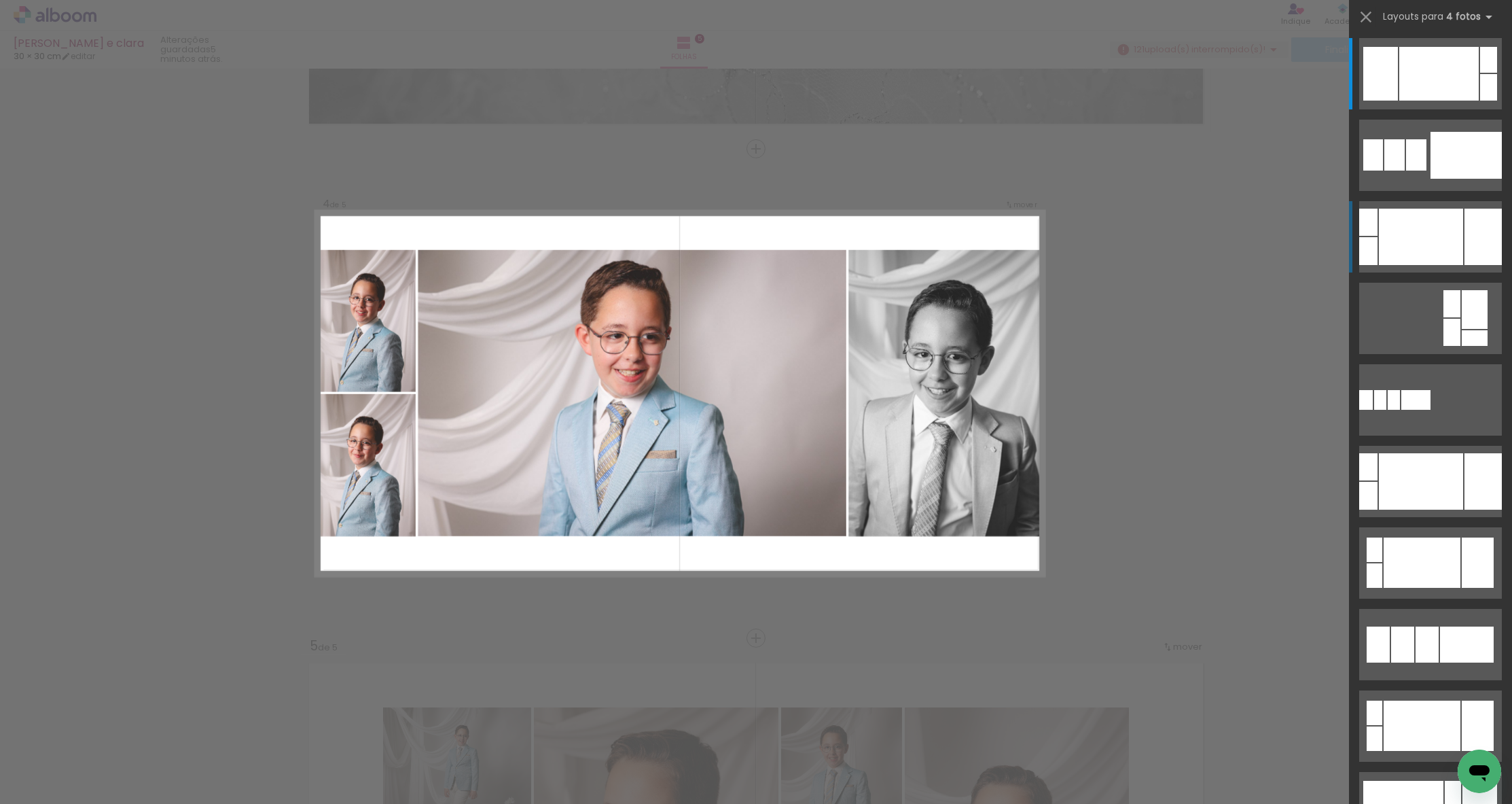
click at [1403, 254] on div at bounding box center [1421, 236] width 84 height 56
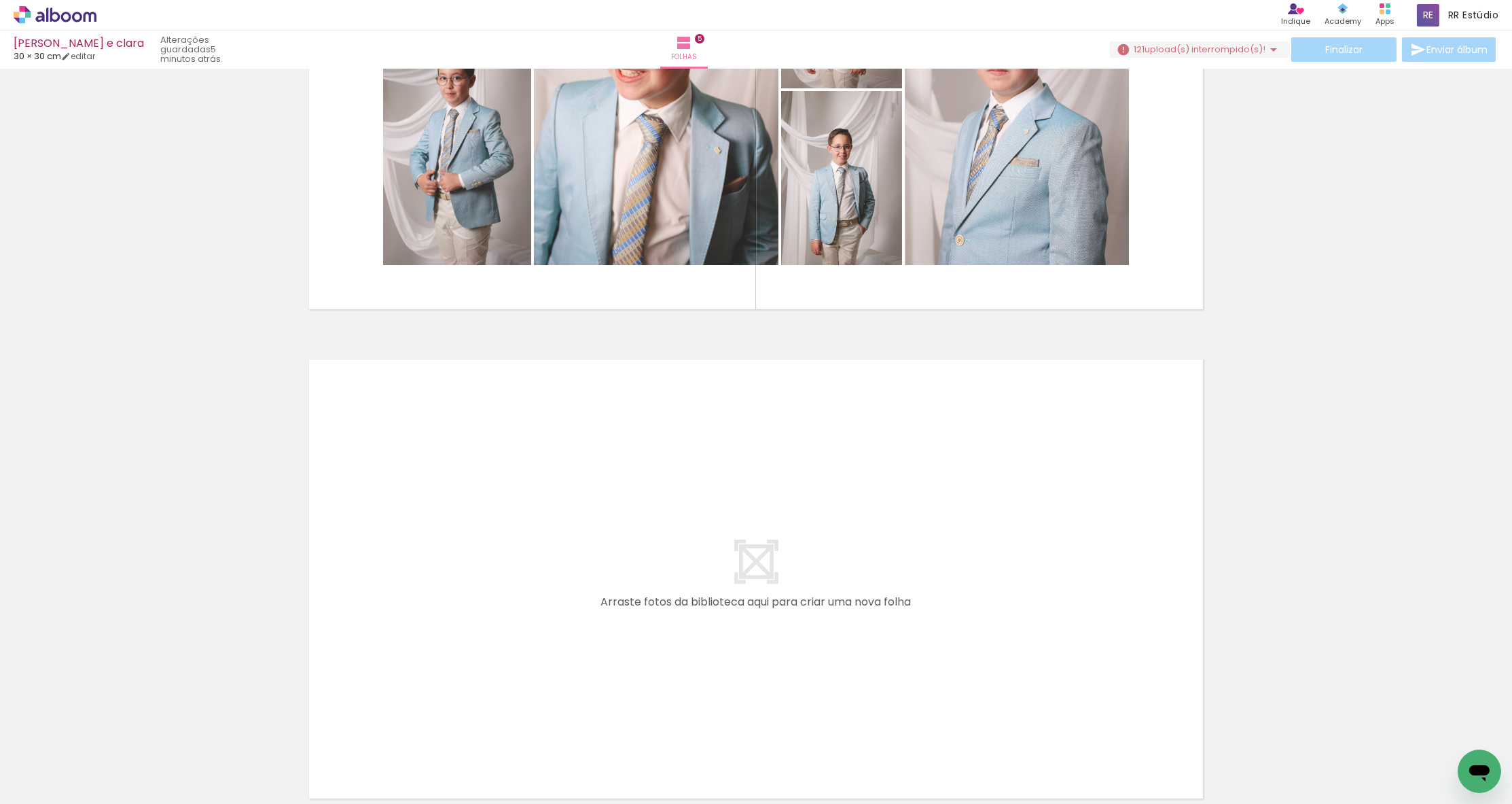
scroll to position [0, 8570]
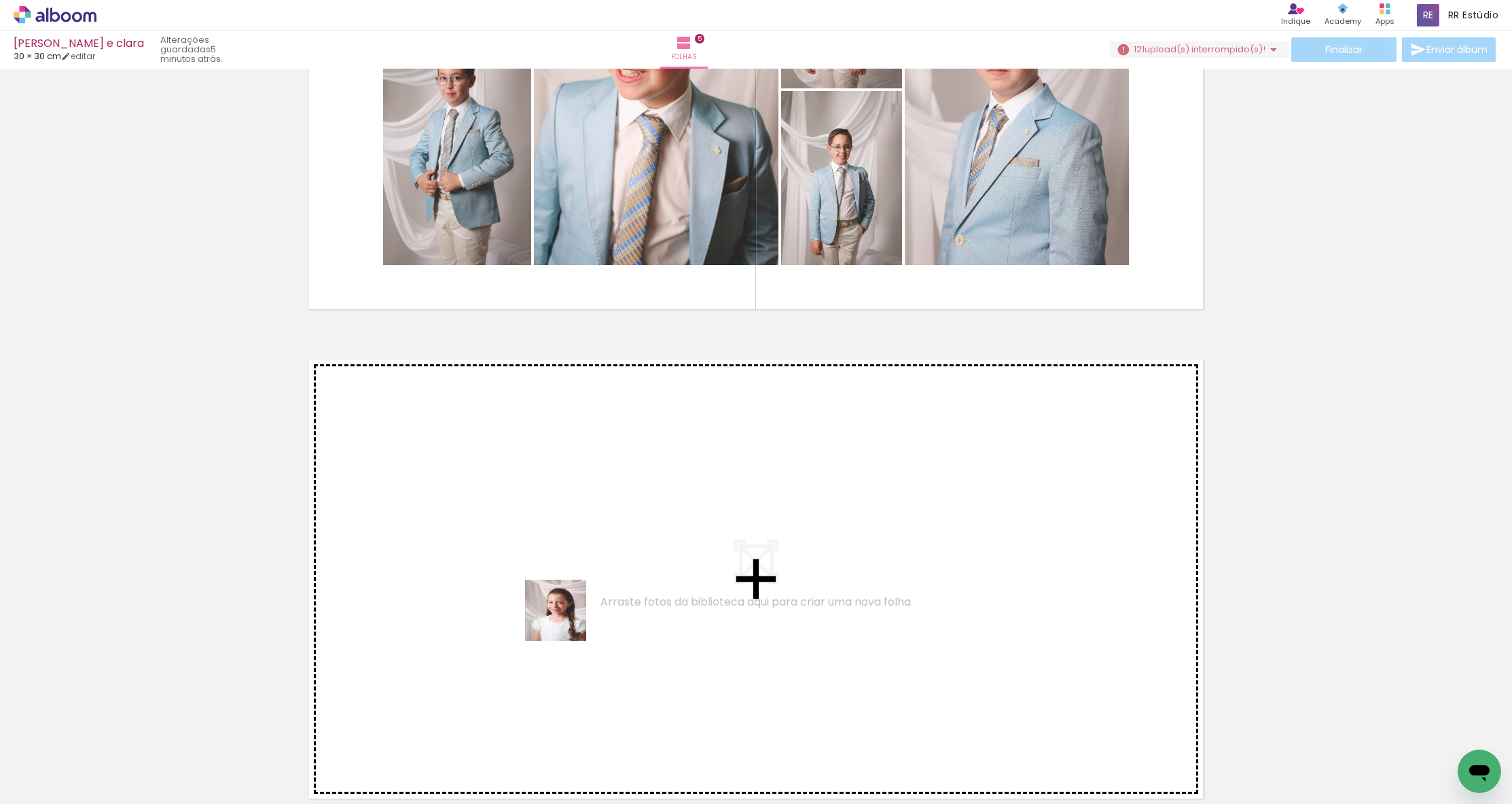
click at [566, 606] on quentale-workspace at bounding box center [756, 402] width 1512 height 804
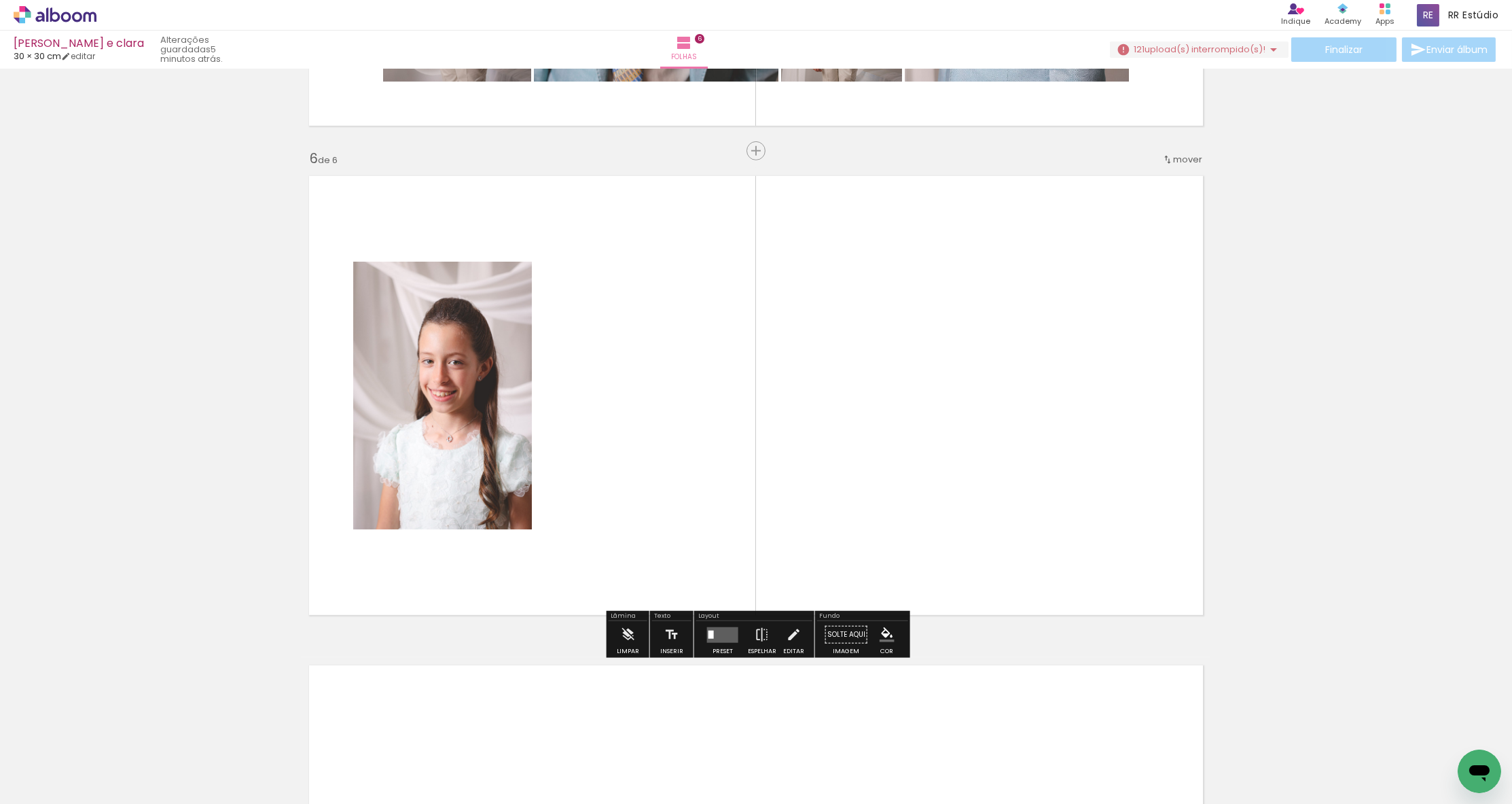
scroll to position [2388, 0]
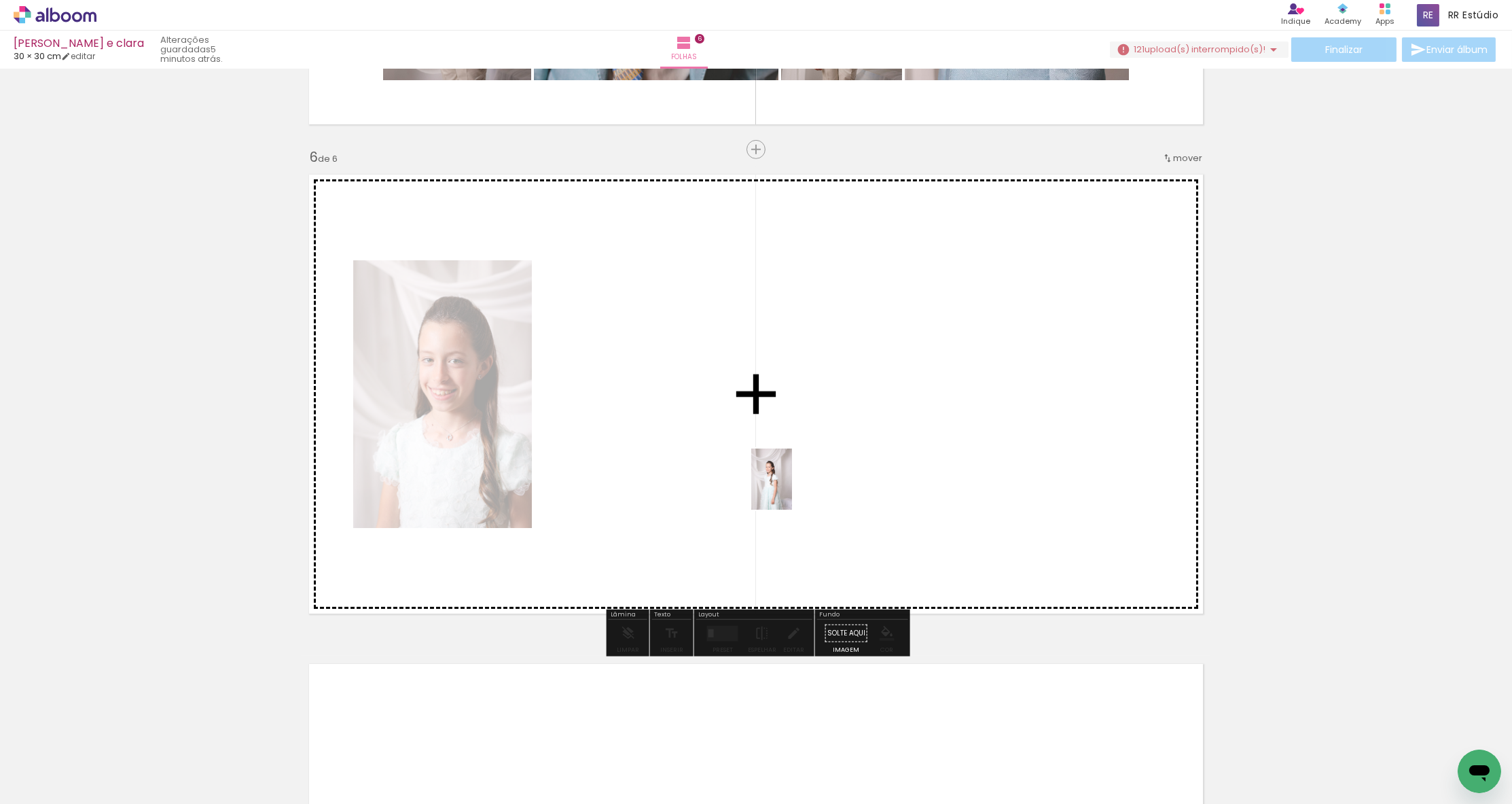
drag, startPoint x: 762, startPoint y: 763, endPoint x: 792, endPoint y: 489, distance: 275.6
click at [792, 489] on quentale-workspace at bounding box center [756, 402] width 1512 height 804
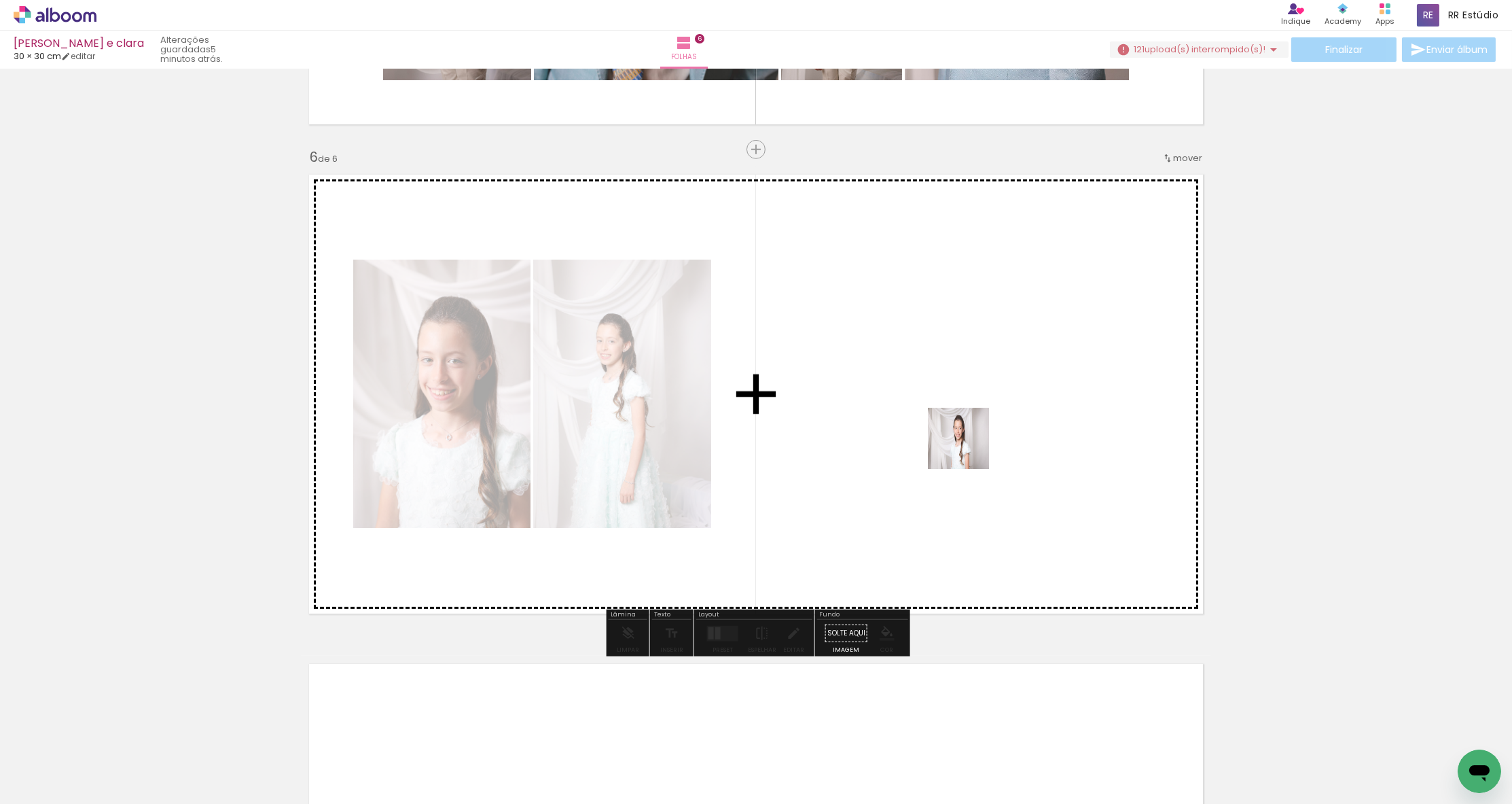
drag, startPoint x: 951, startPoint y: 591, endPoint x: 973, endPoint y: 411, distance: 181.3
click at [973, 411] on quentale-workspace at bounding box center [756, 402] width 1512 height 804
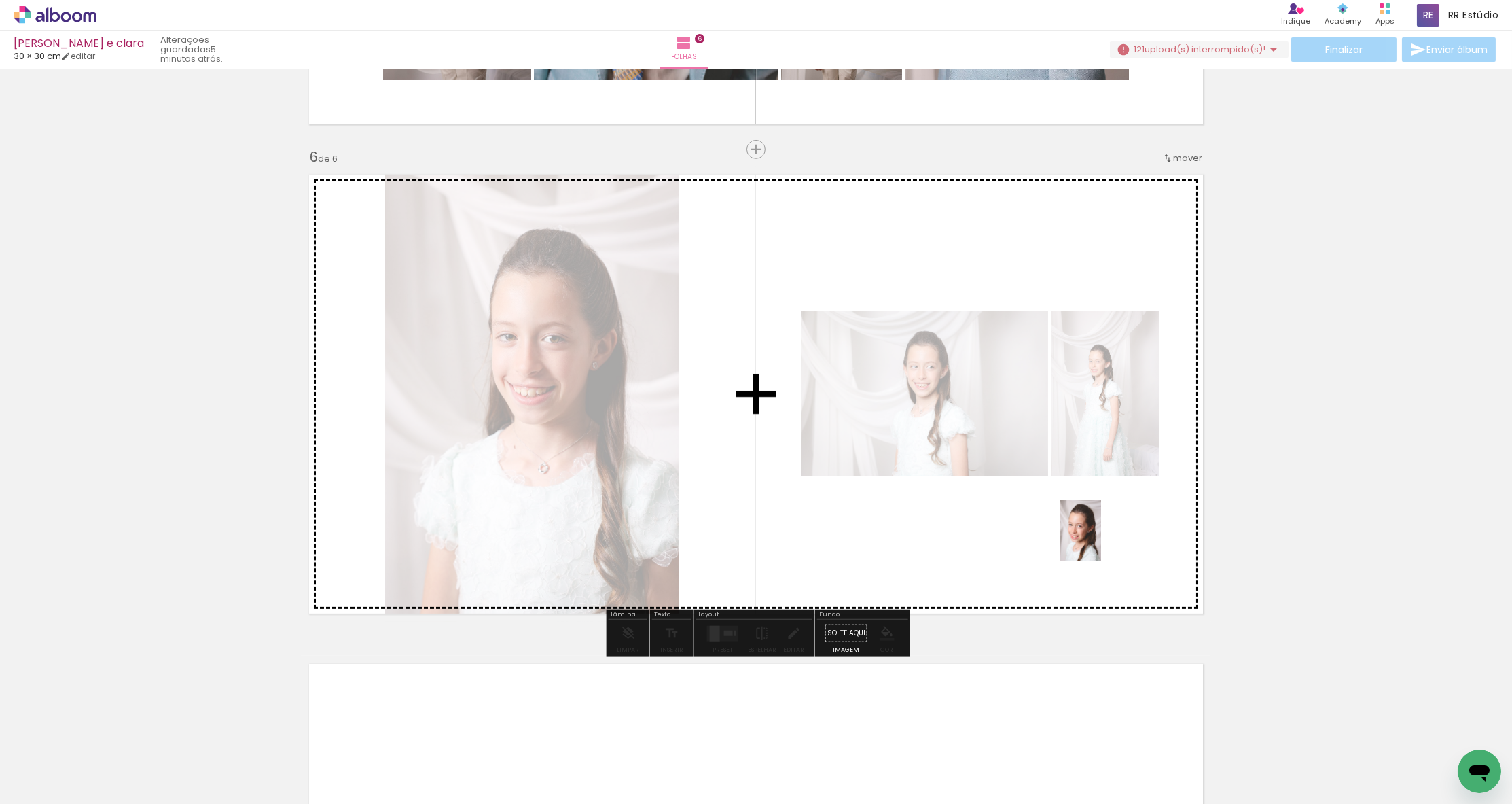
click at [1102, 541] on quentale-workspace at bounding box center [756, 402] width 1512 height 804
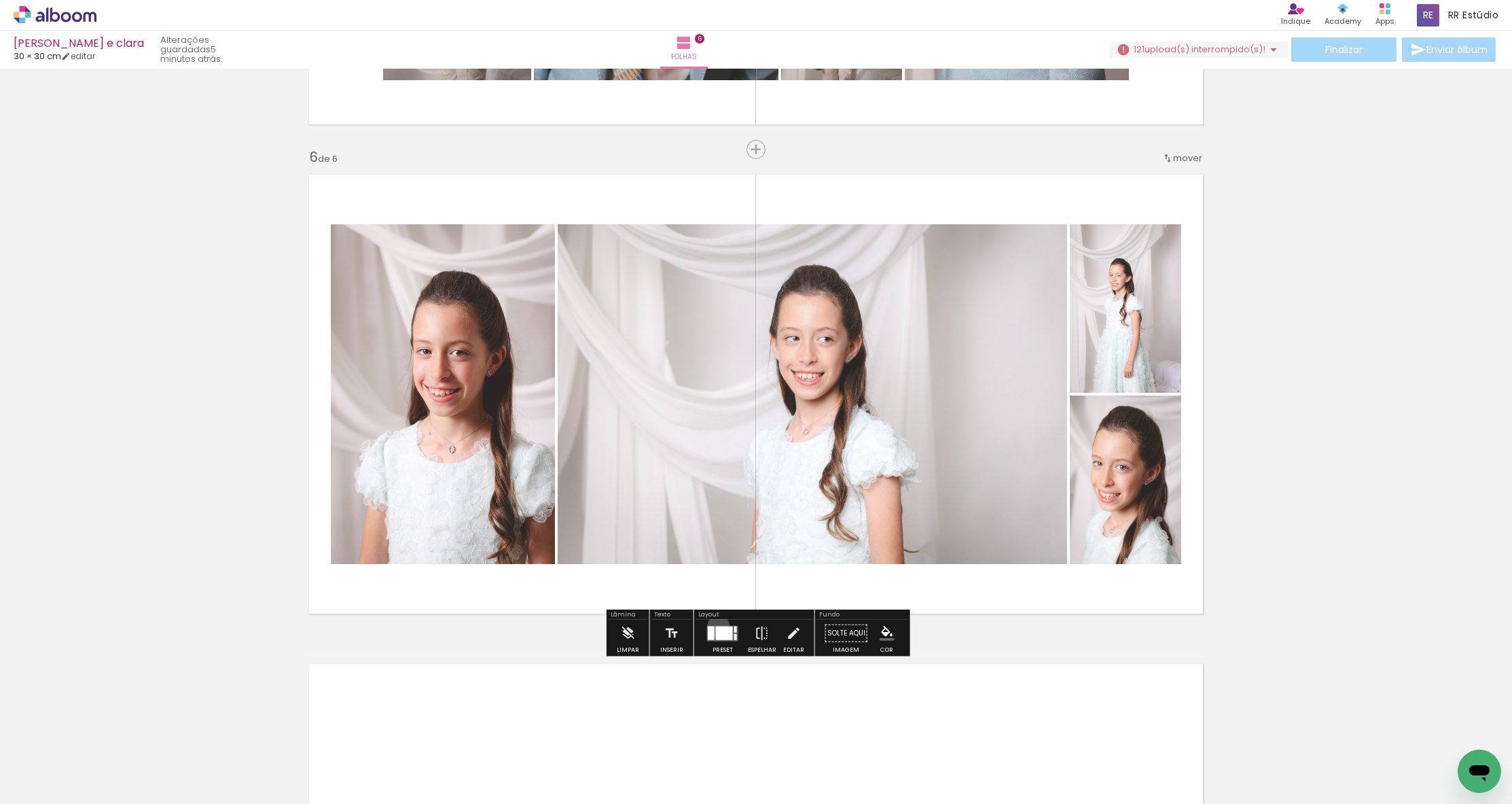
click at [716, 627] on div at bounding box center [725, 632] width 17 height 14
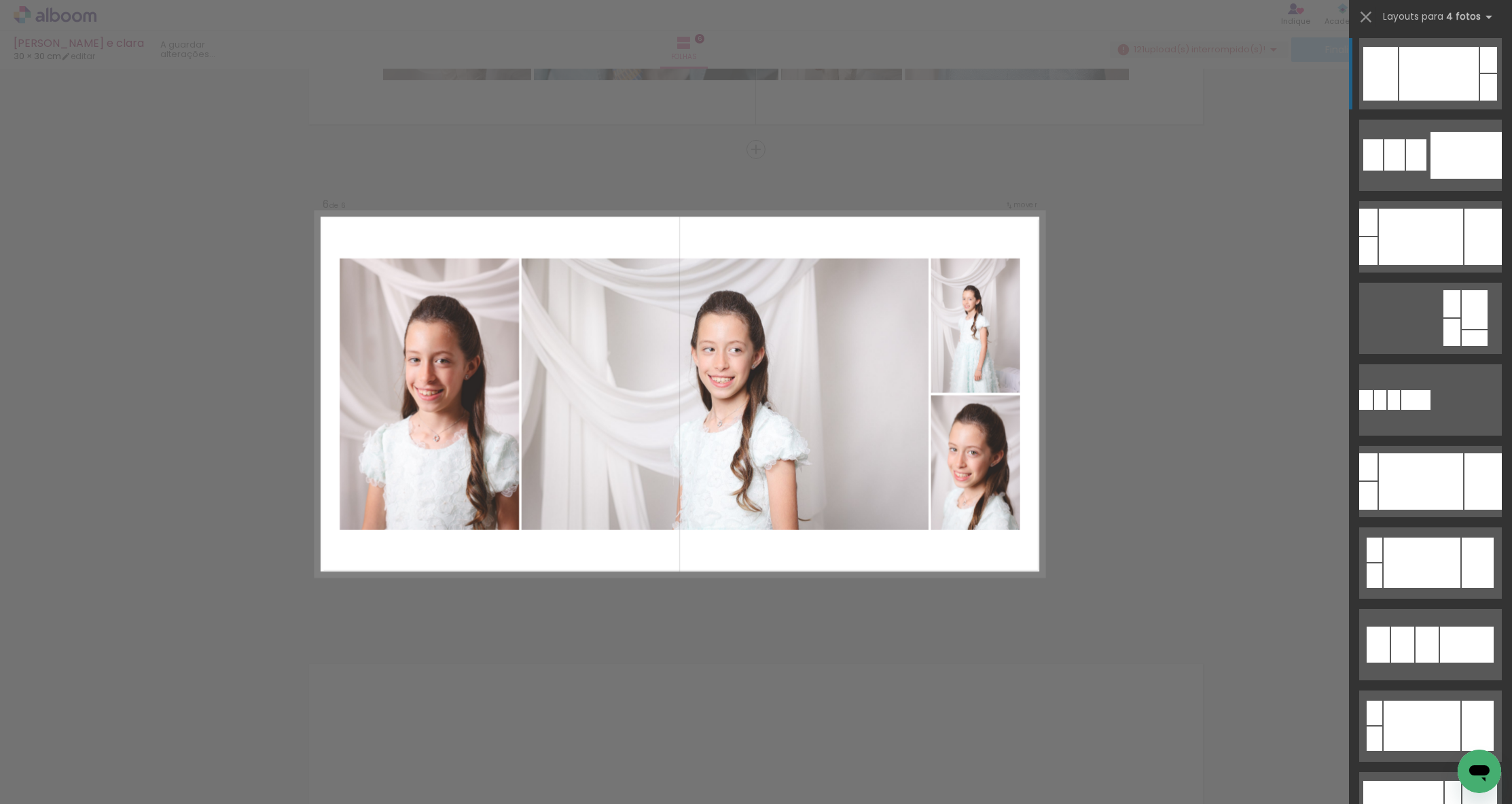
scroll to position [0, 0]
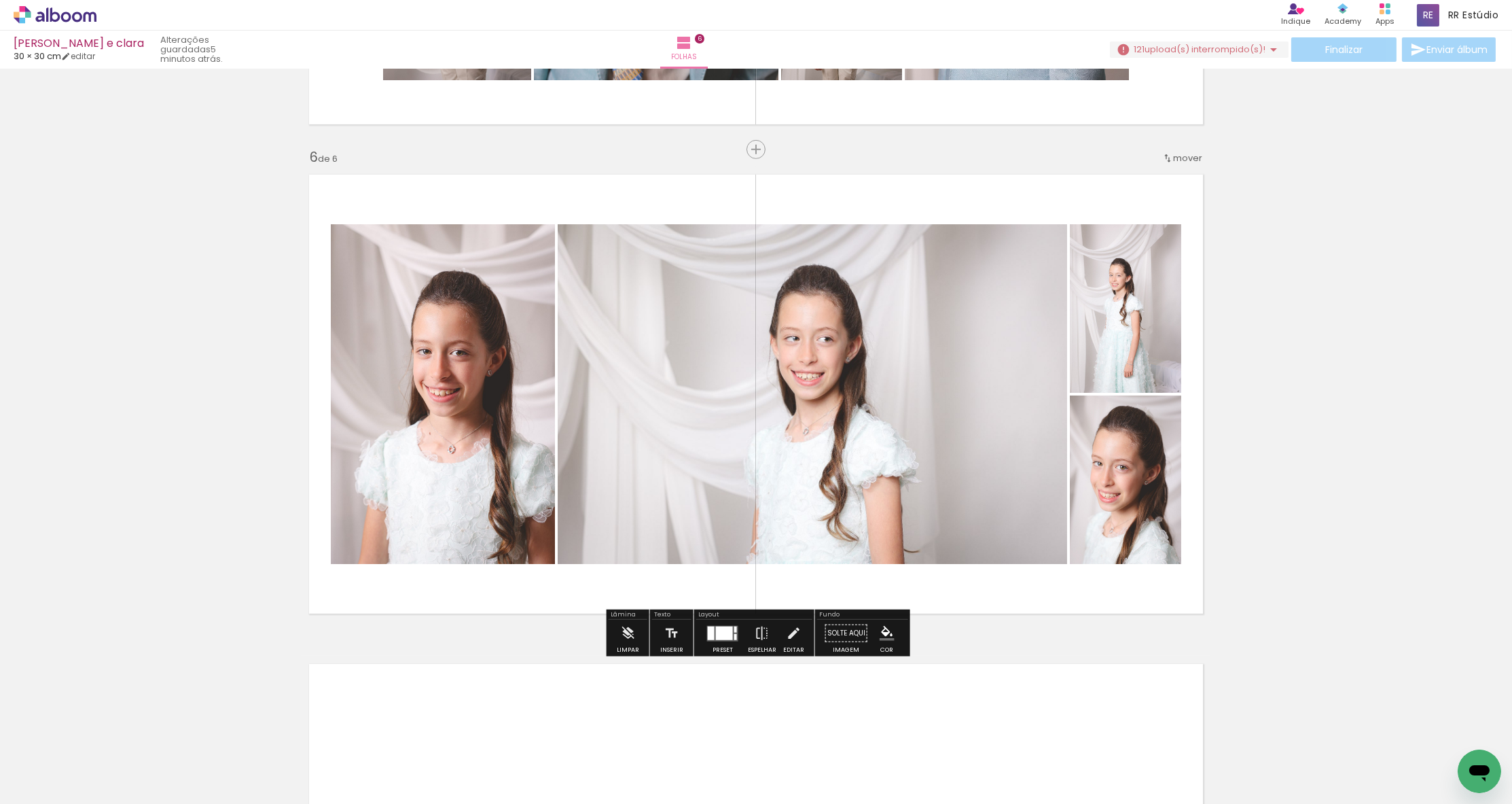
click at [0, 0] on slot "P&B" at bounding box center [0, 0] width 0 height 0
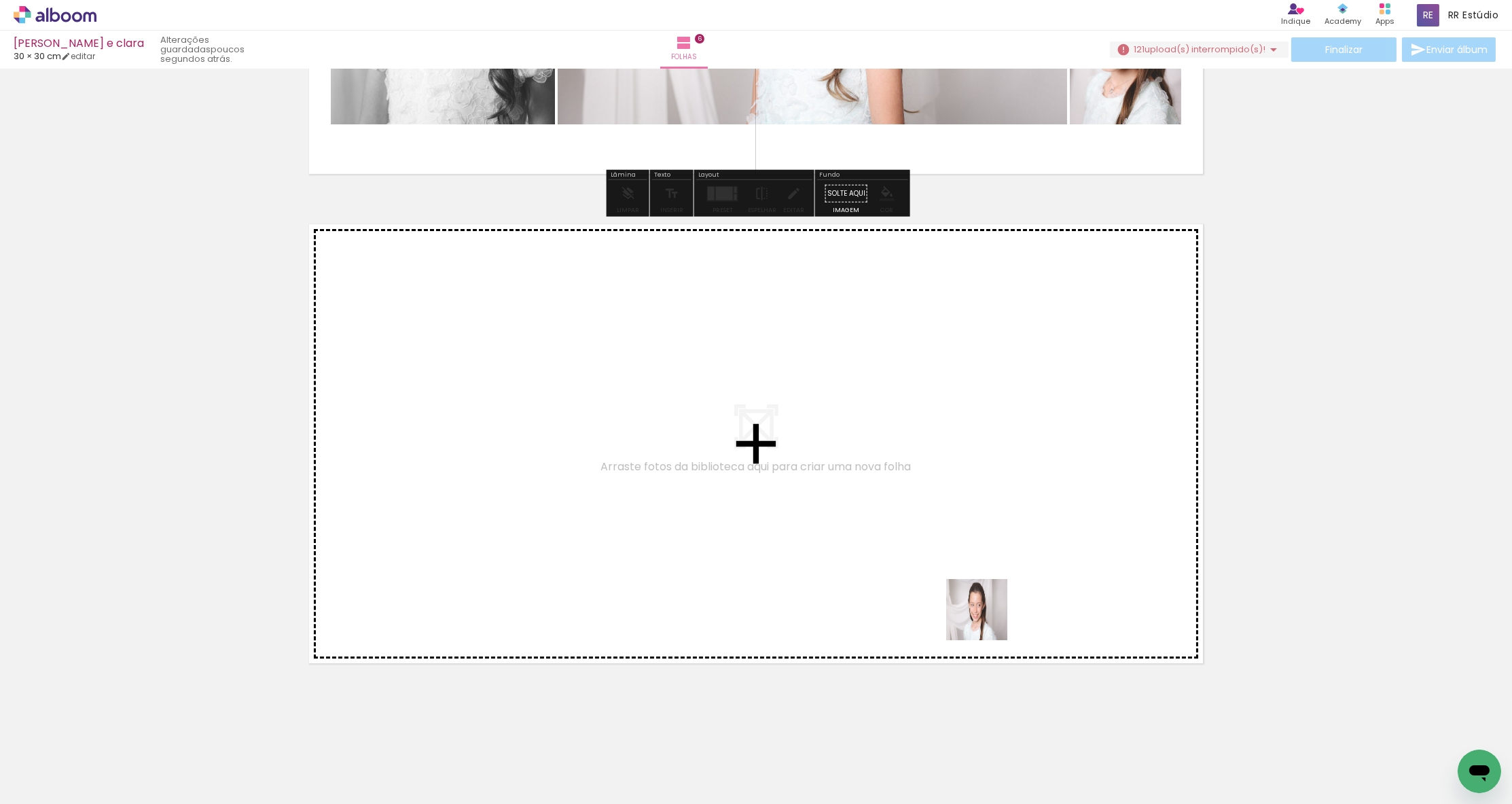
click at [984, 563] on quentale-workspace at bounding box center [756, 402] width 1512 height 804
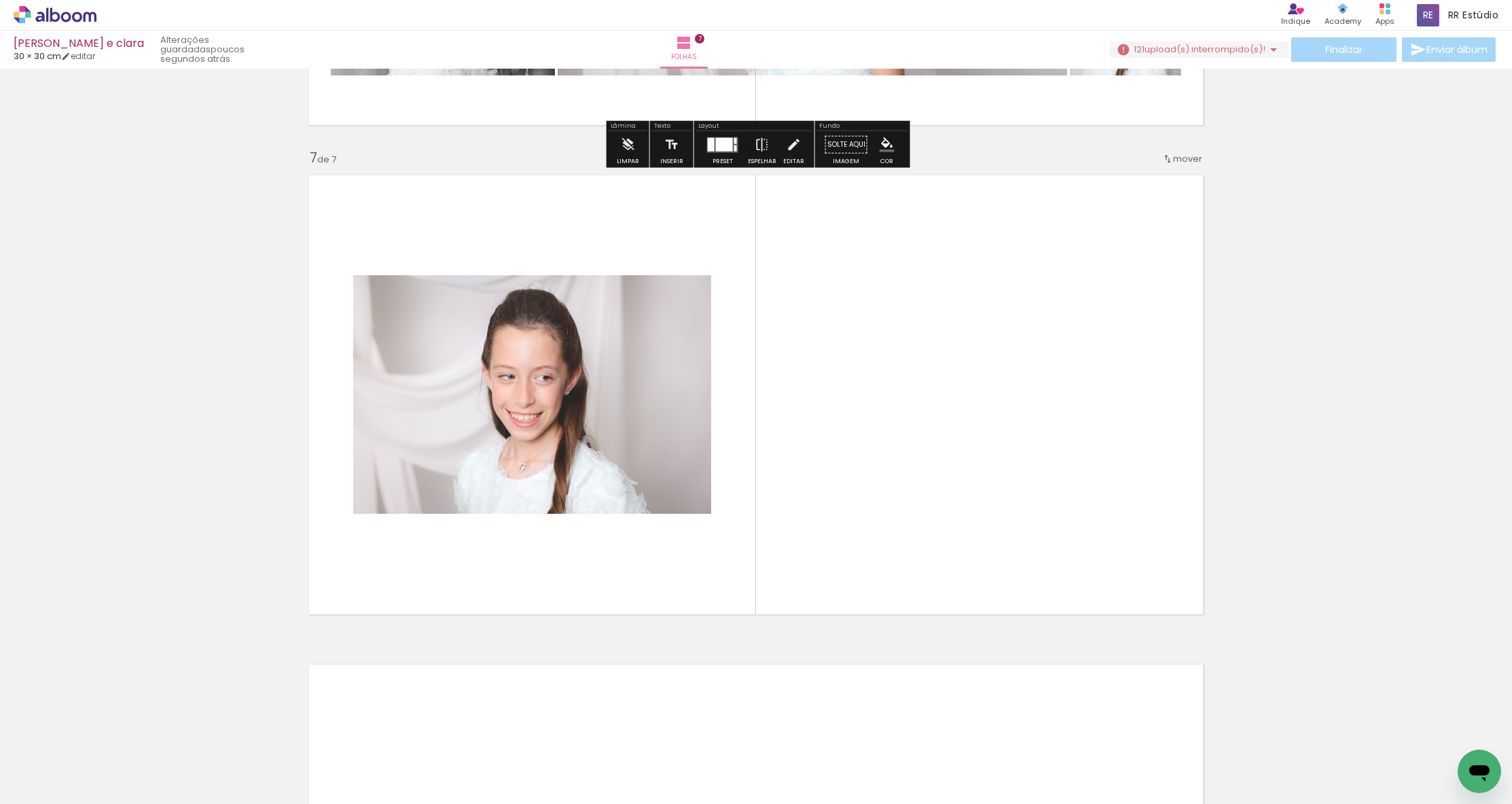
scroll to position [2877, 0]
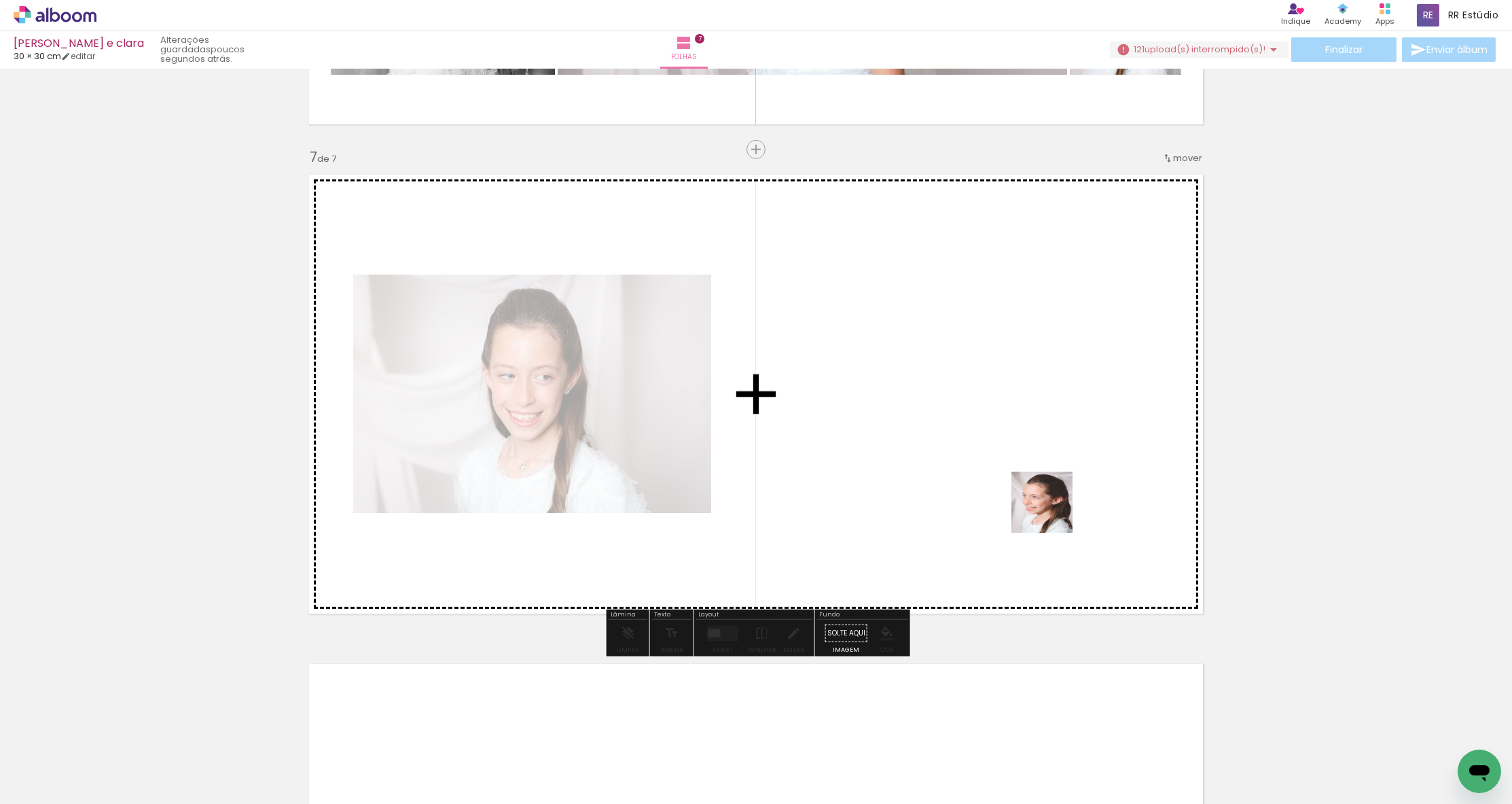
drag, startPoint x: 1077, startPoint y: 752, endPoint x: 1052, endPoint y: 498, distance: 255.2
click at [1052, 498] on quentale-workspace at bounding box center [756, 402] width 1512 height 804
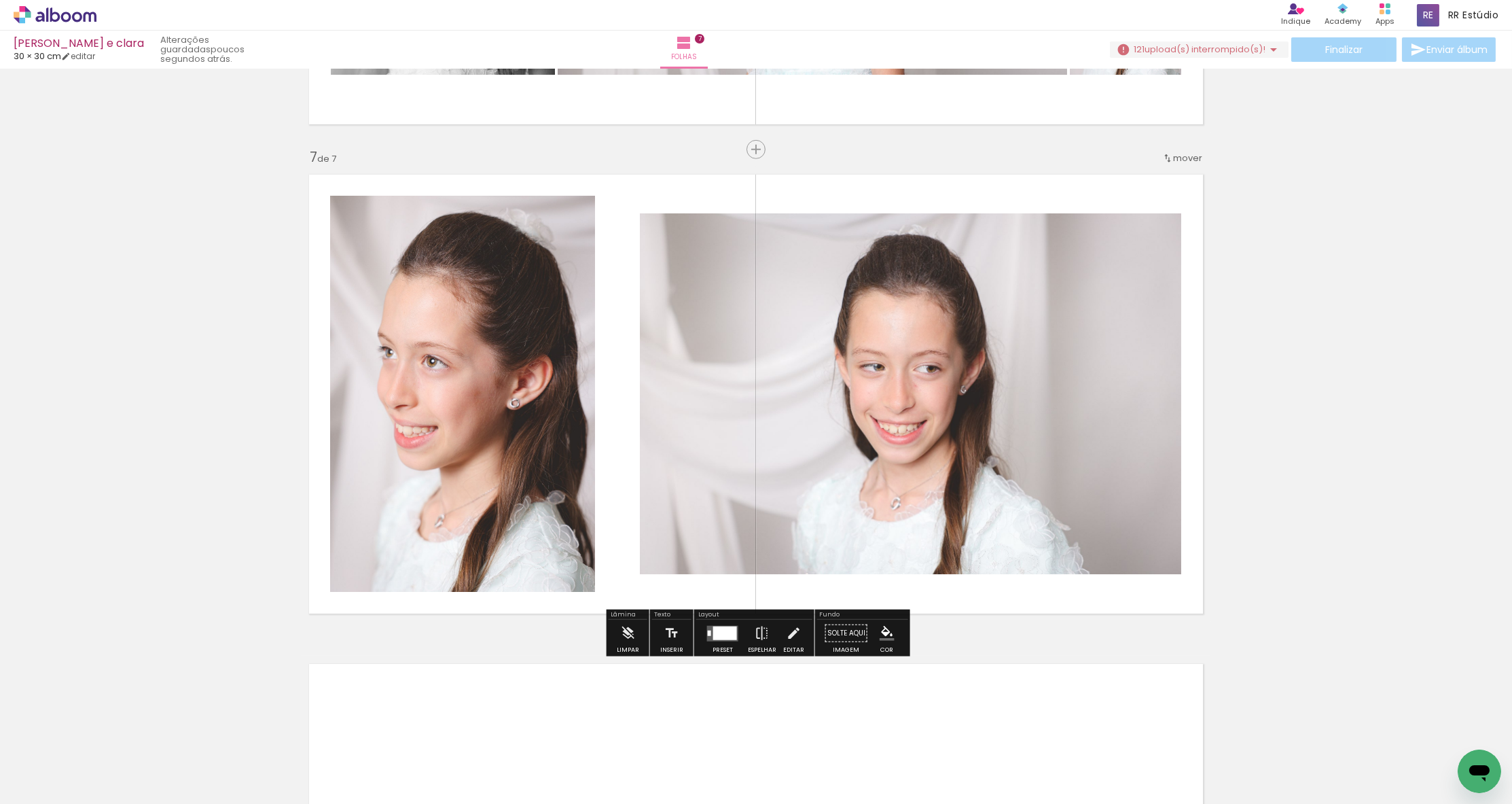
scroll to position [0, 9182]
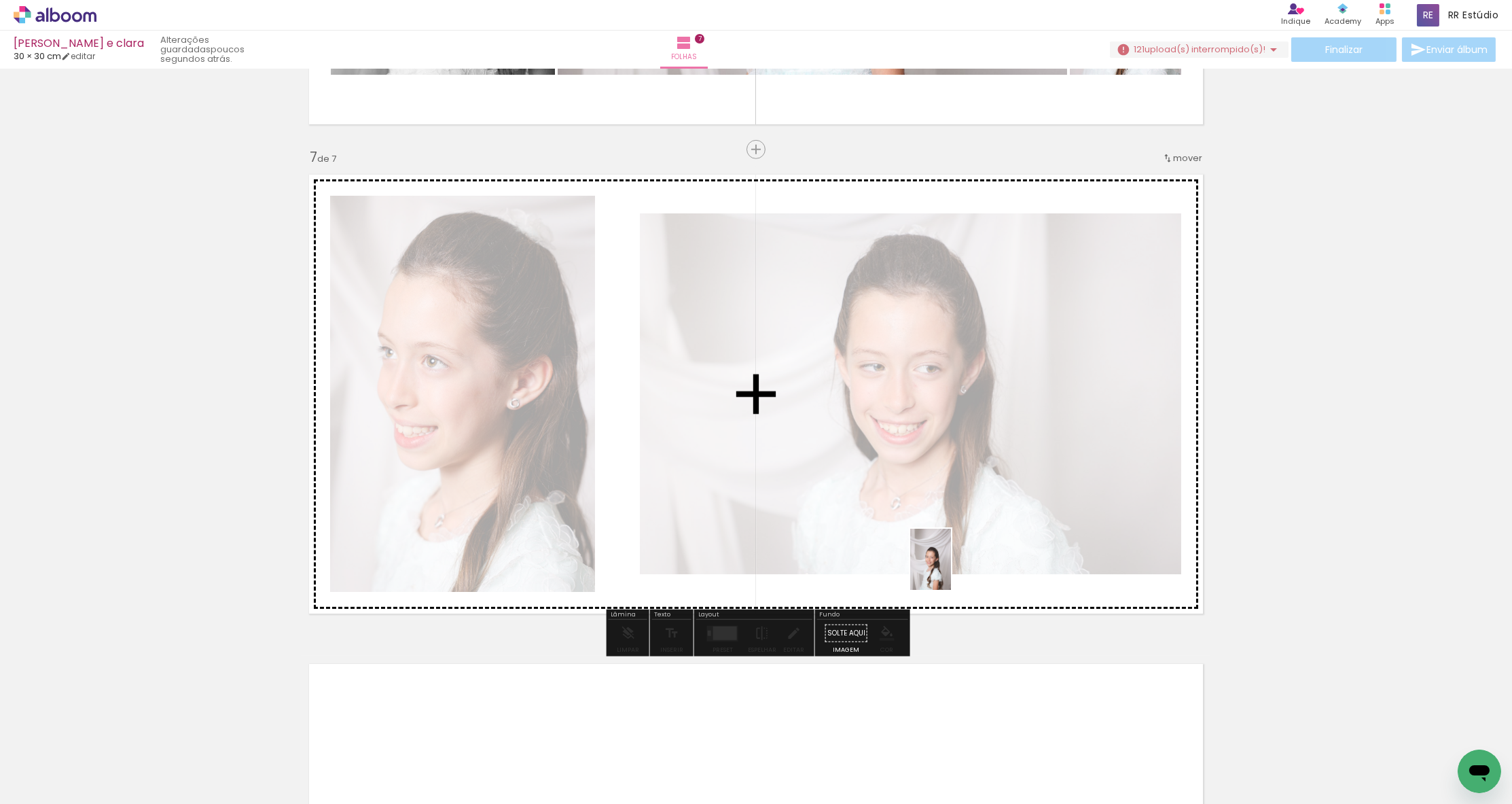
drag, startPoint x: 850, startPoint y: 770, endPoint x: 950, endPoint y: 569, distance: 224.5
click at [950, 569] on quentale-workspace at bounding box center [756, 402] width 1512 height 804
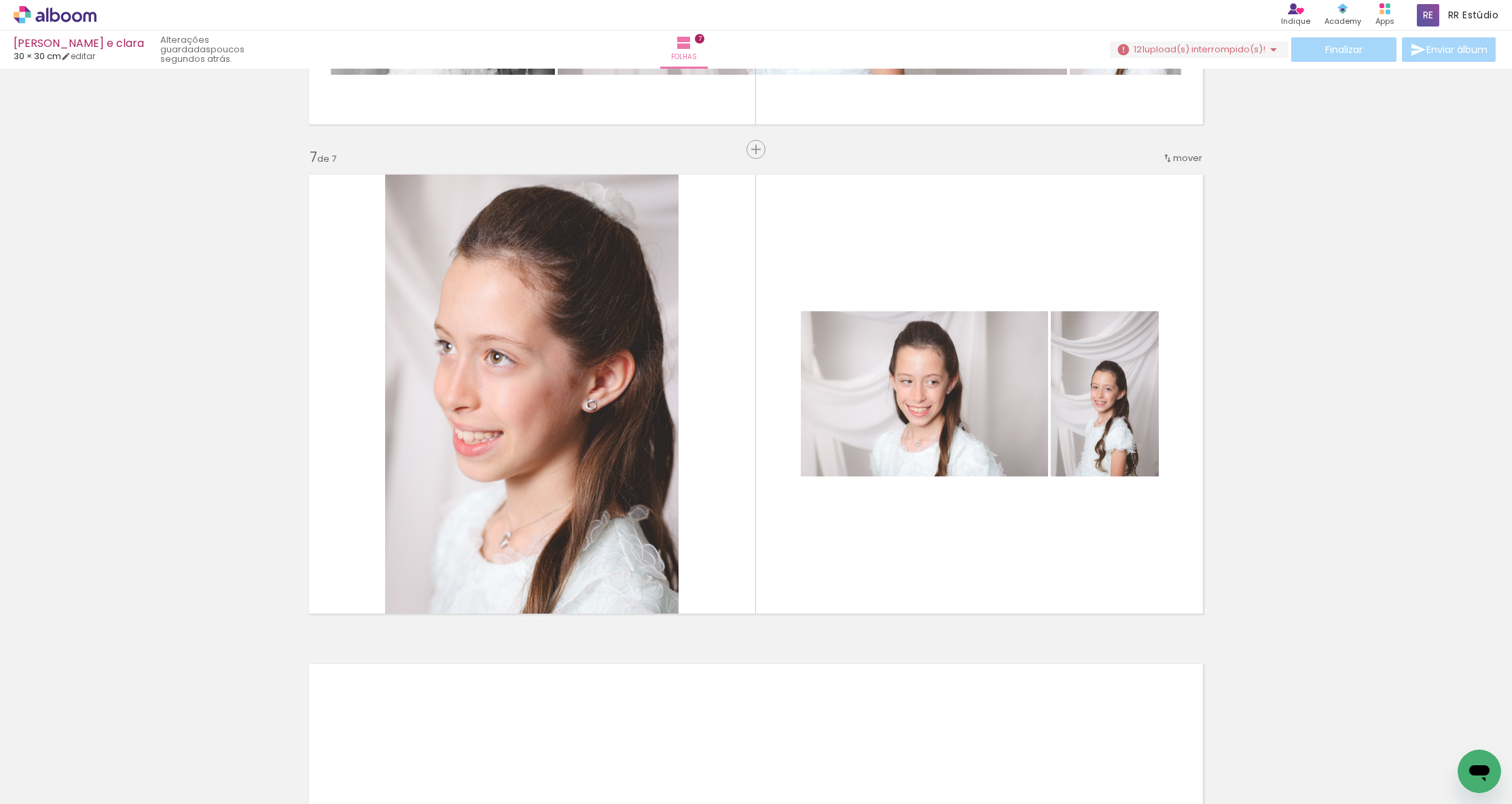
scroll to position [0, 9167]
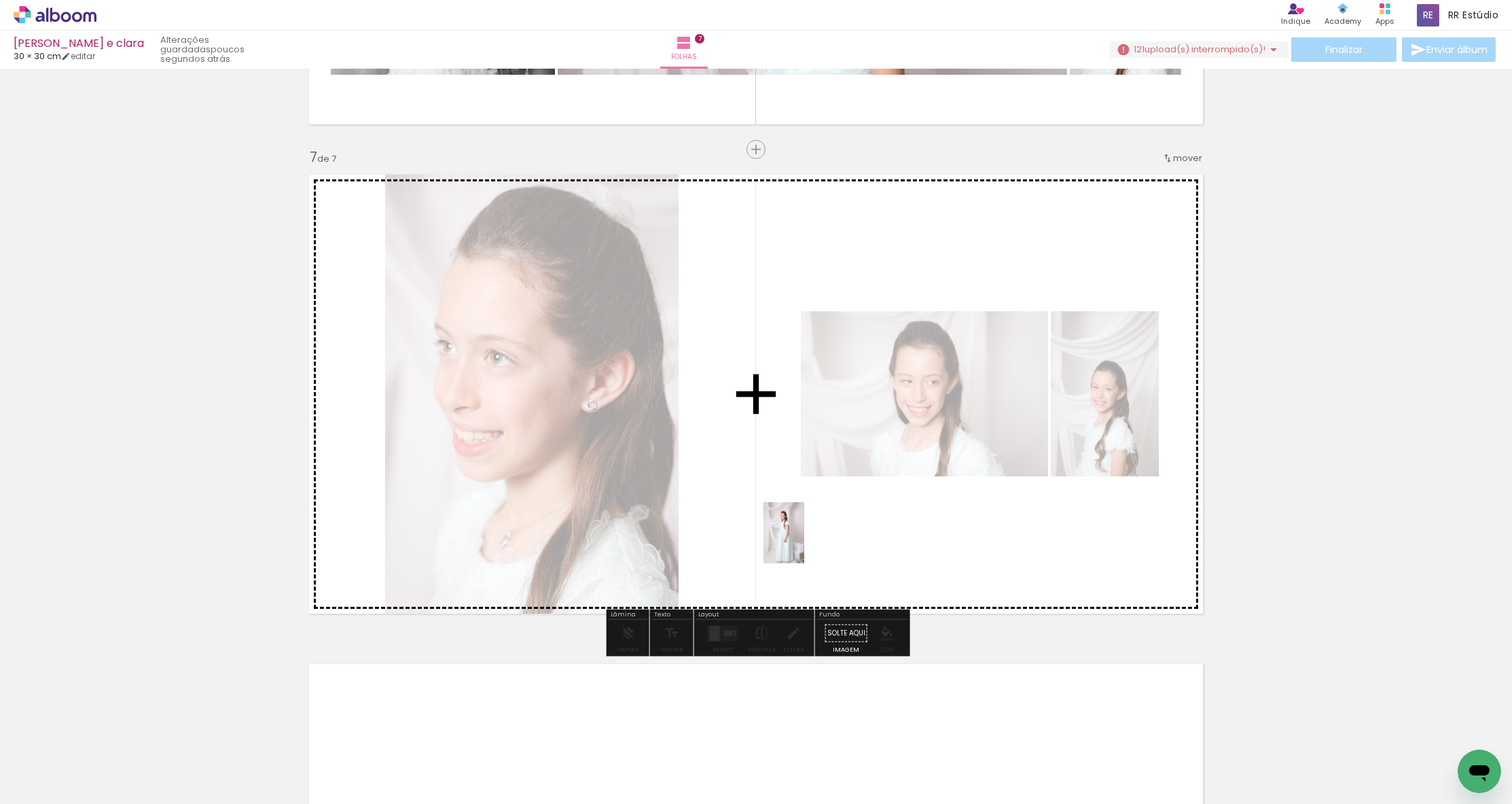
drag, startPoint x: 637, startPoint y: 745, endPoint x: 804, endPoint y: 543, distance: 262.1
click at [804, 543] on quentale-workspace at bounding box center [756, 402] width 1512 height 804
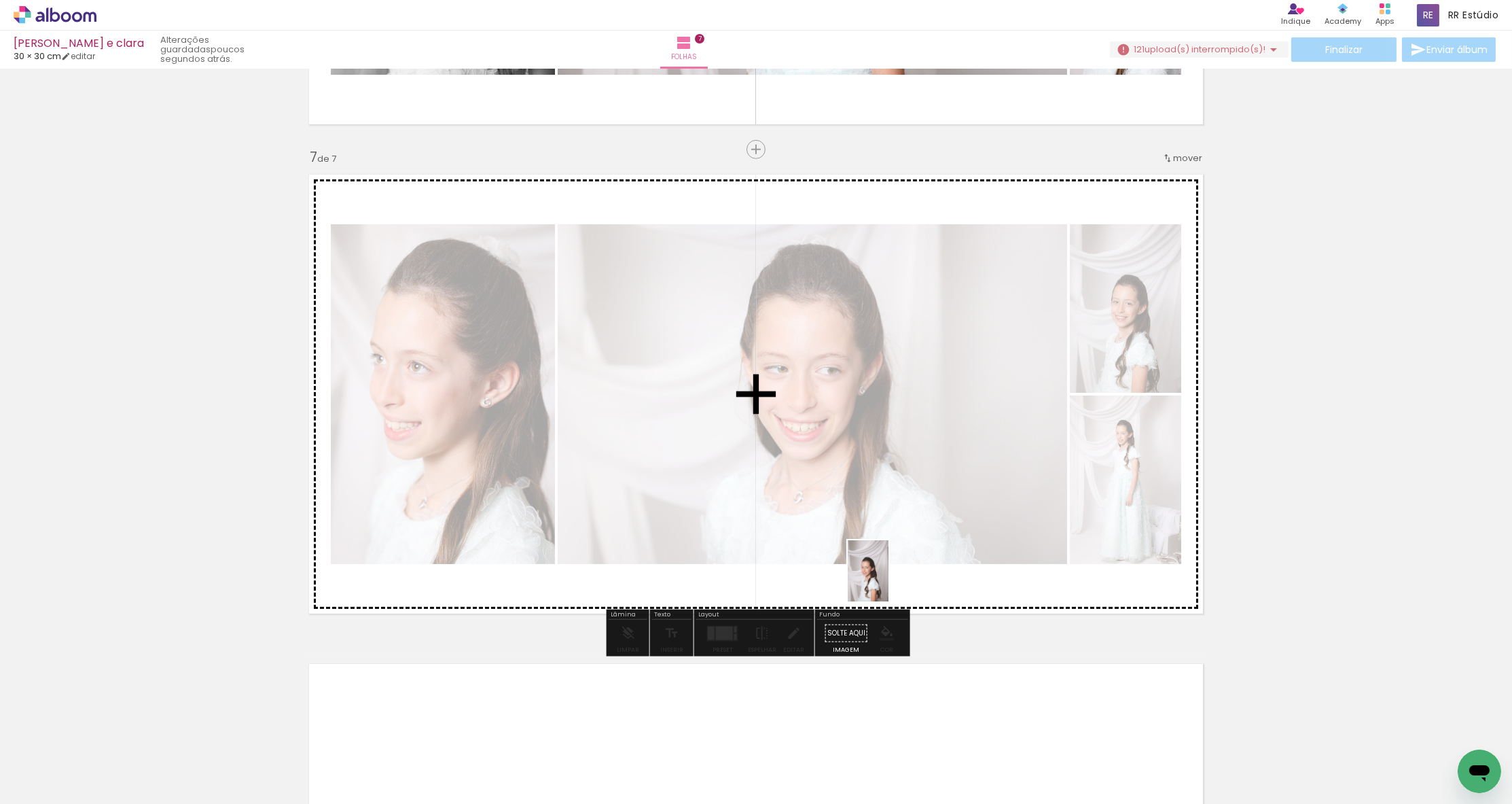
drag, startPoint x: 792, startPoint y: 763, endPoint x: 889, endPoint y: 581, distance: 206.2
click at [889, 581] on quentale-workspace at bounding box center [756, 402] width 1512 height 804
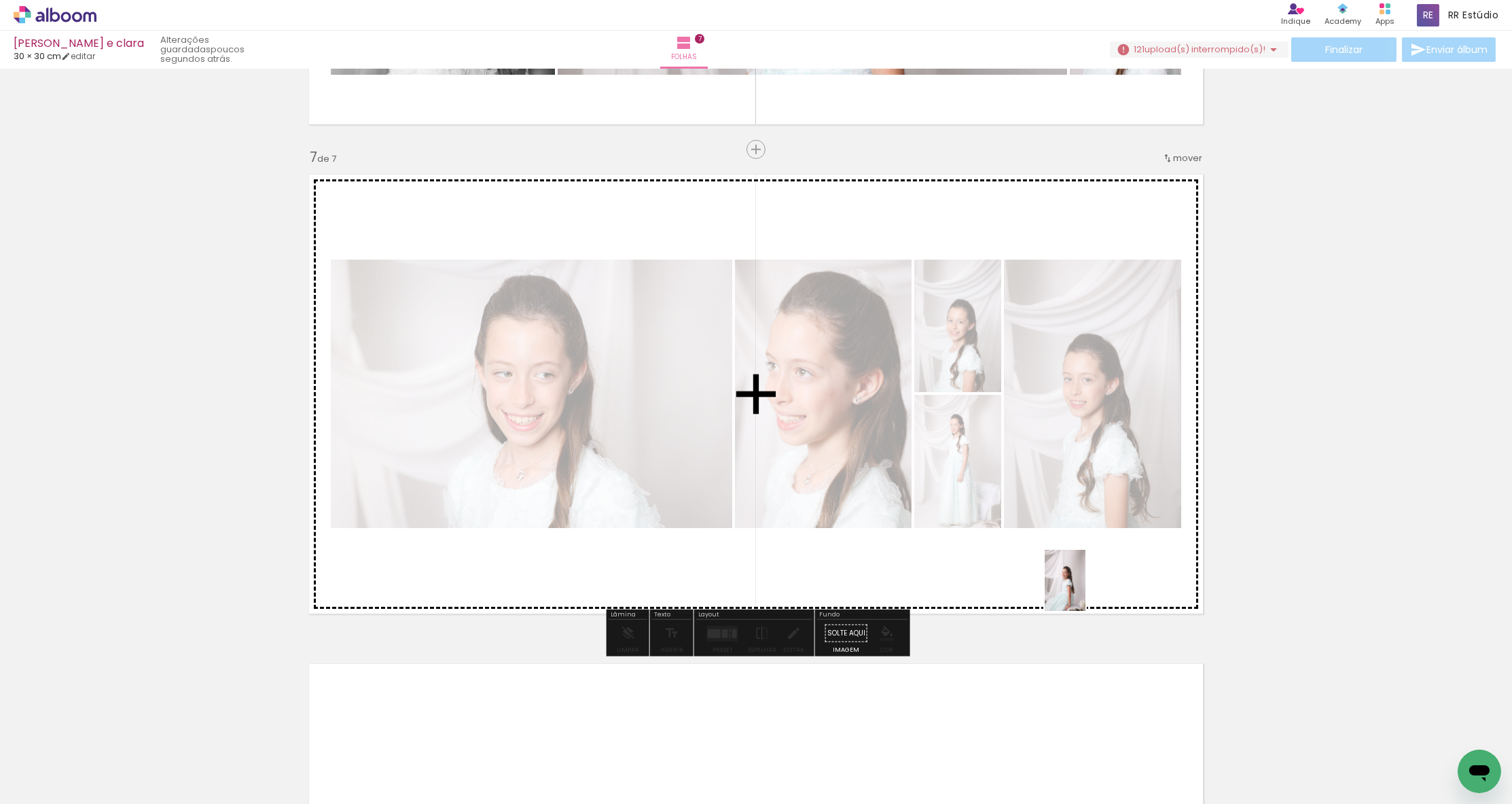
drag, startPoint x: 1090, startPoint y: 751, endPoint x: 1085, endPoint y: 591, distance: 160.1
click at [1085, 591] on quentale-workspace at bounding box center [756, 402] width 1512 height 804
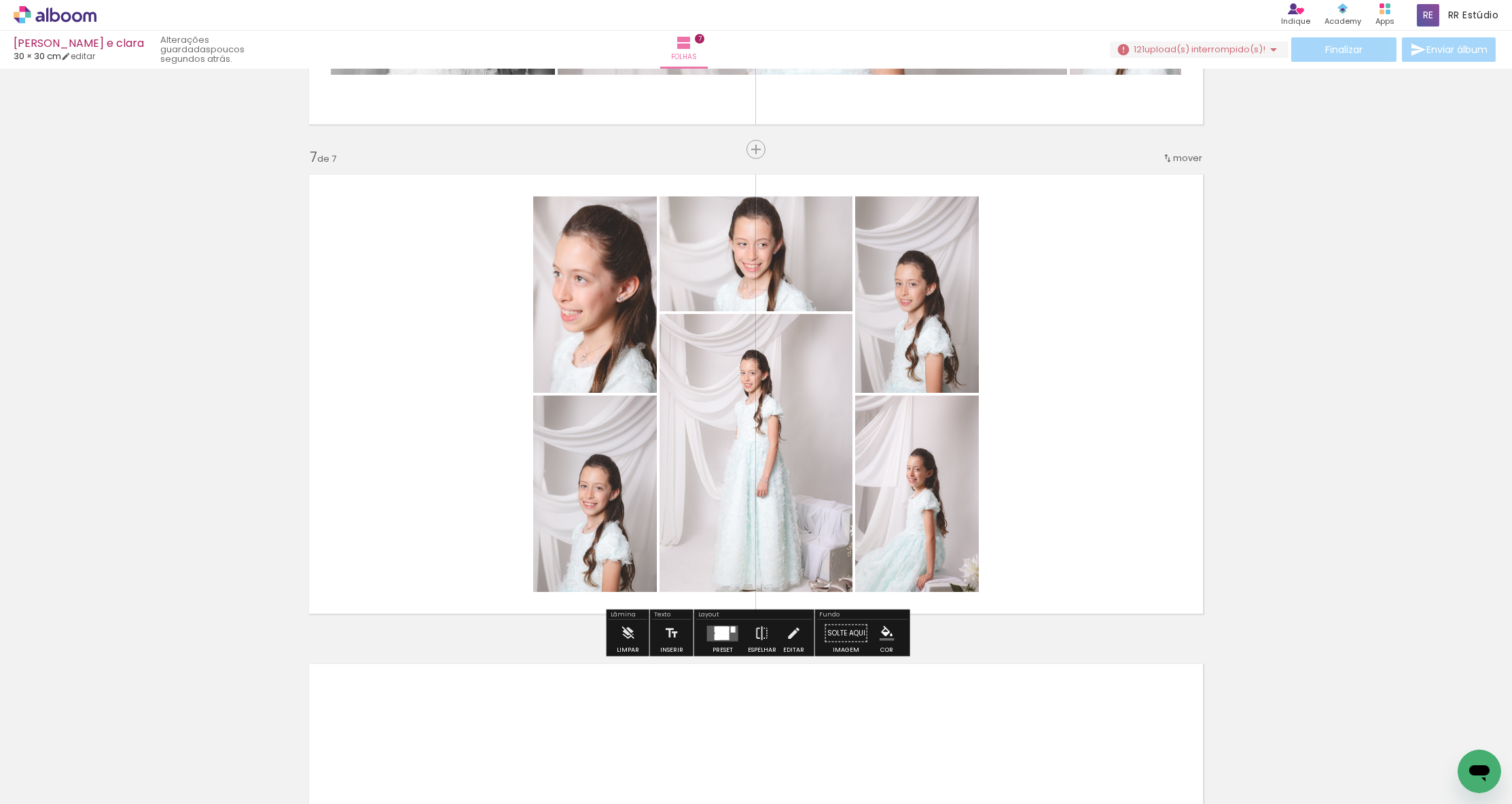
click at [720, 633] on div at bounding box center [723, 633] width 14 height 13
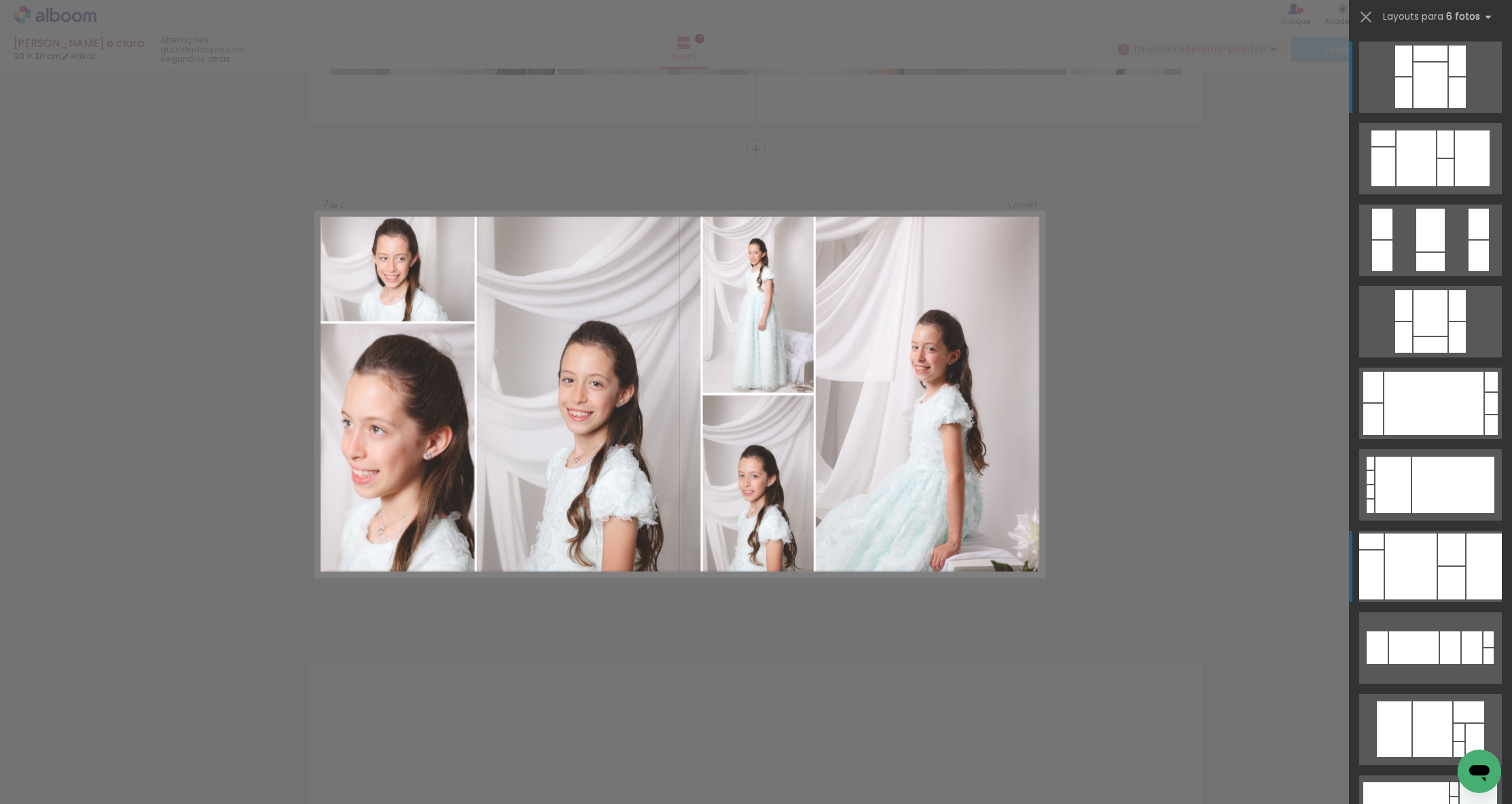
click at [1460, 557] on div at bounding box center [1452, 549] width 27 height 32
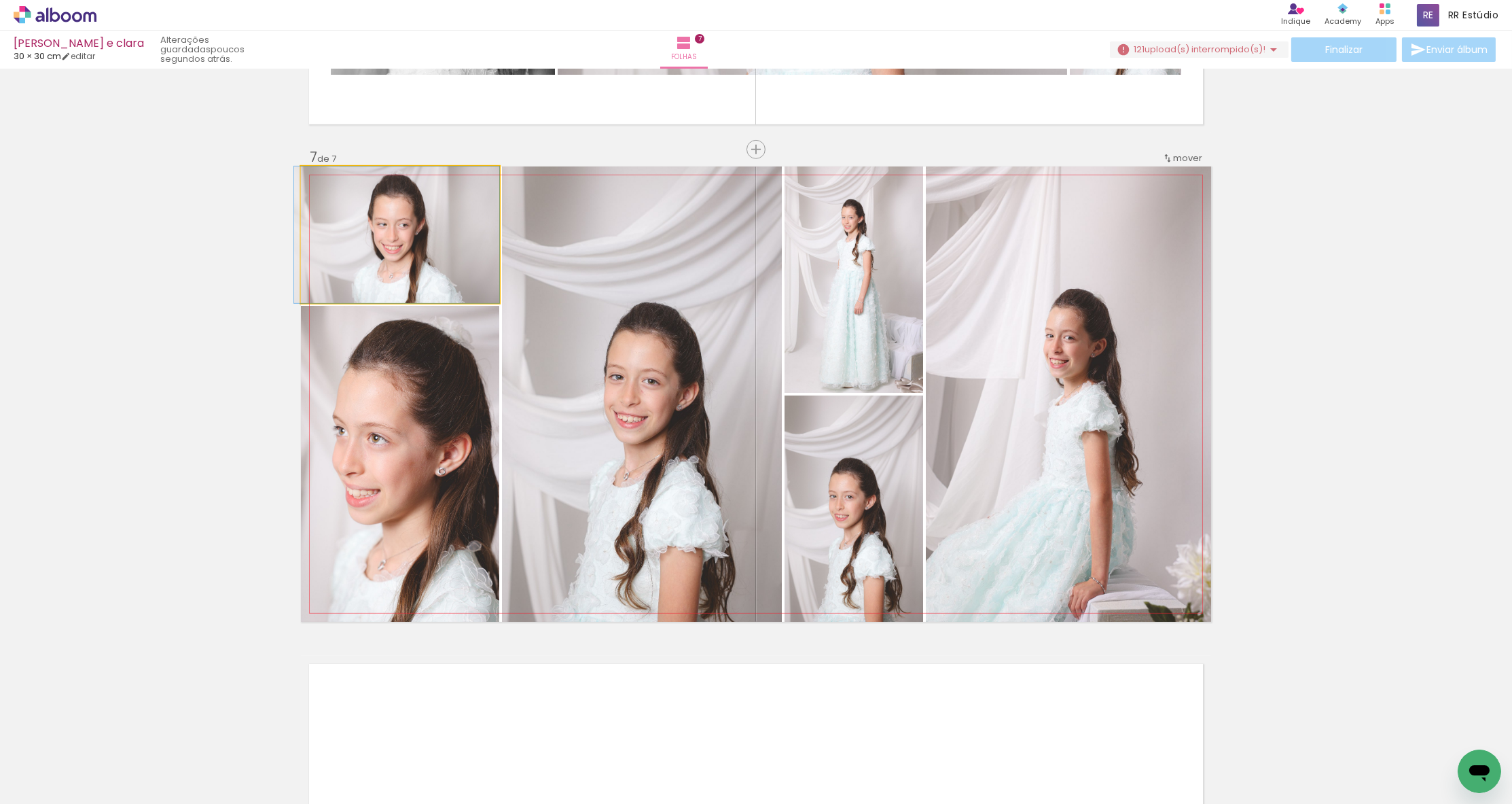
drag, startPoint x: 473, startPoint y: 222, endPoint x: 473, endPoint y: 252, distance: 30.0
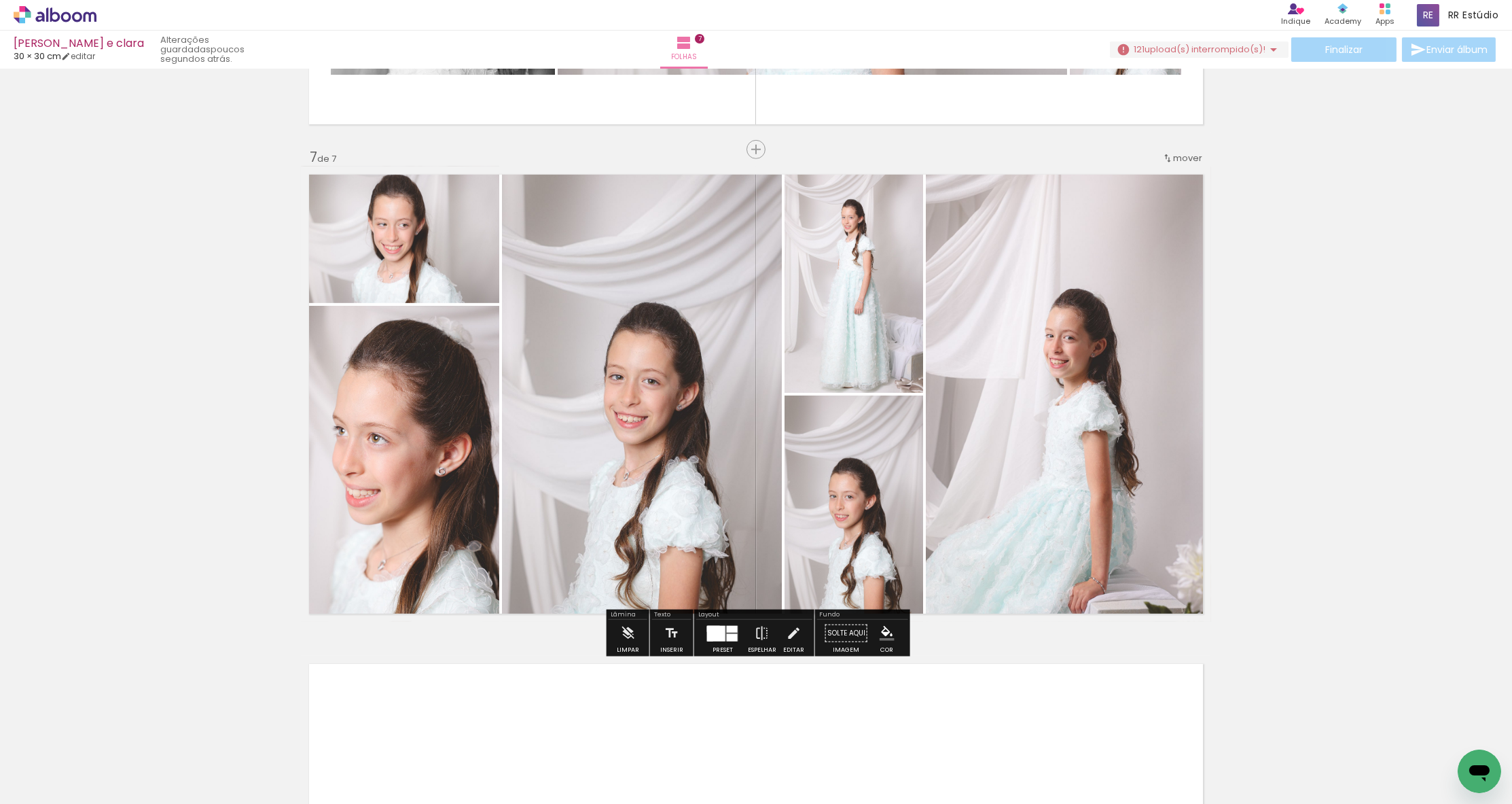
scroll to position [2876, 0]
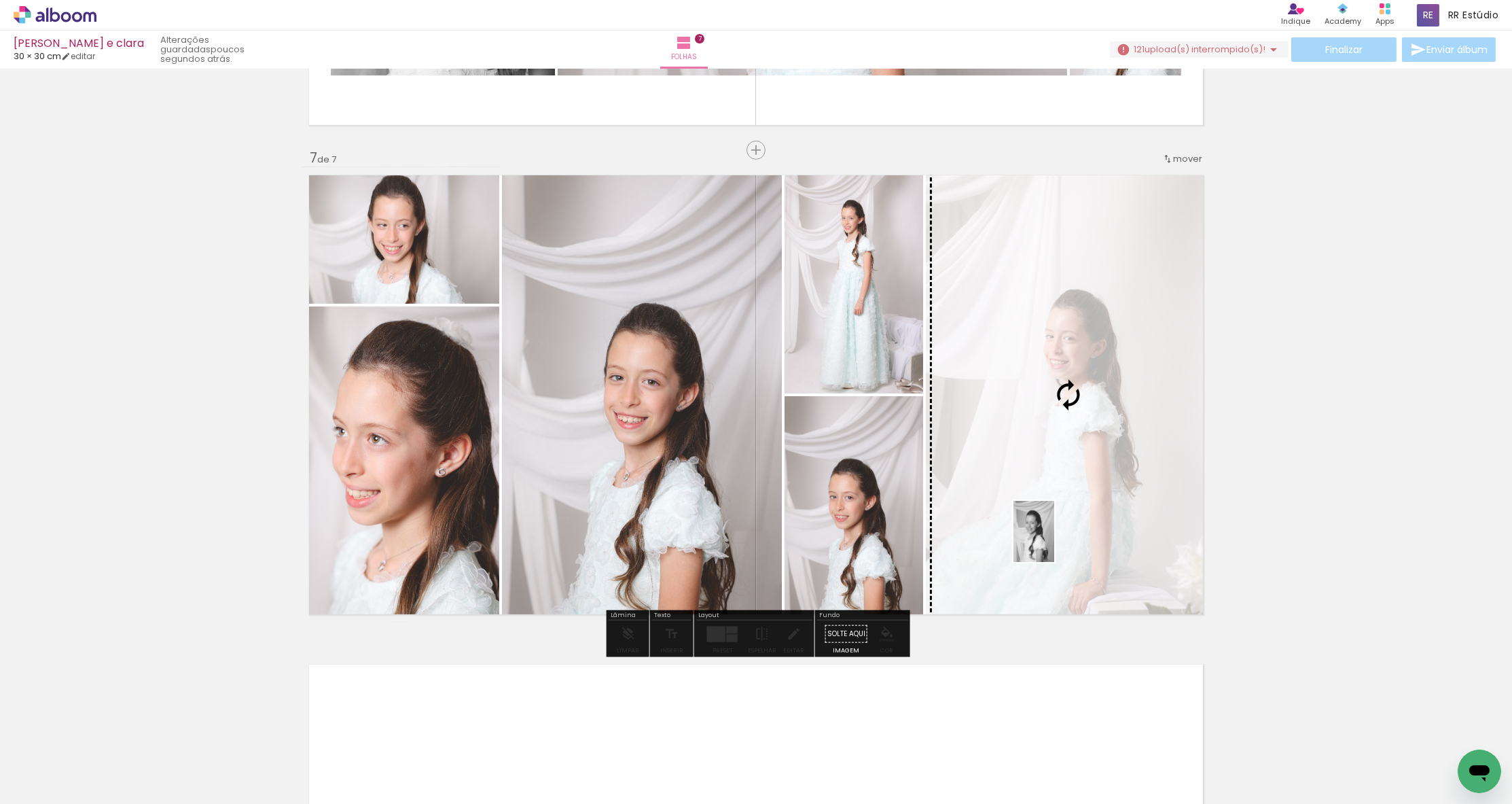
drag, startPoint x: 942, startPoint y: 760, endPoint x: 1054, endPoint y: 542, distance: 245.1
click at [1054, 542] on quentale-workspace at bounding box center [756, 402] width 1512 height 804
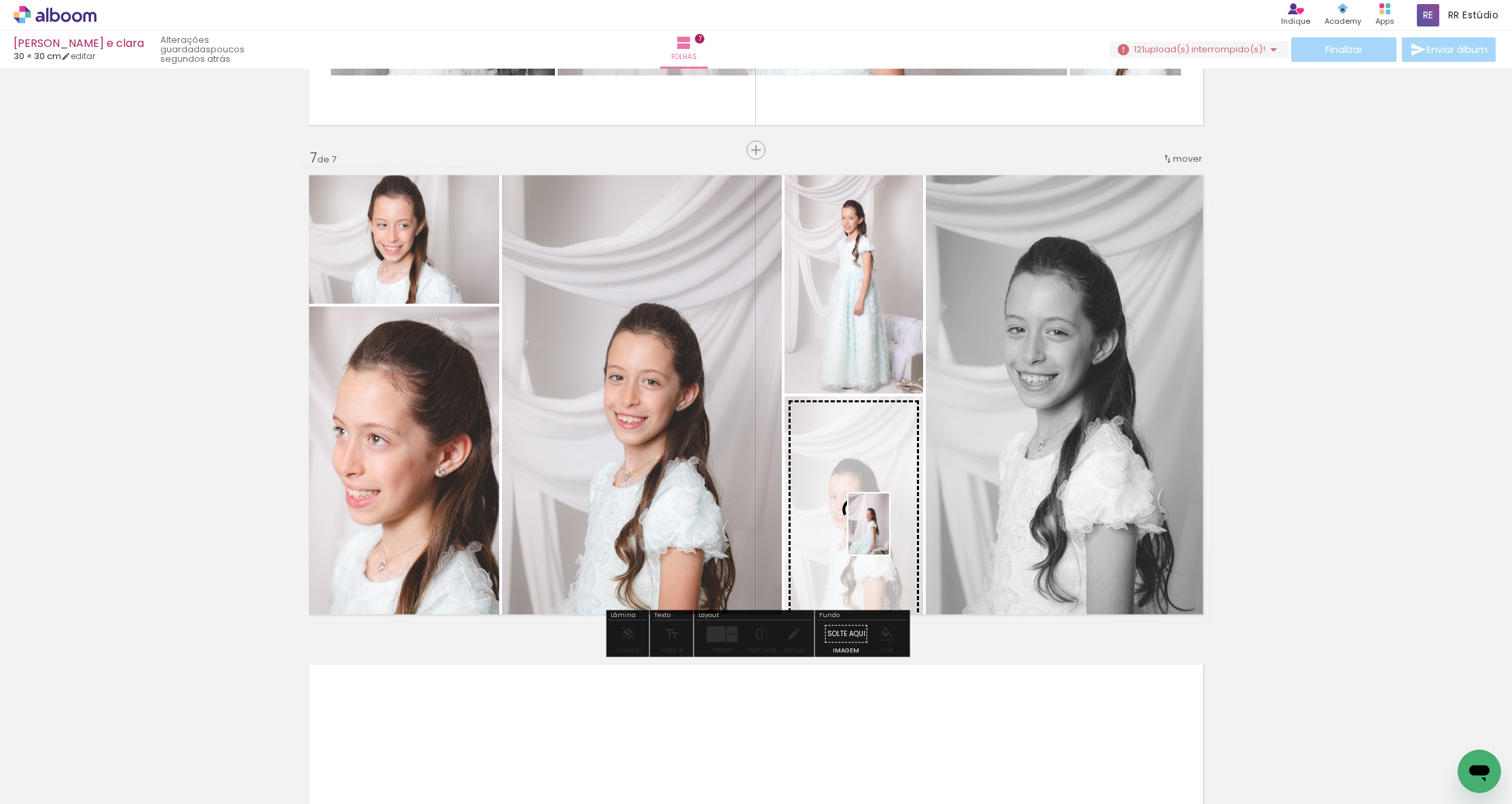
drag, startPoint x: 1022, startPoint y: 769, endPoint x: 889, endPoint y: 534, distance: 270.0
click at [889, 534] on quentale-workspace at bounding box center [756, 402] width 1512 height 804
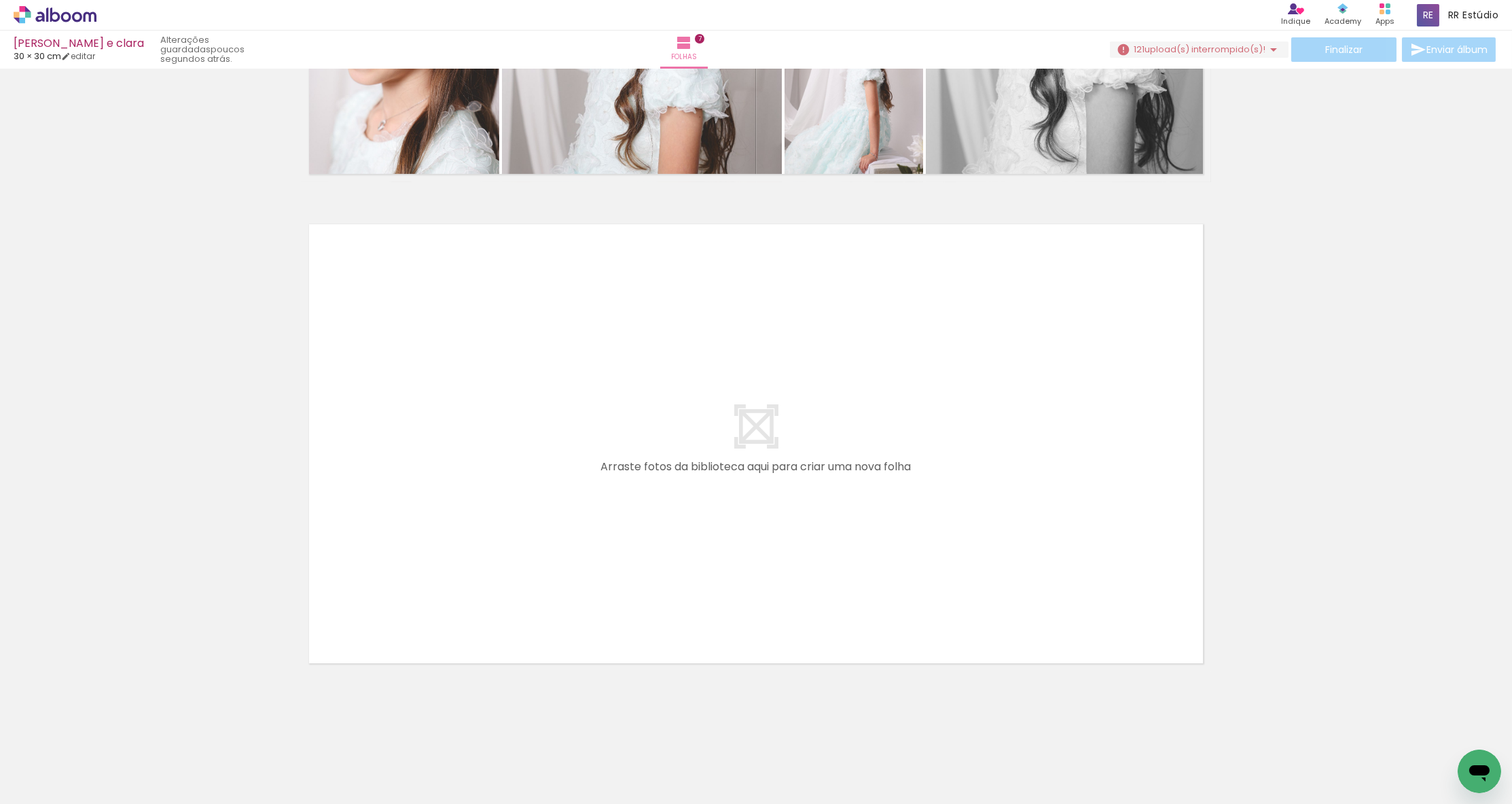
scroll to position [0, 9832]
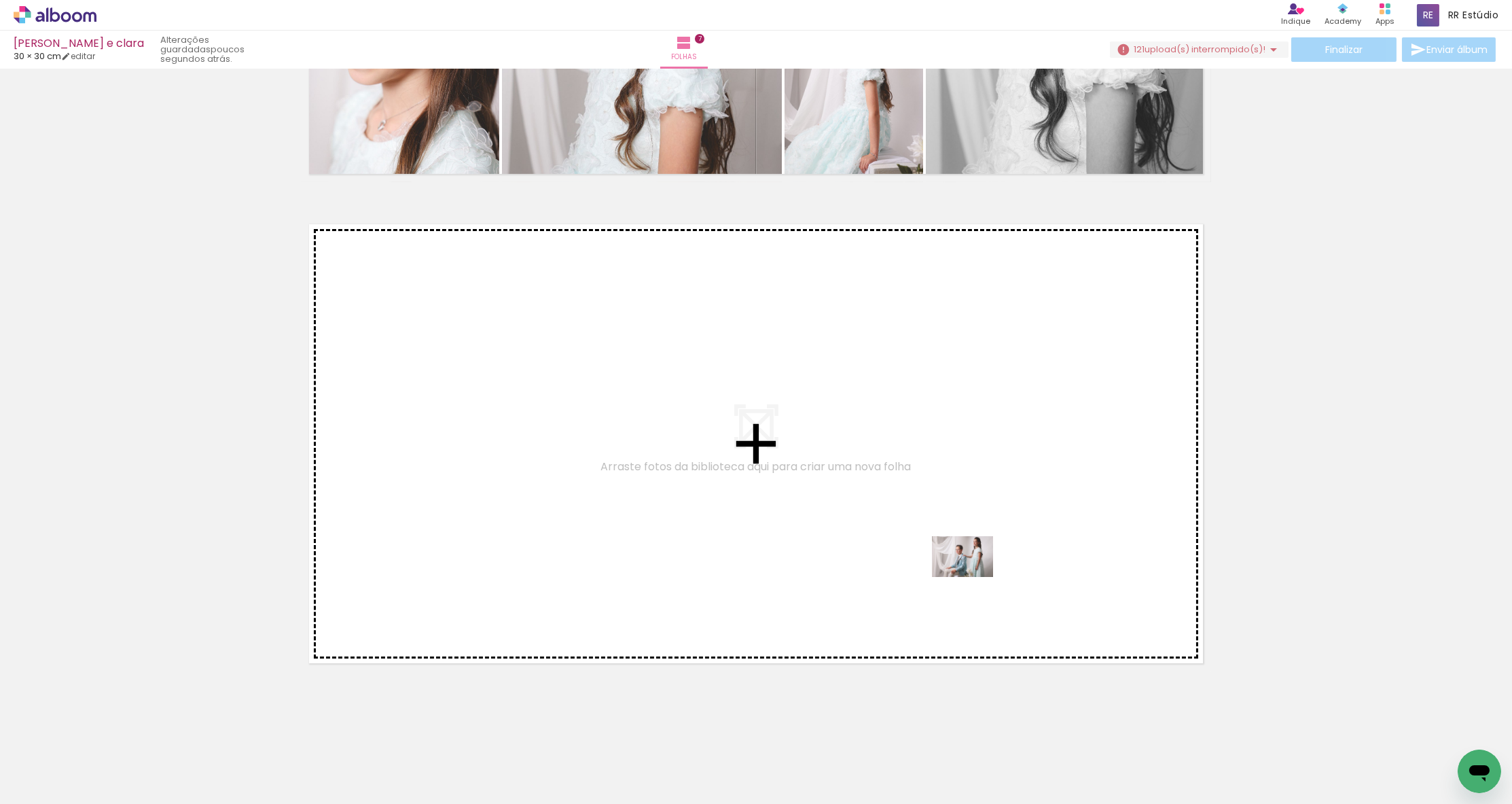
click at [973, 581] on quentale-workspace at bounding box center [756, 402] width 1512 height 804
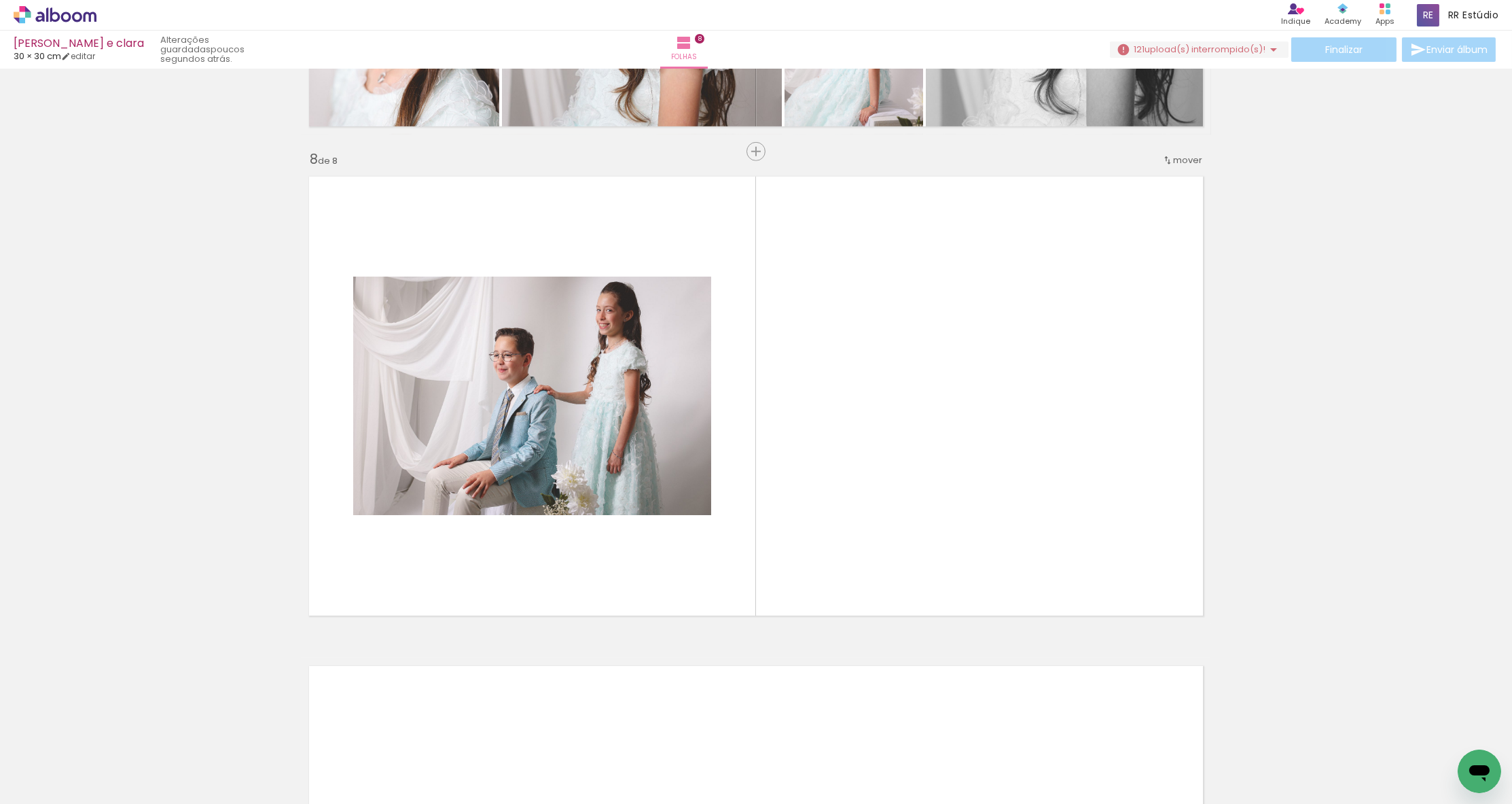
scroll to position [3366, 0]
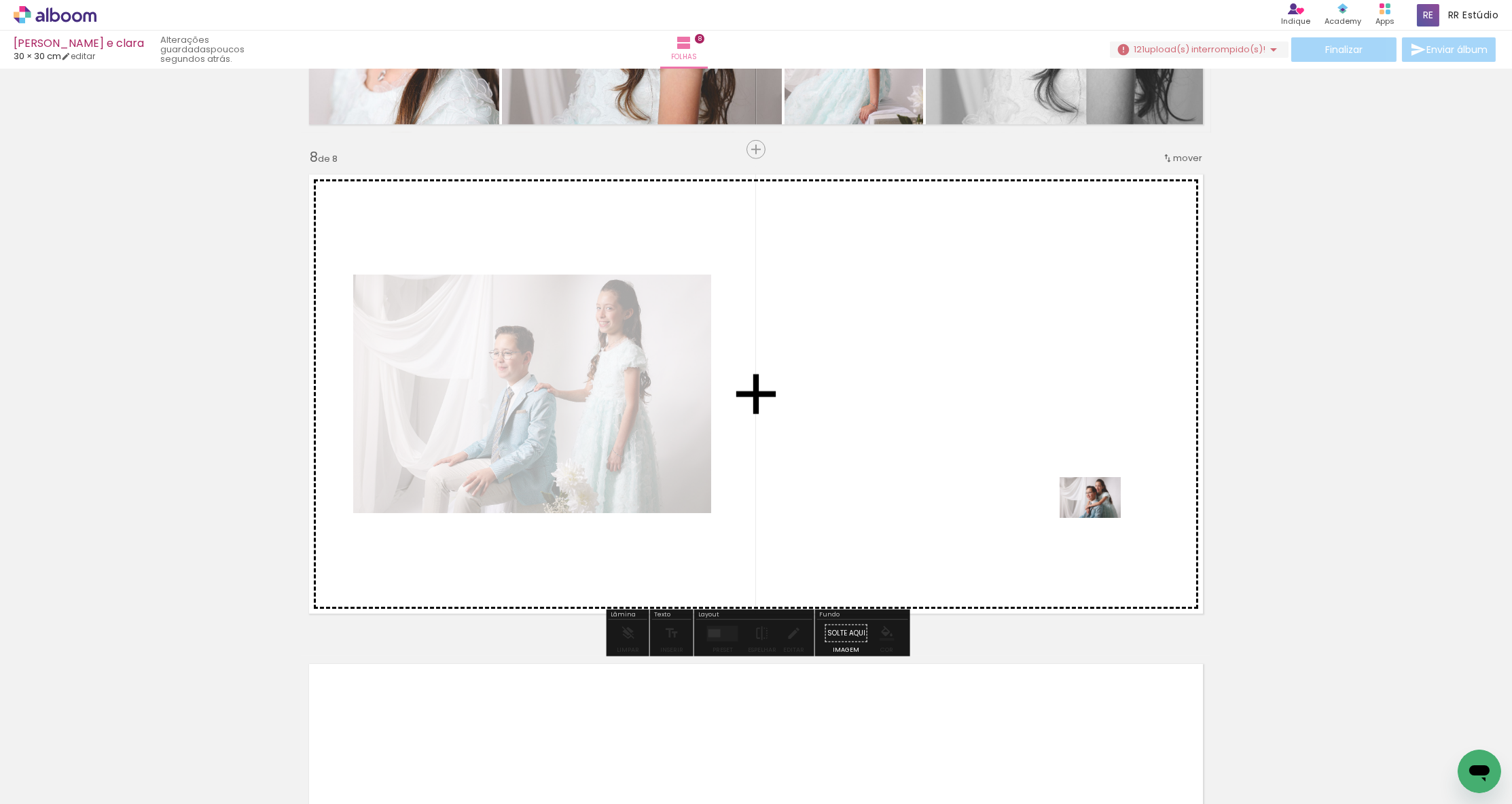
click at [1100, 518] on quentale-workspace at bounding box center [756, 402] width 1512 height 804
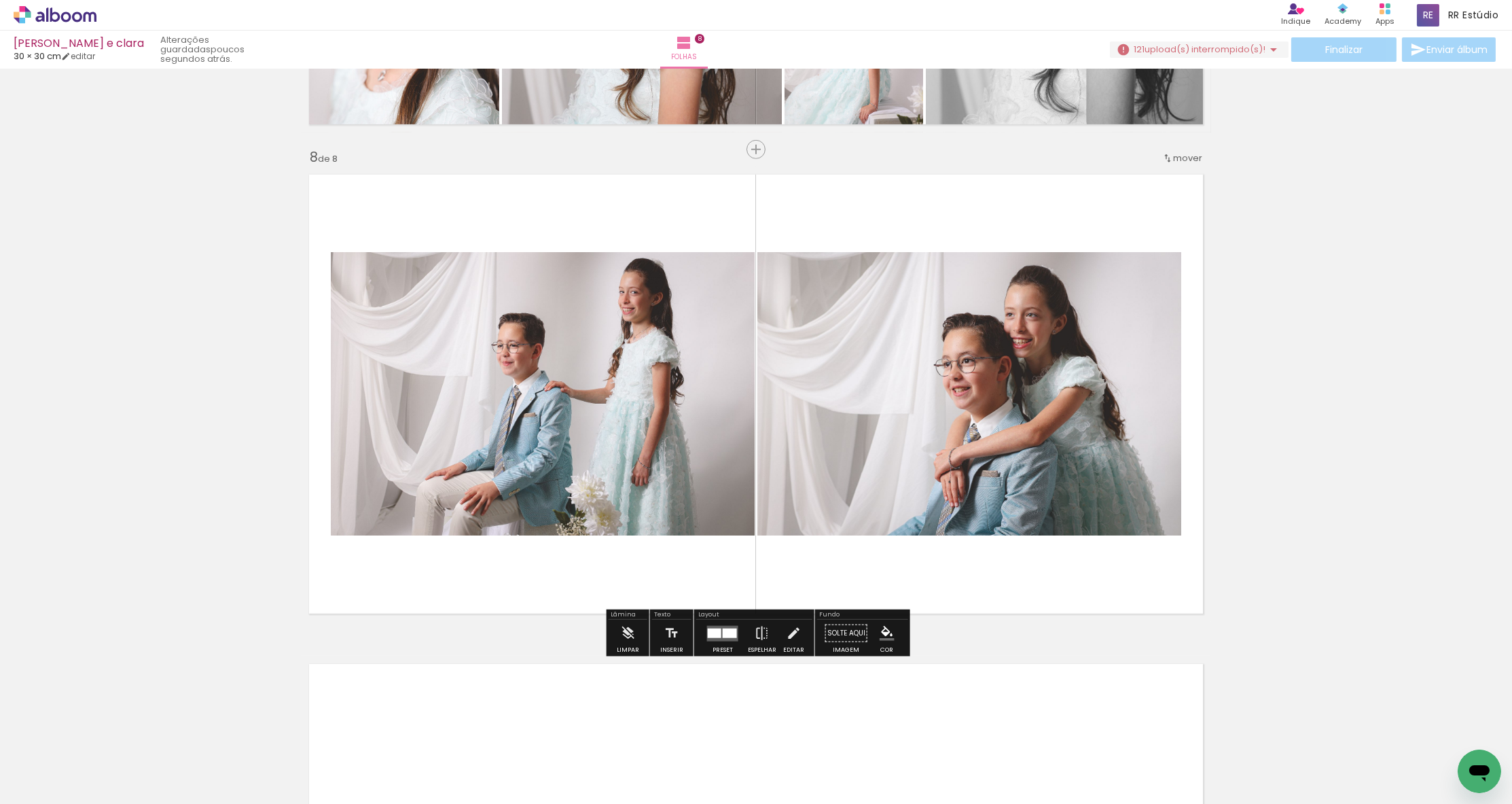
click at [723, 629] on div at bounding box center [730, 632] width 14 height 9
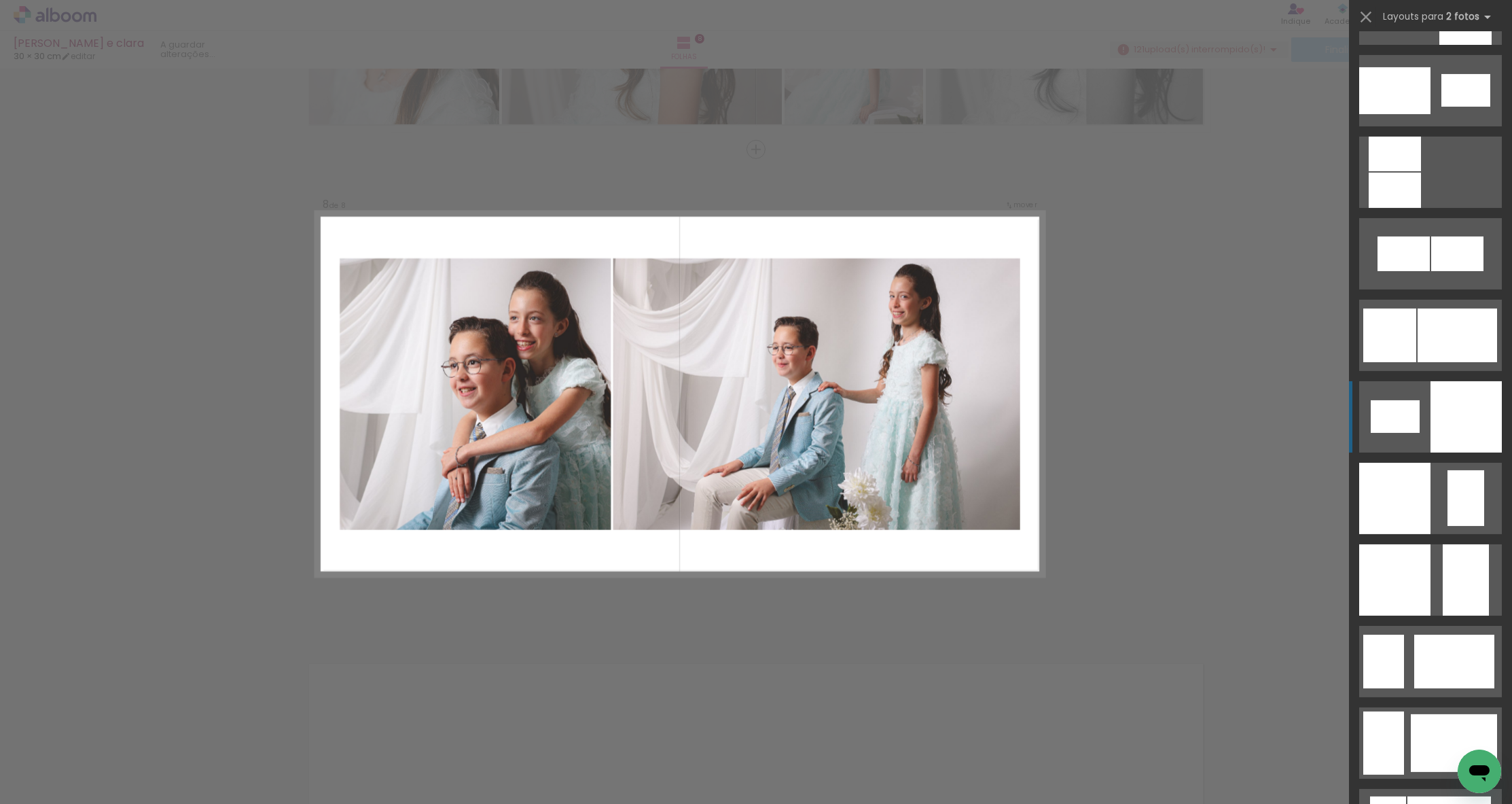
scroll to position [1543, 0]
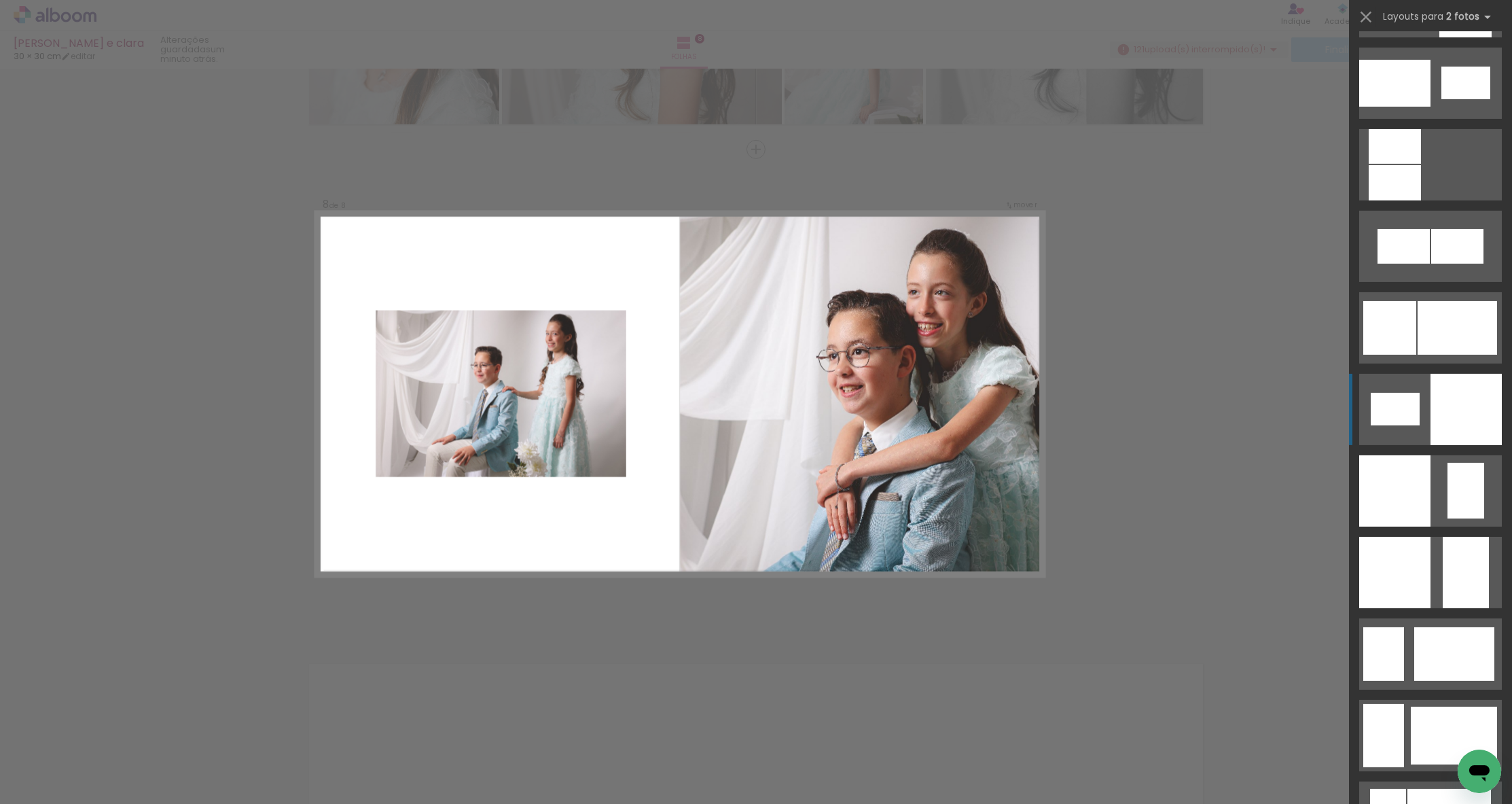
click at [1427, 402] on quentale-layouter at bounding box center [1430, 409] width 143 height 71
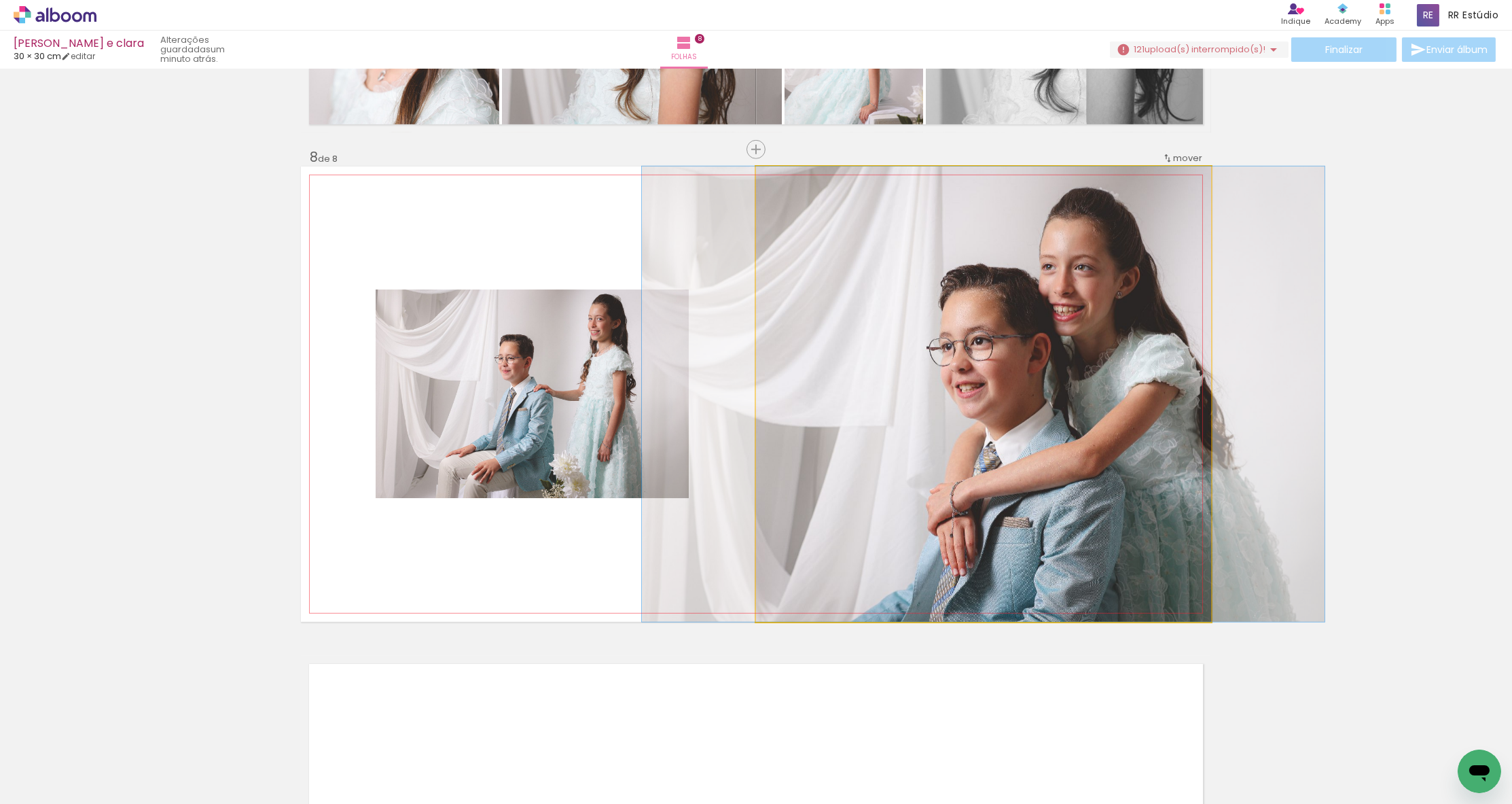
click at [1131, 450] on quentale-photo at bounding box center [983, 394] width 455 height 456
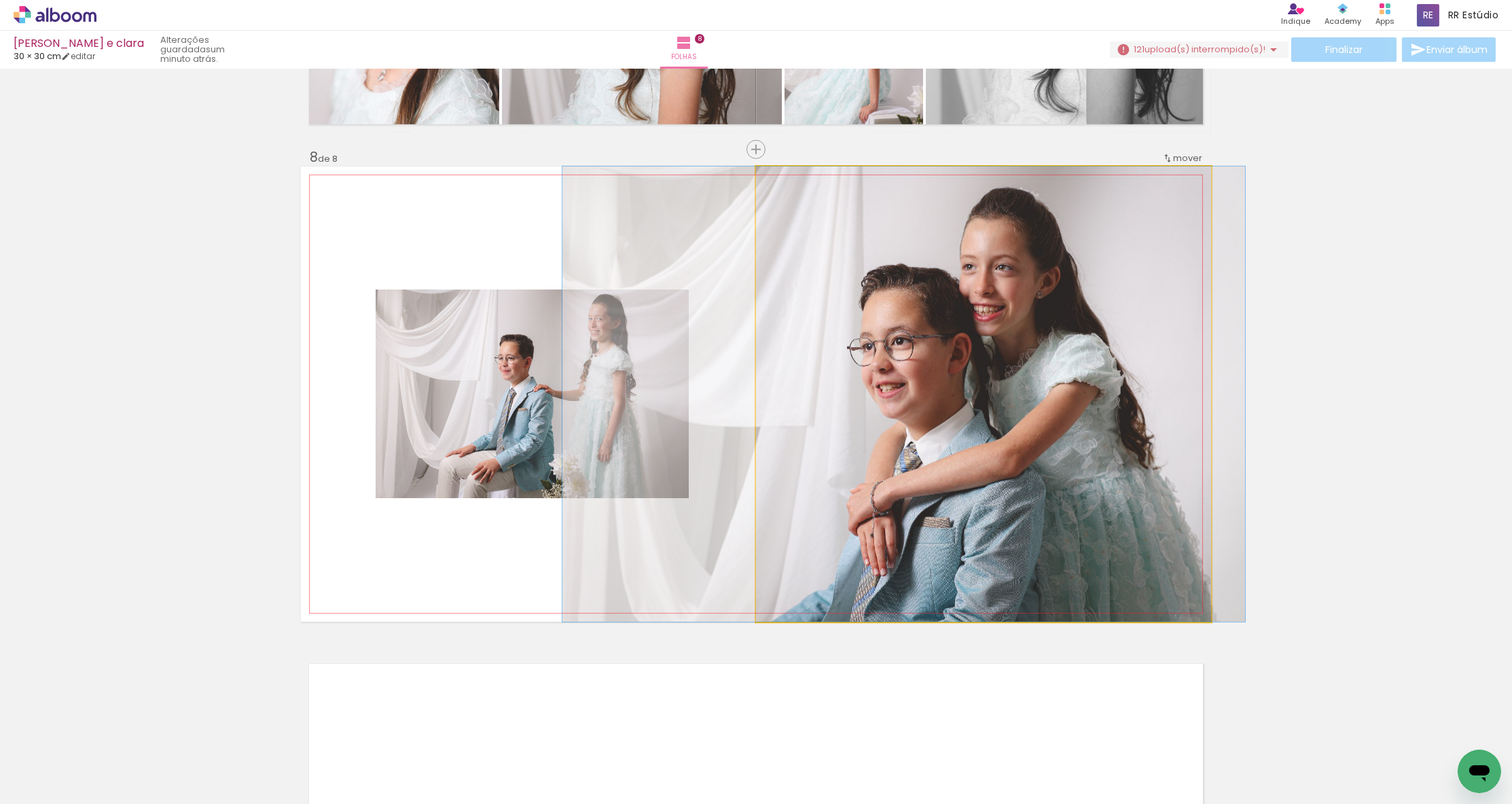
drag, startPoint x: 1110, startPoint y: 452, endPoint x: 1036, endPoint y: 453, distance: 74.0
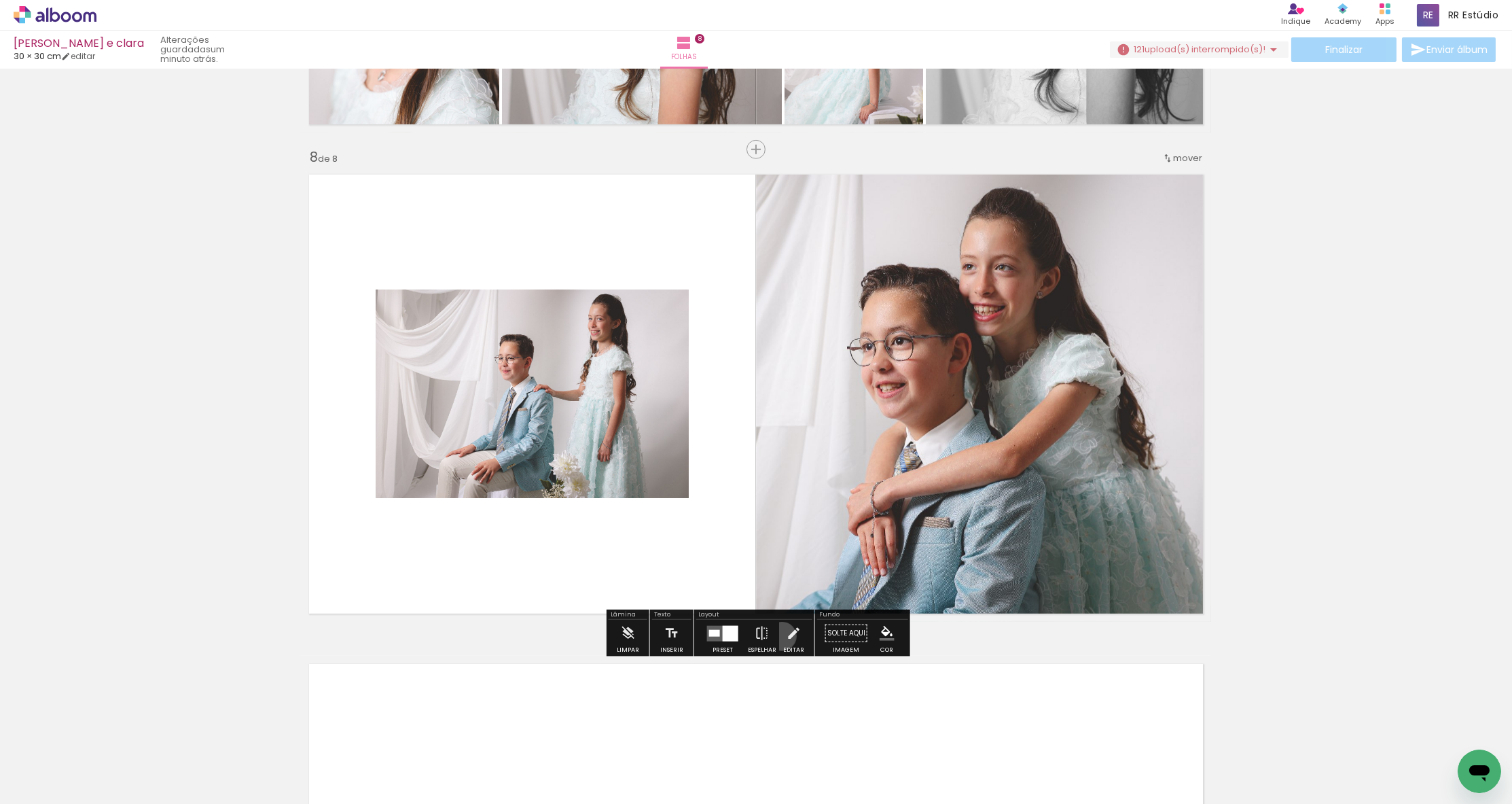
click at [780, 636] on paper-button "Editar" at bounding box center [794, 637] width 28 height 34
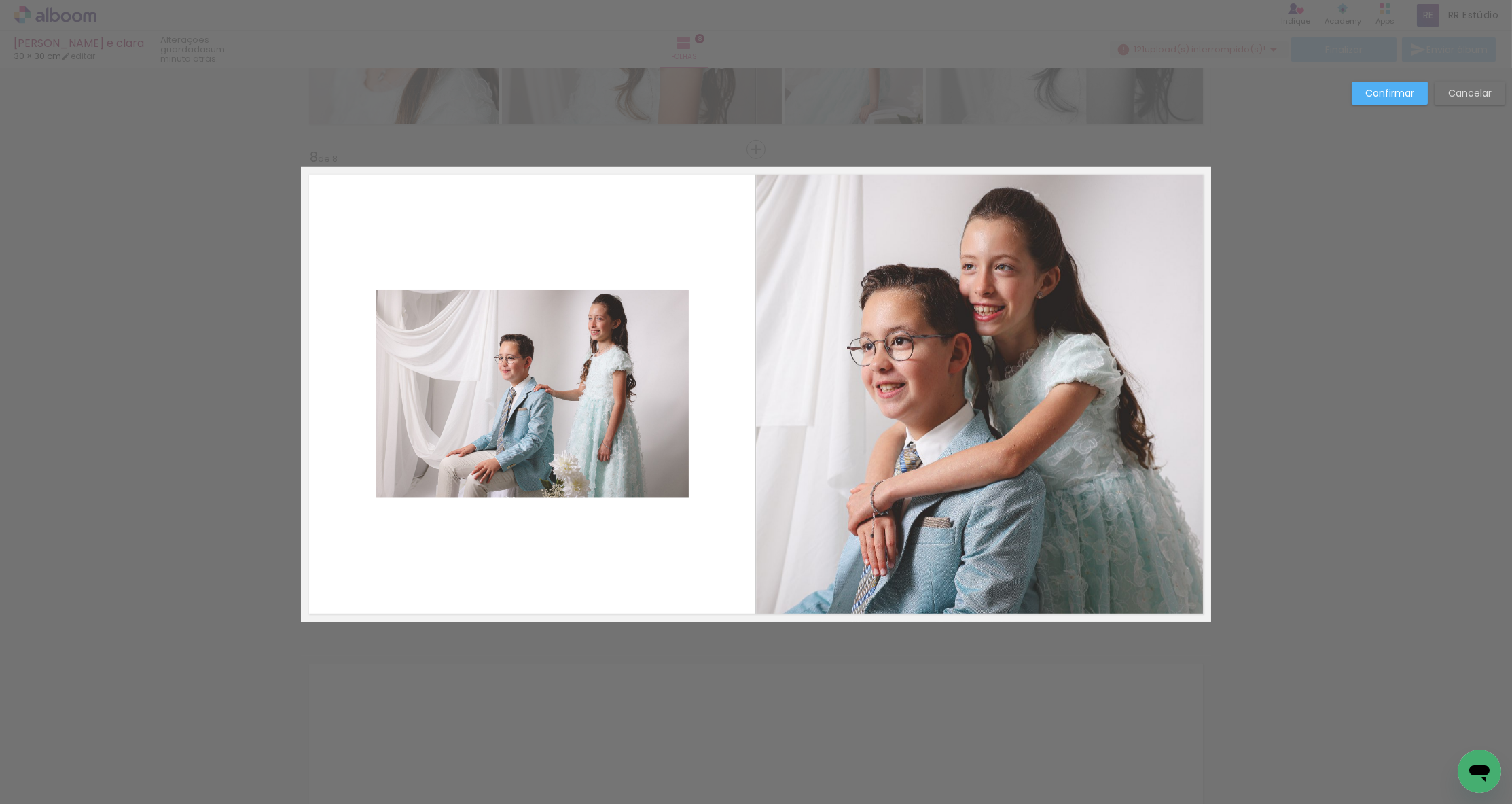
click at [542, 409] on quentale-photo at bounding box center [532, 394] width 313 height 208
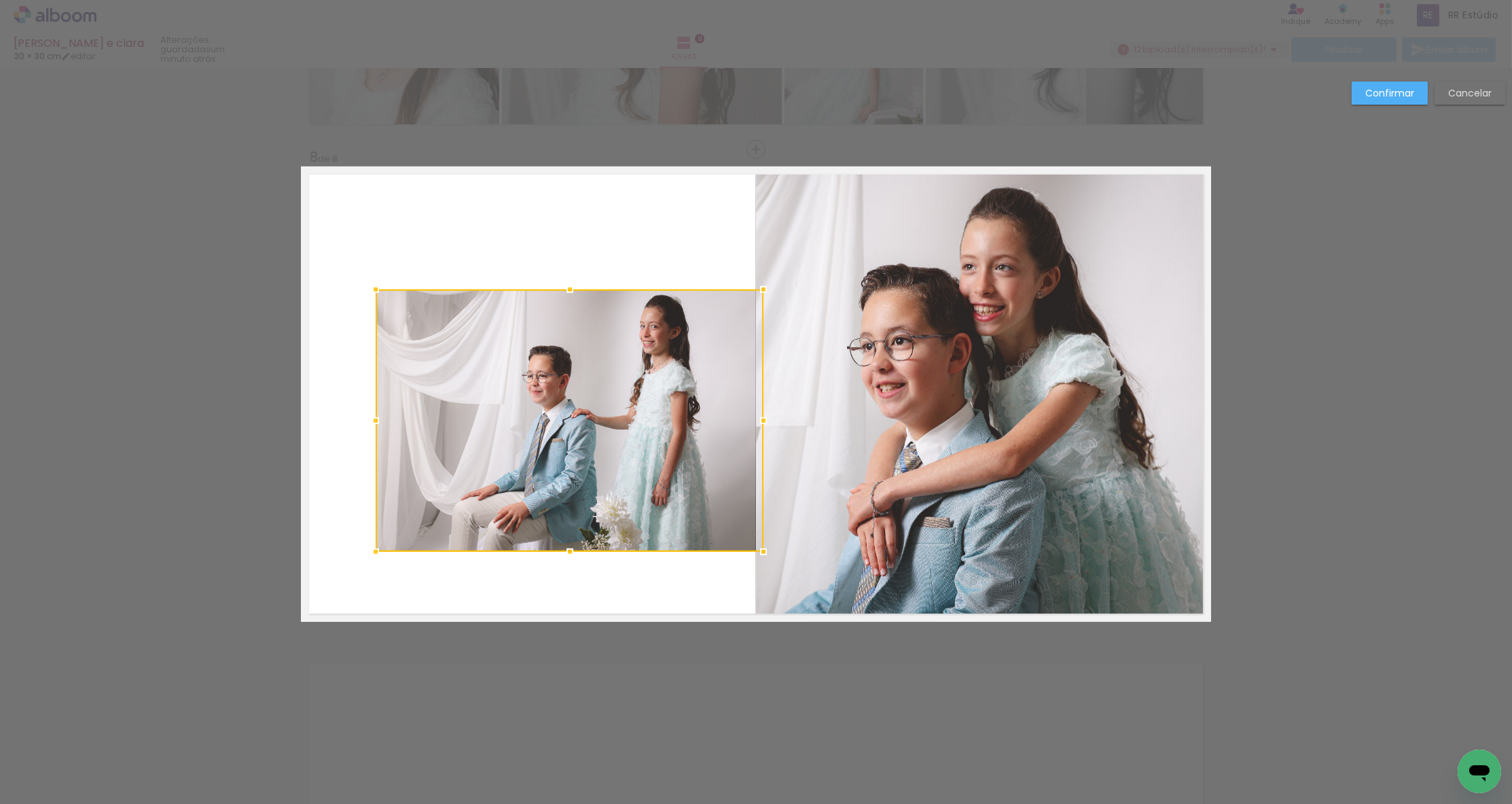
drag, startPoint x: 691, startPoint y: 500, endPoint x: 741, endPoint y: 537, distance: 62.2
click at [766, 554] on div at bounding box center [764, 552] width 27 height 27
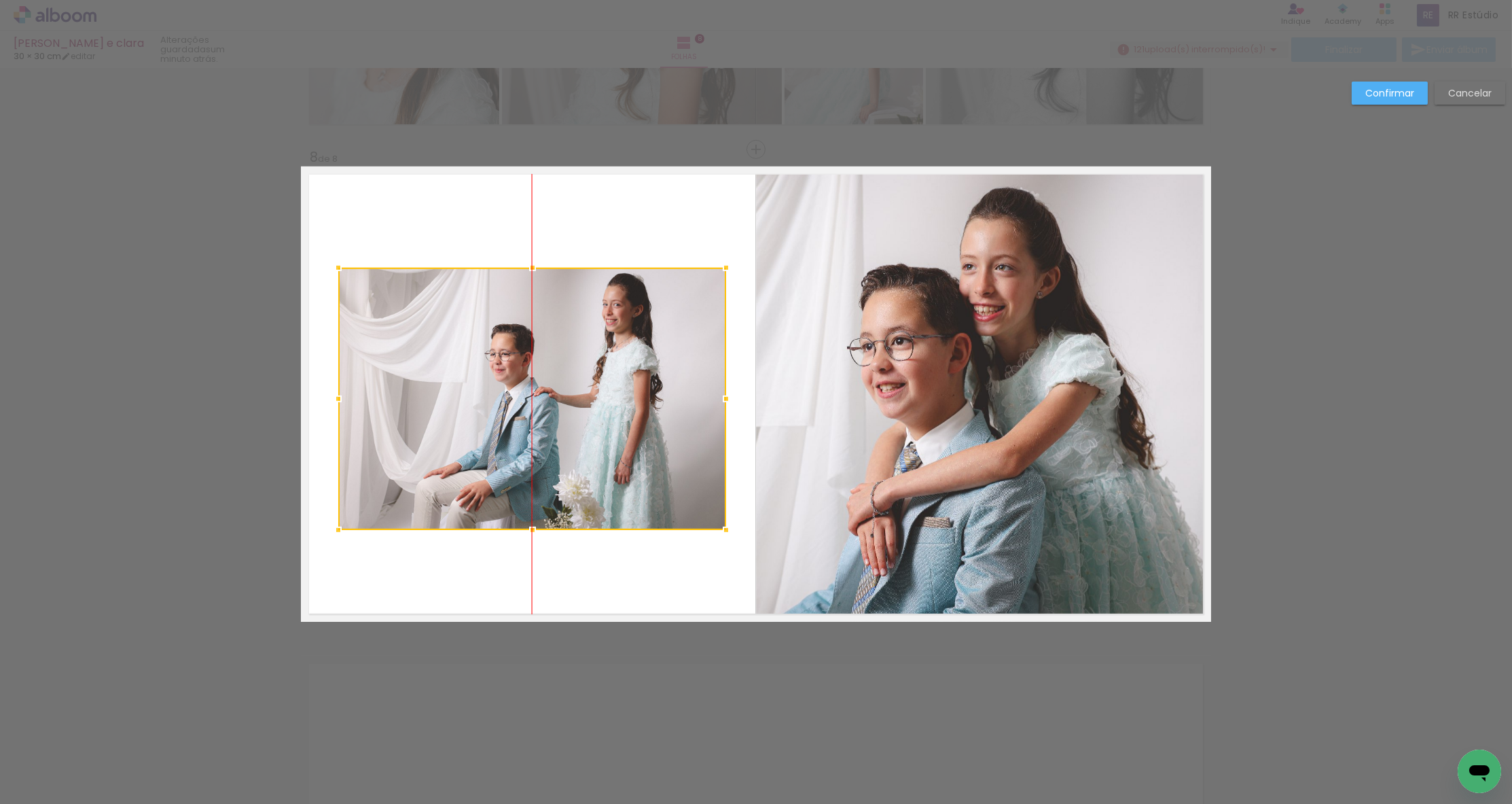
drag, startPoint x: 631, startPoint y: 457, endPoint x: 618, endPoint y: 445, distance: 17.7
click at [618, 445] on div at bounding box center [532, 399] width 388 height 262
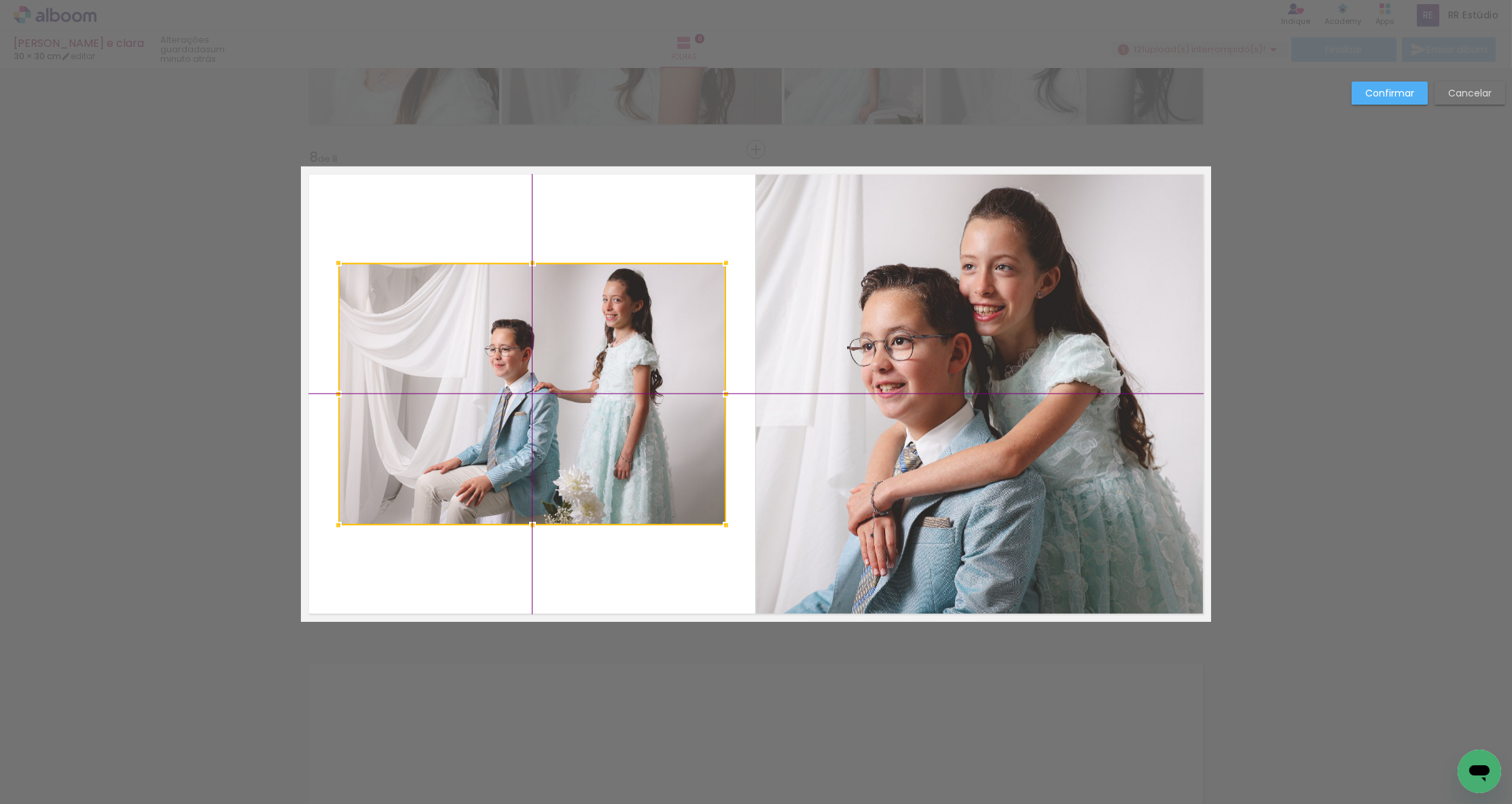
drag, startPoint x: 618, startPoint y: 445, endPoint x: 616, endPoint y: 438, distance: 7.3
click at [616, 438] on div at bounding box center [532, 394] width 388 height 262
click at [0, 0] on slot "Confirmar" at bounding box center [0, 0] width 0 height 0
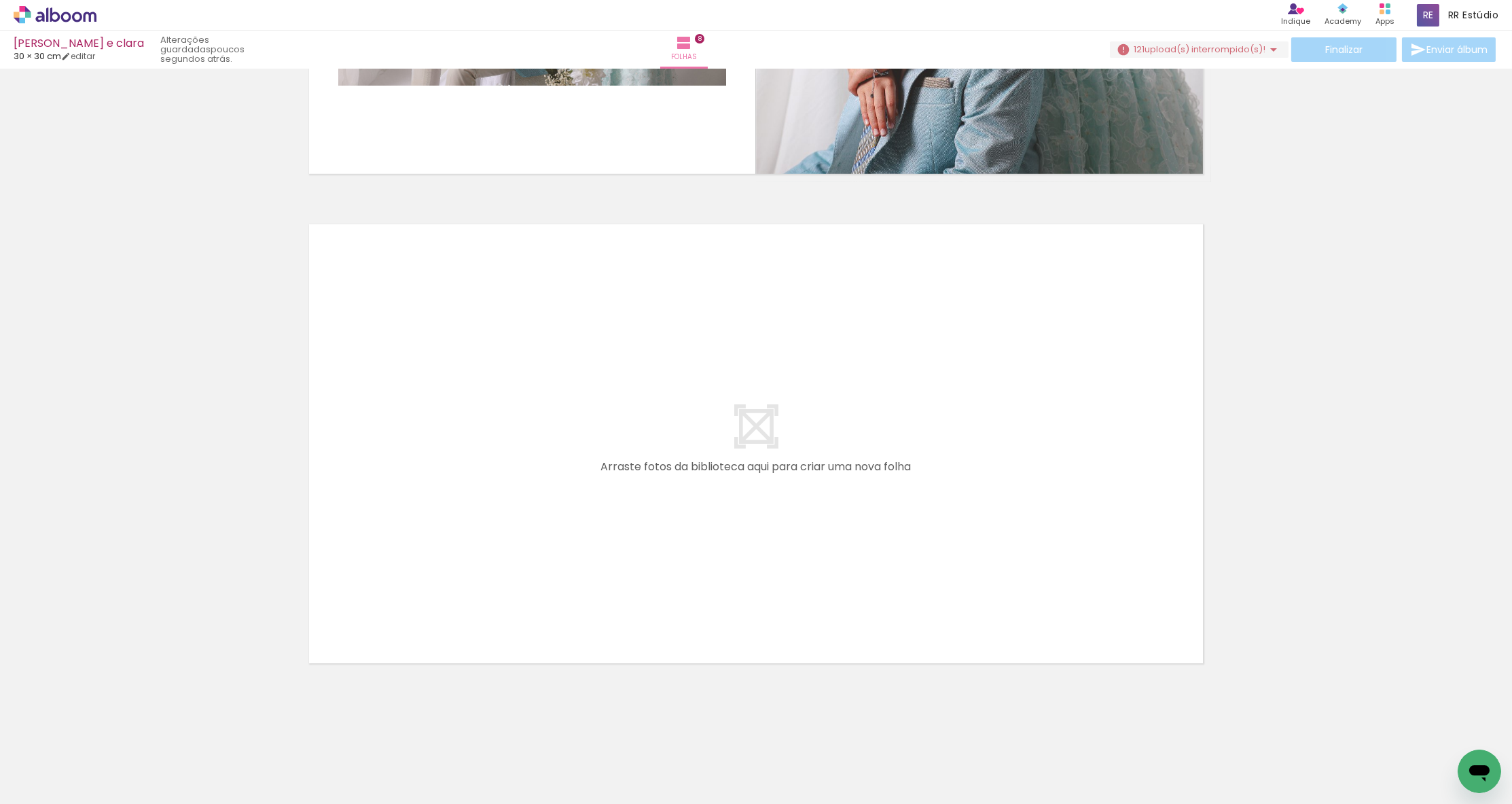
scroll to position [0, 10233]
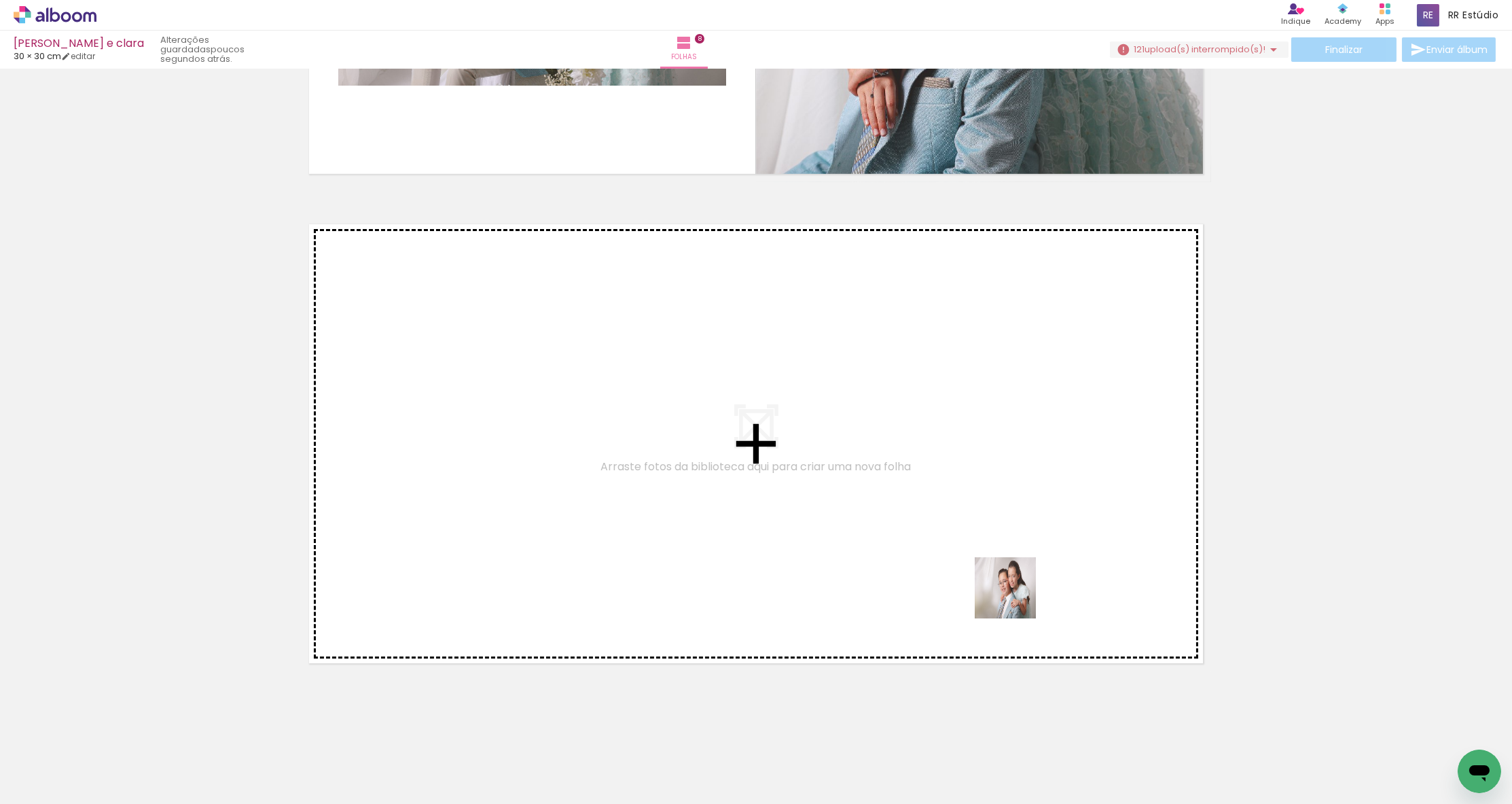
drag, startPoint x: 1024, startPoint y: 764, endPoint x: 1016, endPoint y: 593, distance: 171.2
click at [1016, 593] on quentale-workspace at bounding box center [756, 402] width 1512 height 804
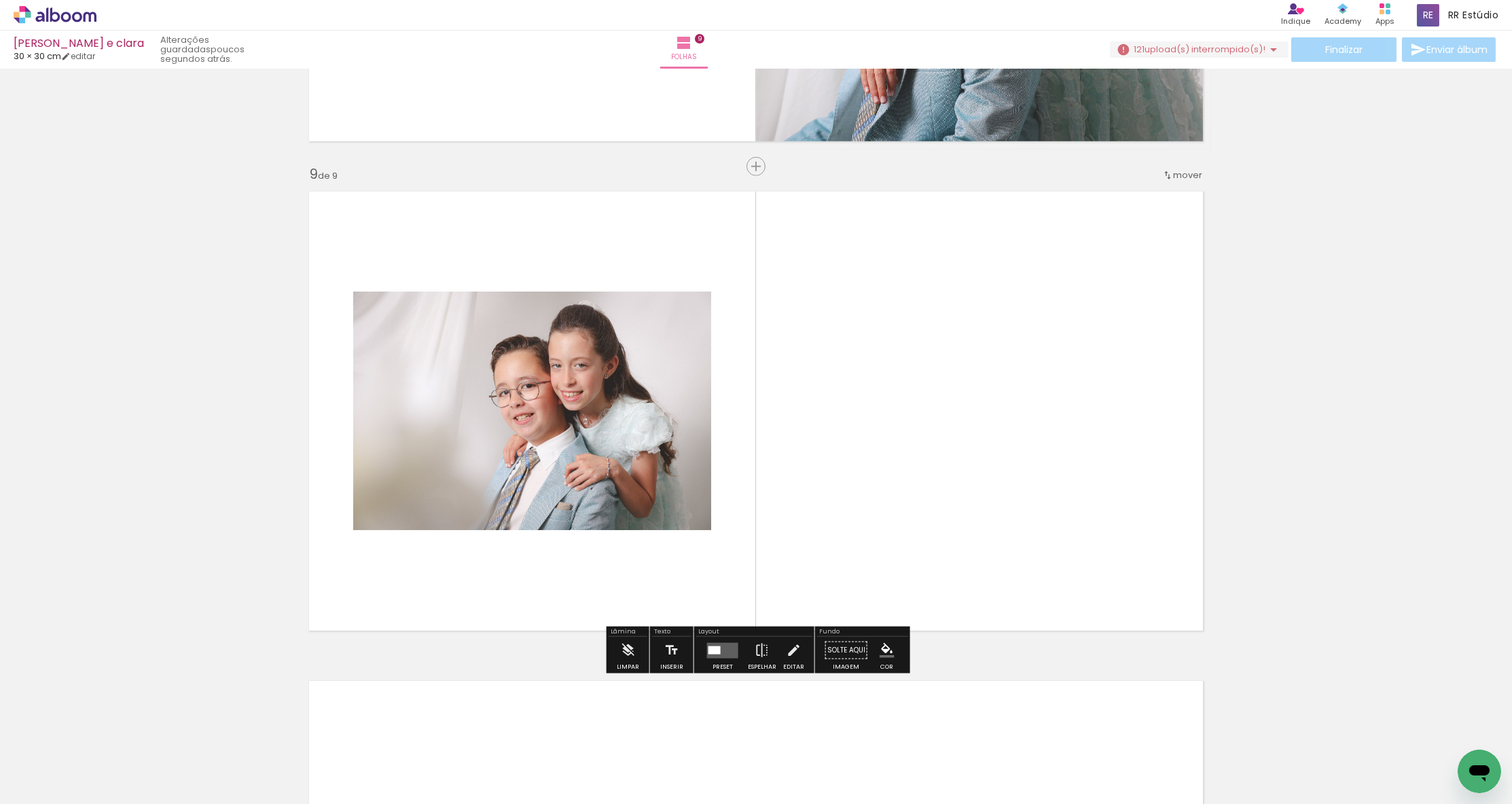
scroll to position [3855, 0]
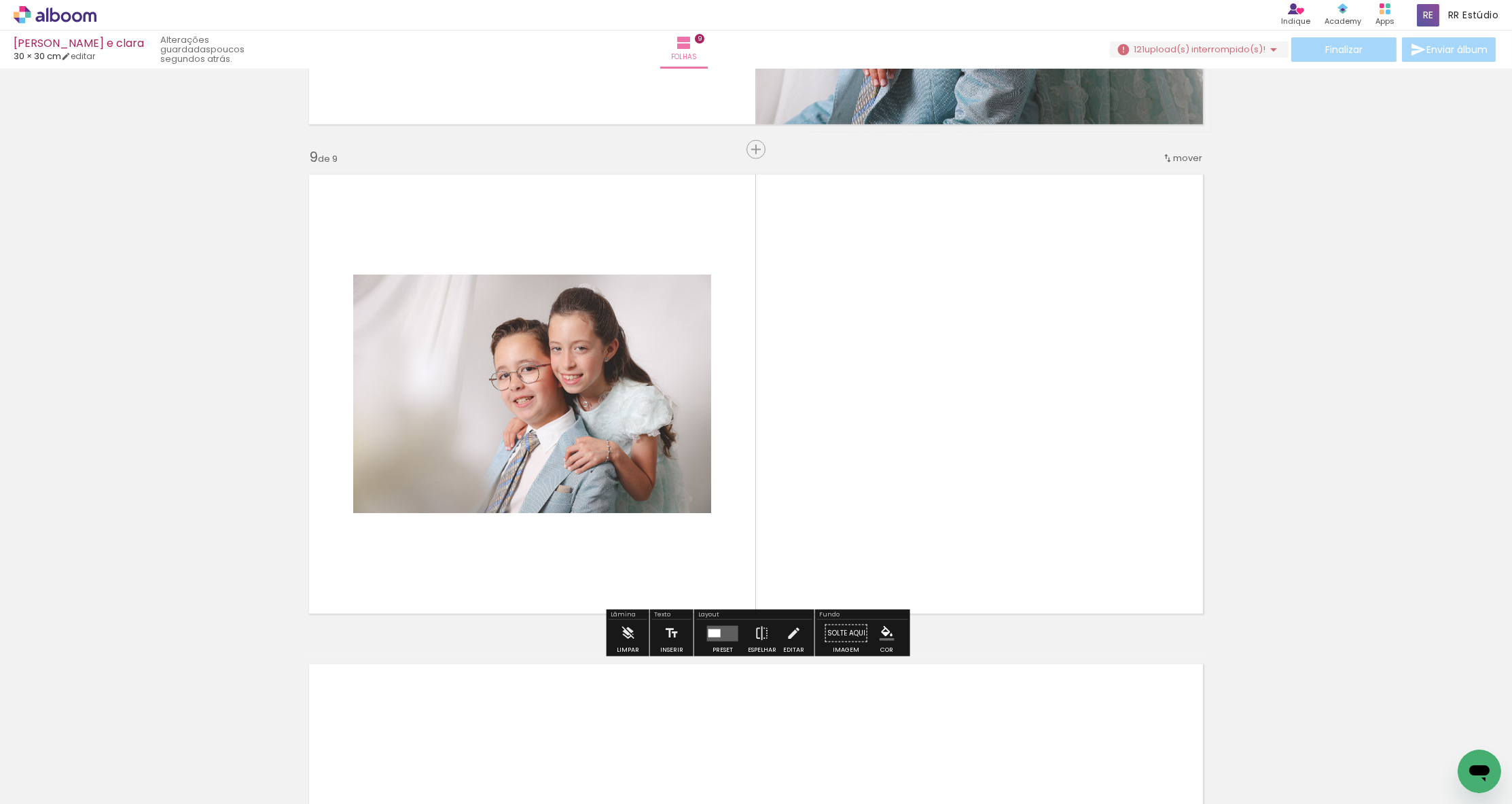
click at [710, 630] on div at bounding box center [714, 632] width 12 height 8
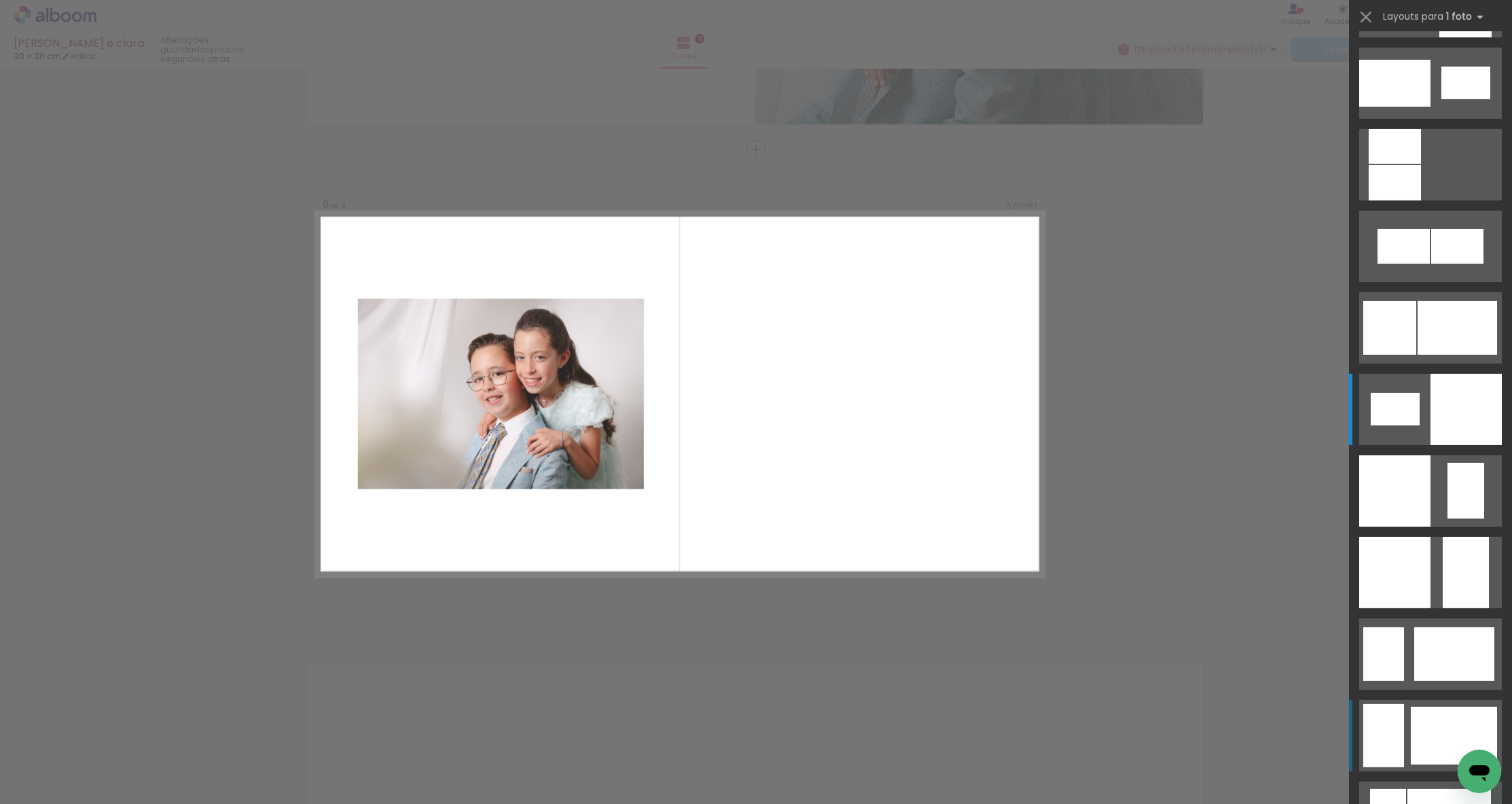
scroll to position [0, 0]
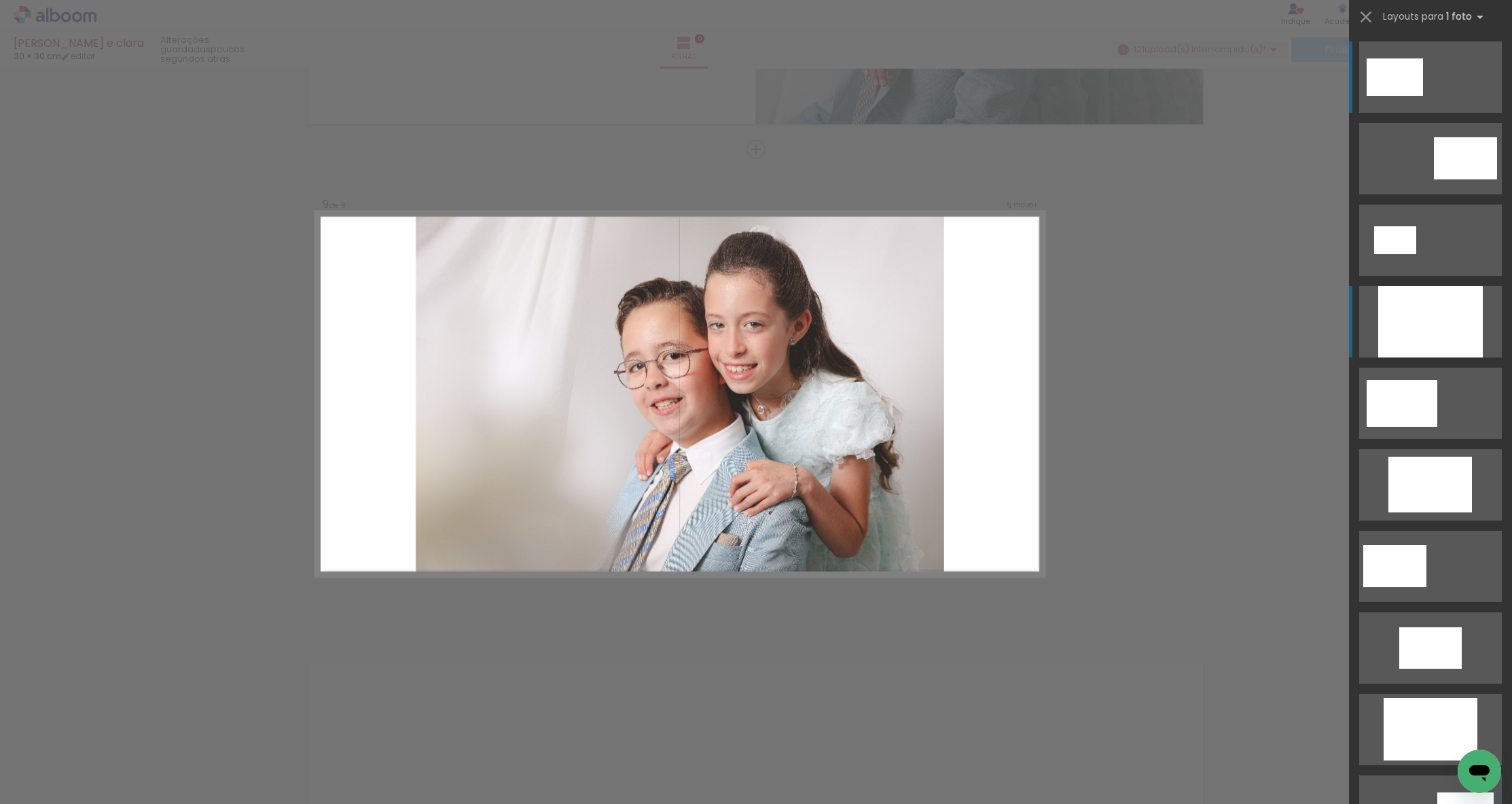
click at [1477, 314] on div at bounding box center [1431, 321] width 105 height 71
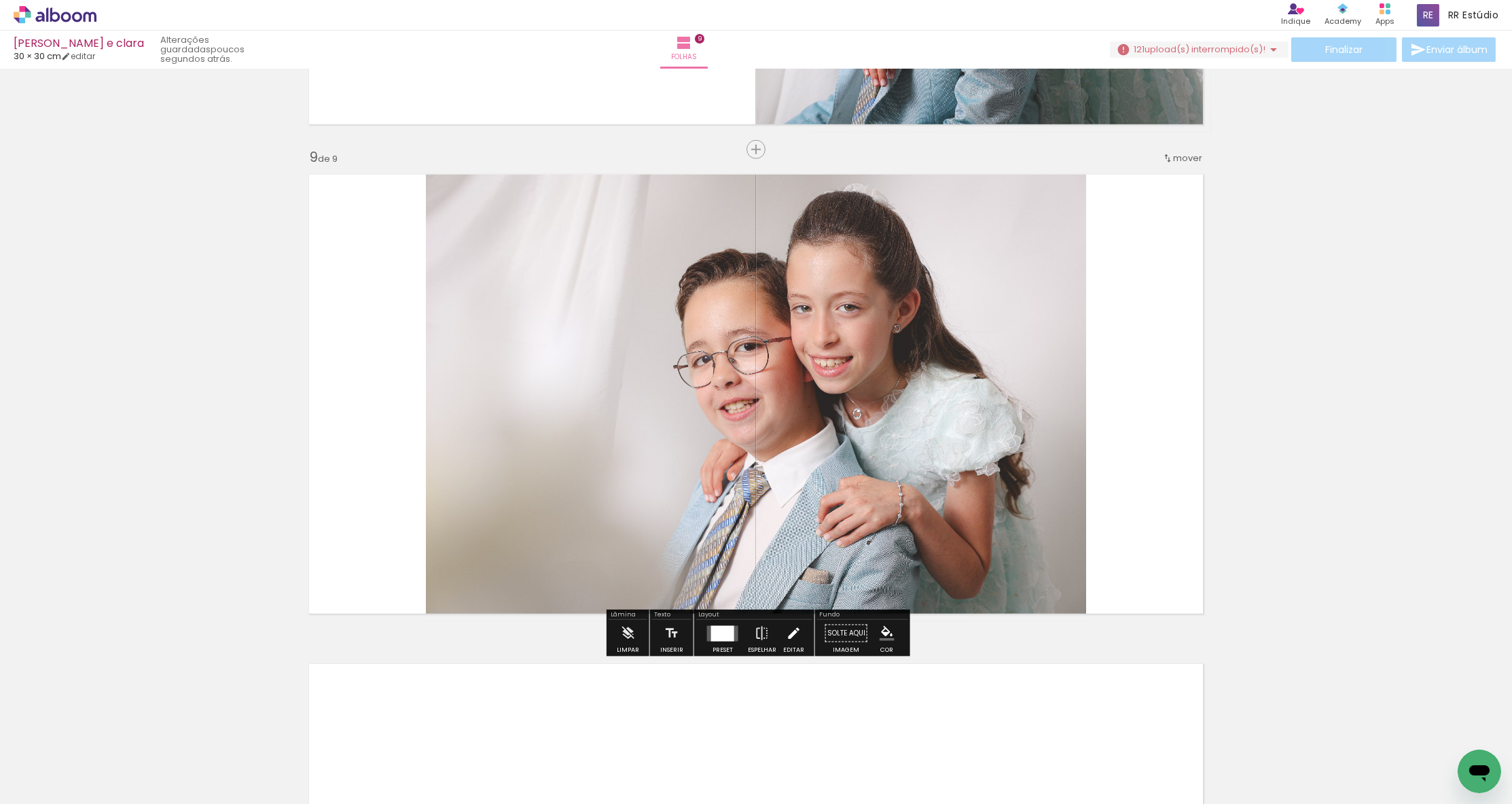
click at [792, 637] on iron-icon at bounding box center [793, 633] width 15 height 27
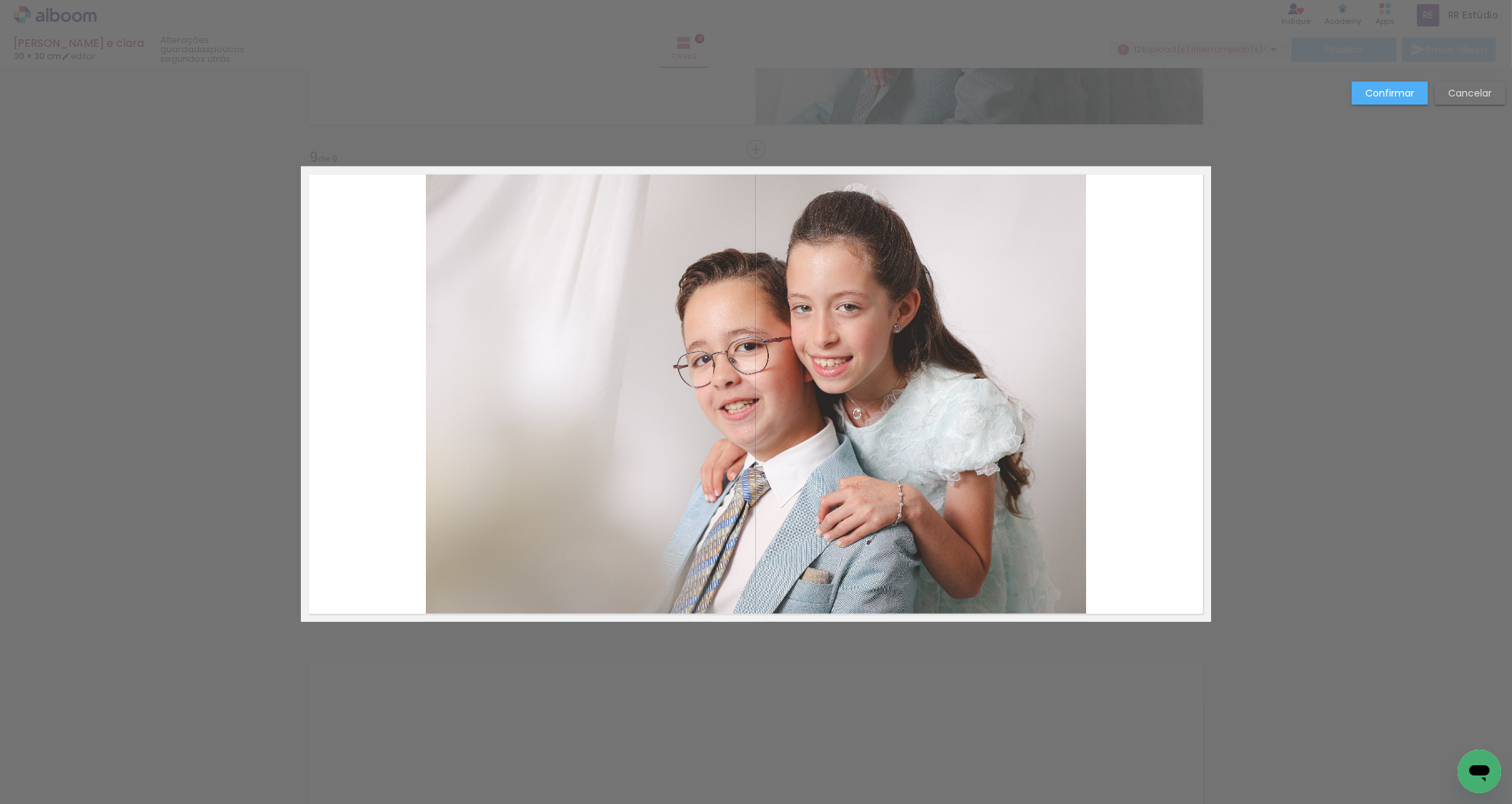
click at [810, 576] on quentale-photo at bounding box center [756, 394] width 660 height 456
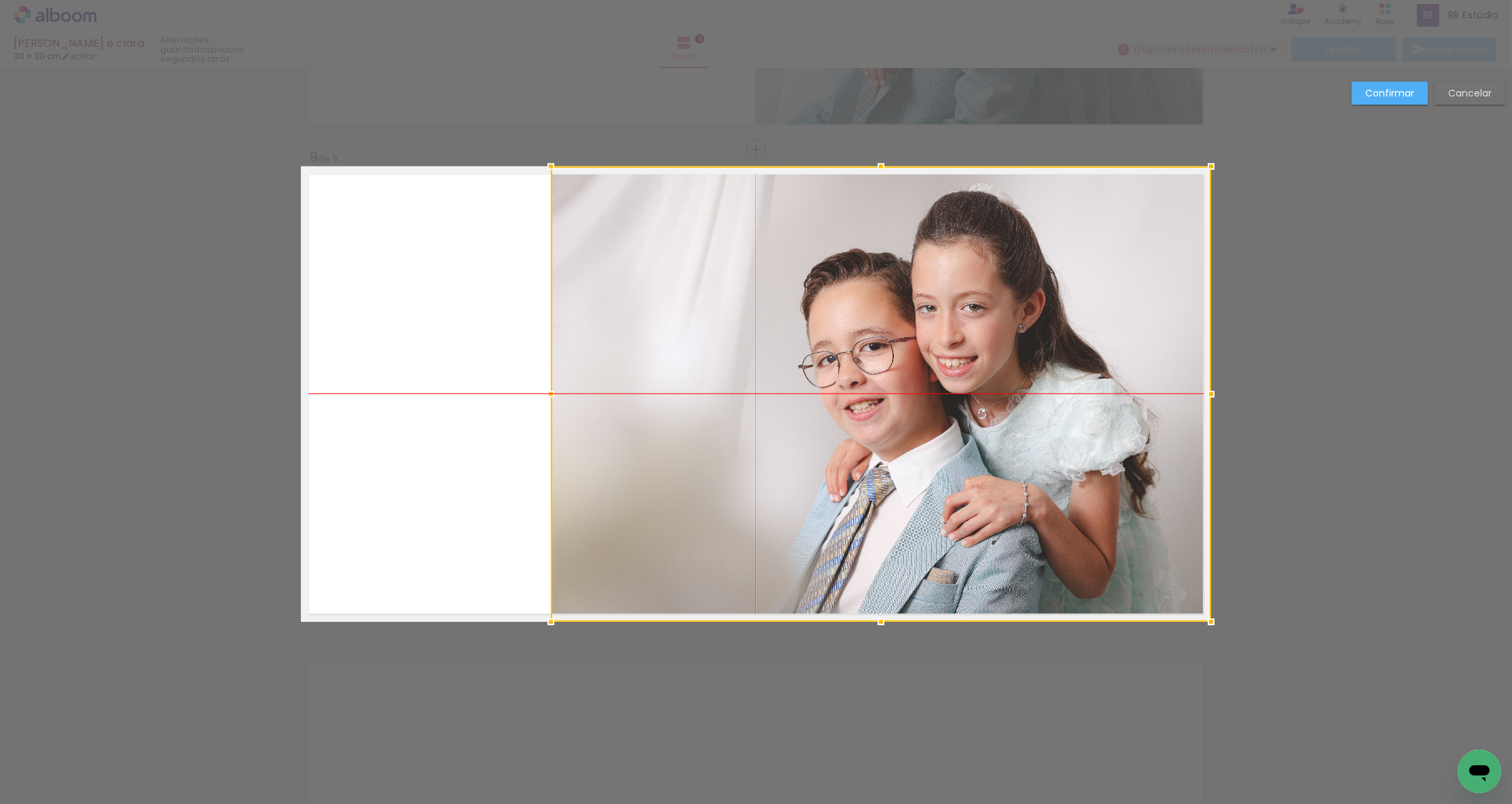
drag, startPoint x: 830, startPoint y: 547, endPoint x: 930, endPoint y: 546, distance: 100.0
click at [930, 546] on div at bounding box center [881, 394] width 660 height 456
drag, startPoint x: 1365, startPoint y: 84, endPoint x: 1156, endPoint y: 124, distance: 212.8
click at [1365, 84] on paper-button "Confirmar" at bounding box center [1390, 93] width 76 height 23
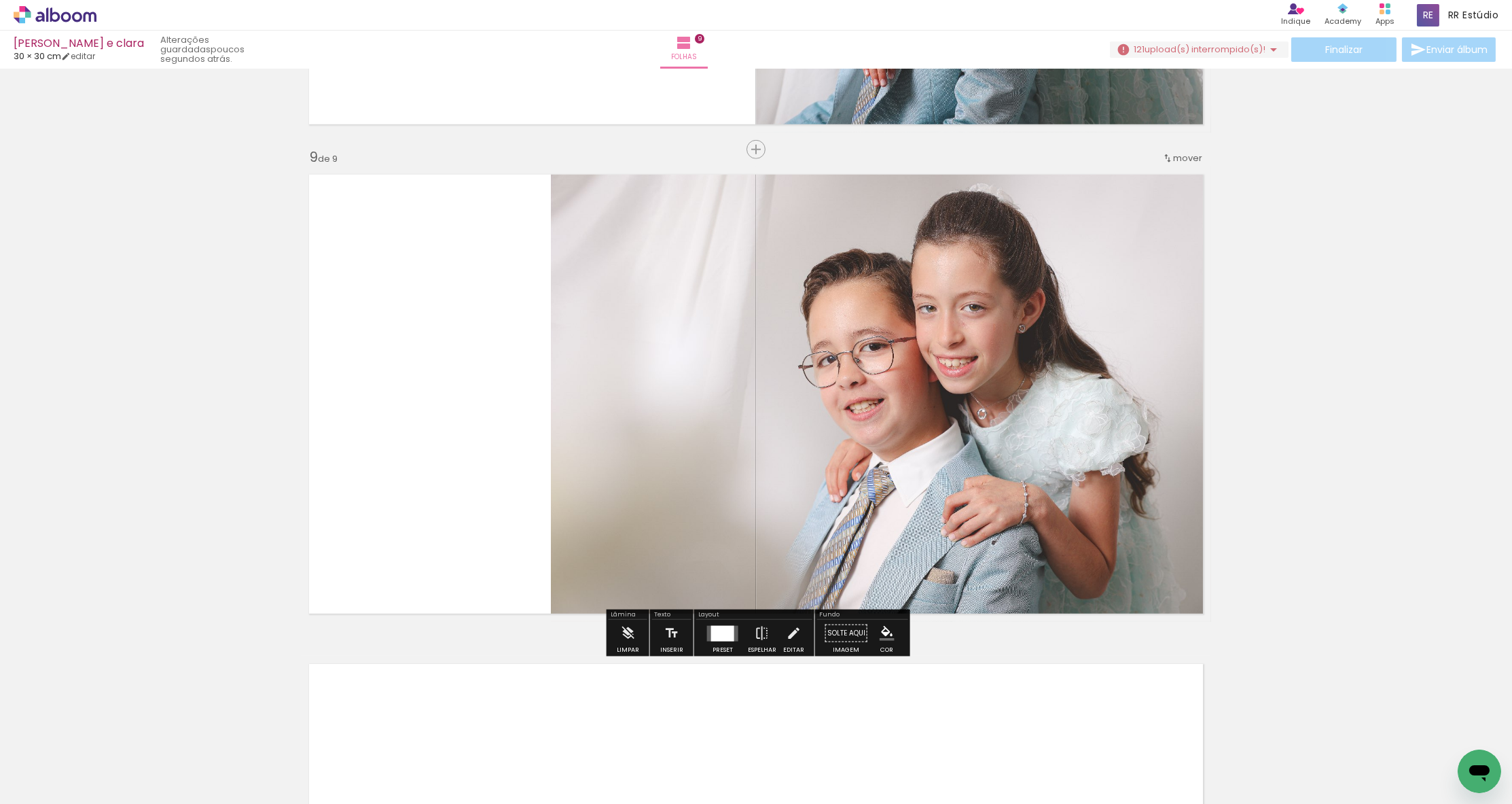
click at [0, 0] on slot "P&B" at bounding box center [0, 0] width 0 height 0
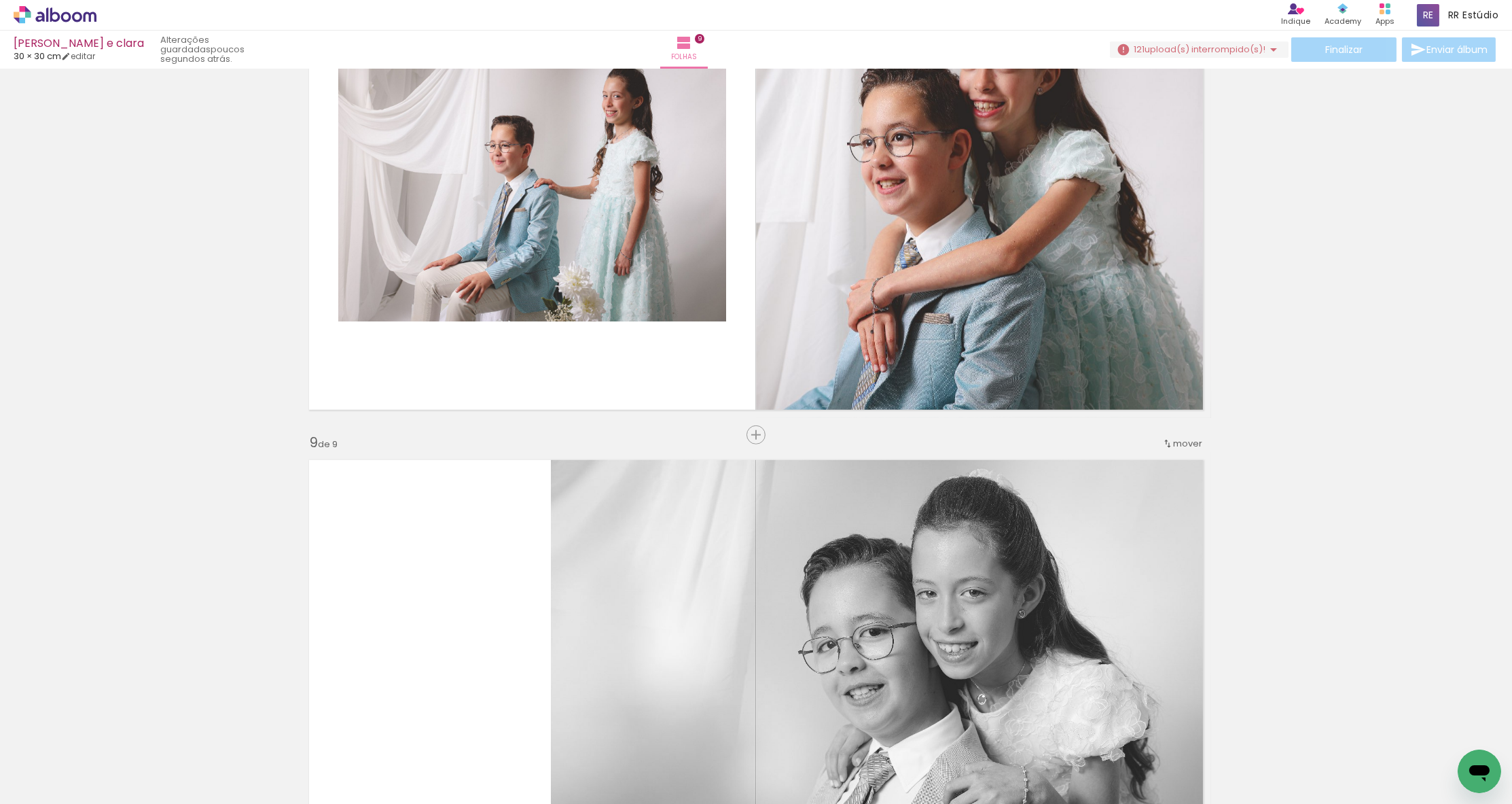
scroll to position [3529, 0]
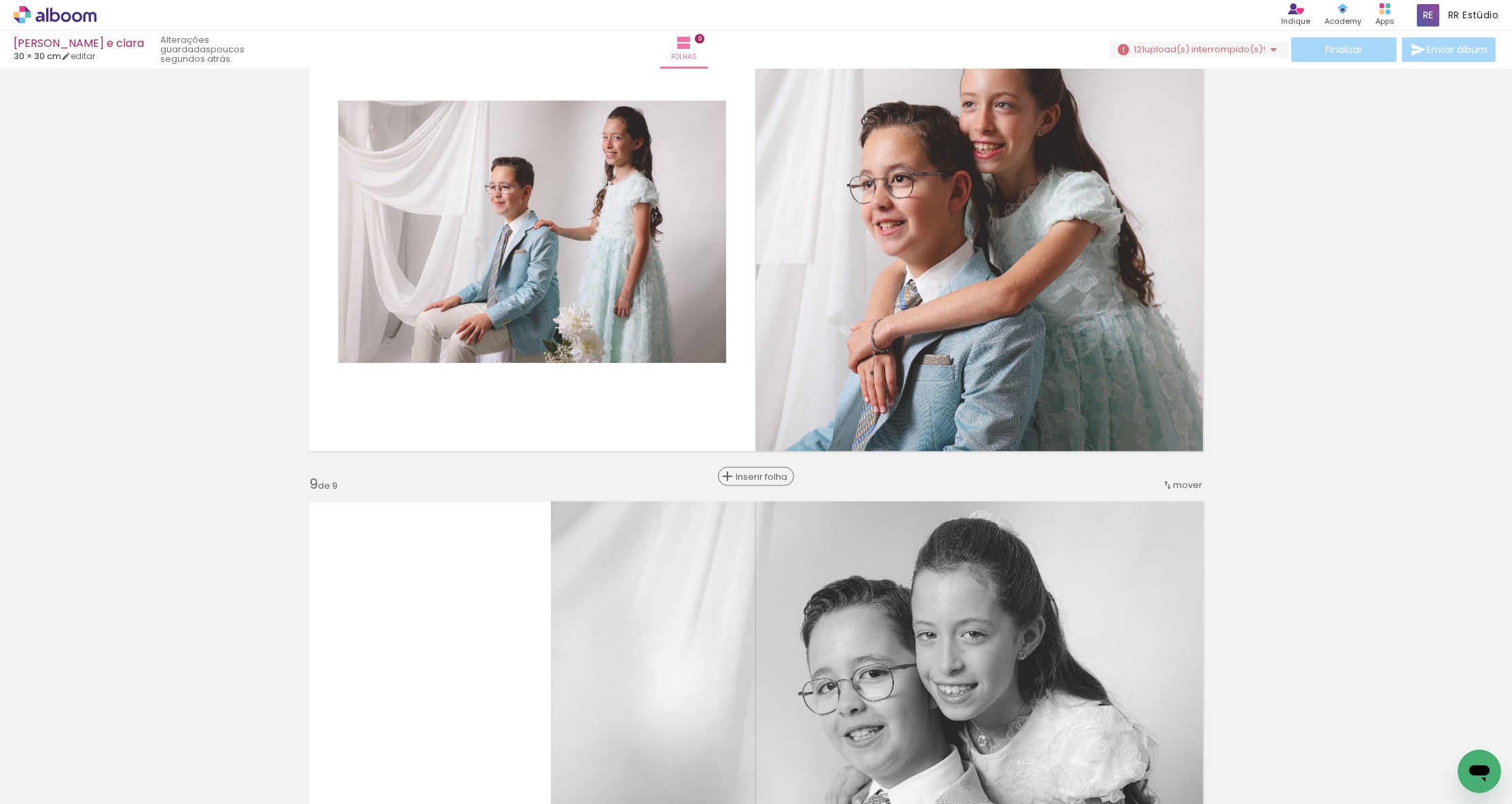
click at [762, 472] on span "Inserir folha" at bounding box center [762, 476] width 53 height 9
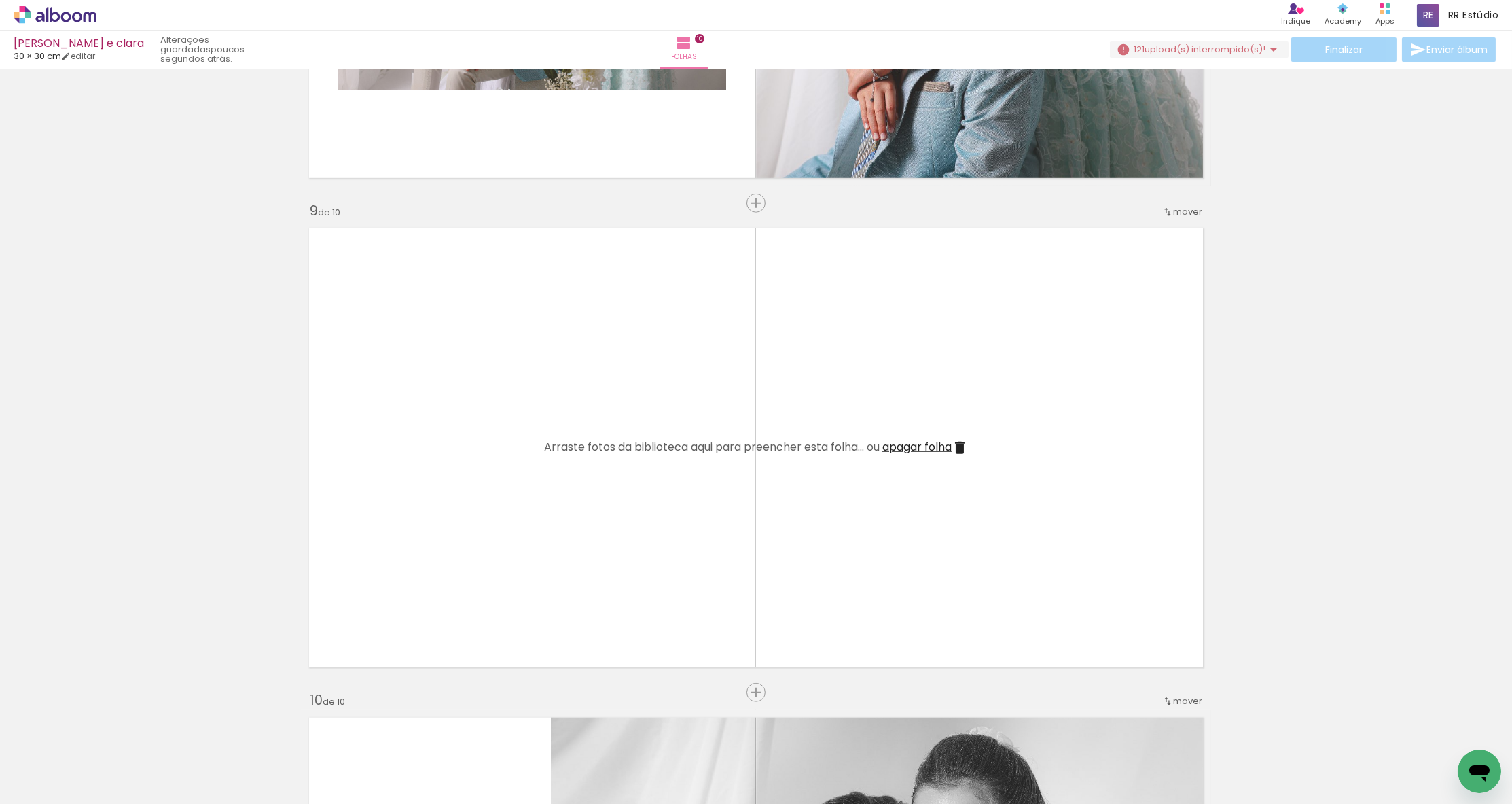
scroll to position [3815, 0]
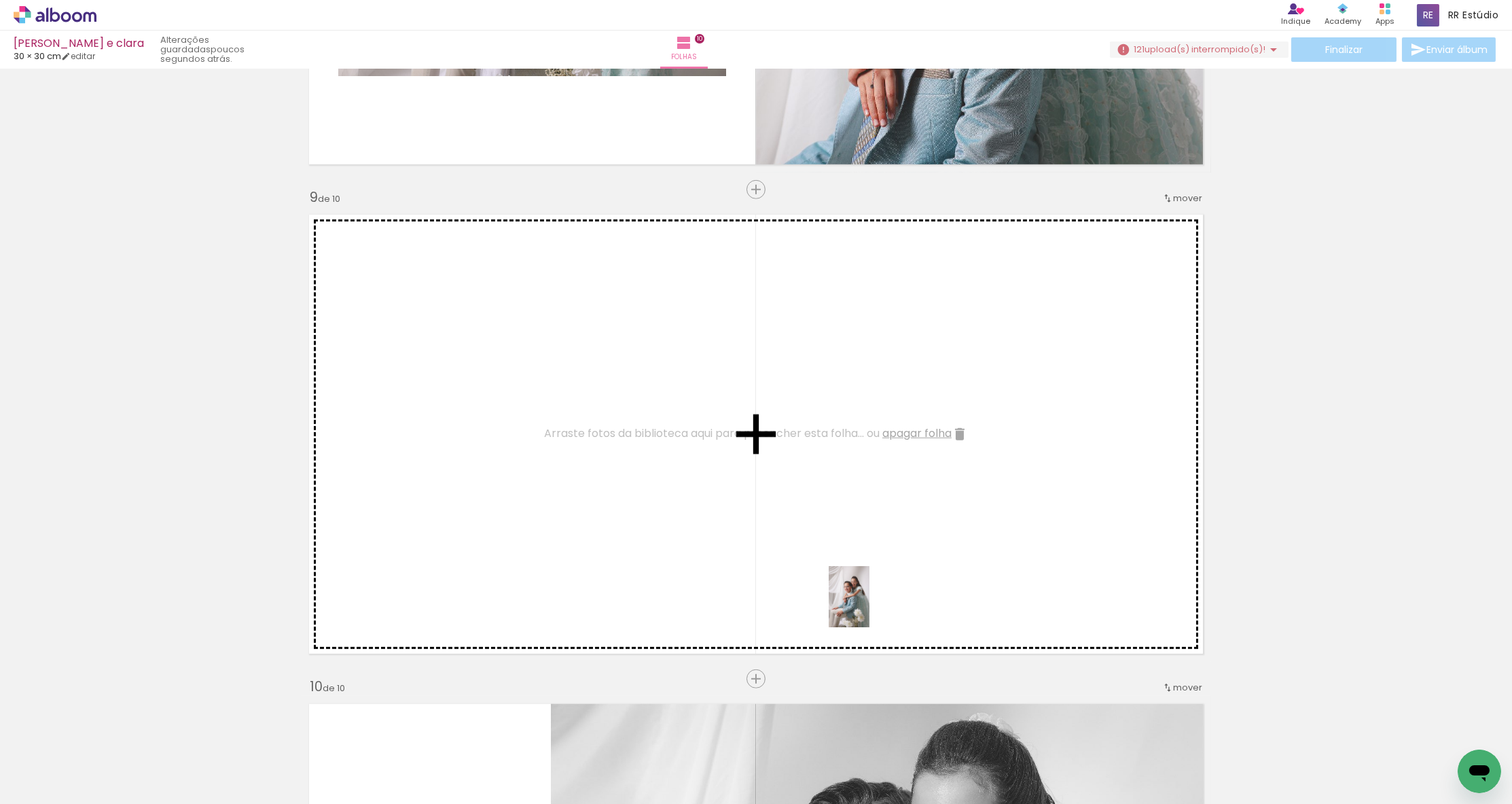
drag, startPoint x: 868, startPoint y: 752, endPoint x: 869, endPoint y: 606, distance: 146.0
click at [869, 606] on quentale-workspace at bounding box center [756, 402] width 1512 height 804
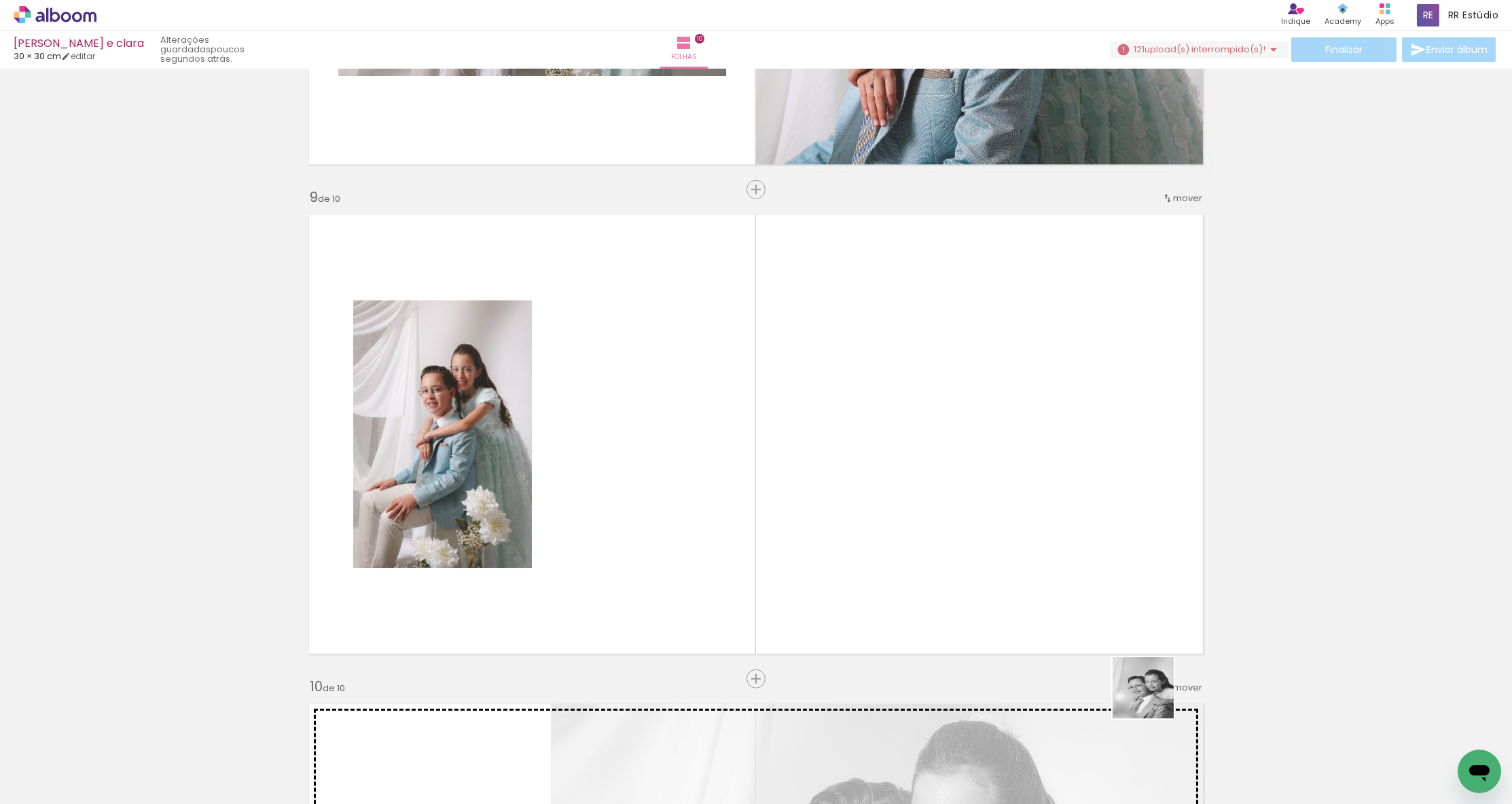
drag, startPoint x: 1168, startPoint y: 772, endPoint x: 1141, endPoint y: 565, distance: 208.8
click at [1141, 565] on quentale-workspace at bounding box center [756, 402] width 1512 height 804
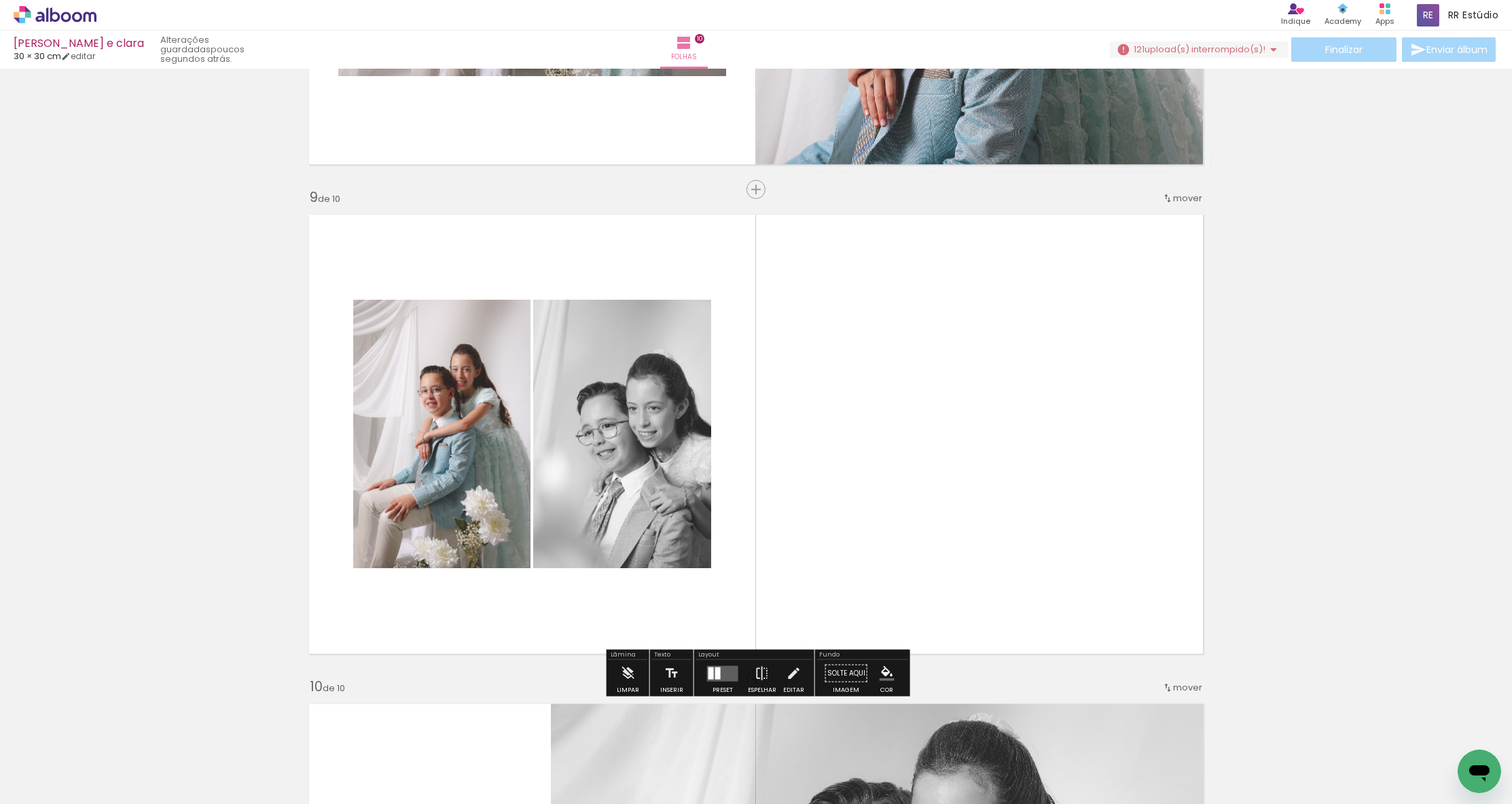
scroll to position [0, 10381]
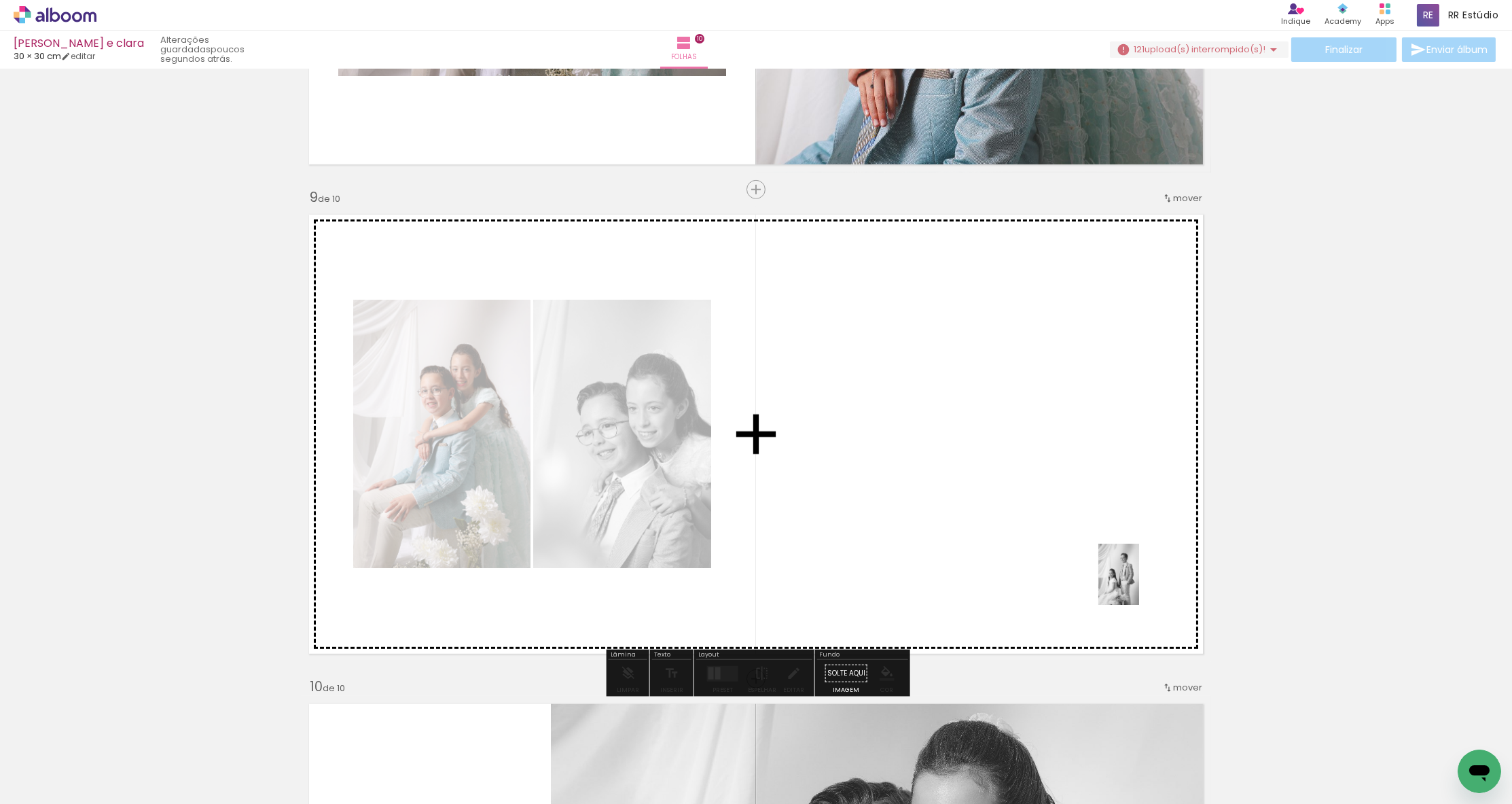
drag, startPoint x: 1248, startPoint y: 756, endPoint x: 1123, endPoint y: 554, distance: 237.5
click at [1123, 554] on quentale-workspace at bounding box center [756, 402] width 1512 height 804
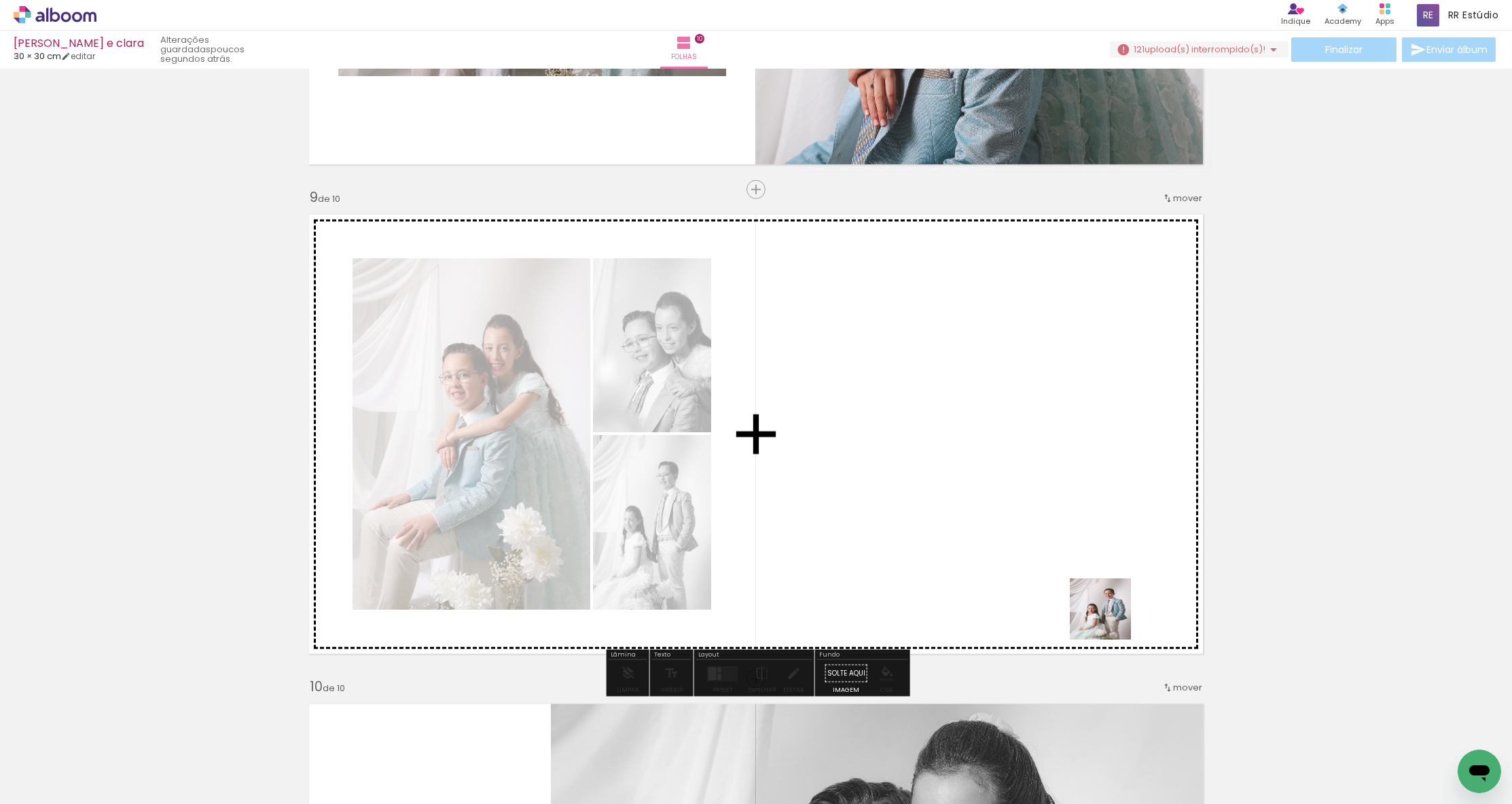
drag, startPoint x: 1177, startPoint y: 777, endPoint x: 1101, endPoint y: 596, distance: 196.3
click at [1101, 596] on quentale-workspace at bounding box center [756, 402] width 1512 height 804
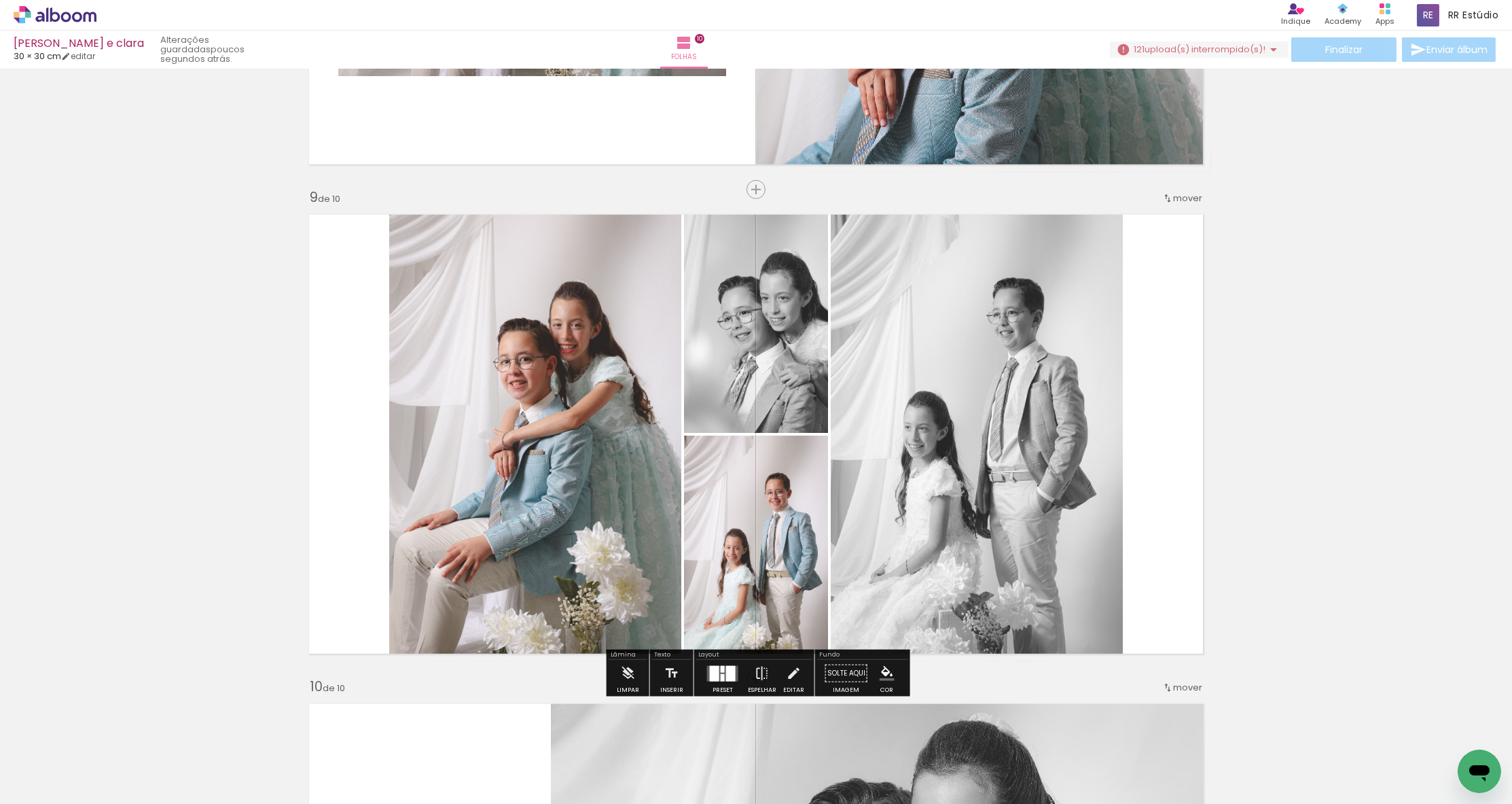
scroll to position [0, 0]
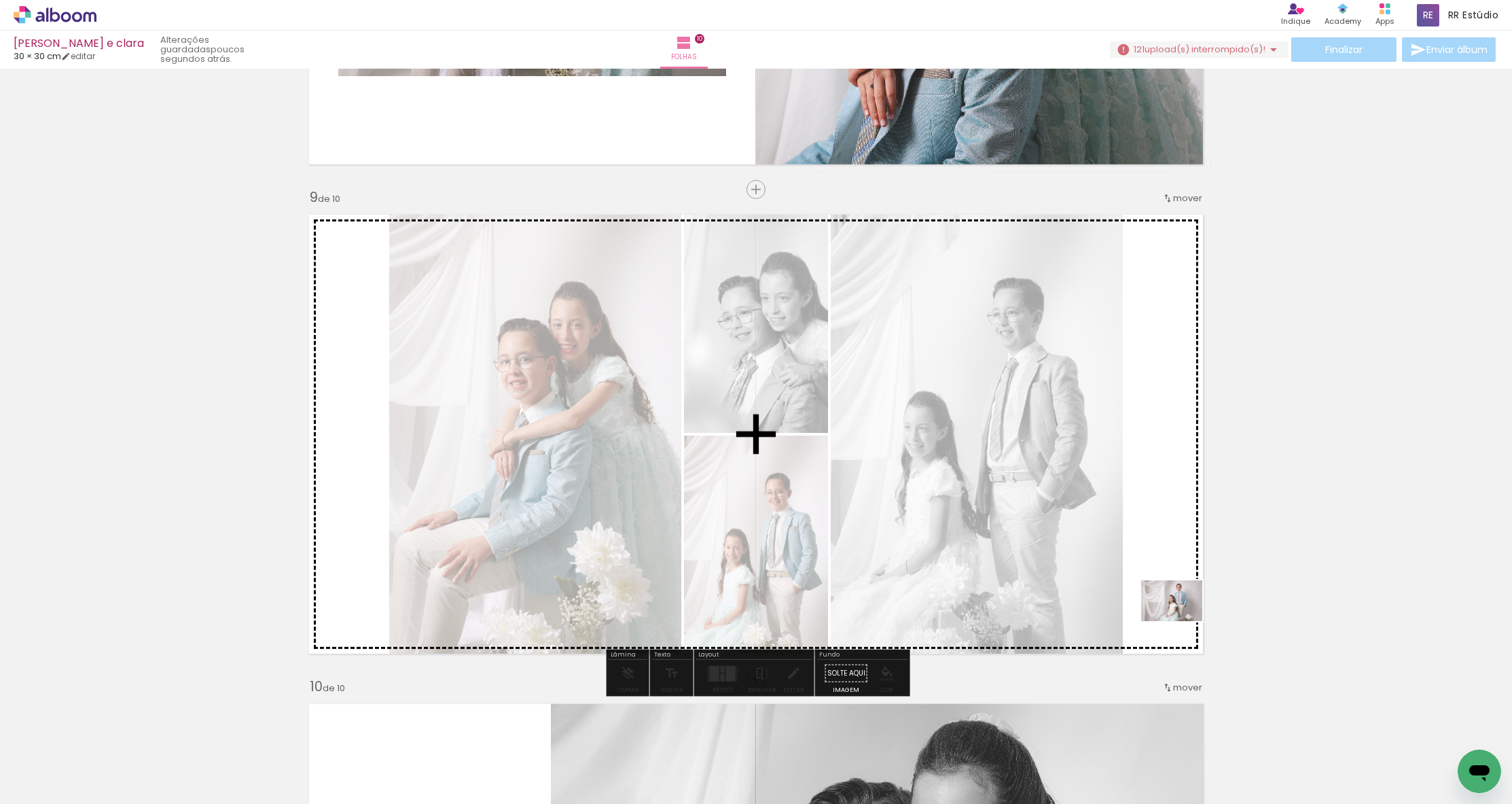
drag, startPoint x: 1323, startPoint y: 758, endPoint x: 1182, endPoint y: 621, distance: 196.6
click at [1182, 621] on quentale-workspace at bounding box center [756, 402] width 1512 height 804
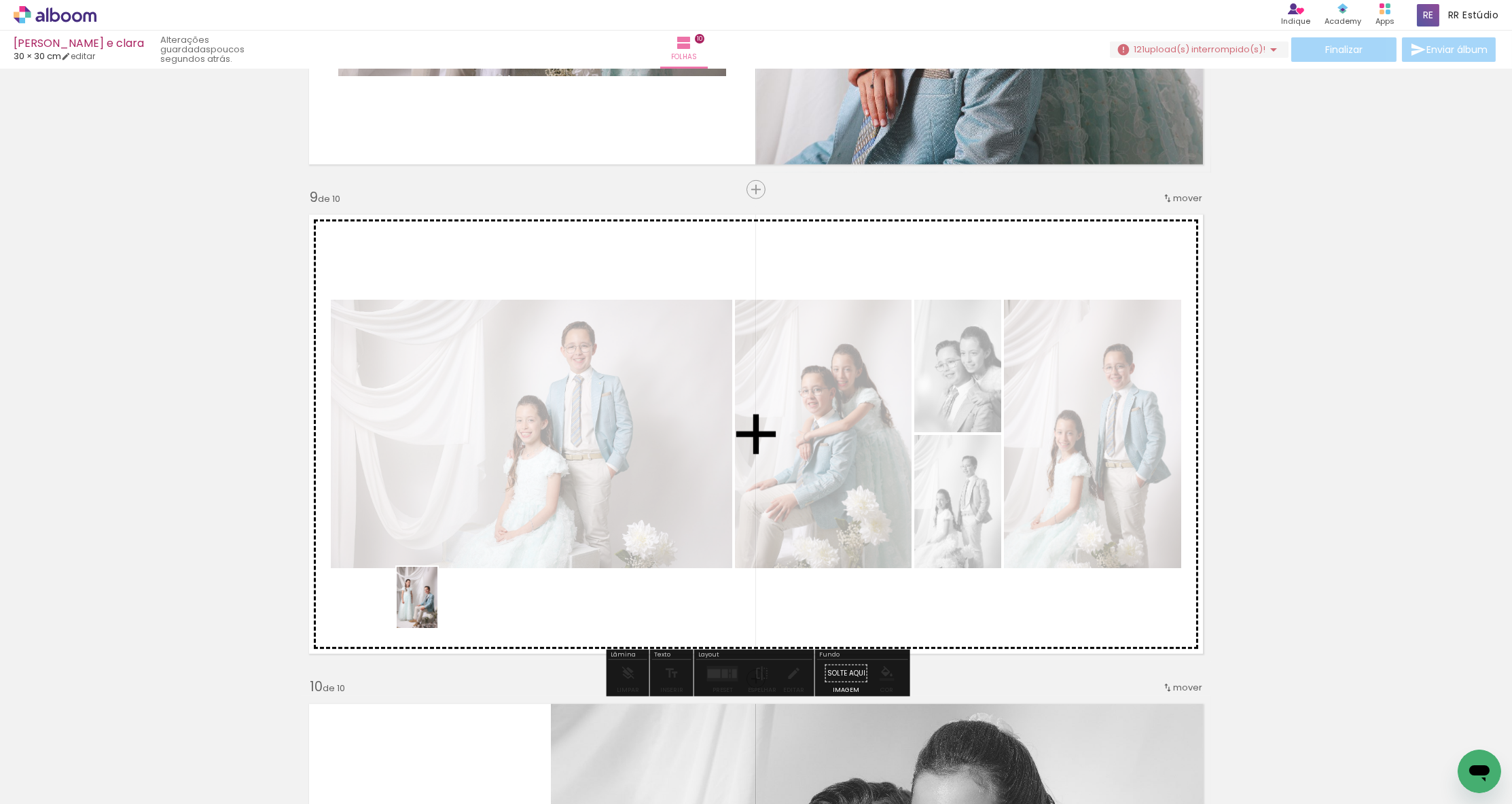
drag, startPoint x: 190, startPoint y: 740, endPoint x: 754, endPoint y: 666, distance: 568.8
click at [437, 606] on quentale-workspace at bounding box center [756, 402] width 1512 height 804
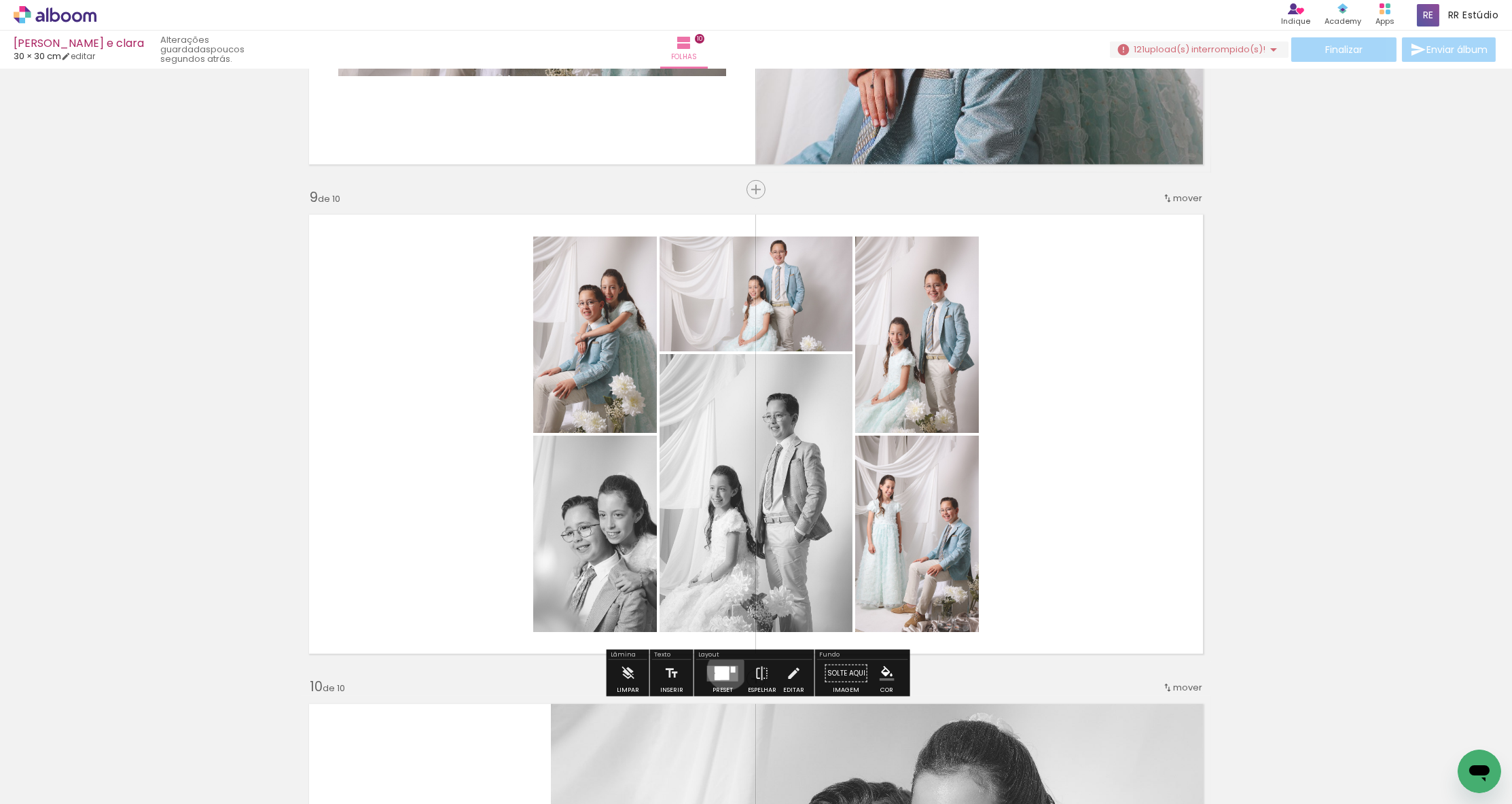
click at [724, 670] on div at bounding box center [723, 673] width 14 height 13
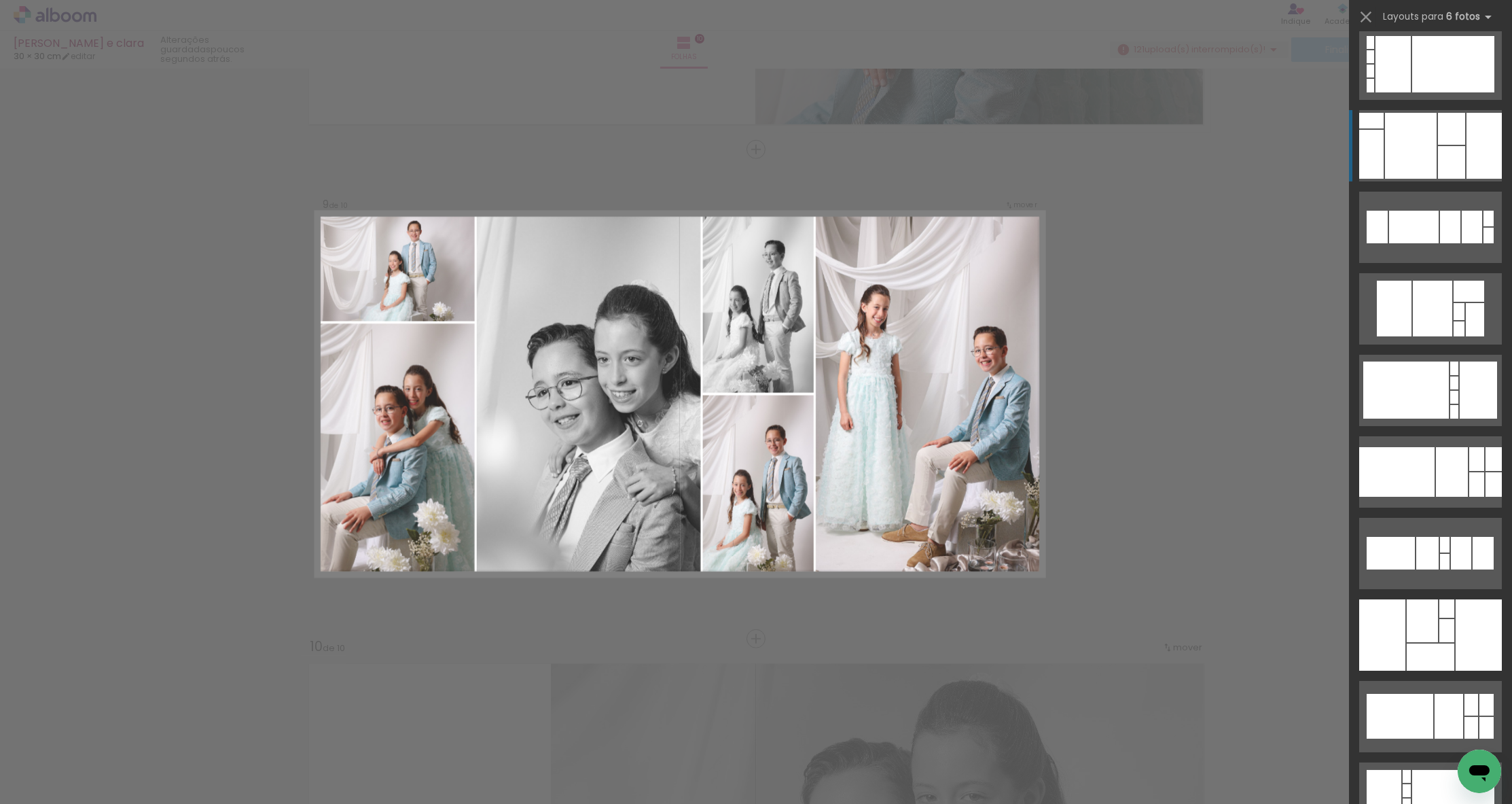
scroll to position [425, 0]
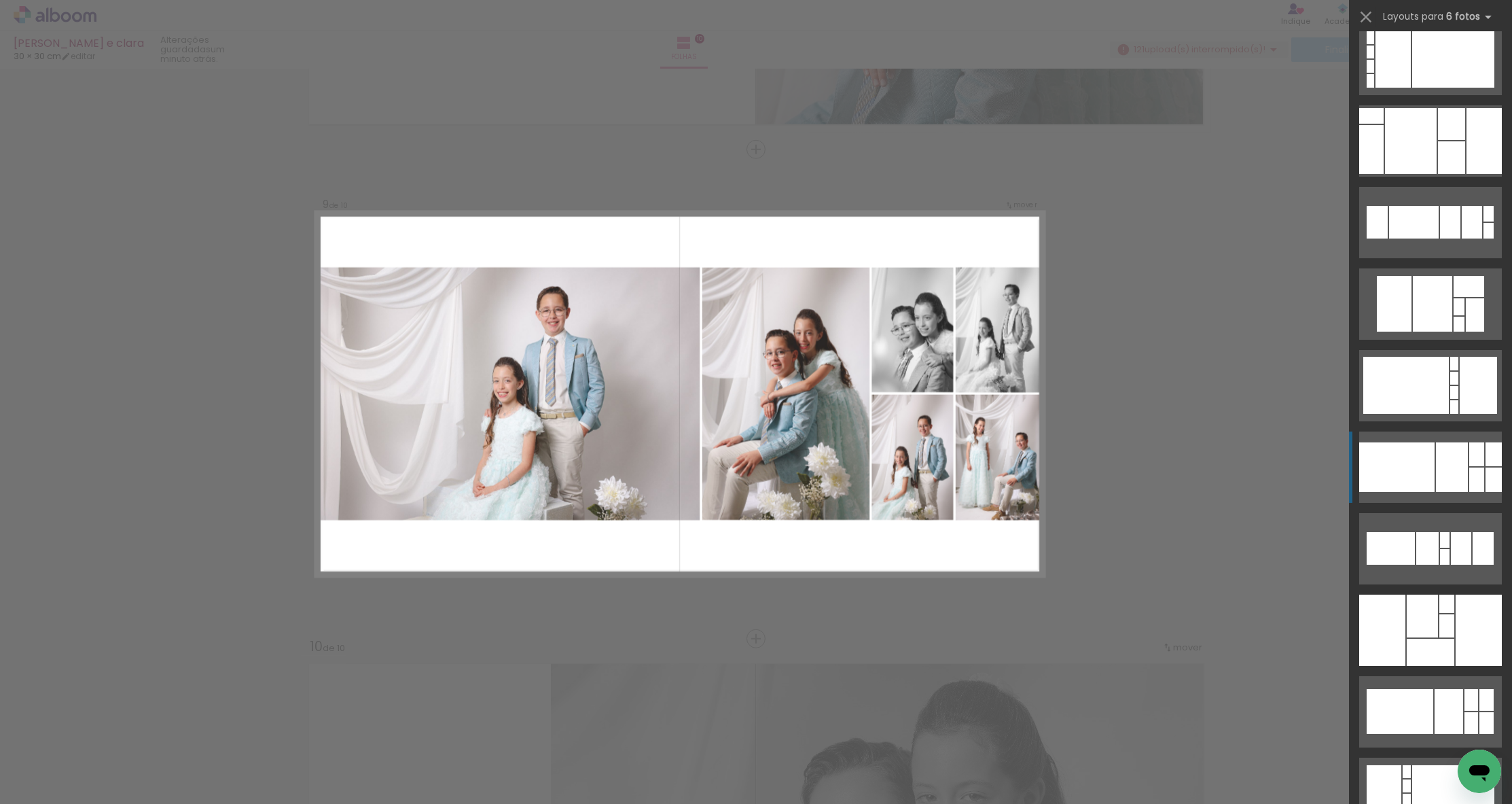
click at [1429, 458] on div at bounding box center [1396, 467] width 75 height 50
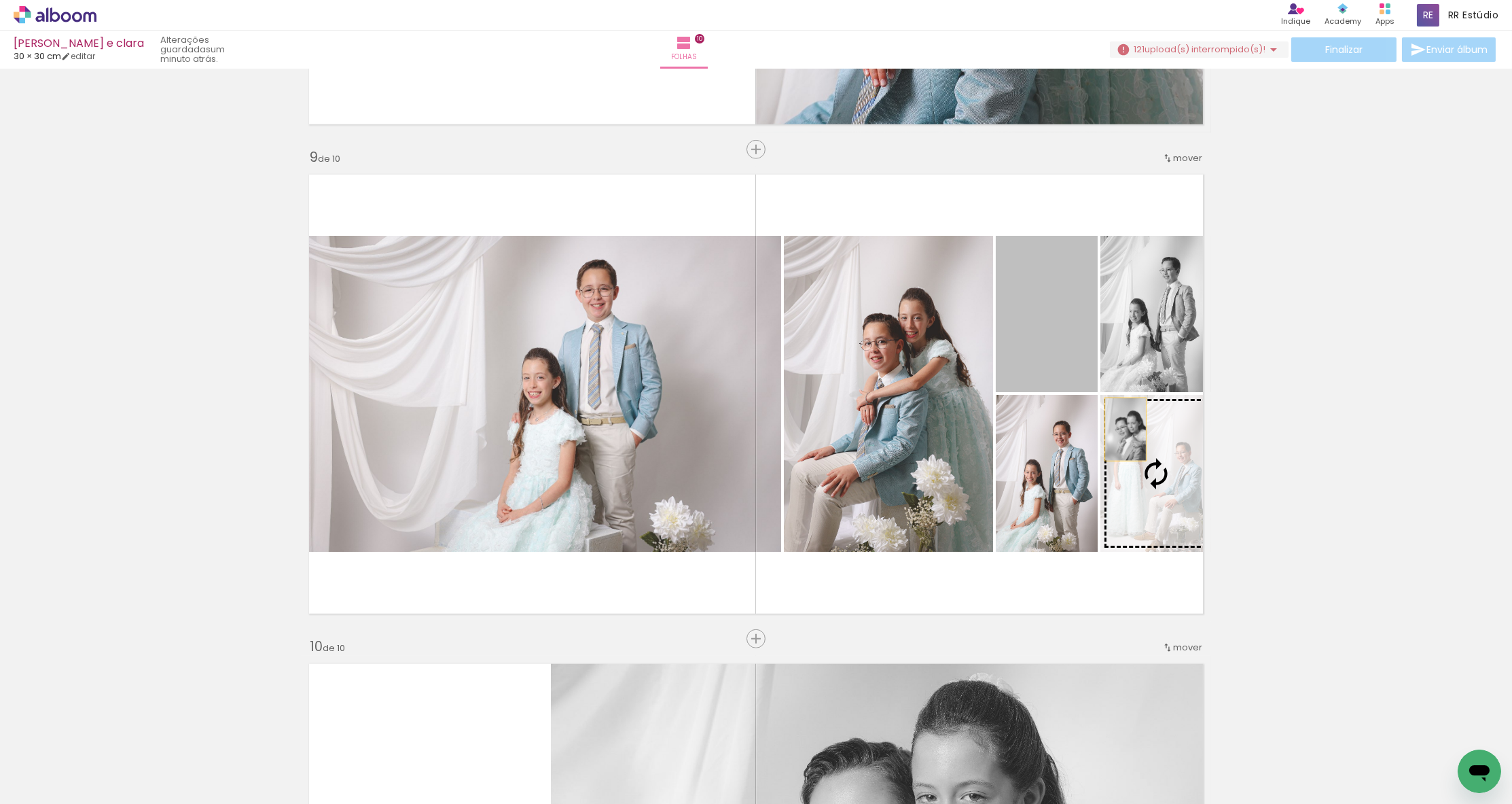
drag, startPoint x: 1063, startPoint y: 336, endPoint x: 1126, endPoint y: 430, distance: 113.2
click at [0, 0] on slot at bounding box center [0, 0] width 0 height 0
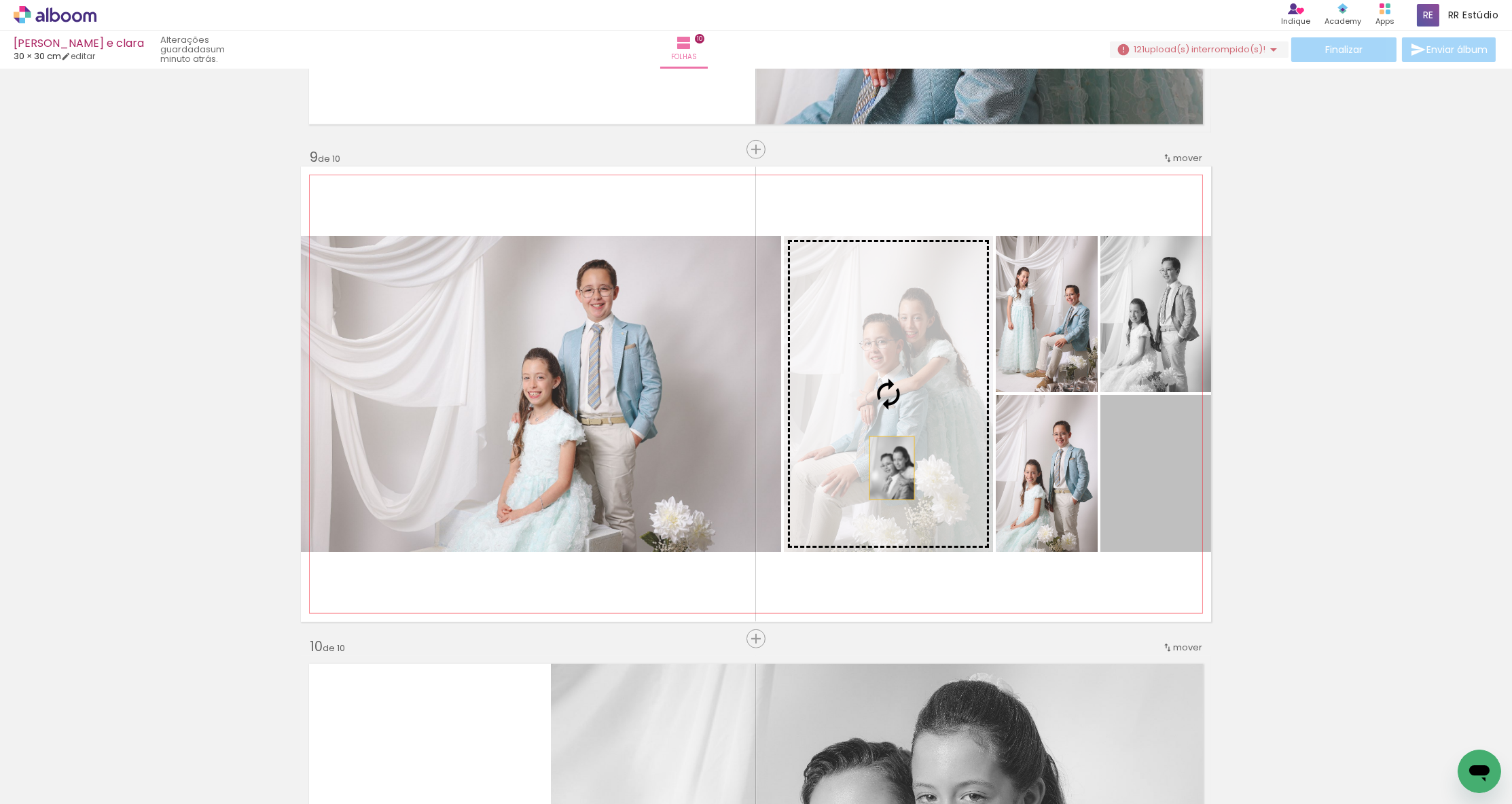
drag, startPoint x: 1131, startPoint y: 500, endPoint x: 892, endPoint y: 468, distance: 241.1
click at [0, 0] on slot at bounding box center [0, 0] width 0 height 0
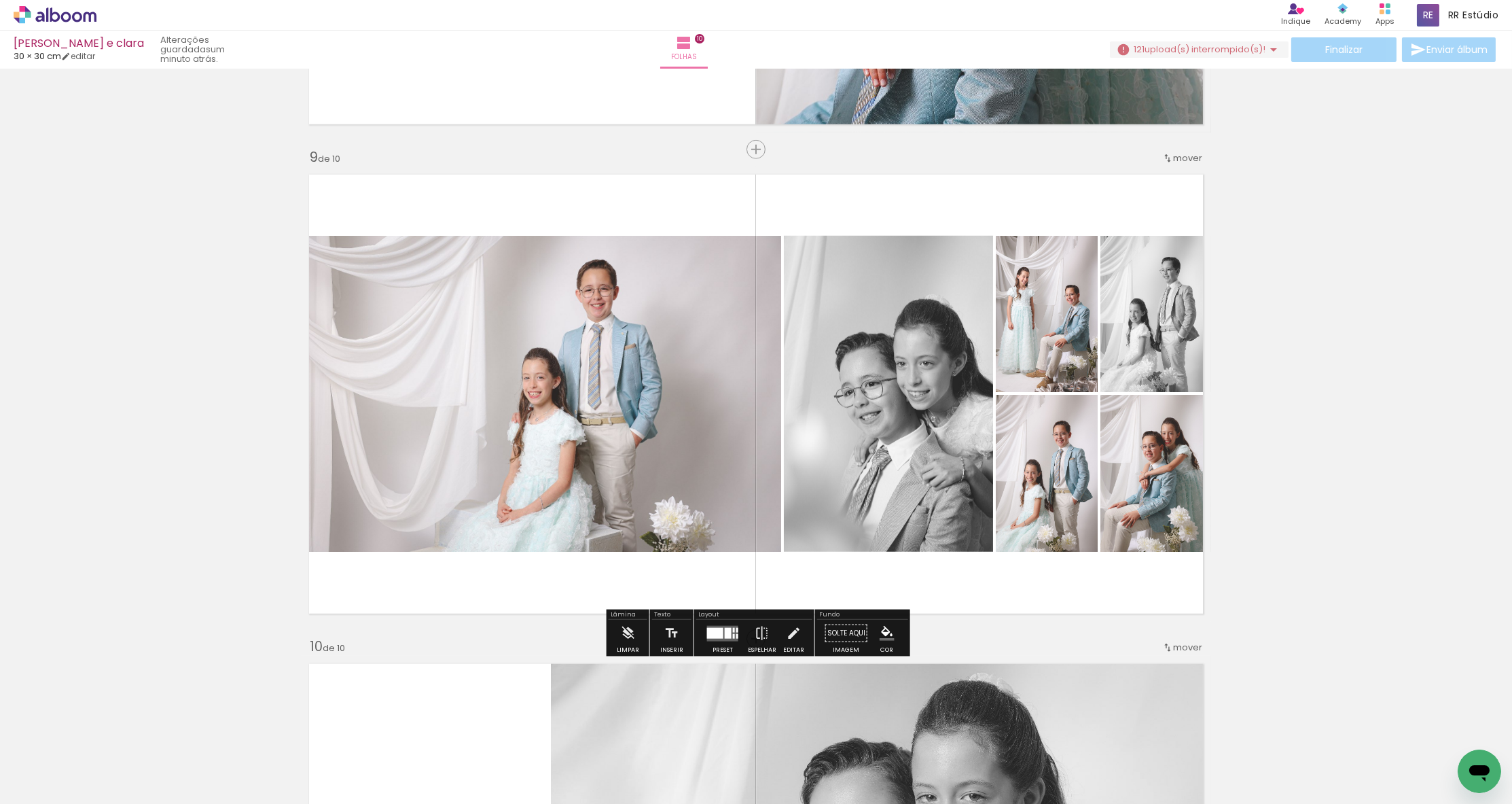
scroll to position [0, 0]
click at [1035, 502] on quentale-photo at bounding box center [1047, 473] width 102 height 157
click at [1078, 323] on quentale-photo at bounding box center [1047, 313] width 102 height 156
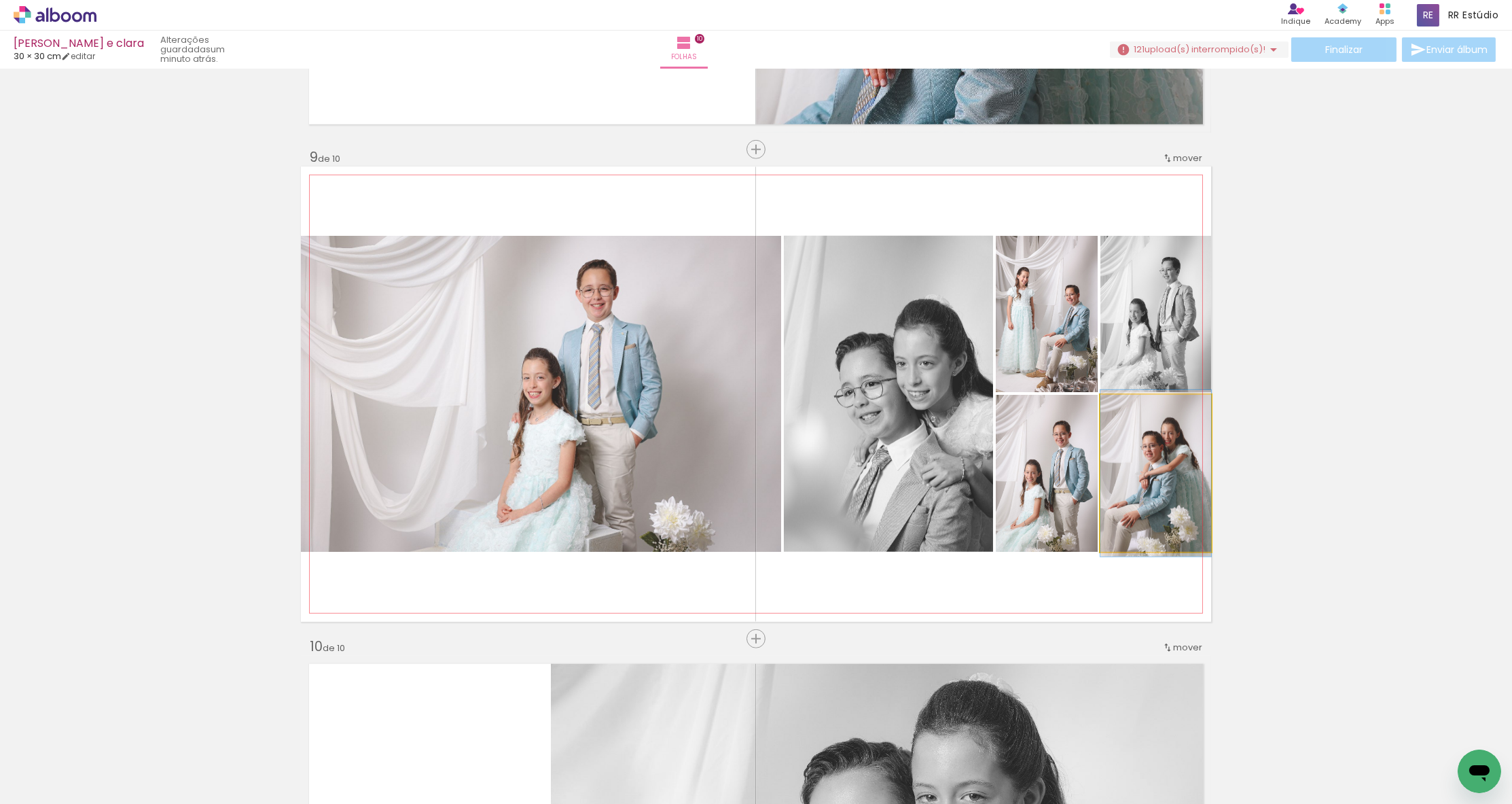
click at [1160, 454] on quentale-photo at bounding box center [1156, 473] width 111 height 157
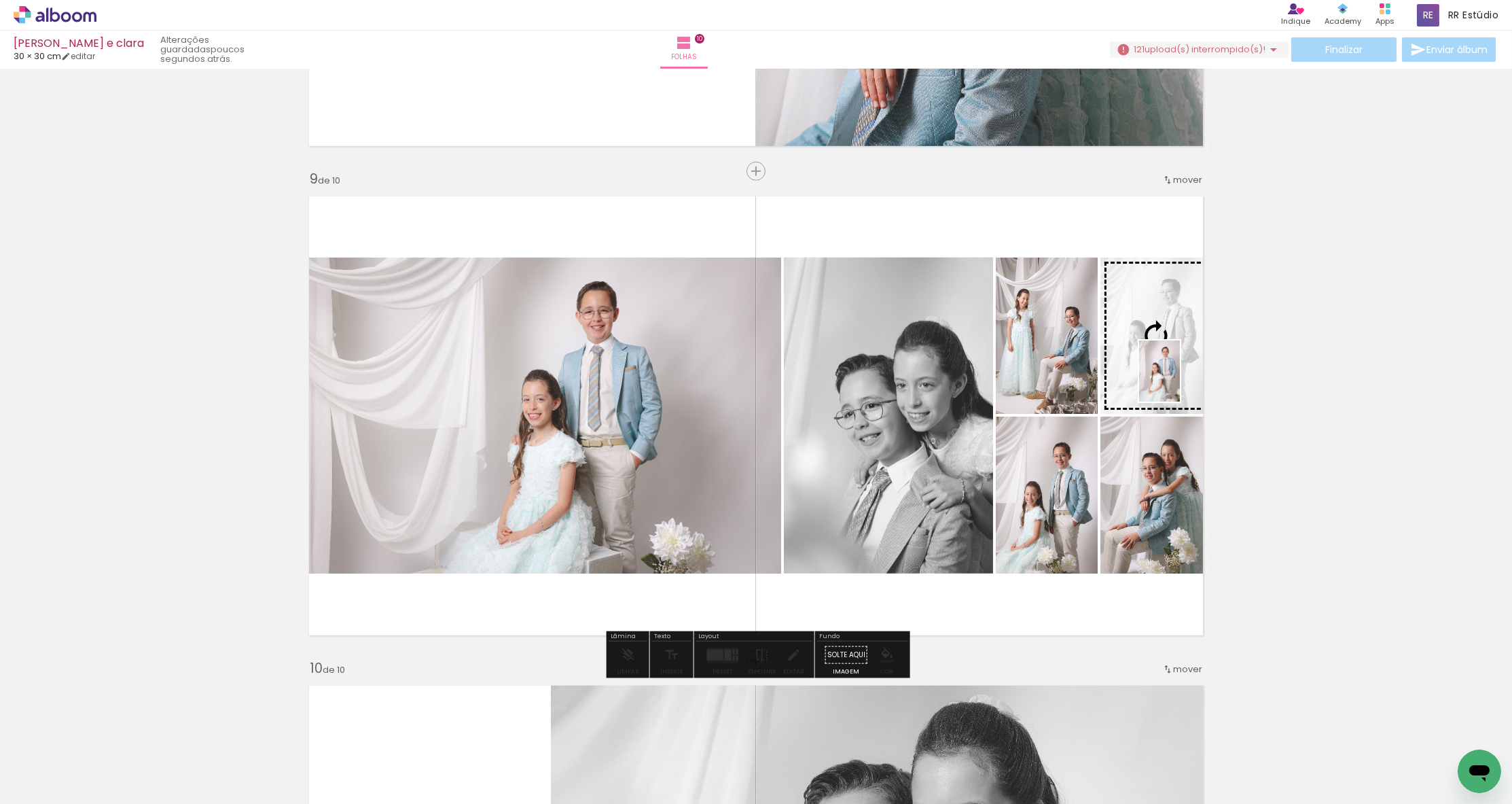
drag, startPoint x: 1405, startPoint y: 765, endPoint x: 1180, endPoint y: 381, distance: 445.1
click at [1180, 381] on quentale-workspace at bounding box center [756, 402] width 1512 height 804
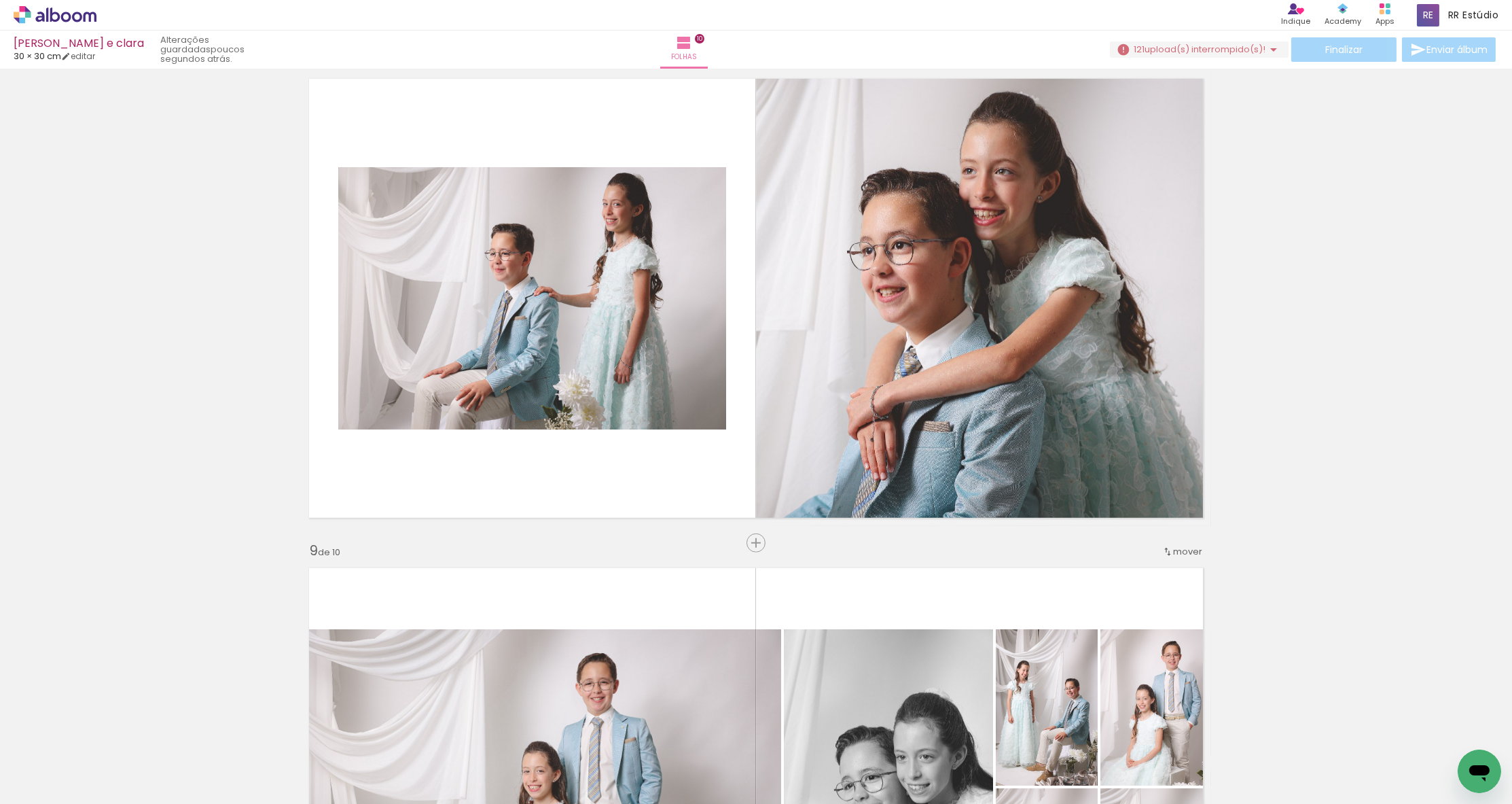
scroll to position [3498, 0]
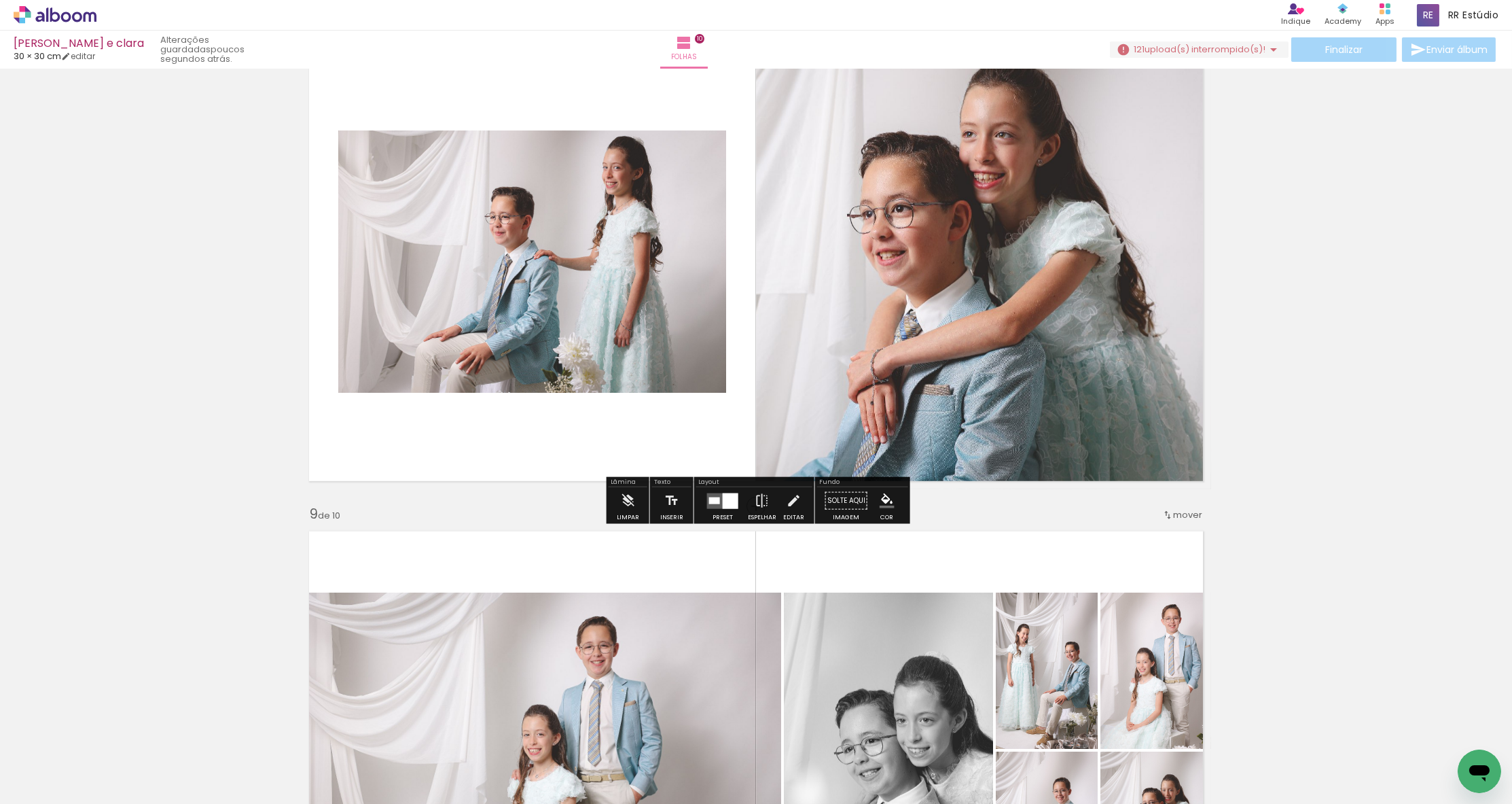
drag, startPoint x: 1247, startPoint y: 47, endPoint x: 1220, endPoint y: 96, distance: 55.9
click at [1247, 48] on span "upload(s) interrompido(s)!" at bounding box center [1205, 50] width 121 height 13
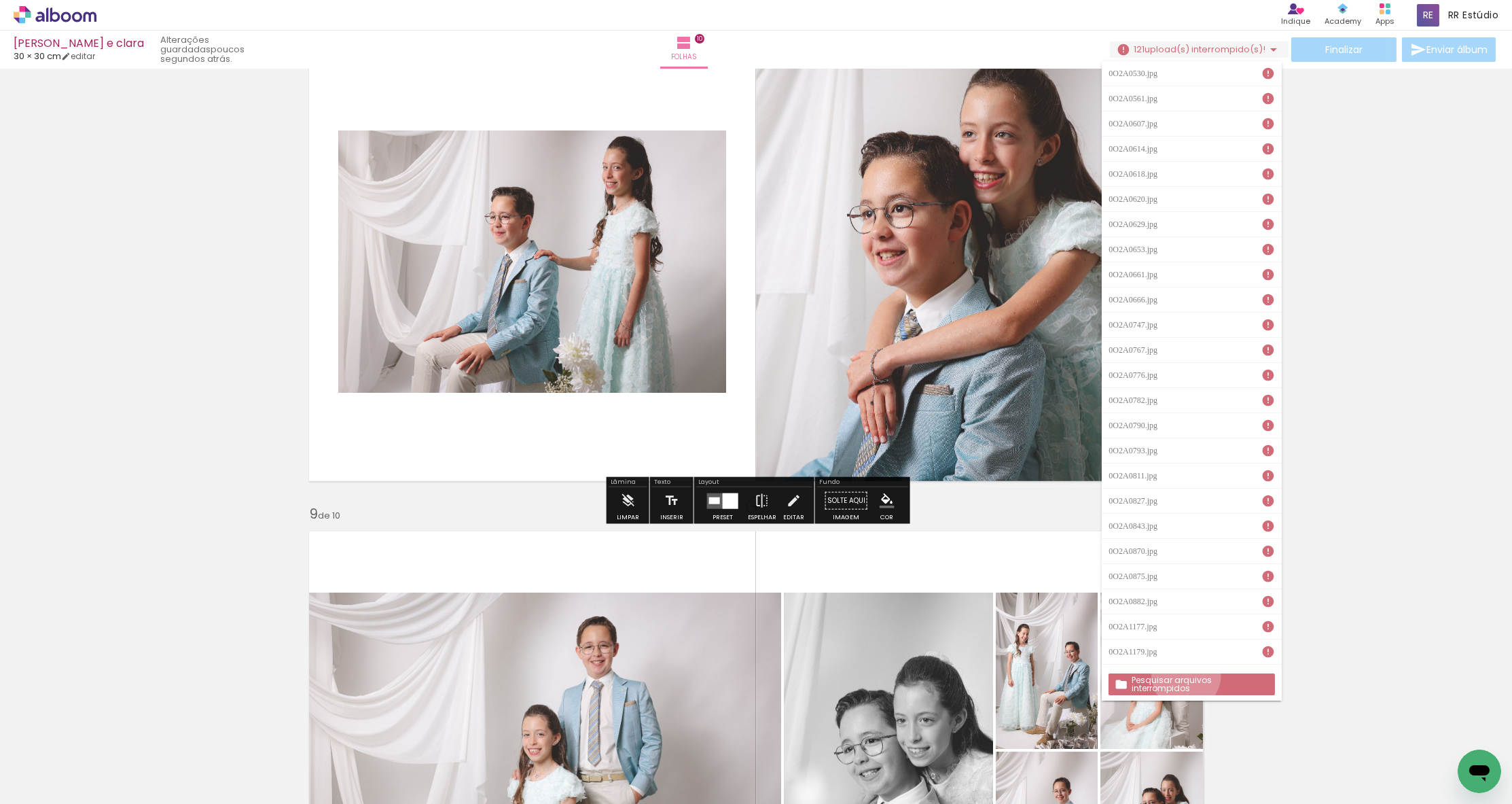
click at [1187, 675] on paper-button "Pesquisar arquivos interrompidos" at bounding box center [1191, 684] width 166 height 22
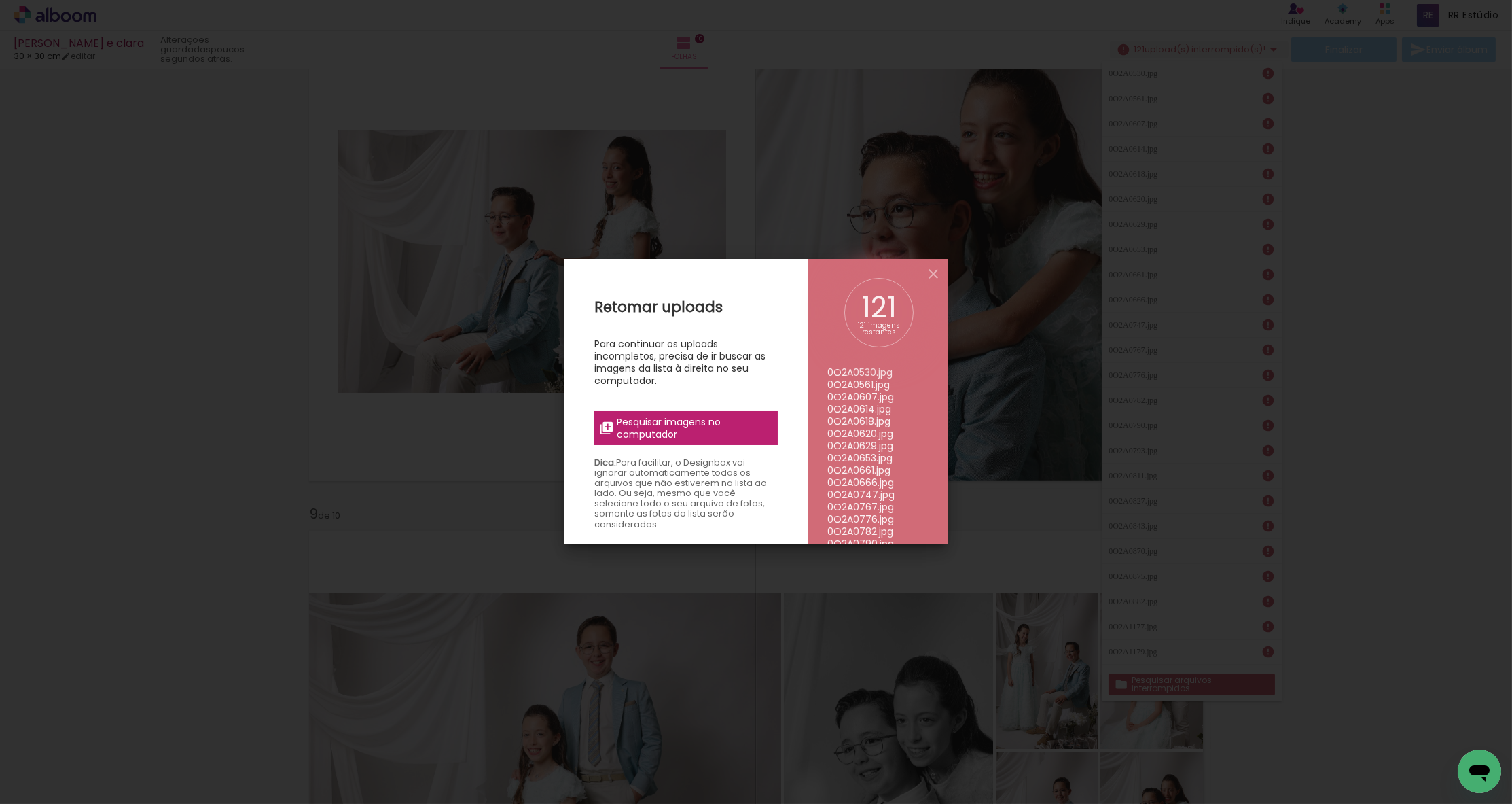
click at [757, 417] on span "Pesquisar imagens no computador" at bounding box center [693, 428] width 153 height 24
click at [0, 0] on input "file" at bounding box center [0, 0] width 0 height 0
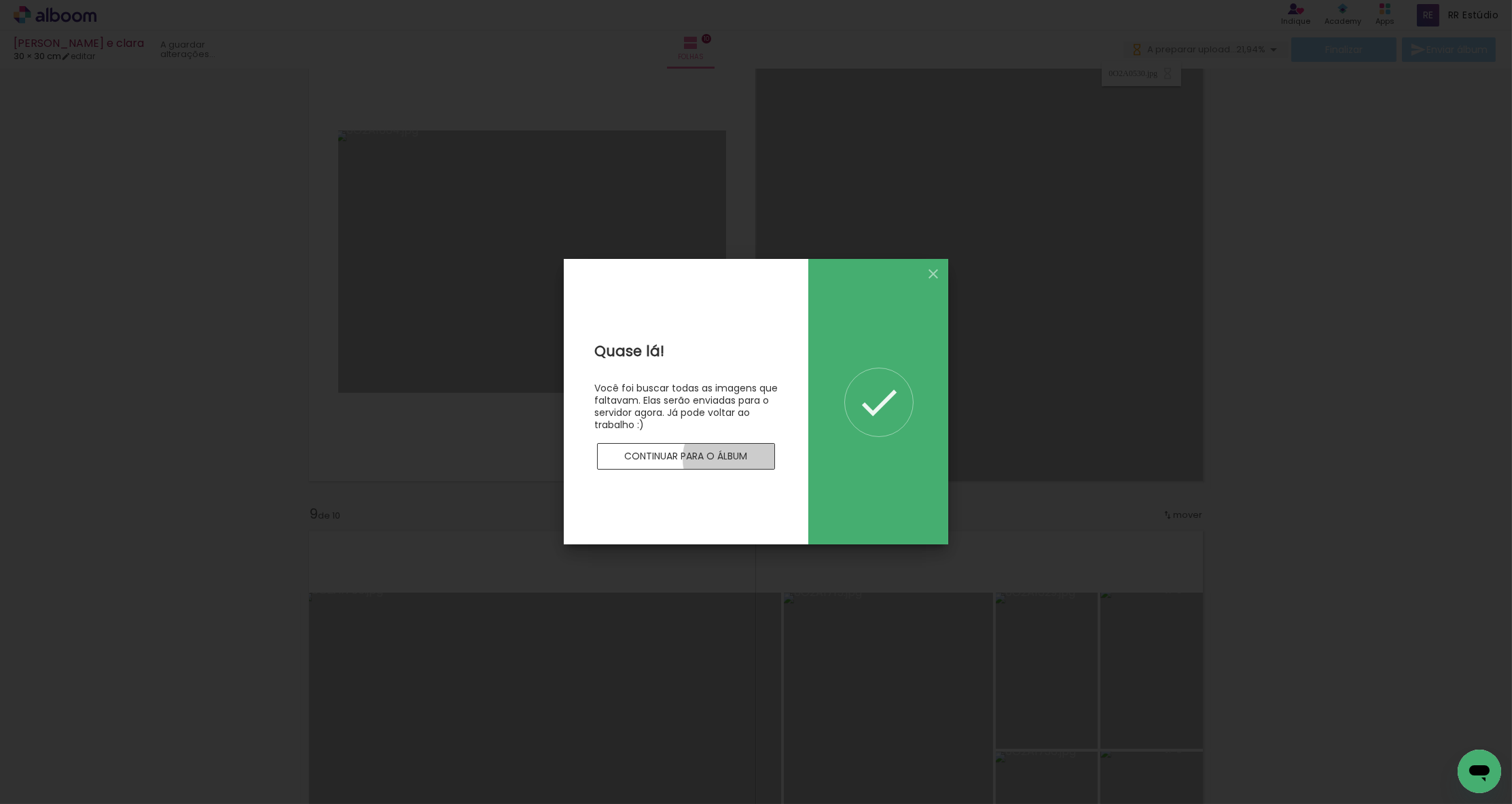
click at [0, 0] on slot "Continuar para o álbum" at bounding box center [0, 0] width 0 height 0
